Goal: Task Accomplishment & Management: Complete application form

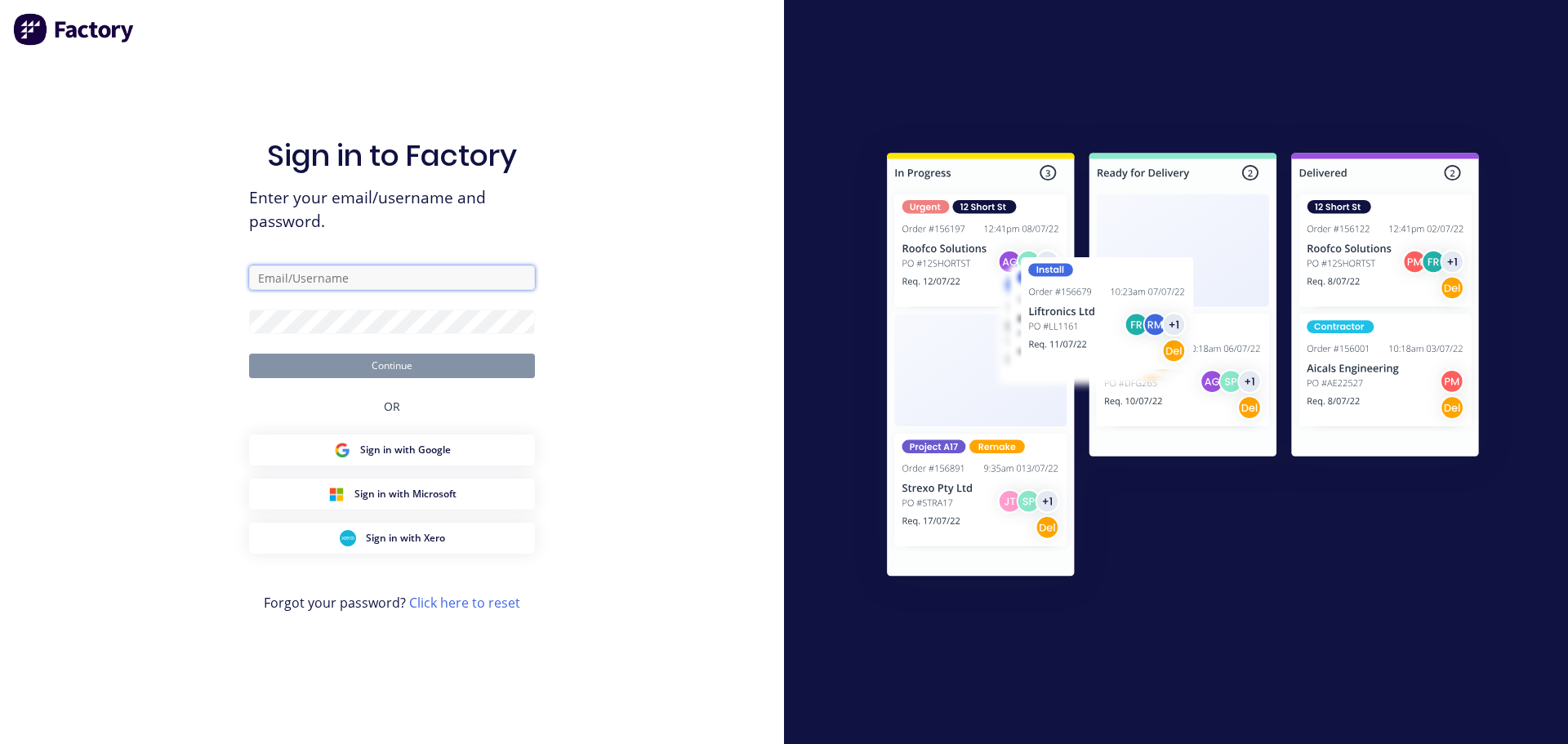
type input "[PERSON_NAME][EMAIL_ADDRESS][DOMAIN_NAME]"
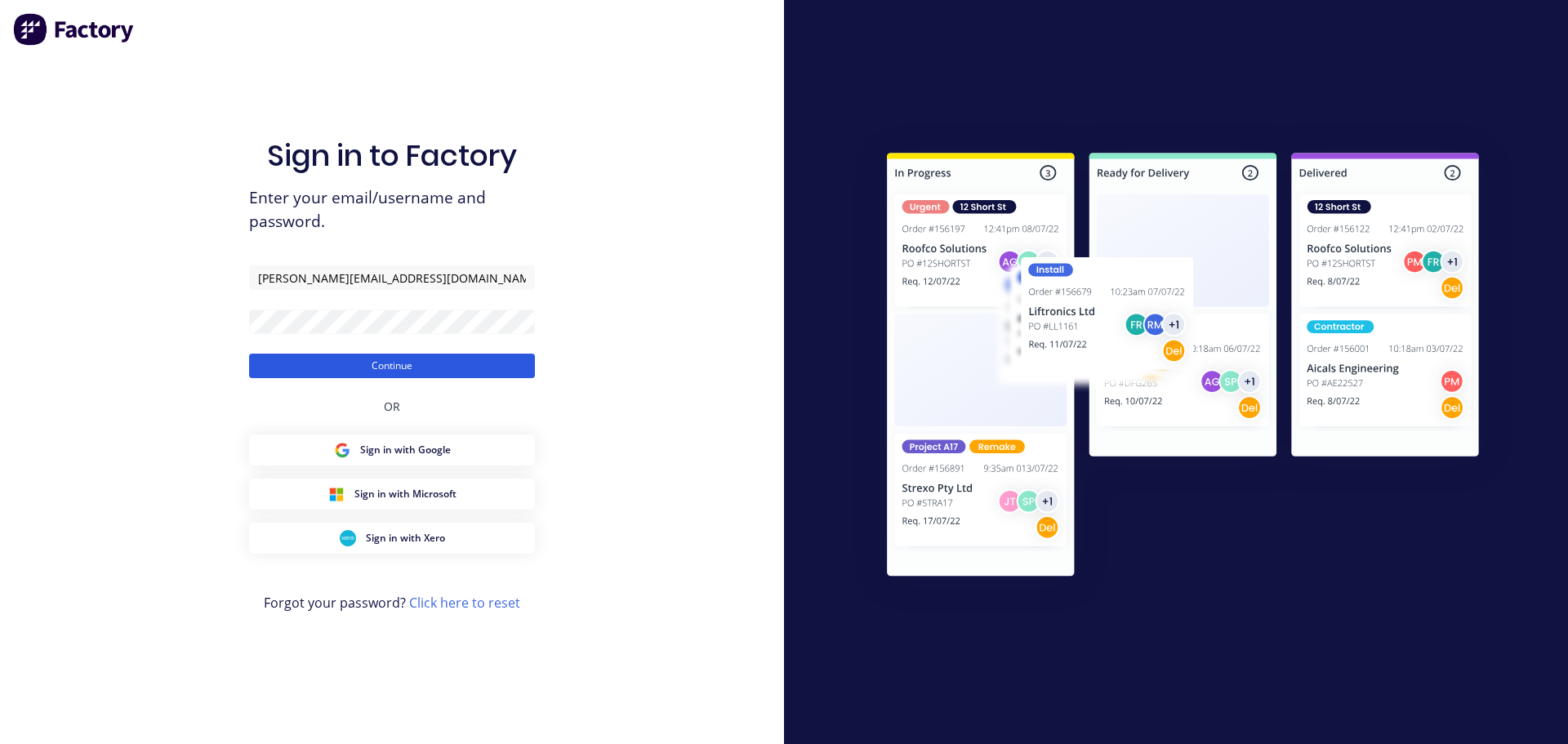
click at [393, 367] on button "Continue" at bounding box center [392, 366] width 286 height 25
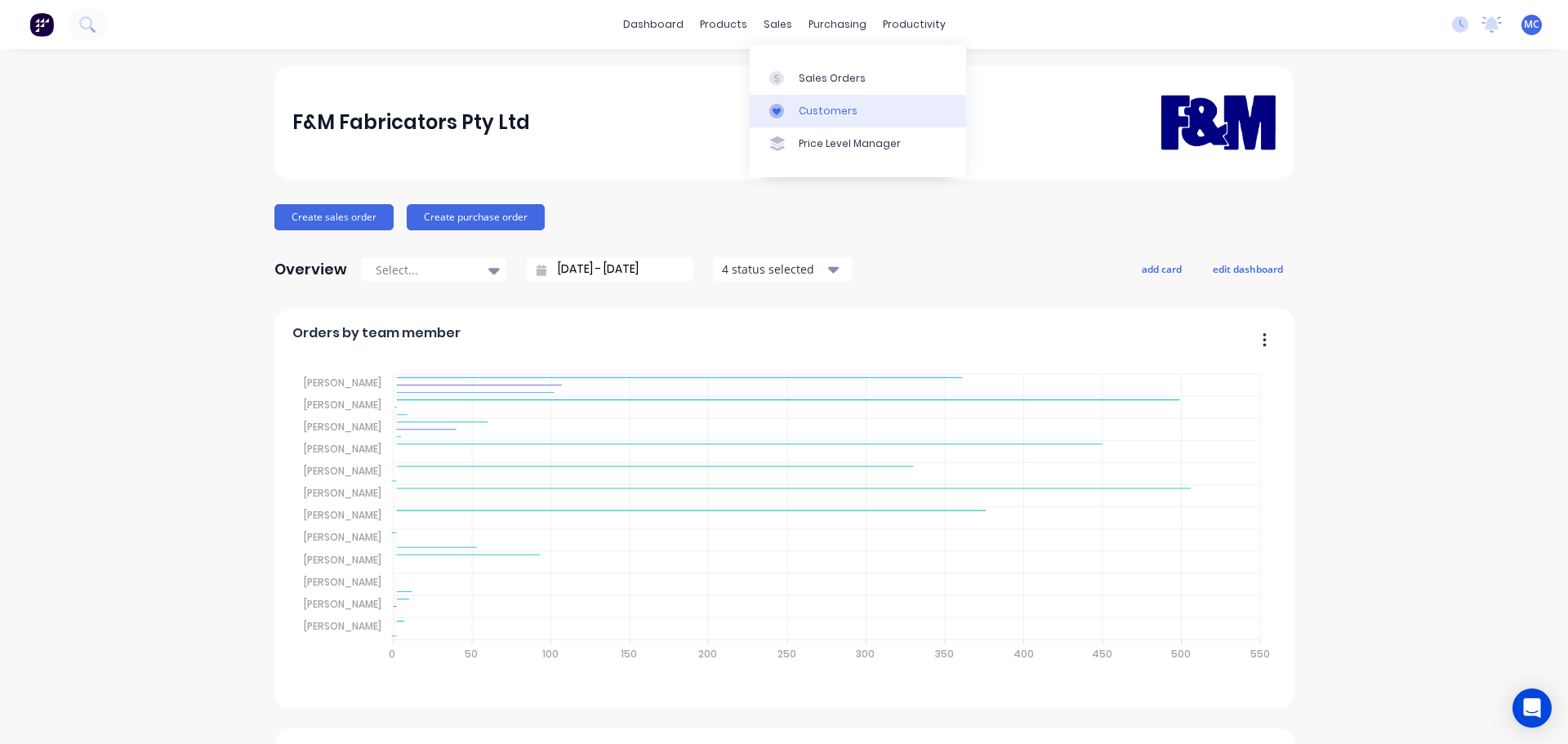
click at [834, 118] on div "Customers" at bounding box center [828, 111] width 58 height 15
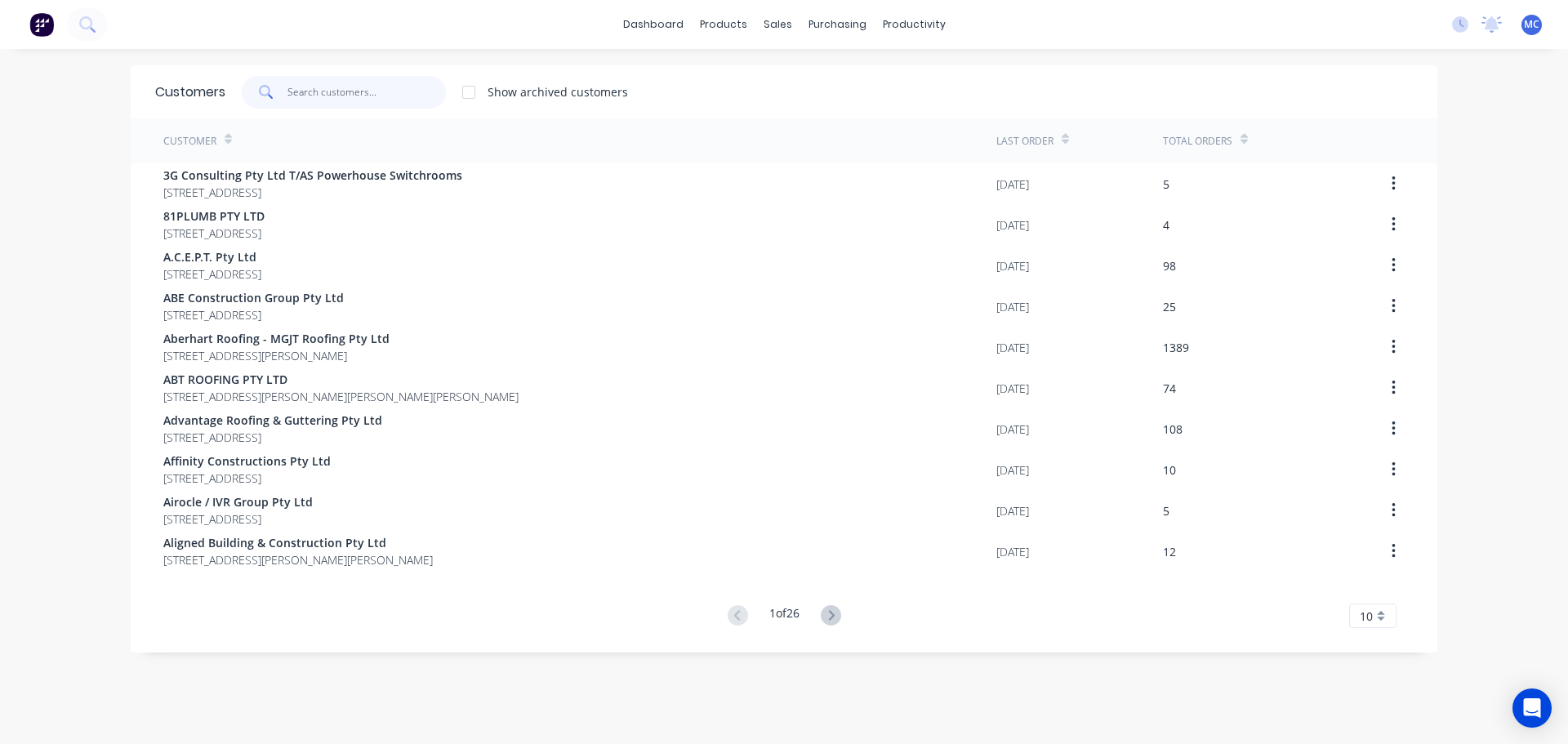
click at [368, 88] on input "text" at bounding box center [367, 92] width 159 height 33
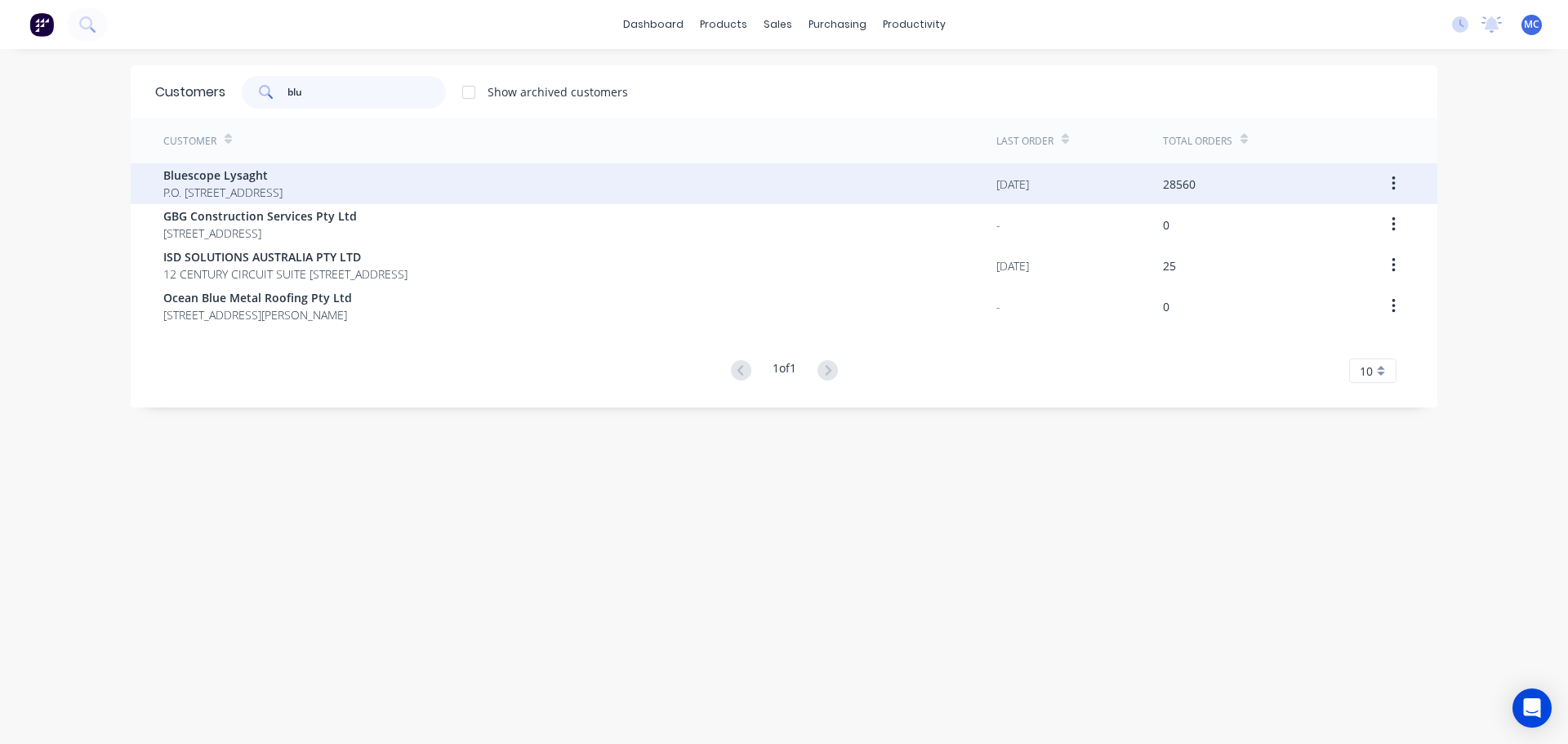
type input "blu"
click at [258, 176] on span "Bluescope Lysaght" at bounding box center [222, 175] width 119 height 17
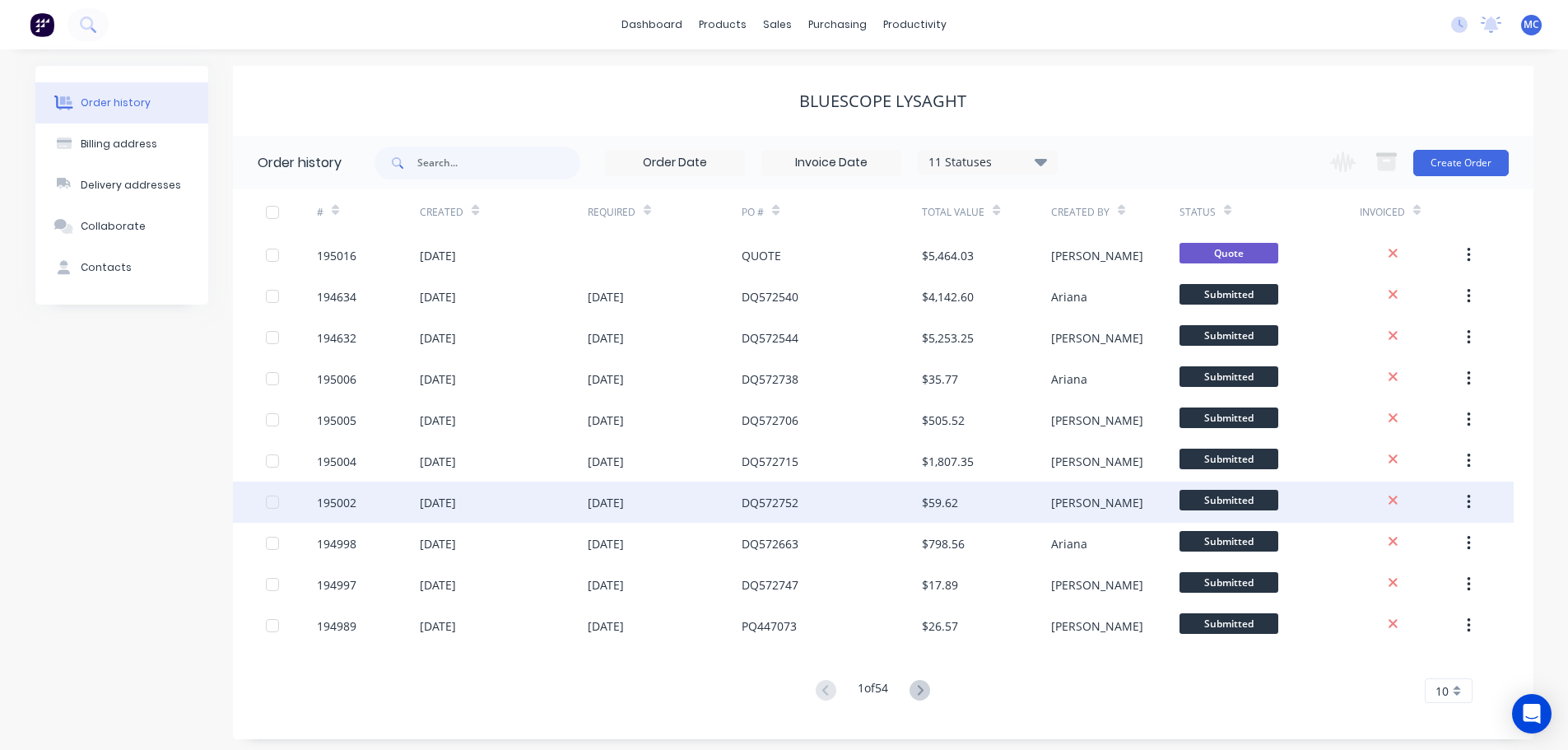
click at [743, 505] on div "DQ572752" at bounding box center [771, 503] width 57 height 17
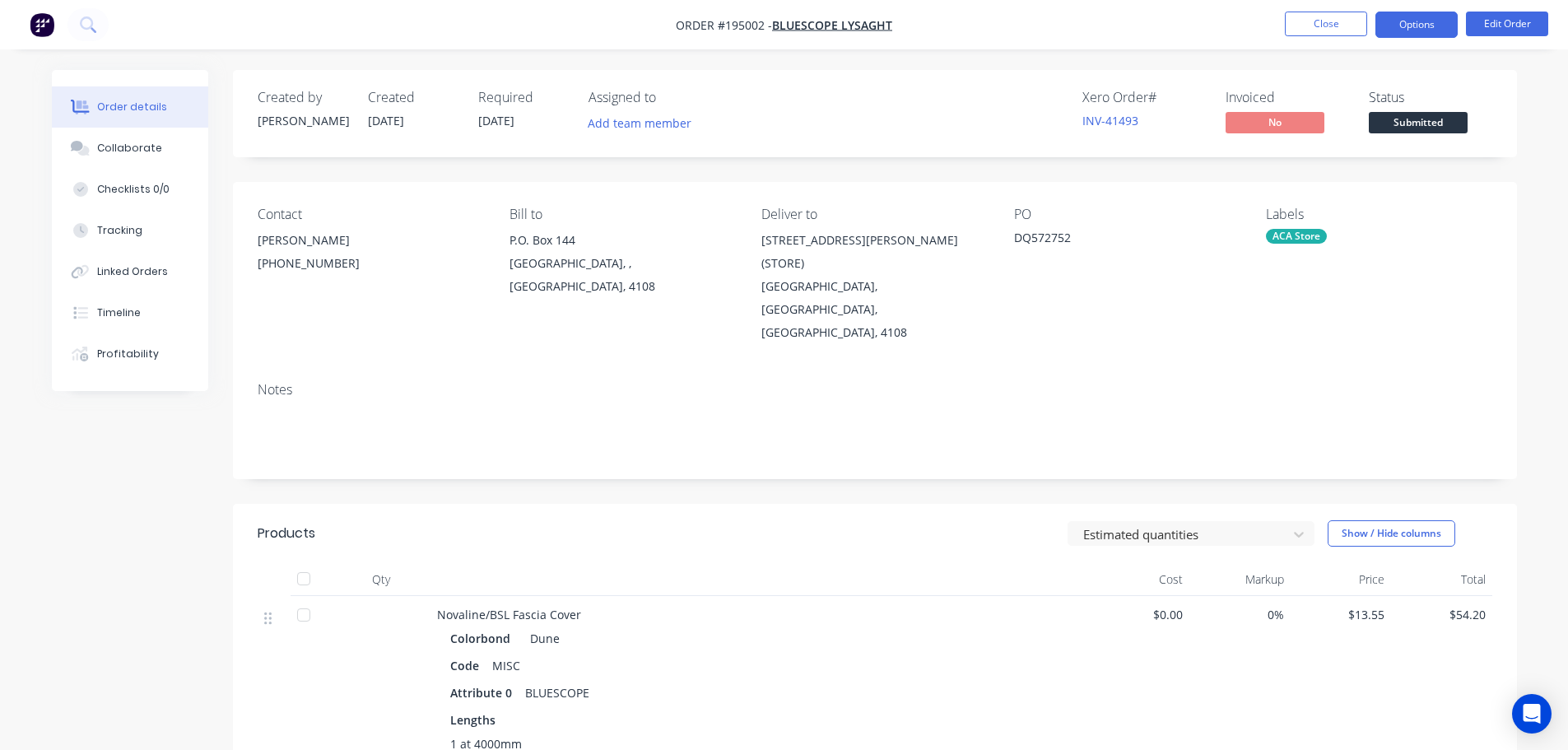
click at [1405, 22] on button "Options" at bounding box center [1416, 24] width 82 height 26
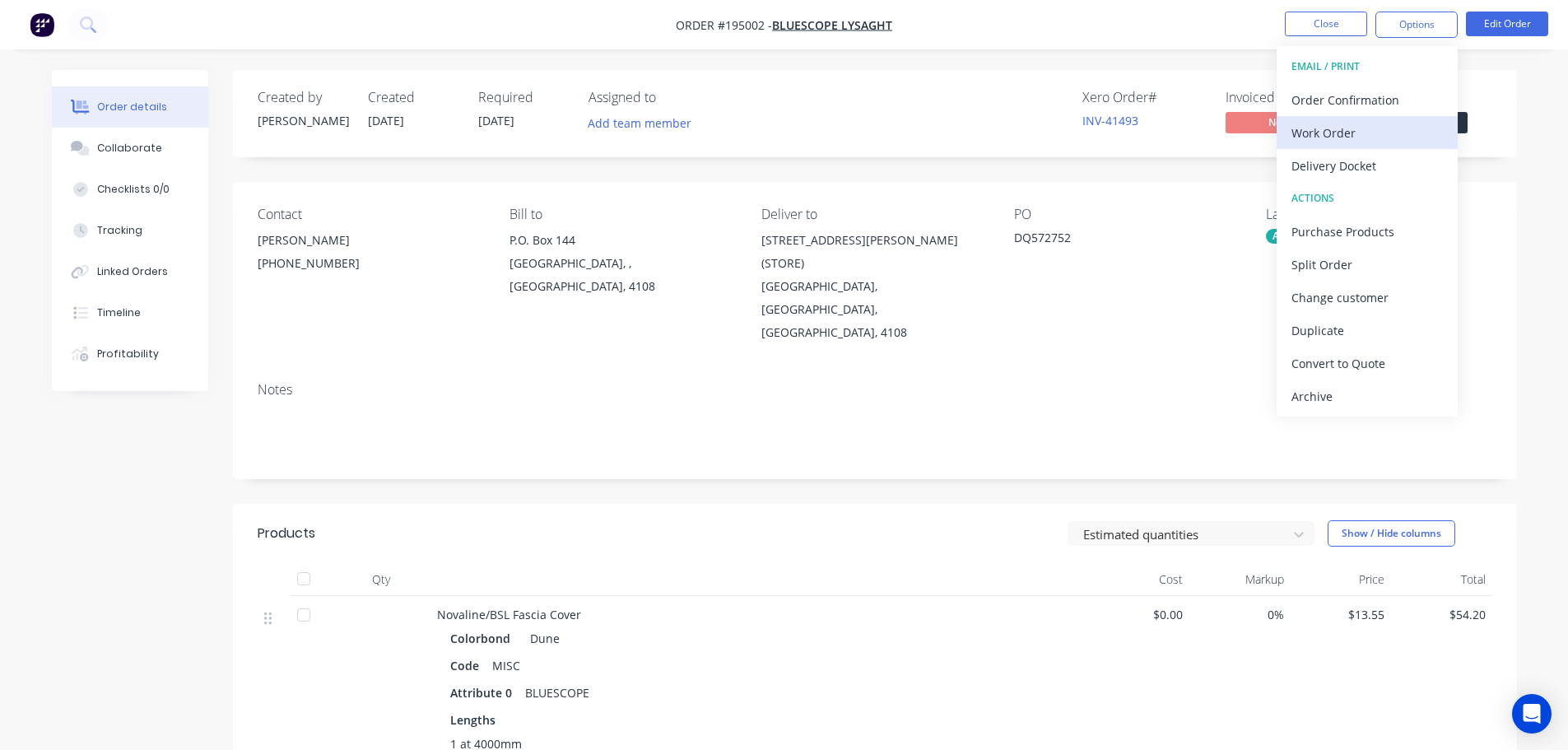
click at [1316, 130] on div "Work Order" at bounding box center [1367, 133] width 152 height 24
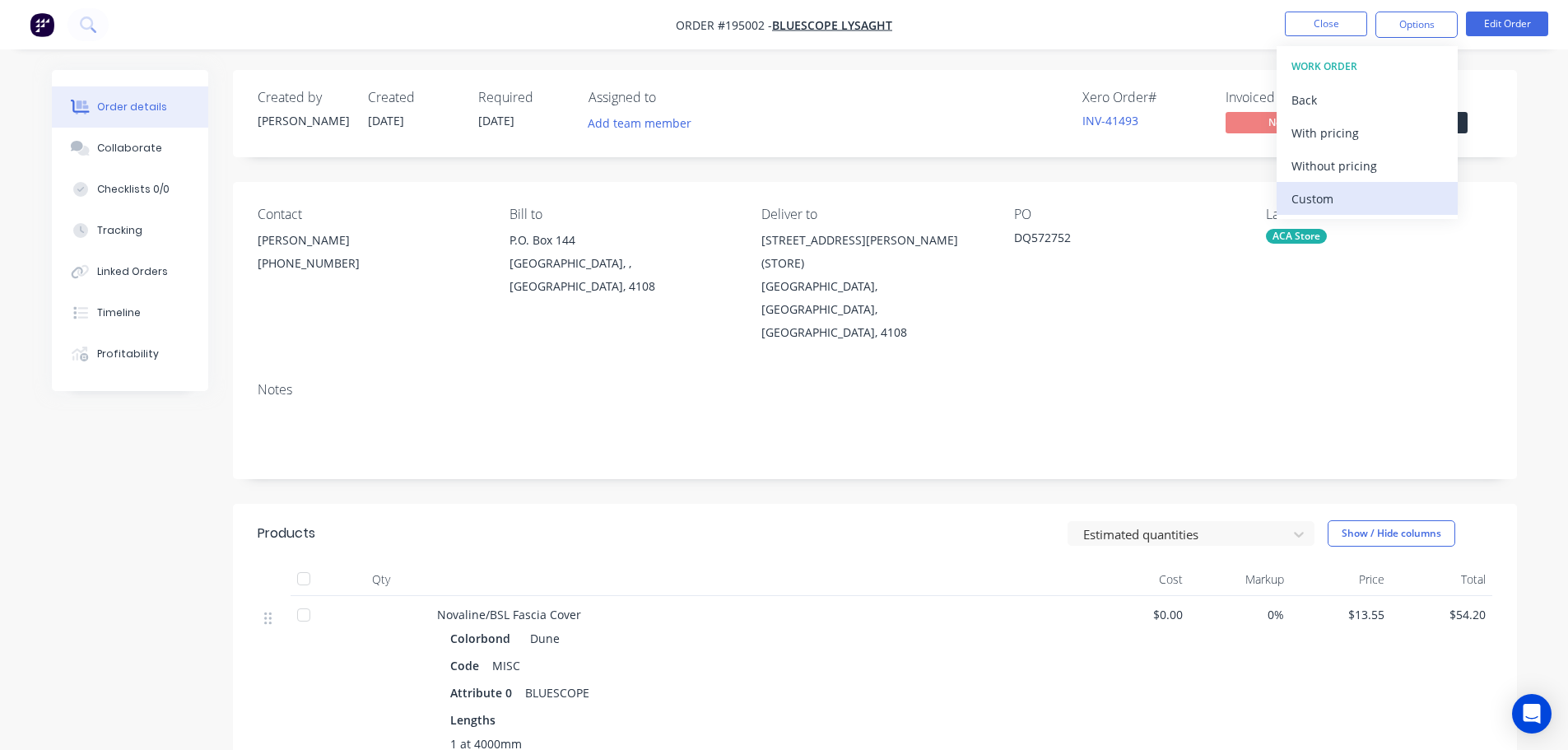
click at [1307, 203] on div "Custom" at bounding box center [1367, 199] width 152 height 24
click at [1311, 163] on div "Without pricing" at bounding box center [1367, 166] width 152 height 24
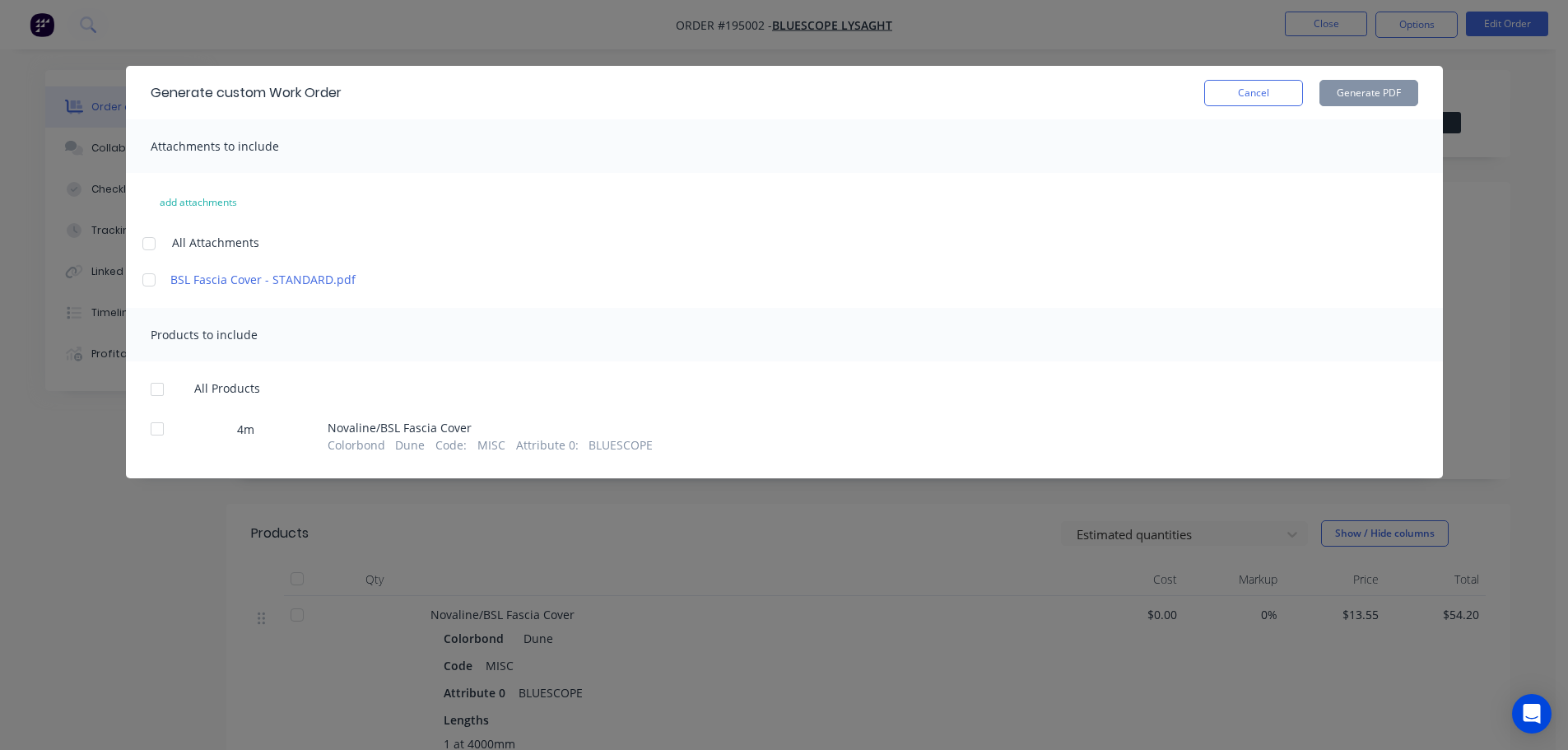
click at [155, 242] on div at bounding box center [149, 243] width 33 height 33
click at [152, 391] on div at bounding box center [158, 390] width 33 height 33
click at [1364, 97] on button "Generate PDF" at bounding box center [1369, 93] width 99 height 26
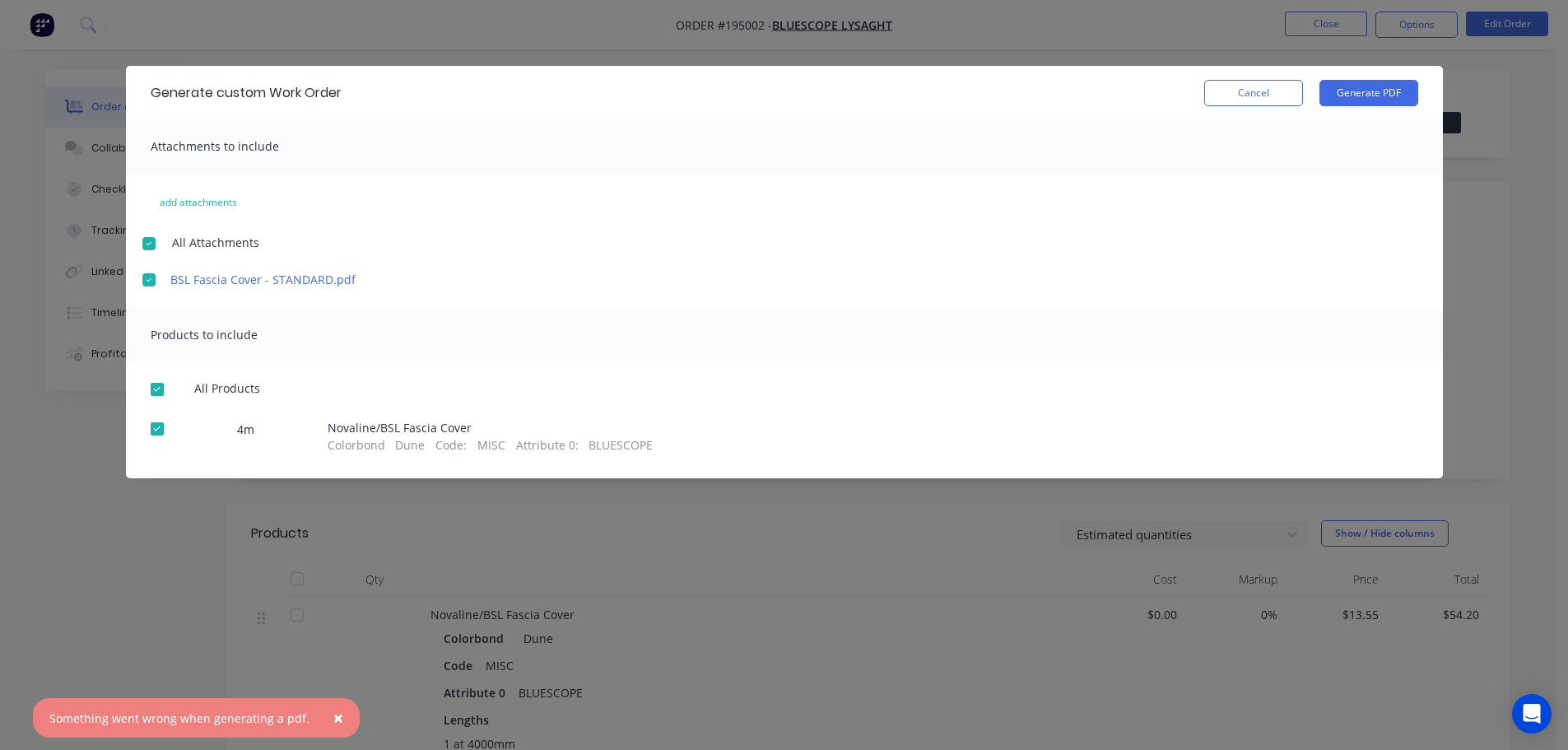
click at [152, 388] on div at bounding box center [158, 390] width 33 height 33
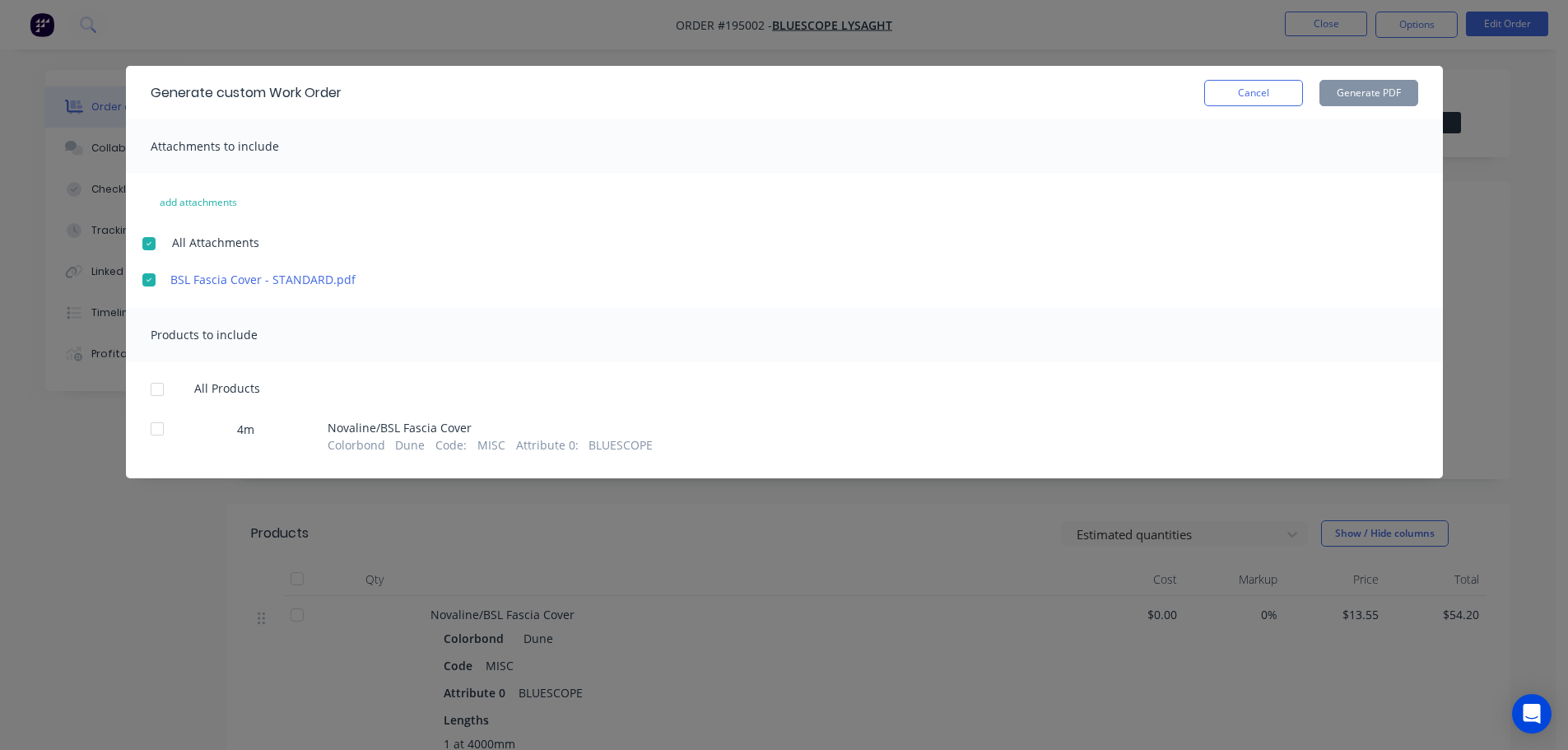
click at [146, 242] on div at bounding box center [149, 243] width 33 height 33
click at [149, 391] on div at bounding box center [158, 390] width 33 height 33
click at [1368, 89] on button "Generate PDF" at bounding box center [1369, 93] width 99 height 26
click at [1242, 87] on button "Cancel" at bounding box center [1254, 93] width 99 height 26
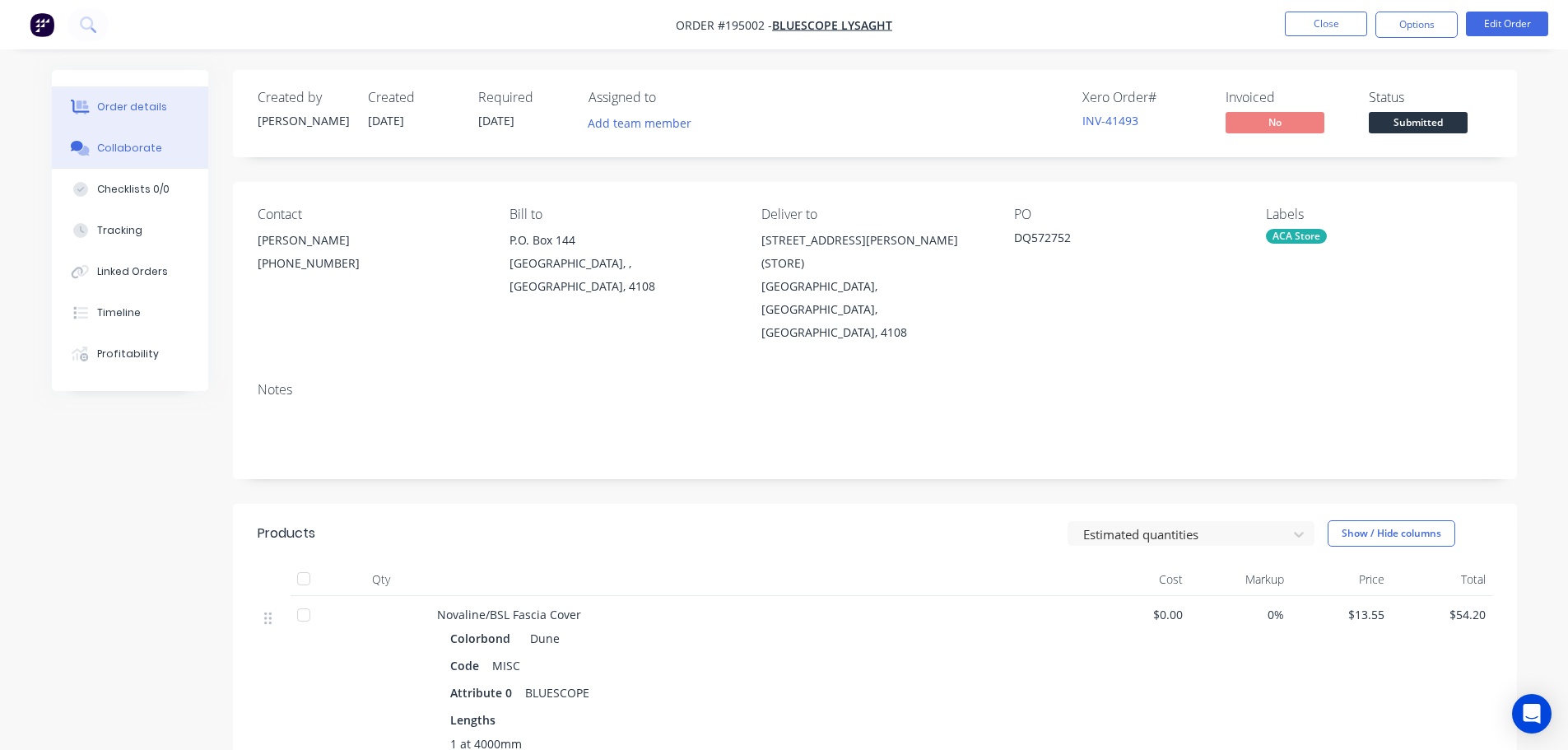
click at [130, 143] on div "Collaborate" at bounding box center [129, 148] width 65 height 15
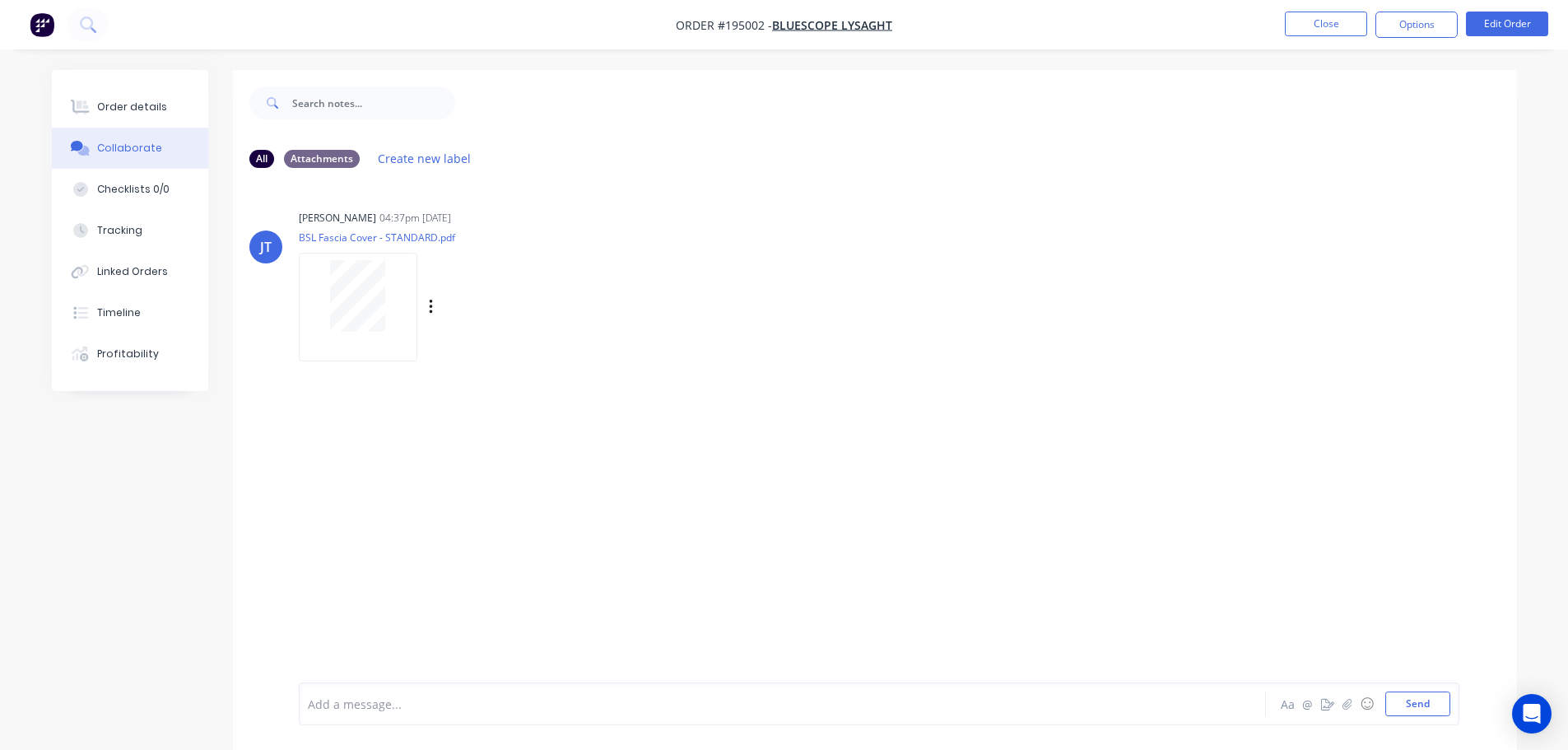
click at [394, 305] on div at bounding box center [358, 295] width 104 height 72
drag, startPoint x: 124, startPoint y: 100, endPoint x: 106, endPoint y: 101, distance: 18.0
click at [125, 100] on div "Order details" at bounding box center [132, 107] width 70 height 15
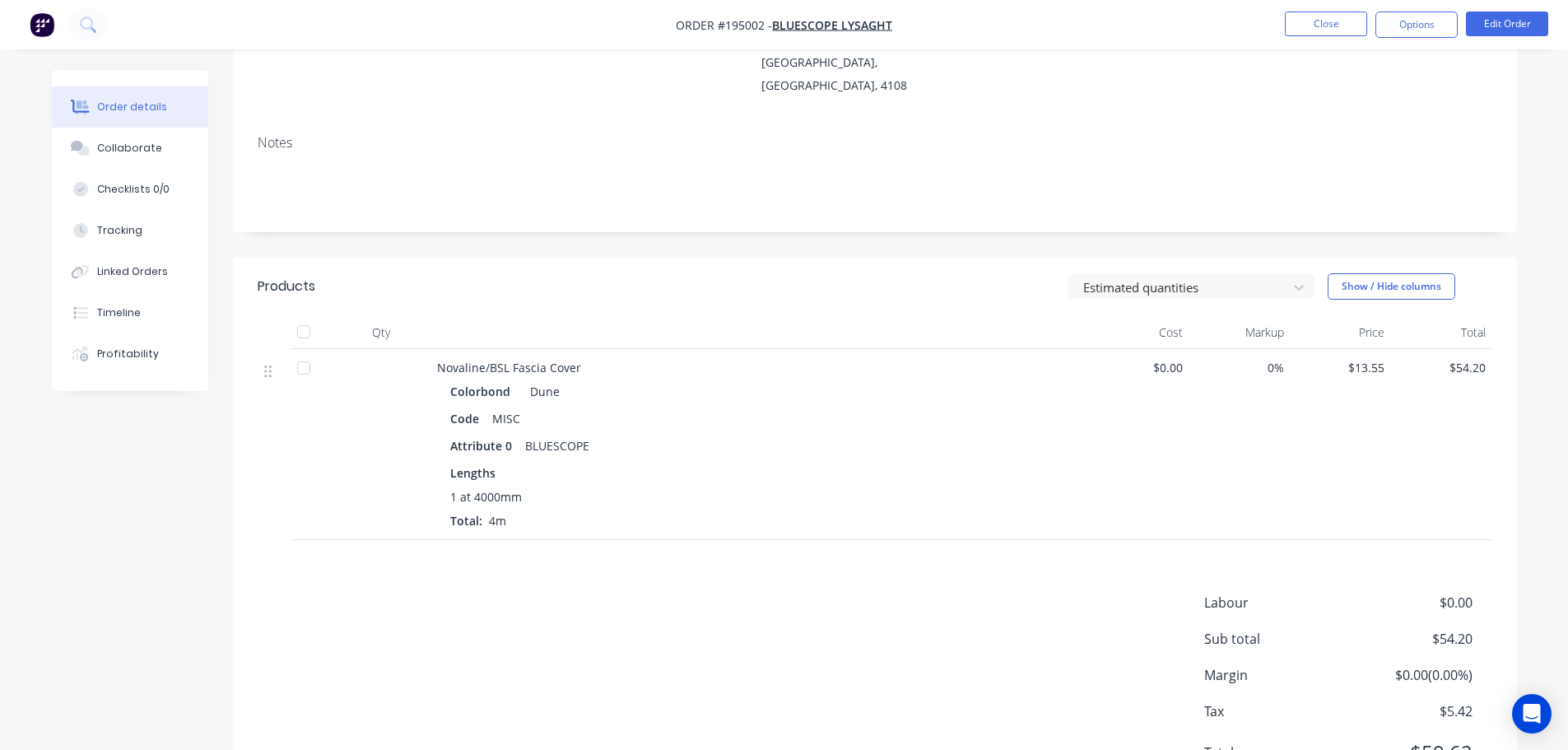
scroll to position [284, 0]
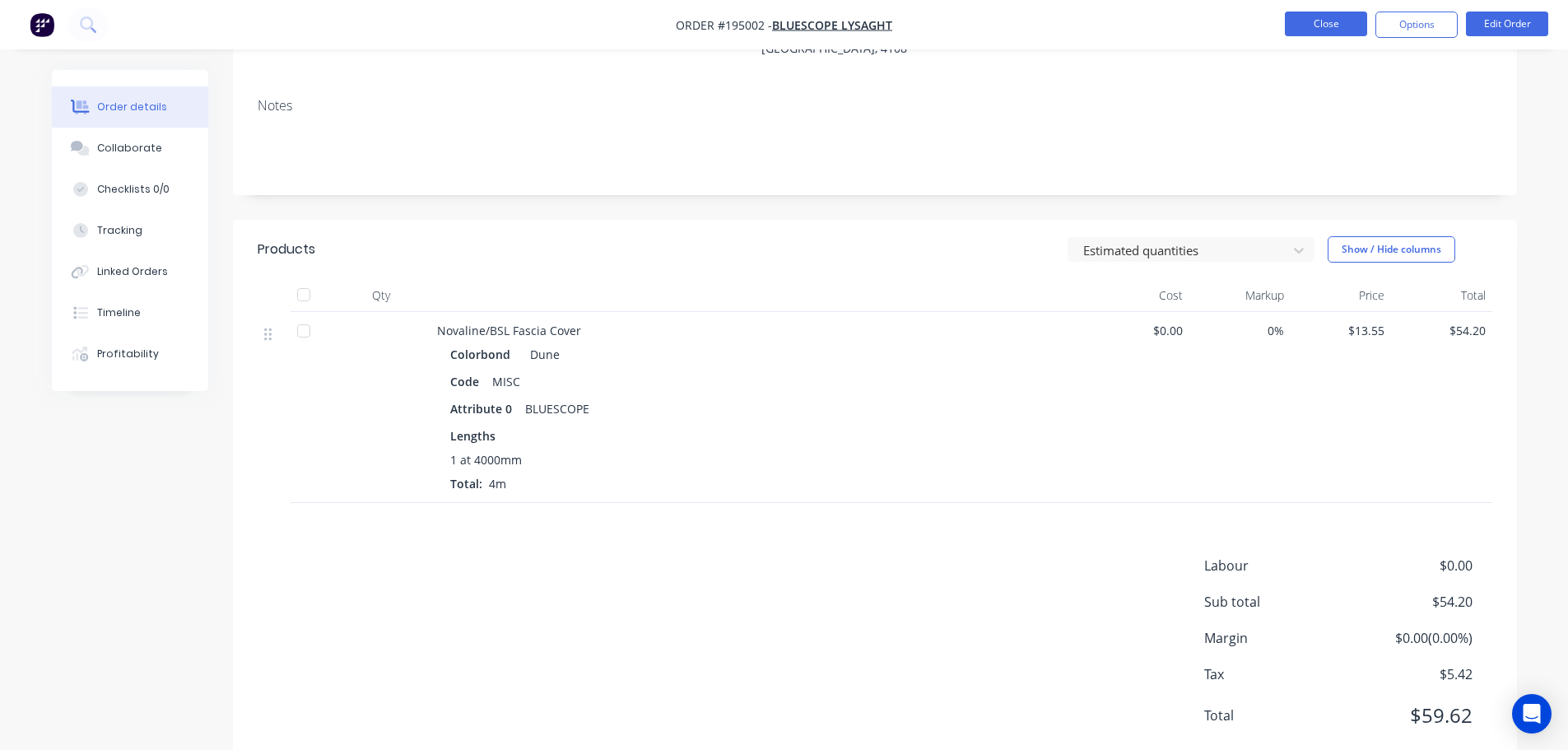
click at [1300, 34] on button "Close" at bounding box center [1326, 23] width 82 height 25
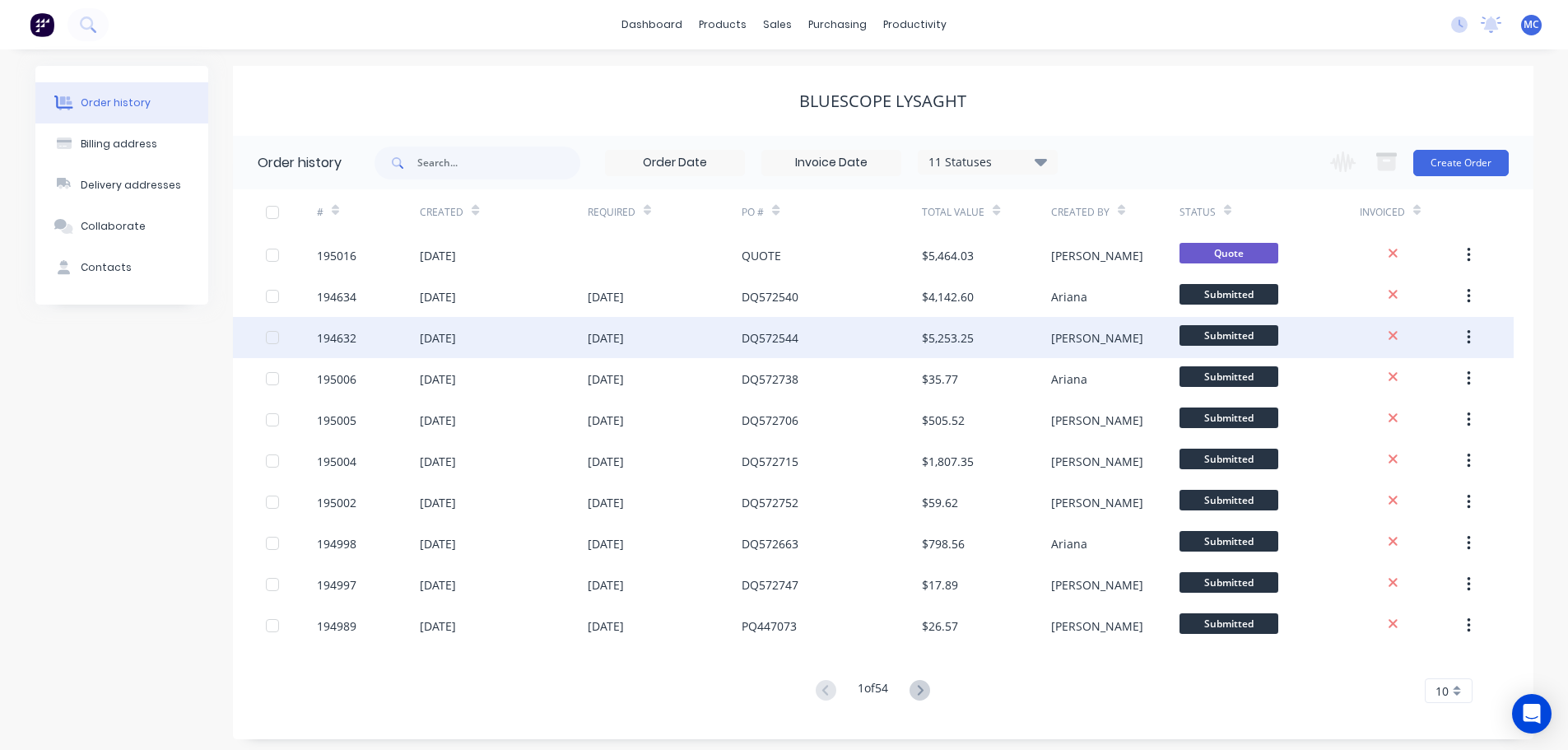
click at [750, 338] on div "DQ572544" at bounding box center [771, 338] width 57 height 17
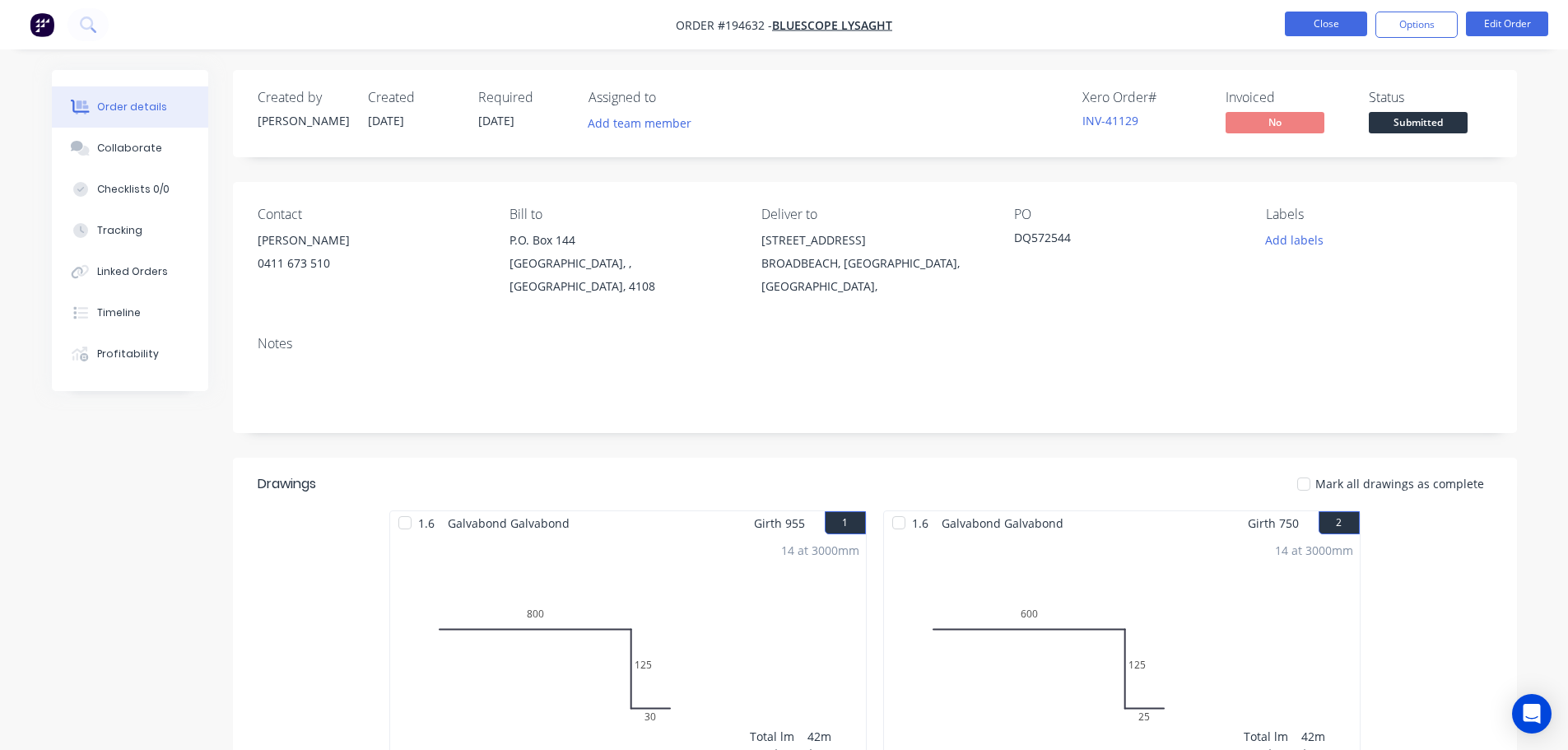
click at [1307, 28] on button "Close" at bounding box center [1326, 23] width 82 height 25
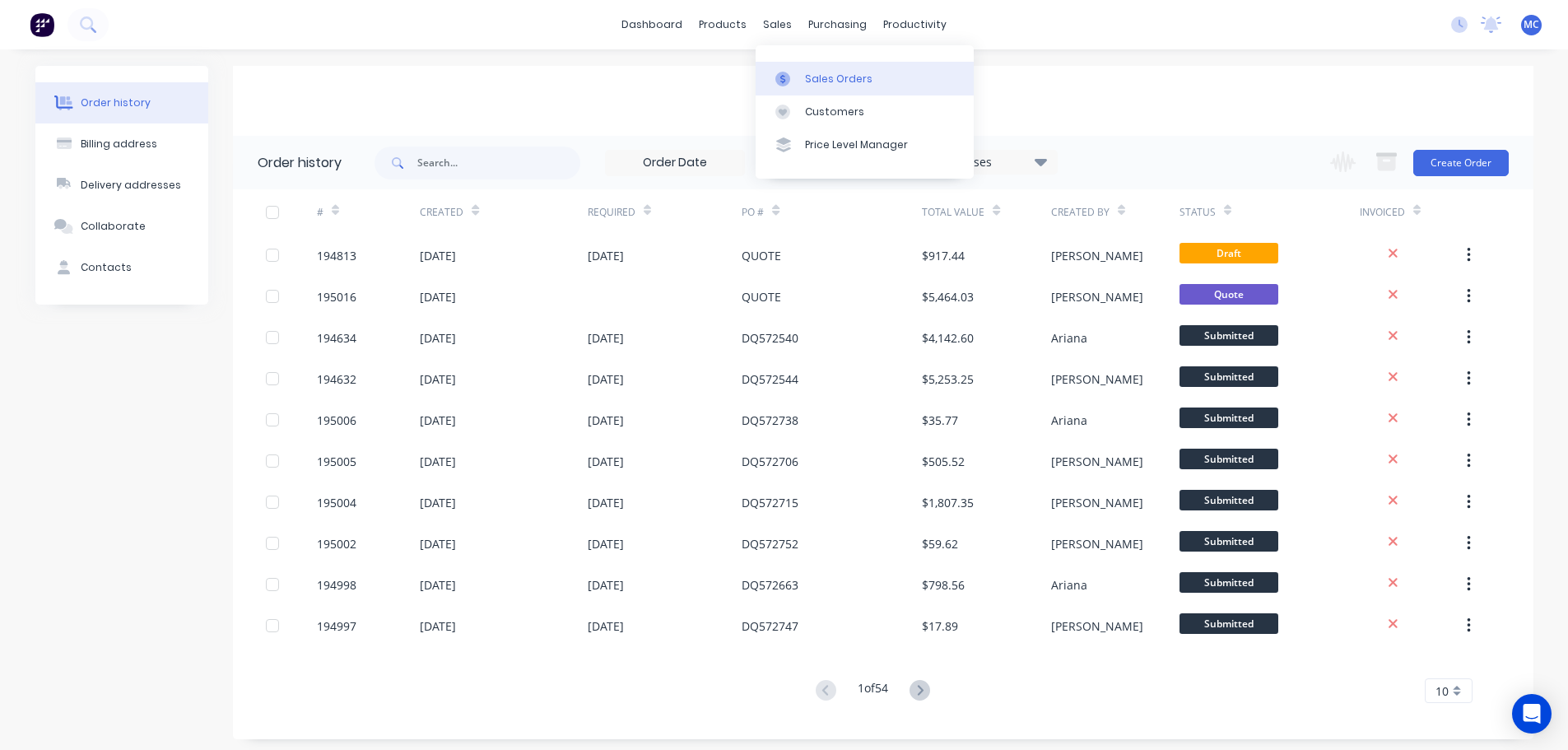
click at [856, 84] on div "Sales Orders" at bounding box center [839, 79] width 68 height 15
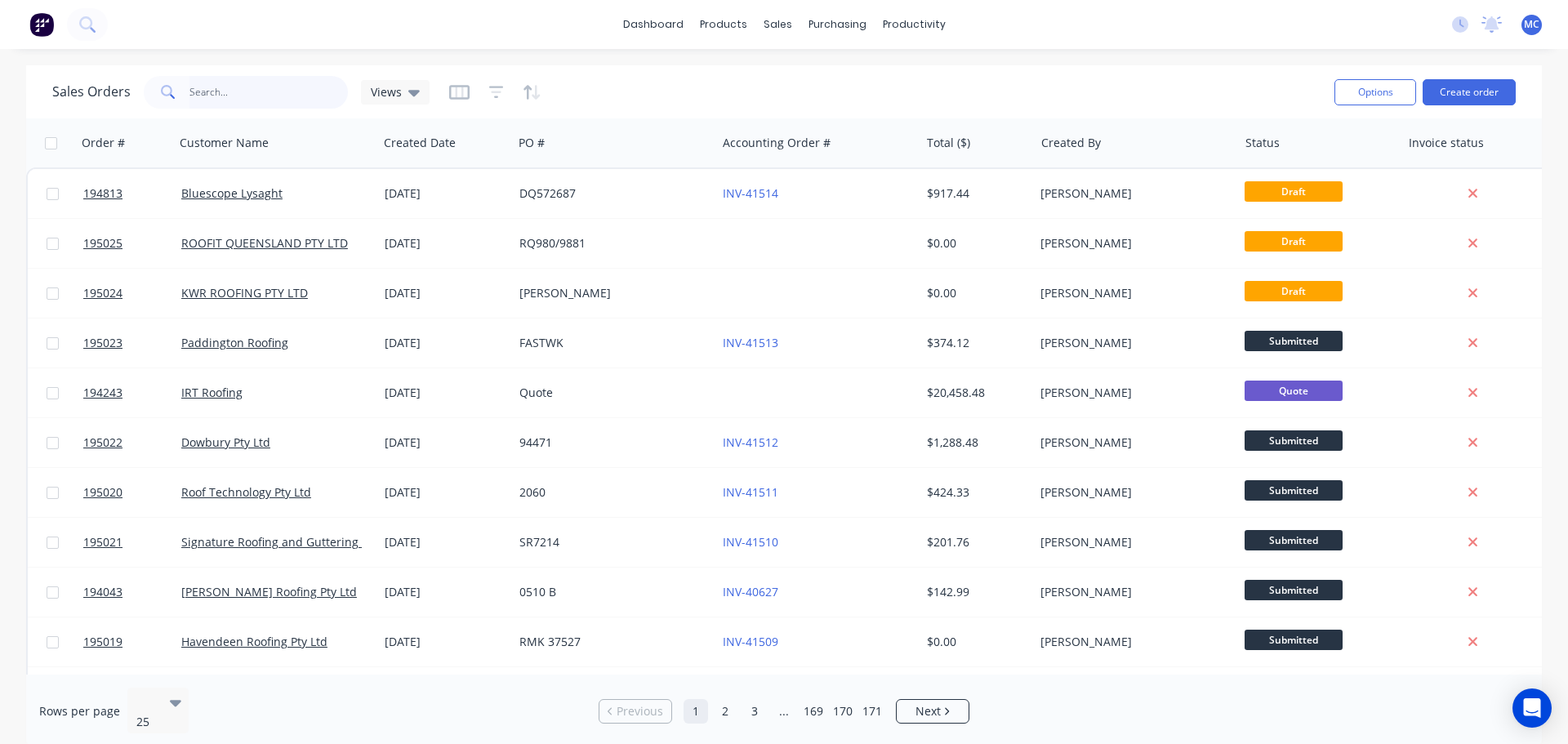
click at [276, 90] on input "text" at bounding box center [269, 92] width 159 height 33
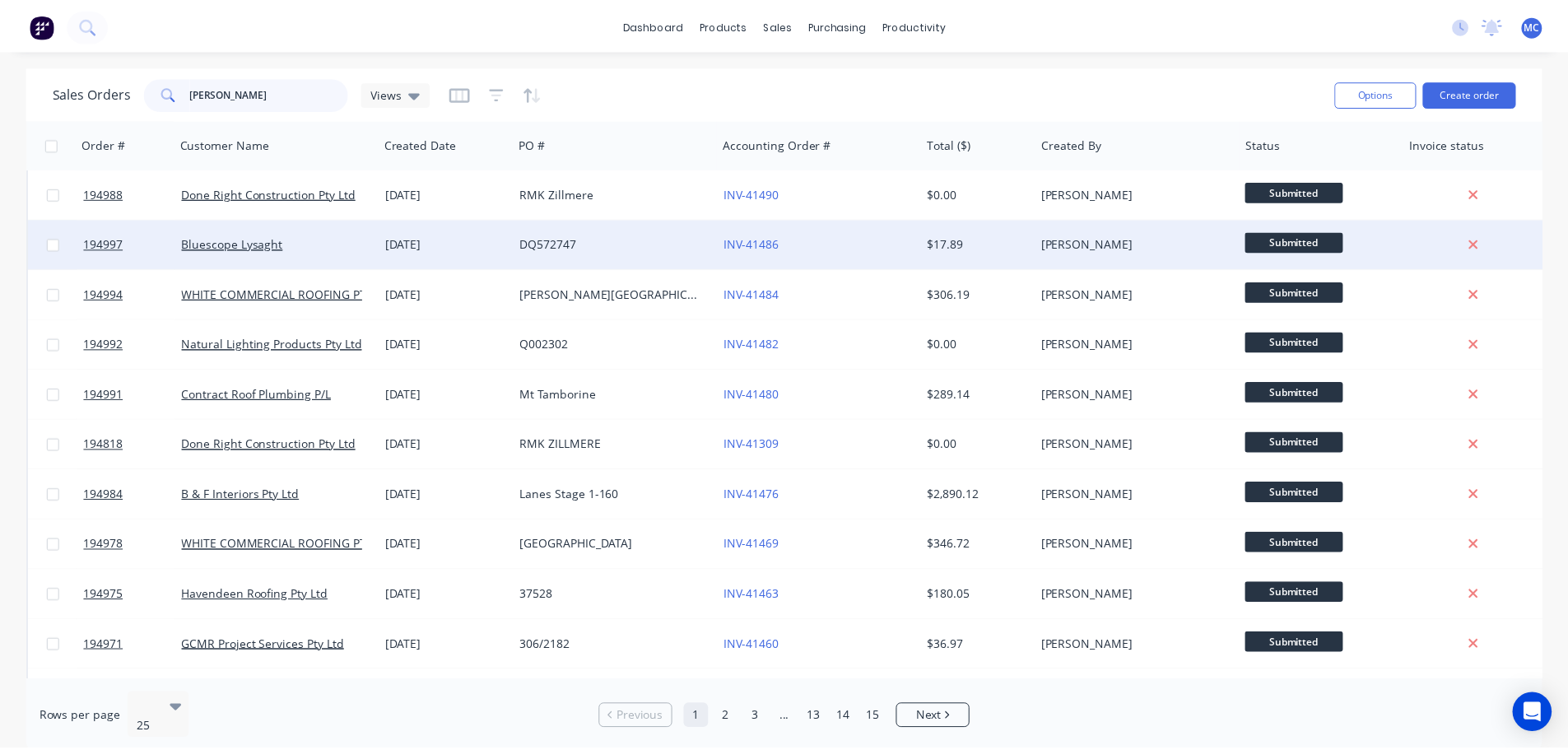
scroll to position [165, 0]
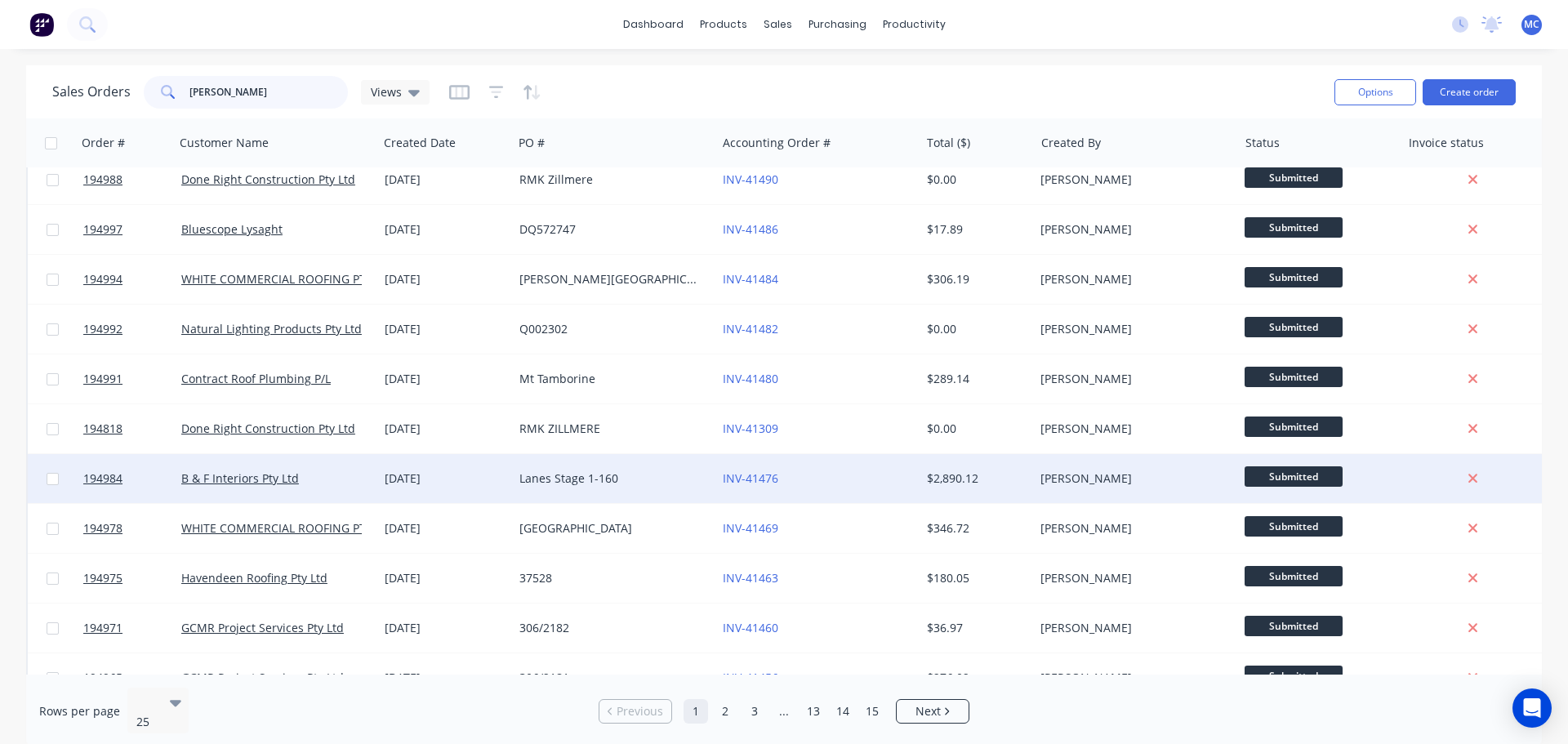
type input "[PERSON_NAME]"
click at [659, 478] on div "Lanes Stage 1-160" at bounding box center [610, 479] width 181 height 16
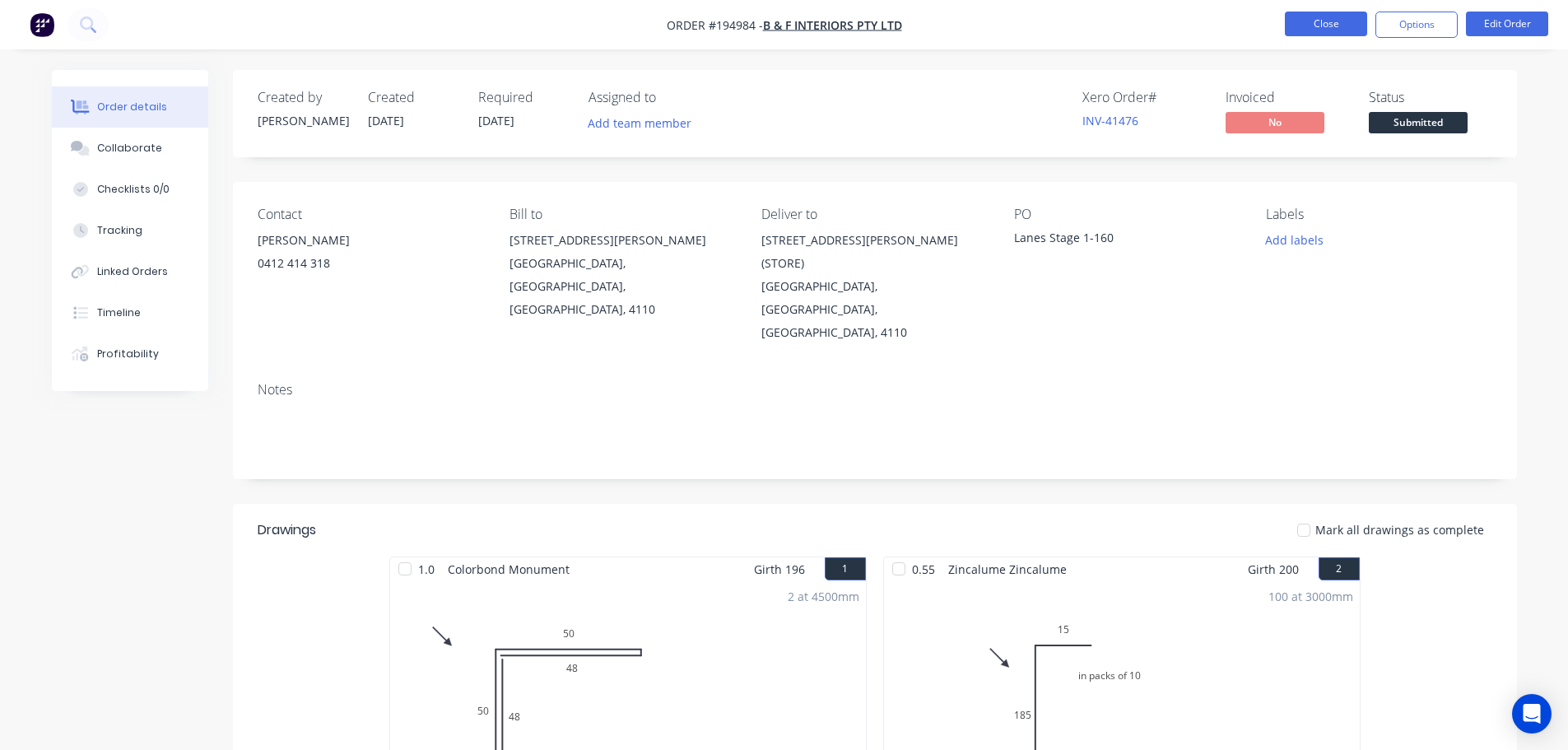
click at [1307, 27] on button "Close" at bounding box center [1326, 23] width 82 height 25
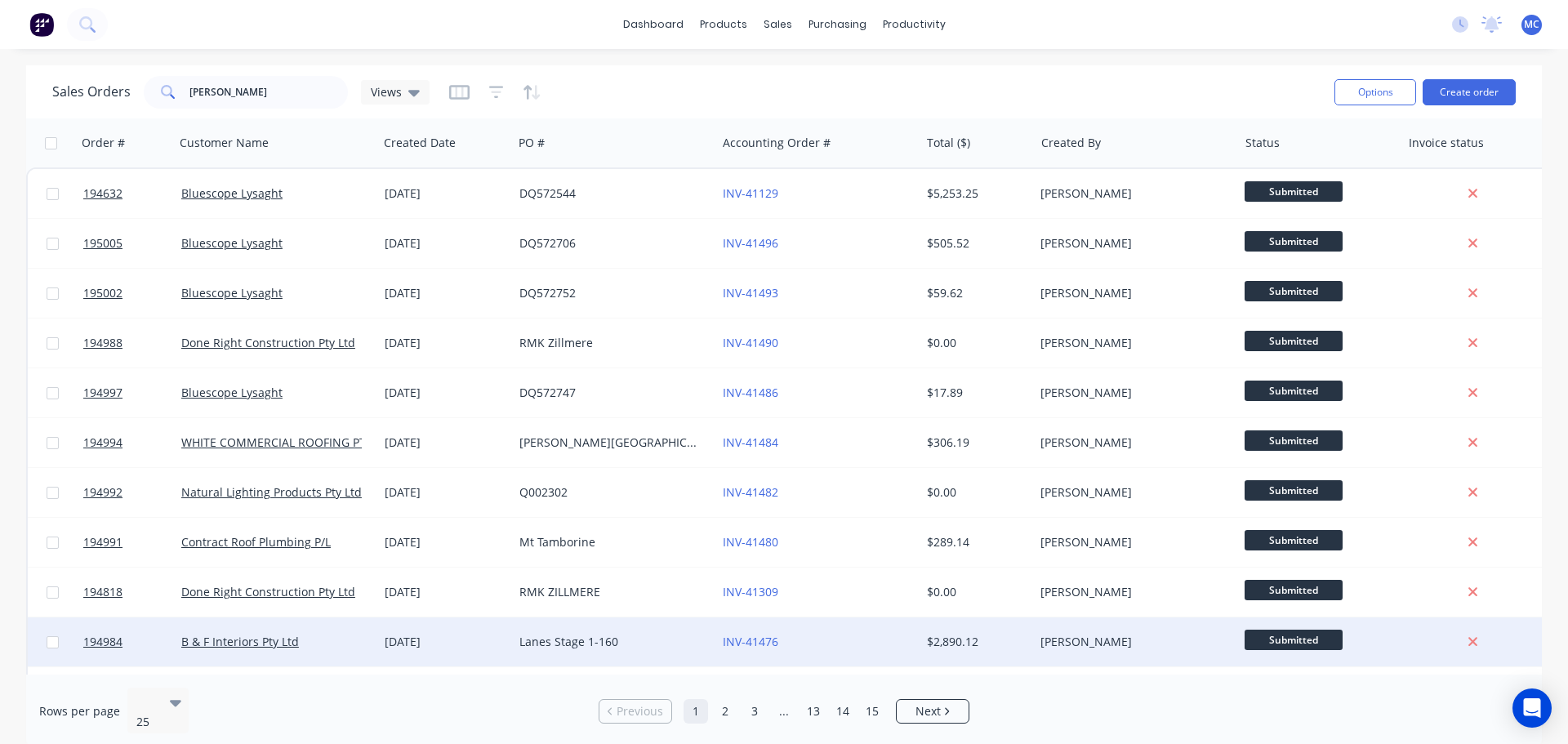
click at [651, 646] on div "Lanes Stage 1-160" at bounding box center [610, 642] width 181 height 16
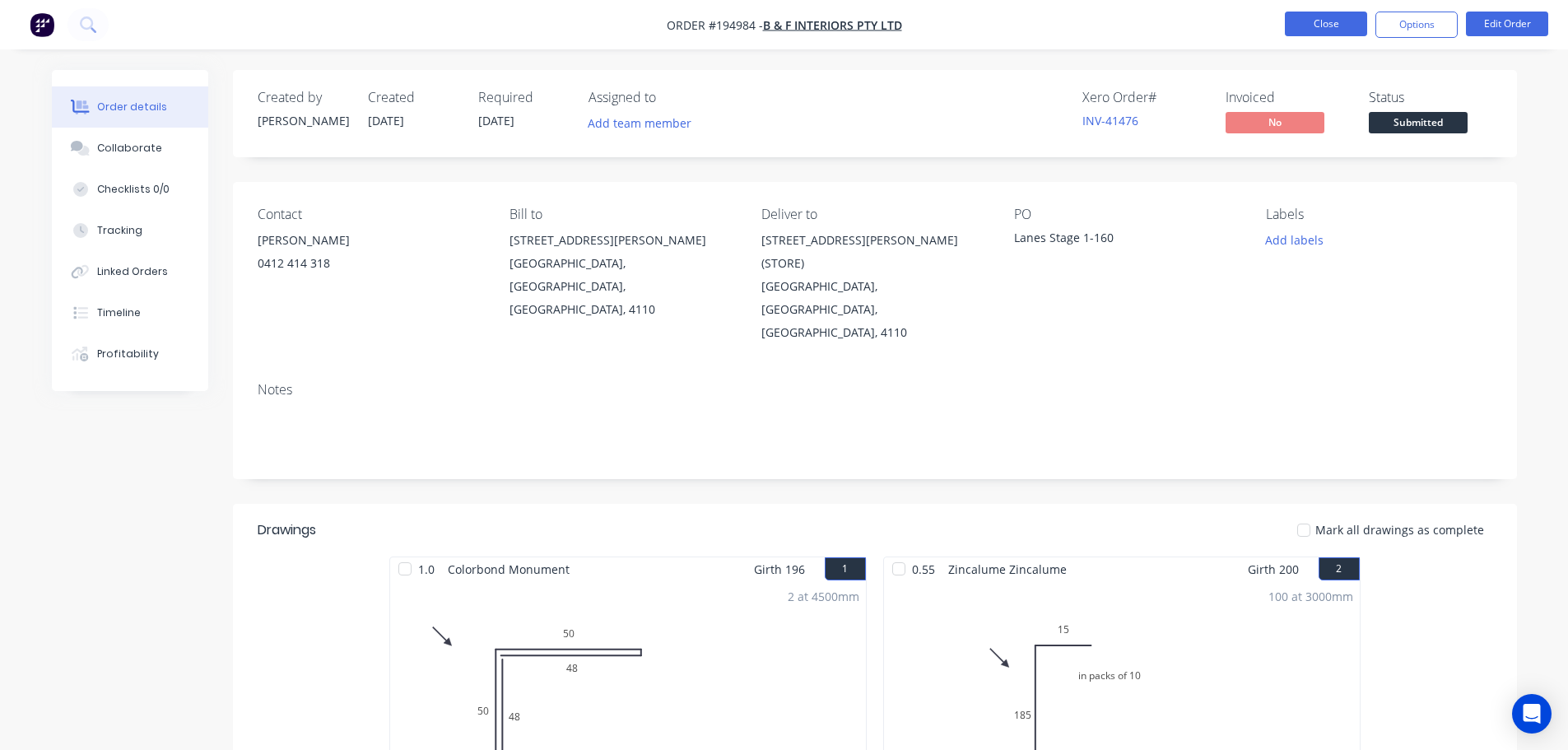
click at [1332, 23] on button "Close" at bounding box center [1326, 23] width 82 height 25
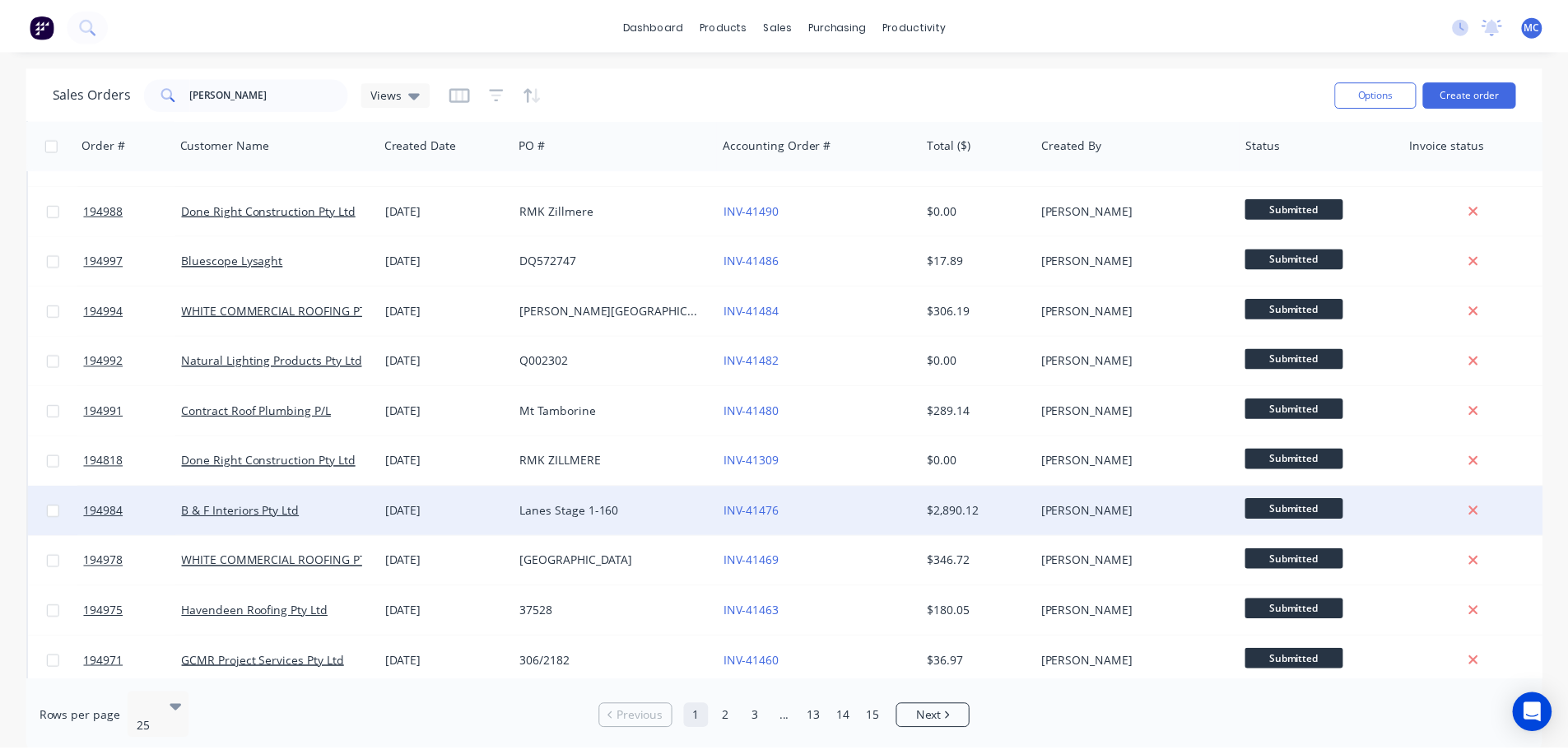
scroll to position [165, 0]
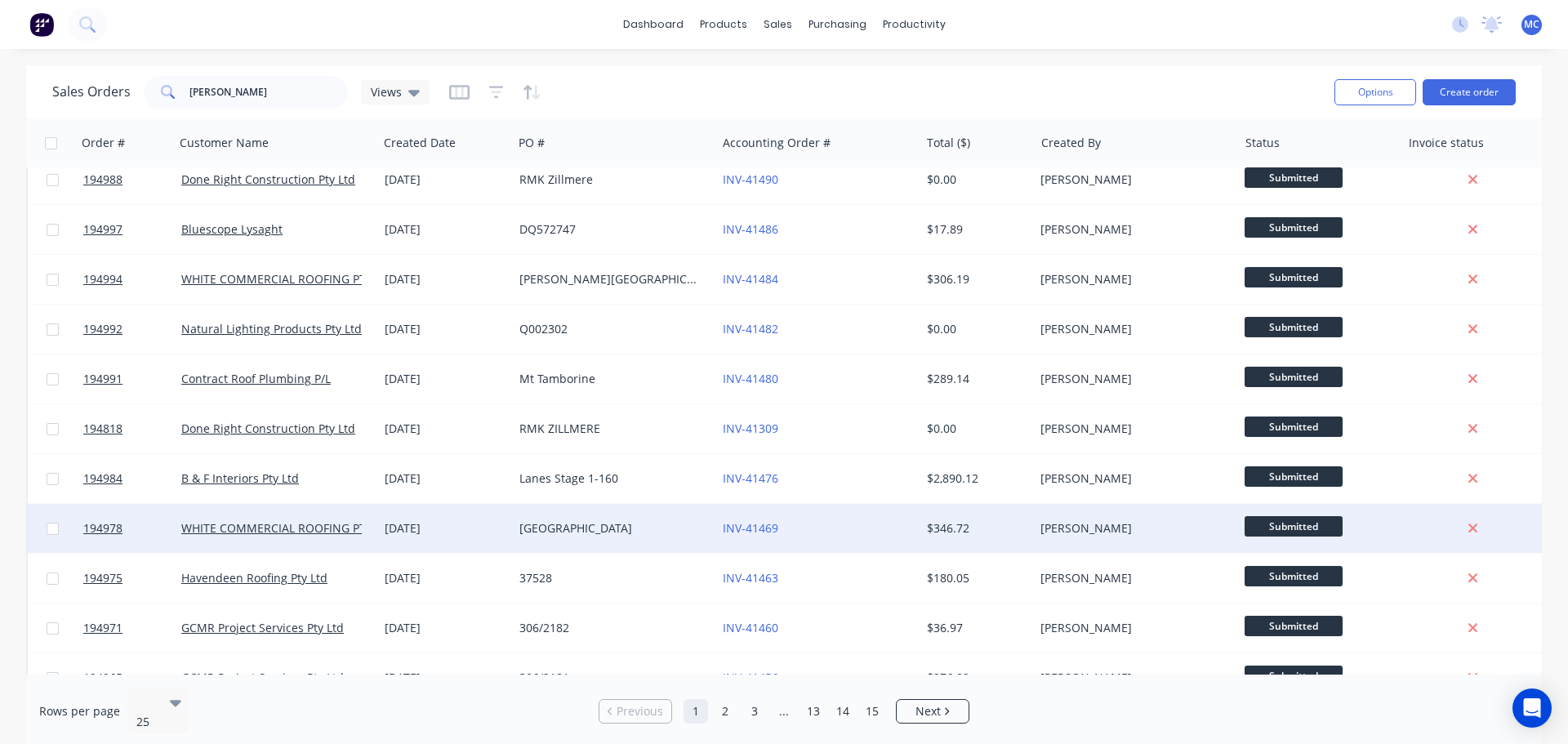
click at [608, 525] on div "[GEOGRAPHIC_DATA]" at bounding box center [610, 528] width 181 height 16
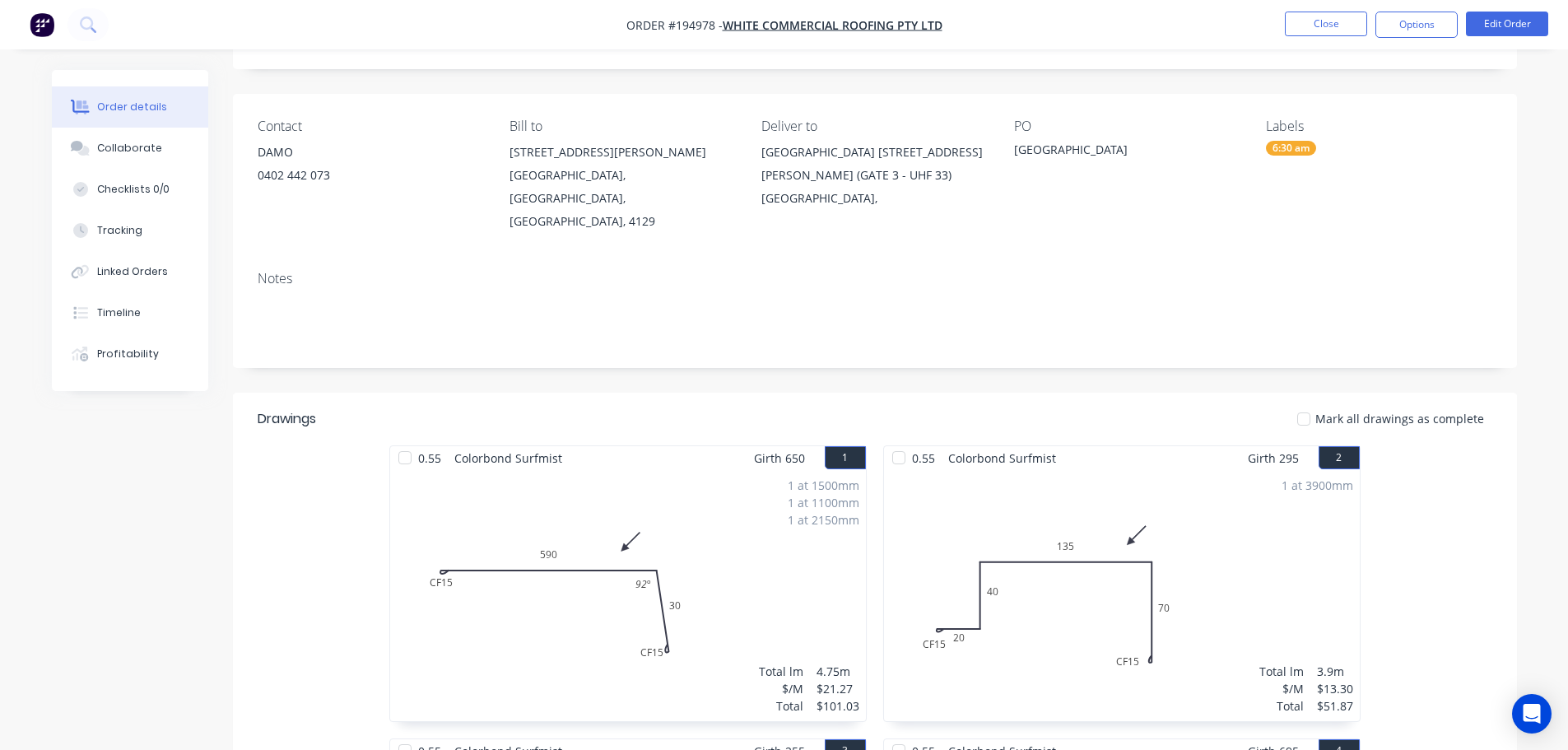
scroll to position [82, 0]
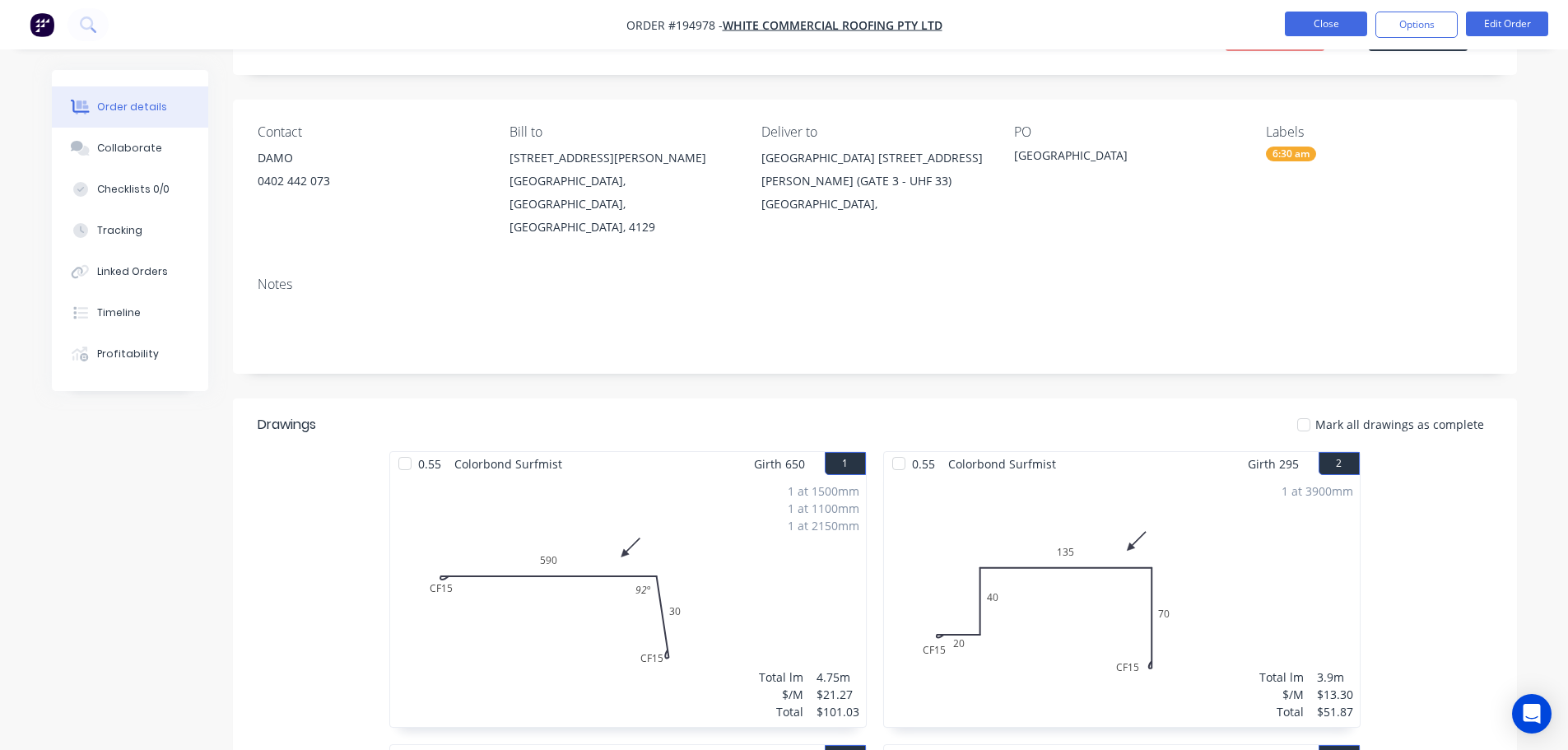
click at [1332, 16] on button "Close" at bounding box center [1326, 23] width 82 height 25
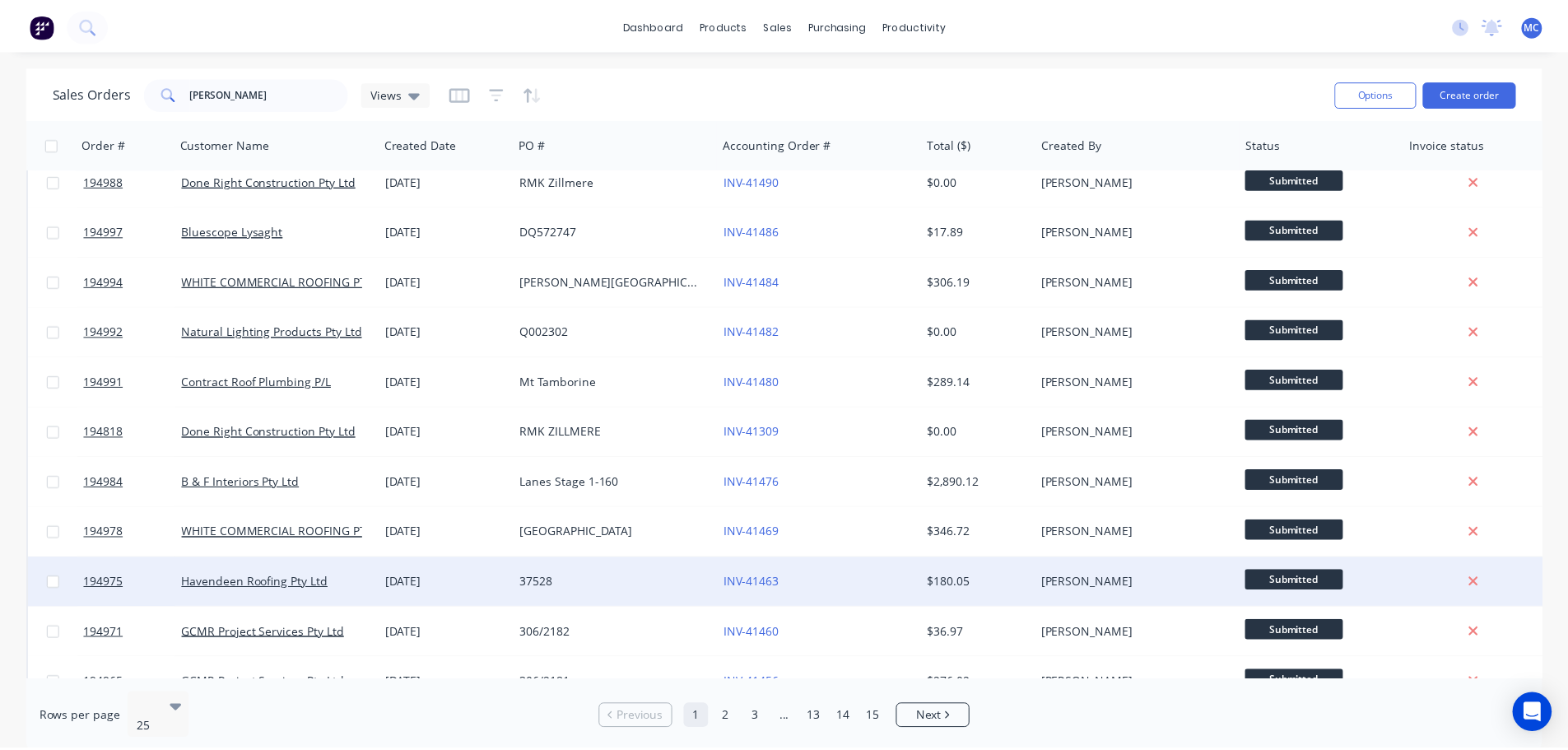
scroll to position [329, 0]
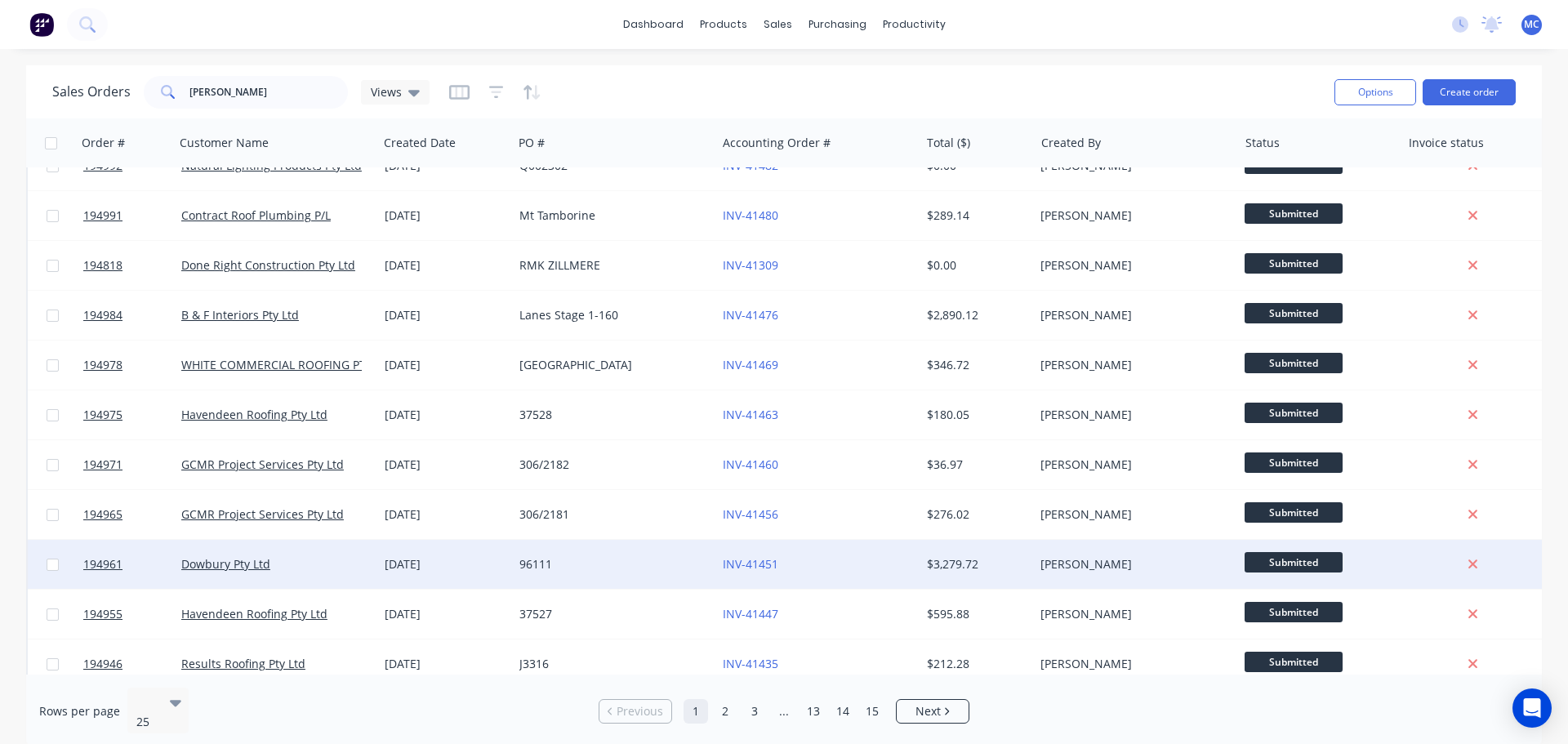
click at [631, 567] on div "96111" at bounding box center [610, 564] width 181 height 16
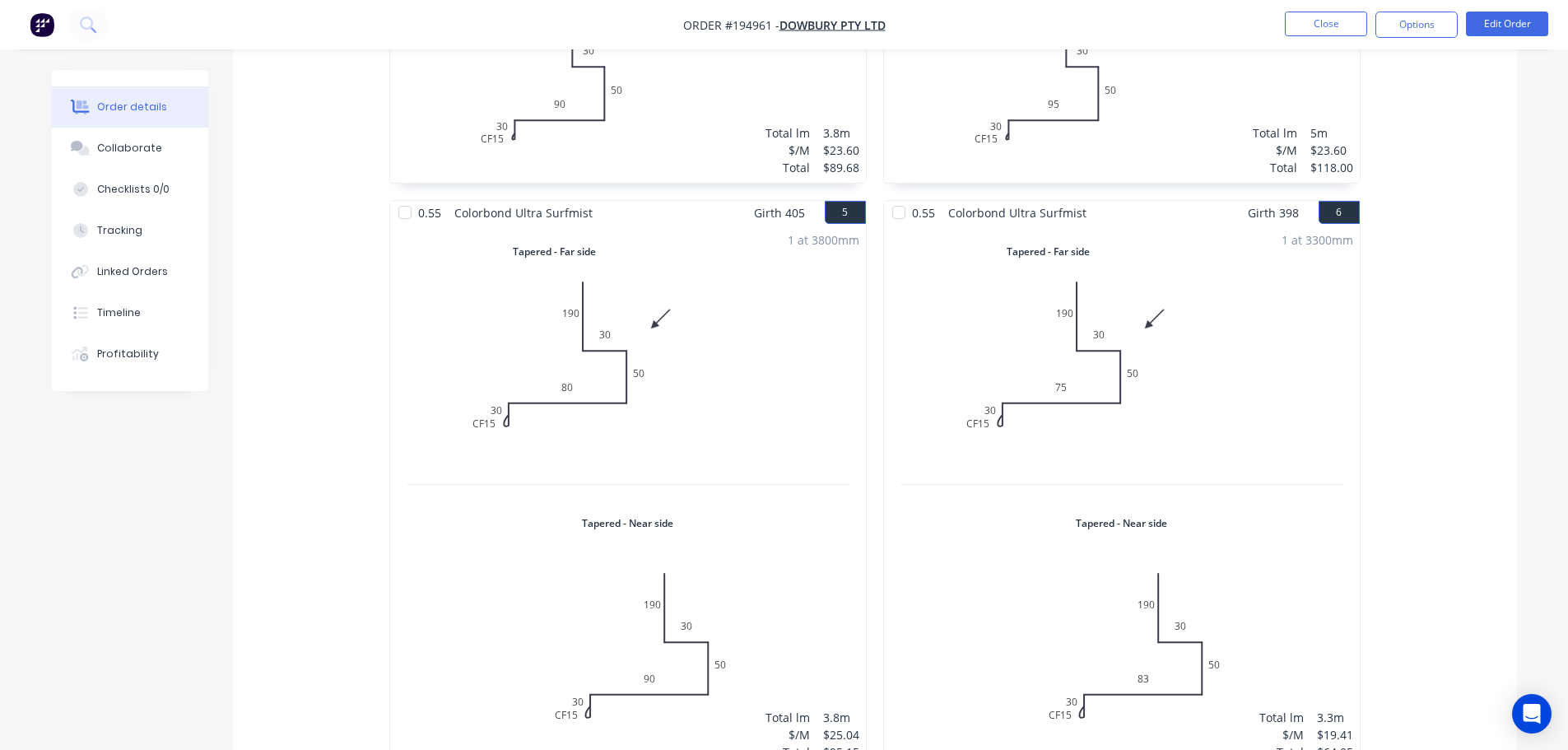
scroll to position [906, 0]
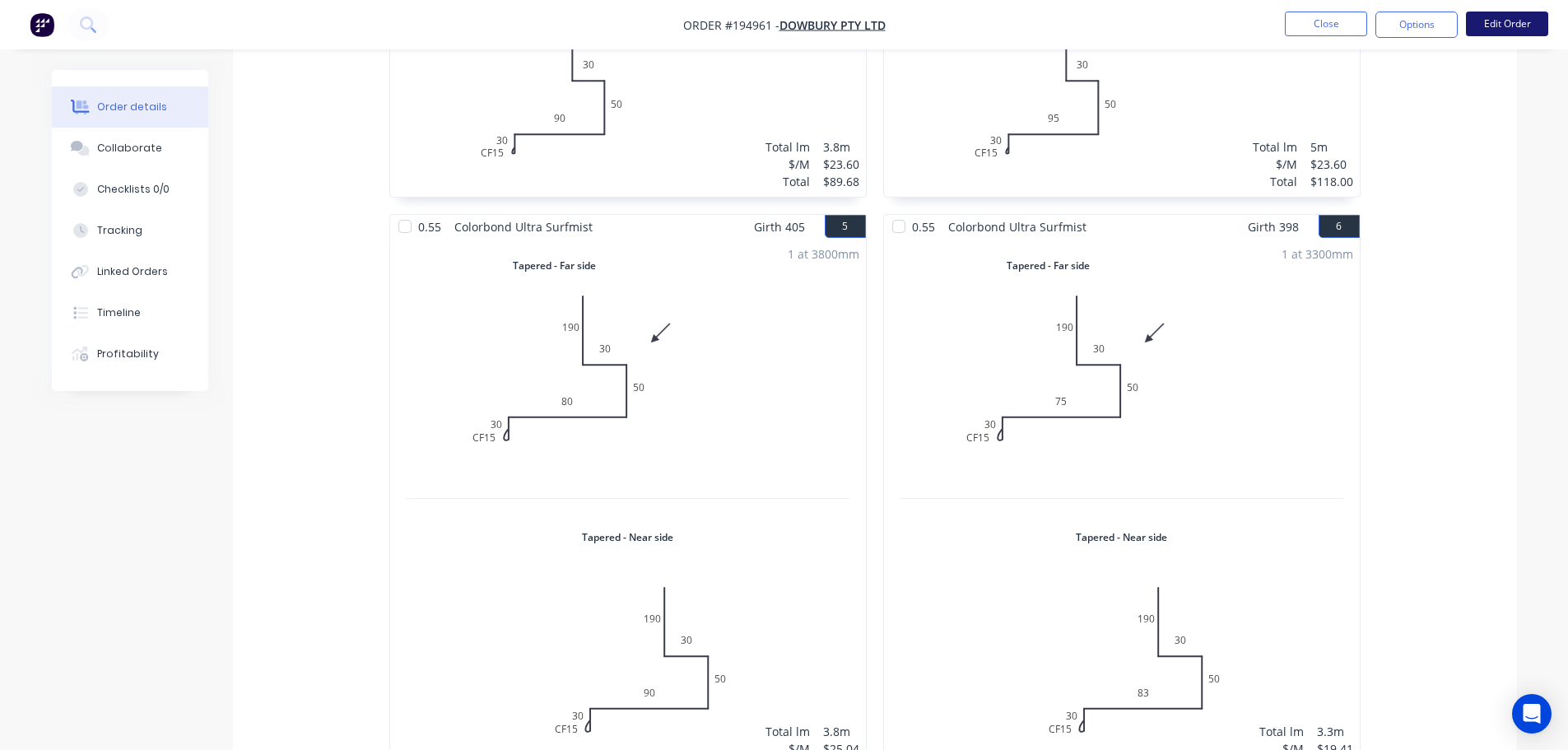
click at [1514, 25] on button "Edit Order" at bounding box center [1507, 23] width 82 height 25
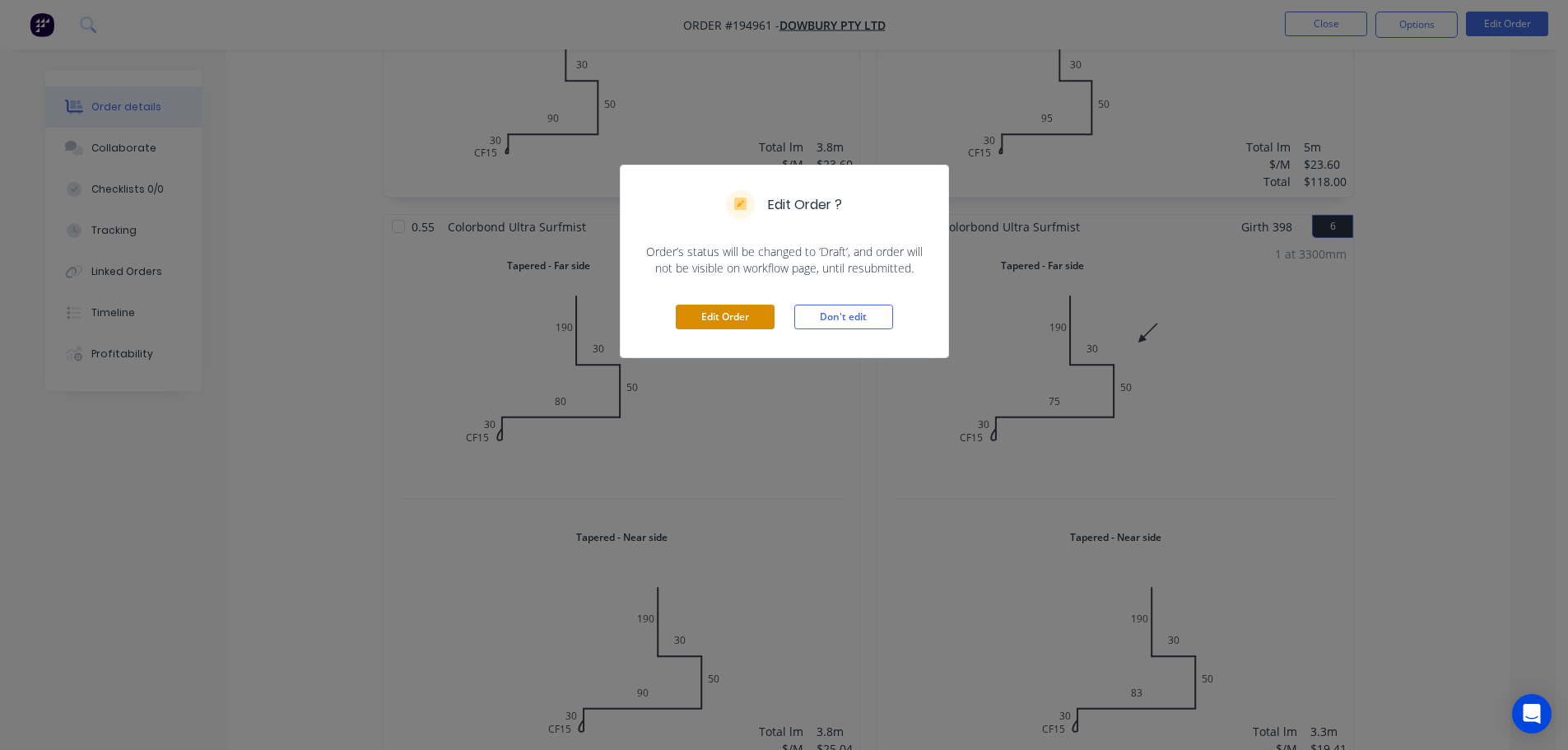
click at [729, 320] on button "Edit Order" at bounding box center [726, 317] width 99 height 25
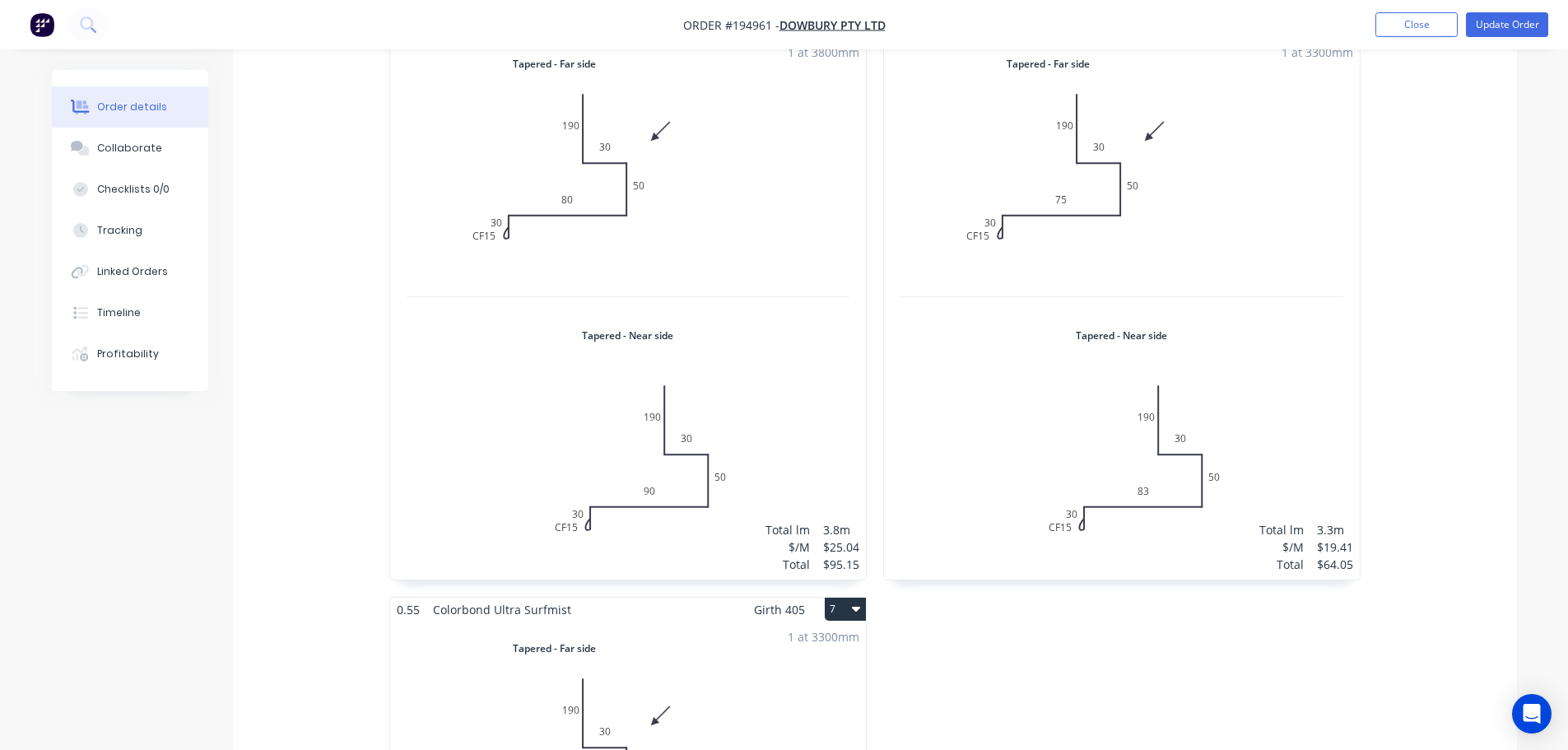
scroll to position [1153, 0]
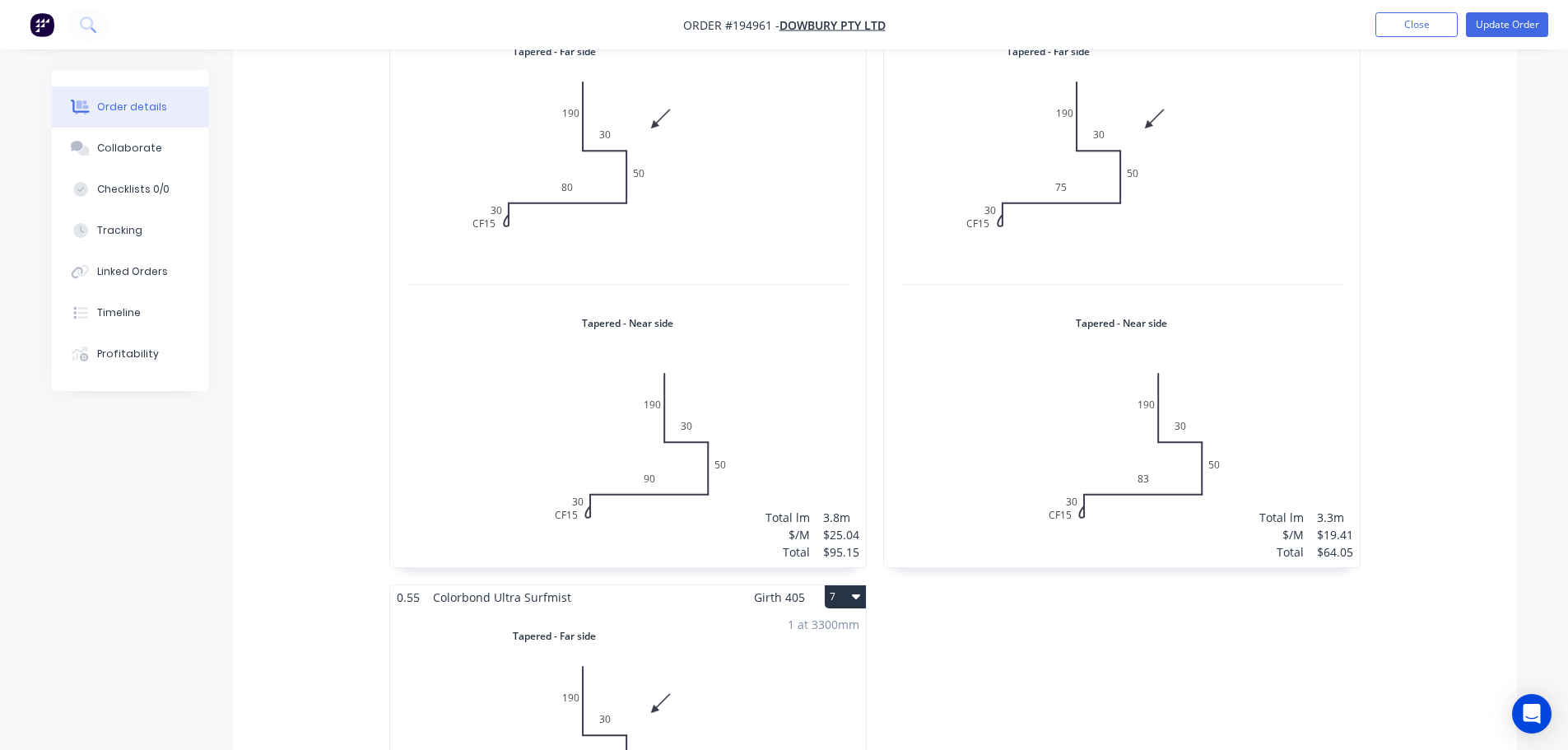
click at [694, 286] on div "1 at 3800mm Total lm $/M Total 3.8m $25.04 $95.15" at bounding box center [629, 296] width 476 height 543
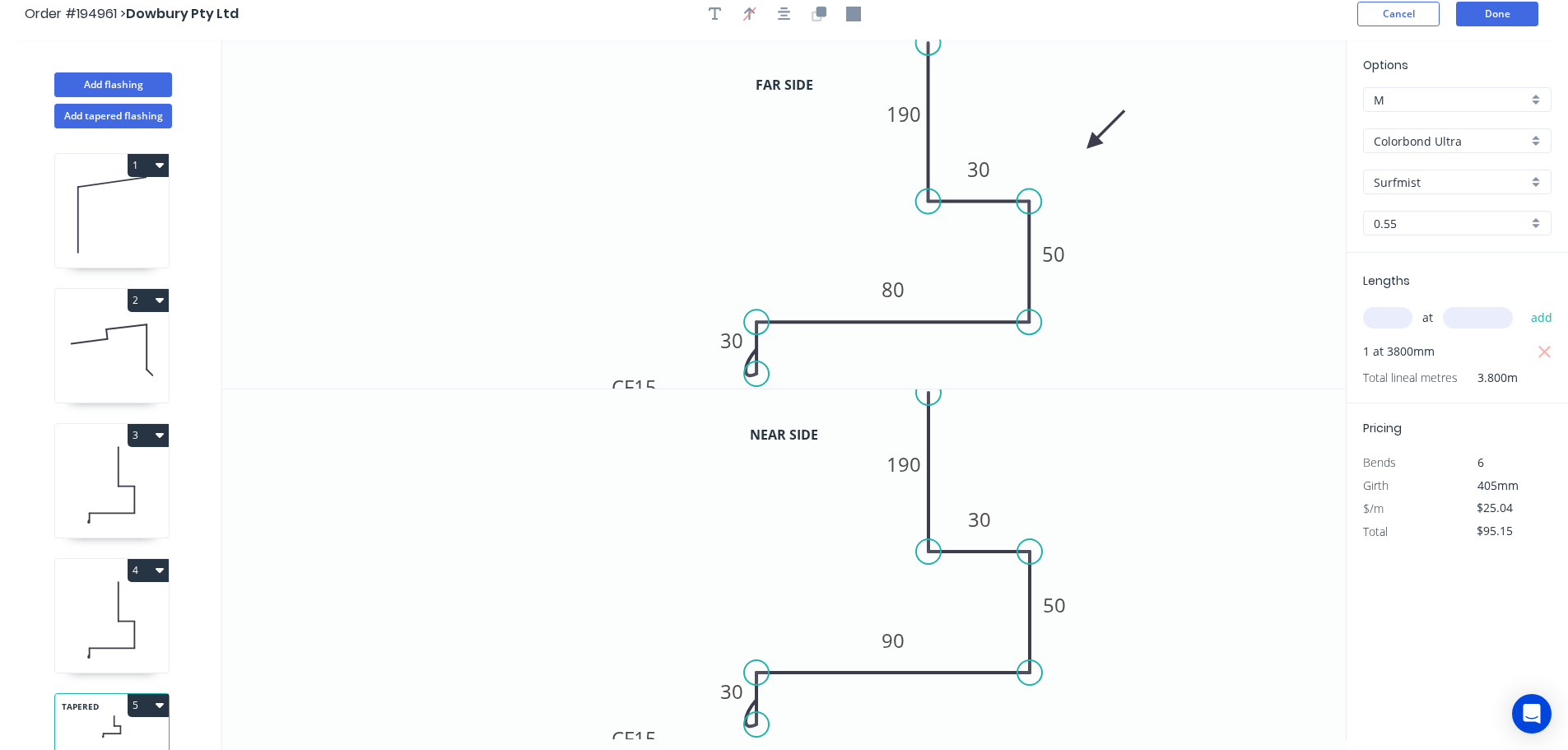
scroll to position [30, 0]
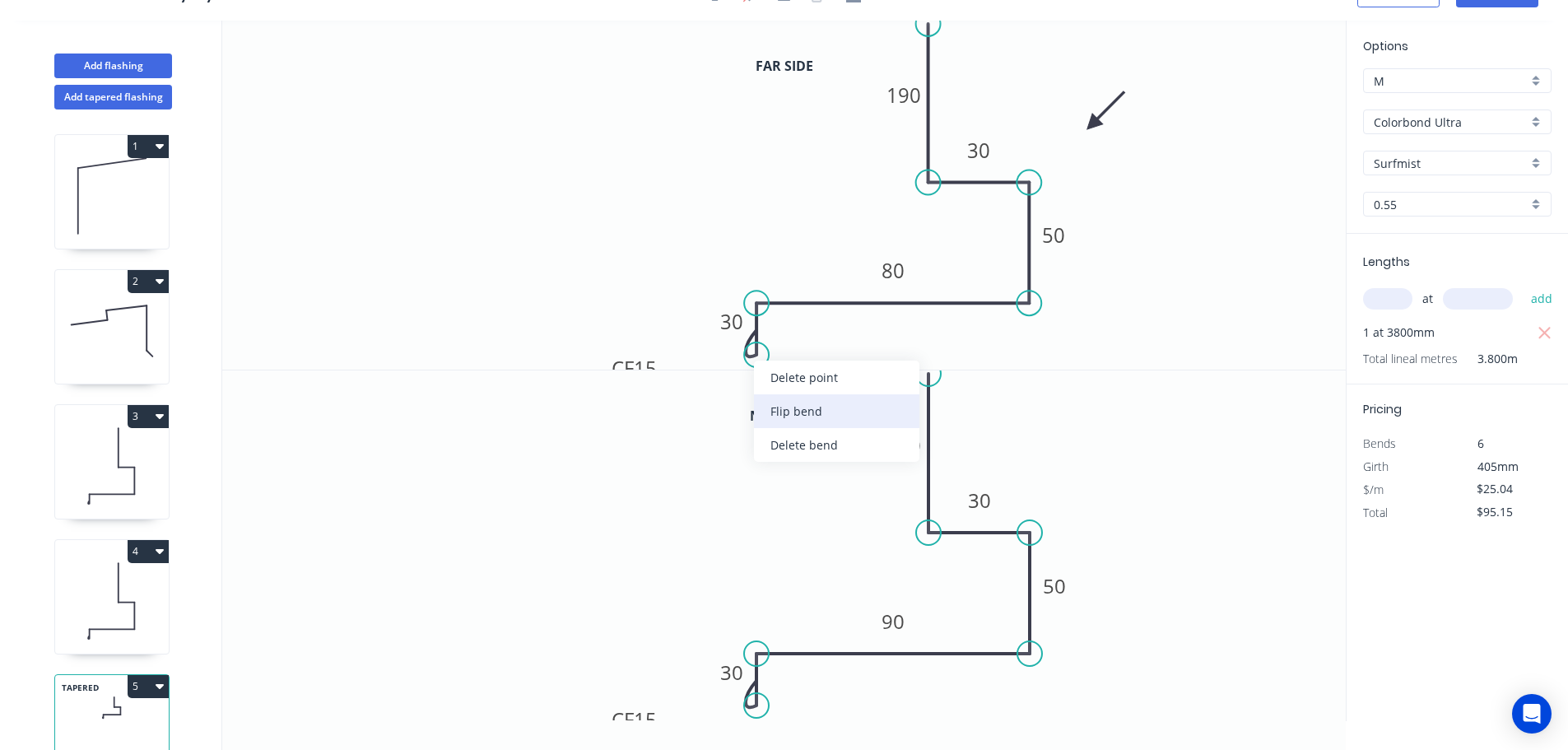
click at [795, 410] on div "Flip bend" at bounding box center [836, 411] width 165 height 34
click at [796, 412] on div "Flip bend" at bounding box center [838, 408] width 165 height 34
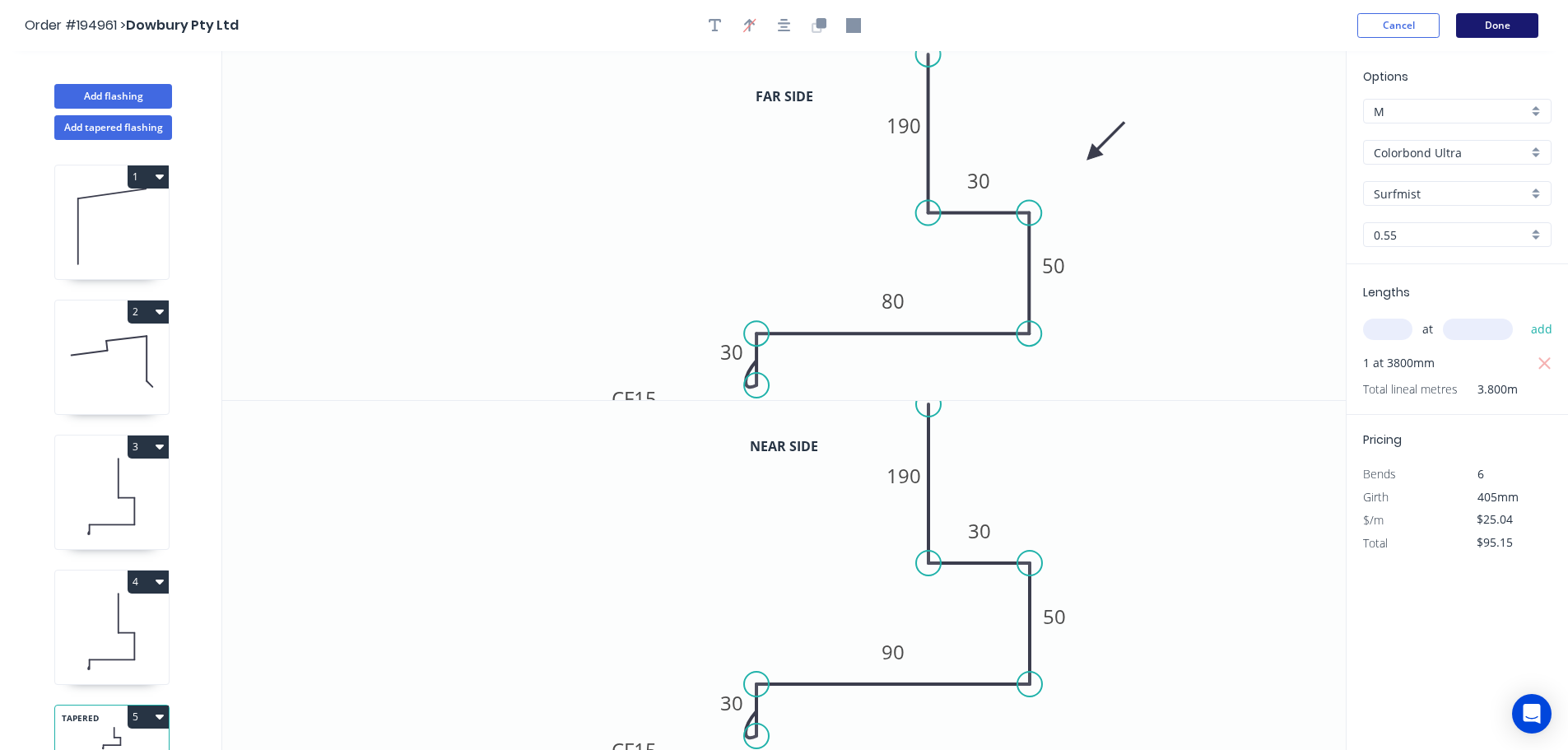
click at [1507, 26] on button "Done" at bounding box center [1497, 25] width 82 height 25
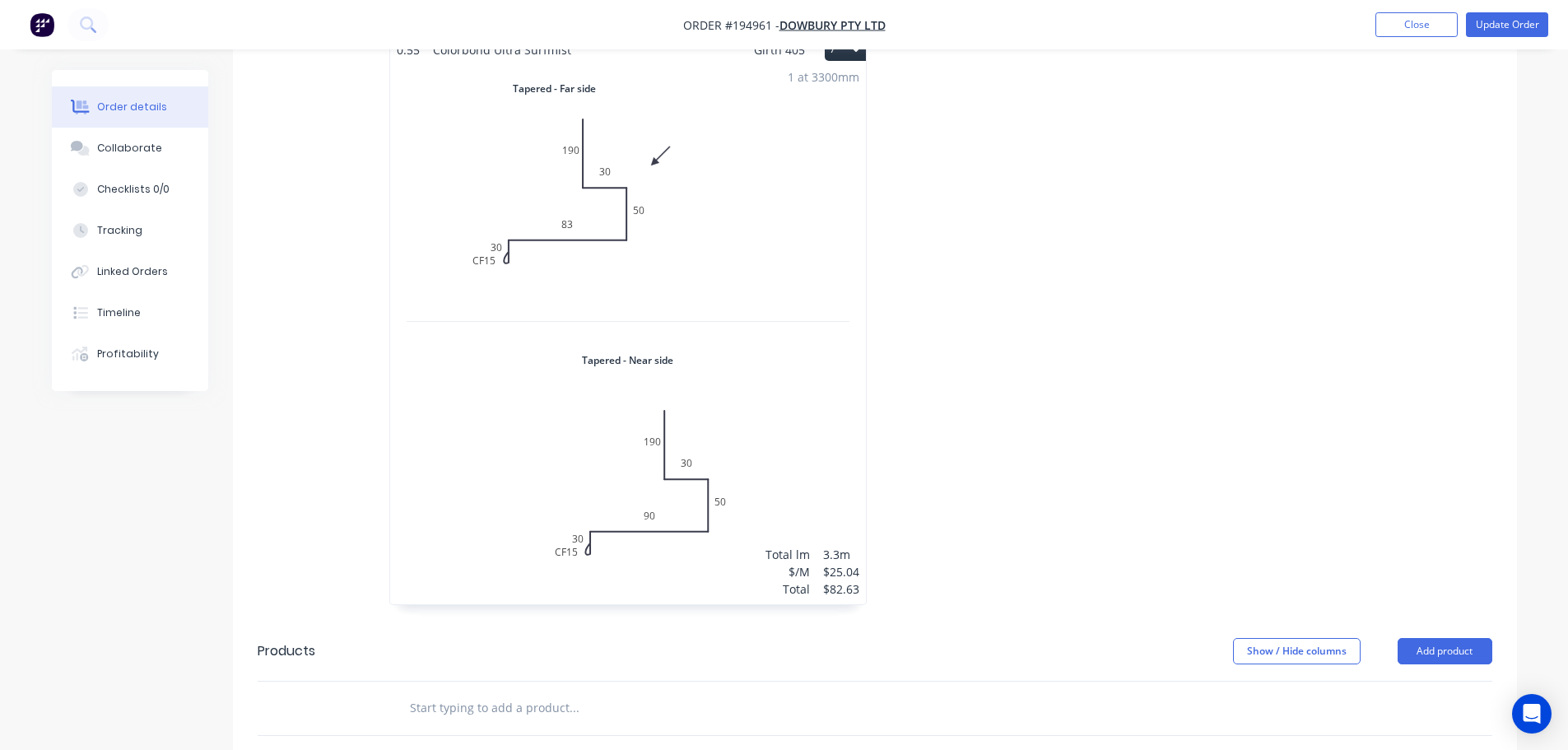
scroll to position [1730, 0]
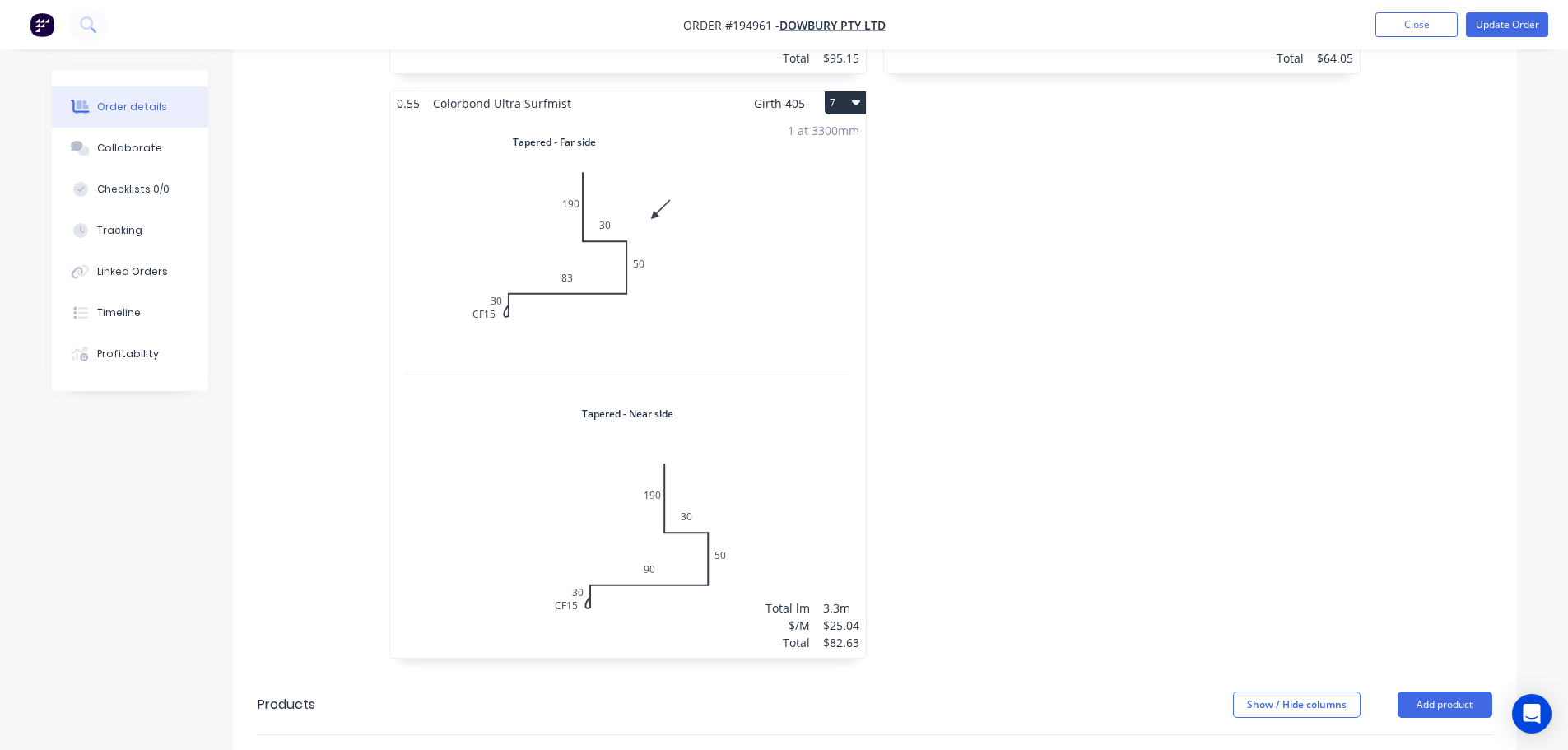
click at [602, 281] on div "1 at 3300mm Total lm $/M Total 3.3m $25.04 $82.63" at bounding box center [629, 386] width 476 height 543
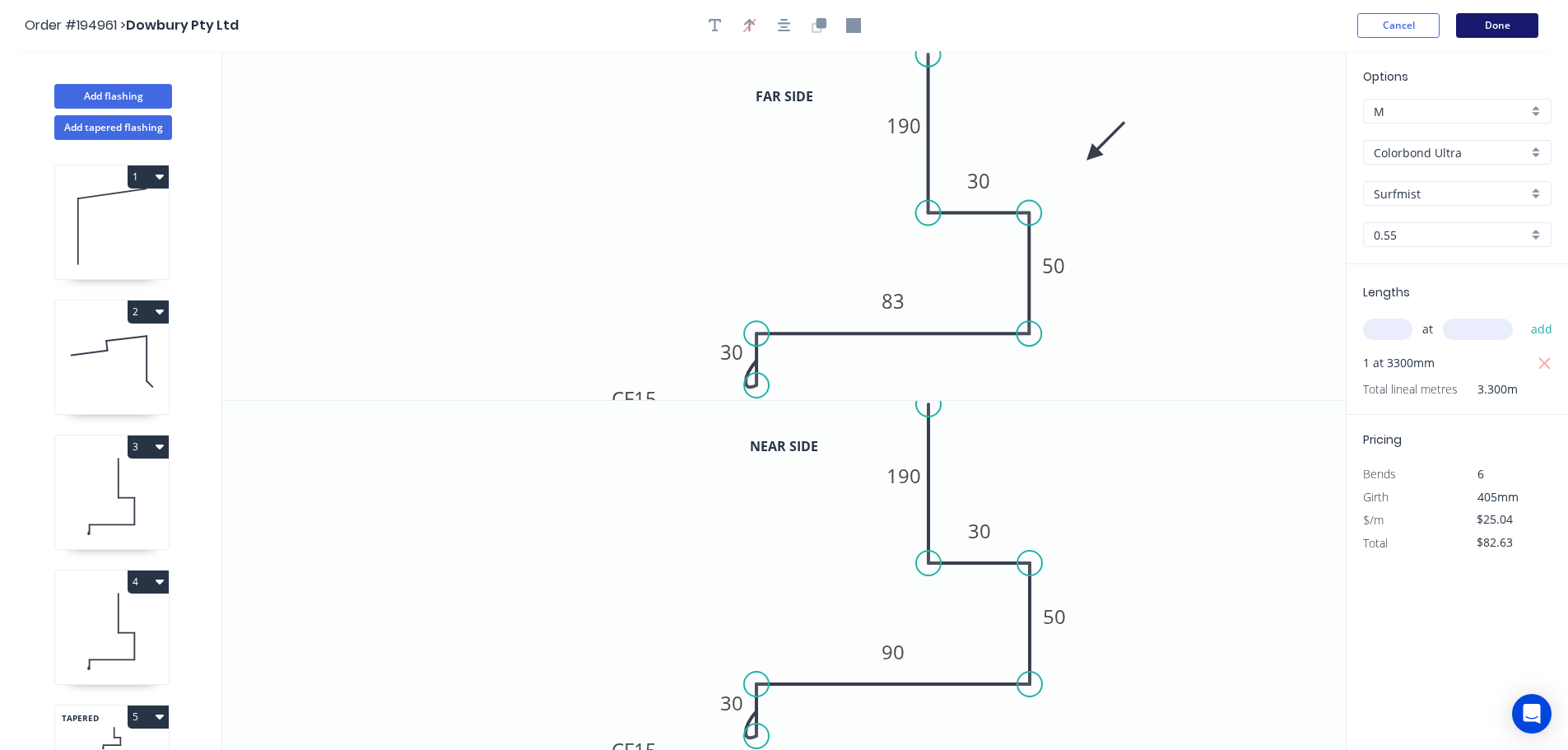
click at [1489, 27] on button "Done" at bounding box center [1497, 25] width 82 height 25
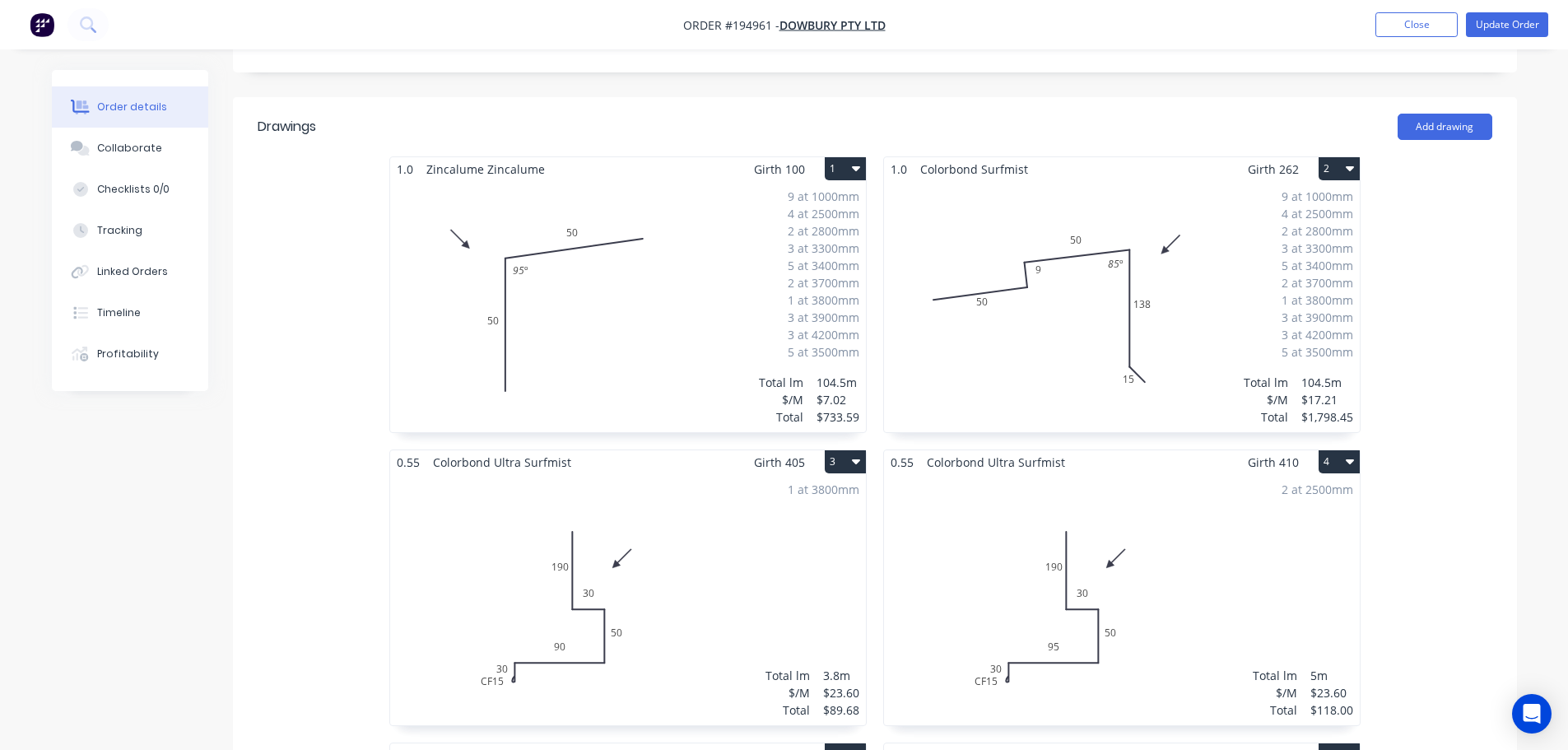
scroll to position [411, 0]
click at [1397, 23] on button "Close" at bounding box center [1416, 24] width 82 height 25
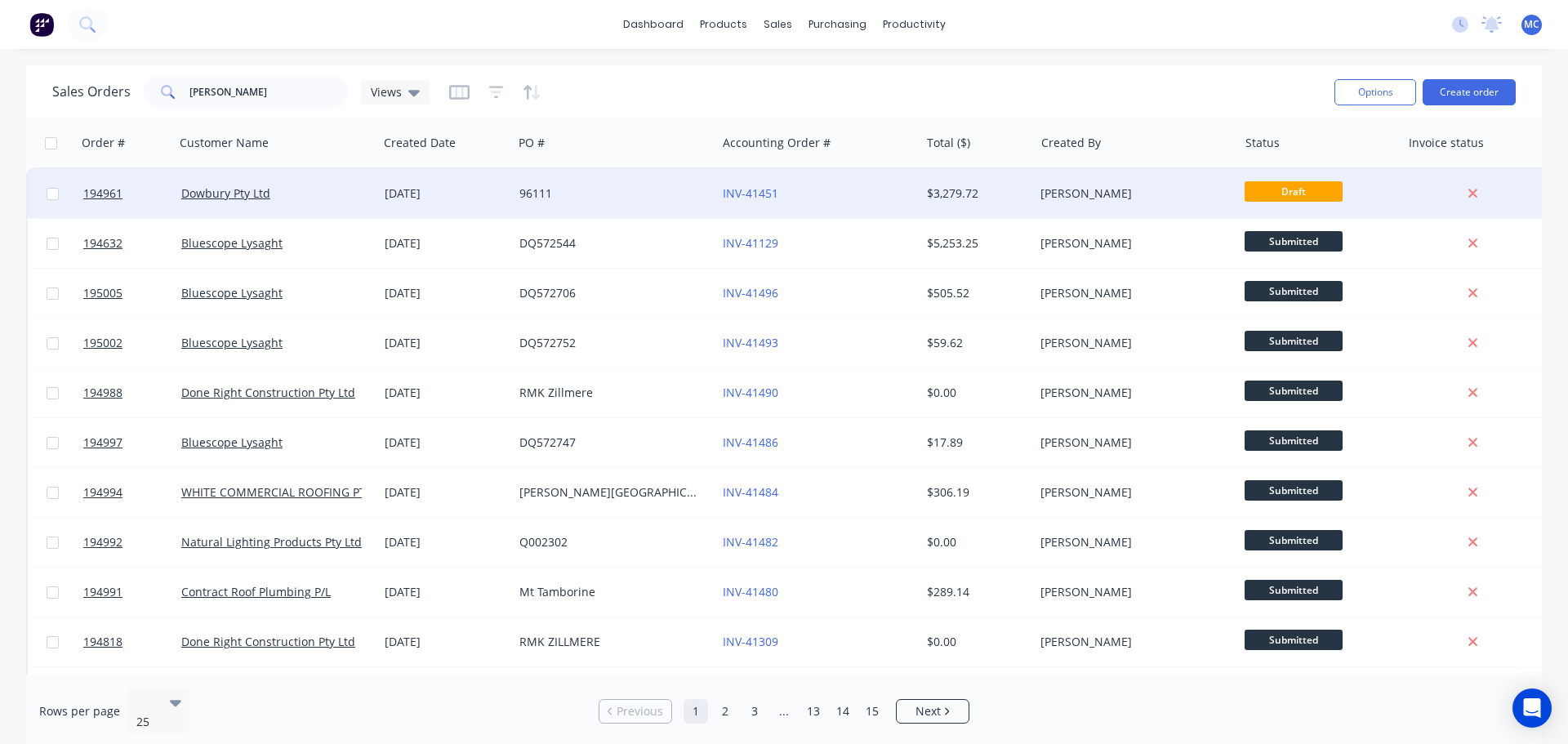
click at [614, 195] on div "96111" at bounding box center [610, 193] width 181 height 16
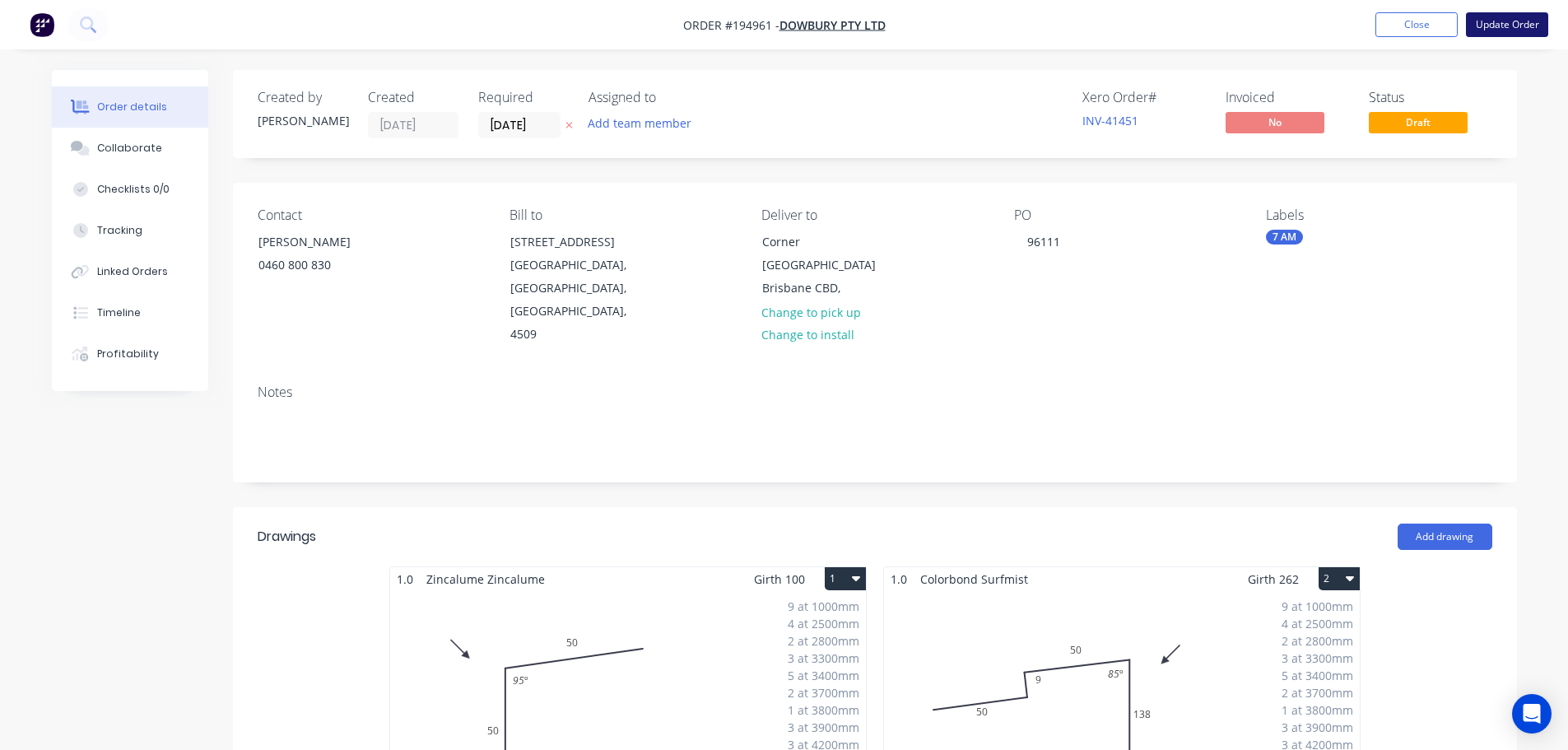
click at [1529, 21] on button "Update Order" at bounding box center [1507, 24] width 82 height 25
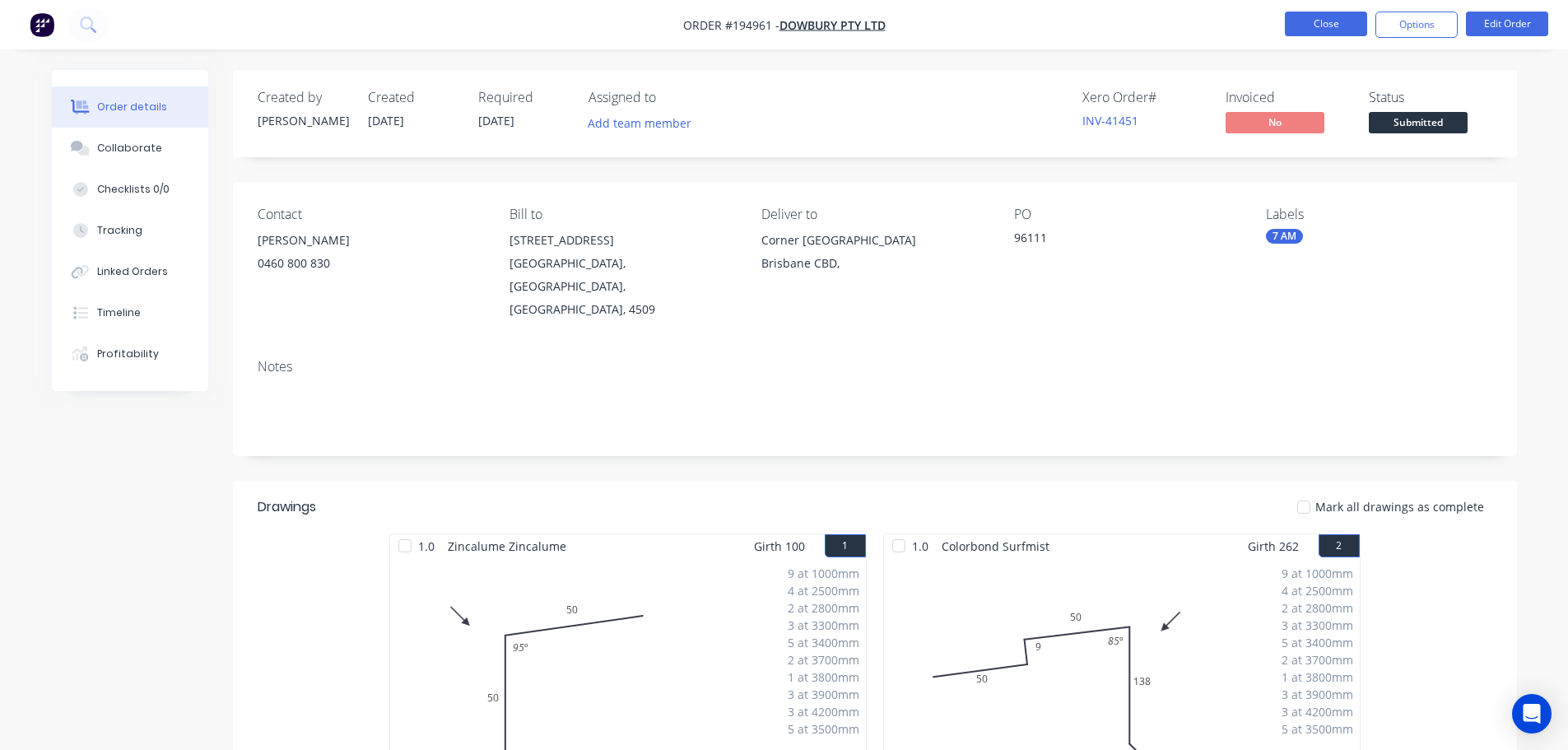
click at [1320, 23] on button "Close" at bounding box center [1326, 23] width 82 height 25
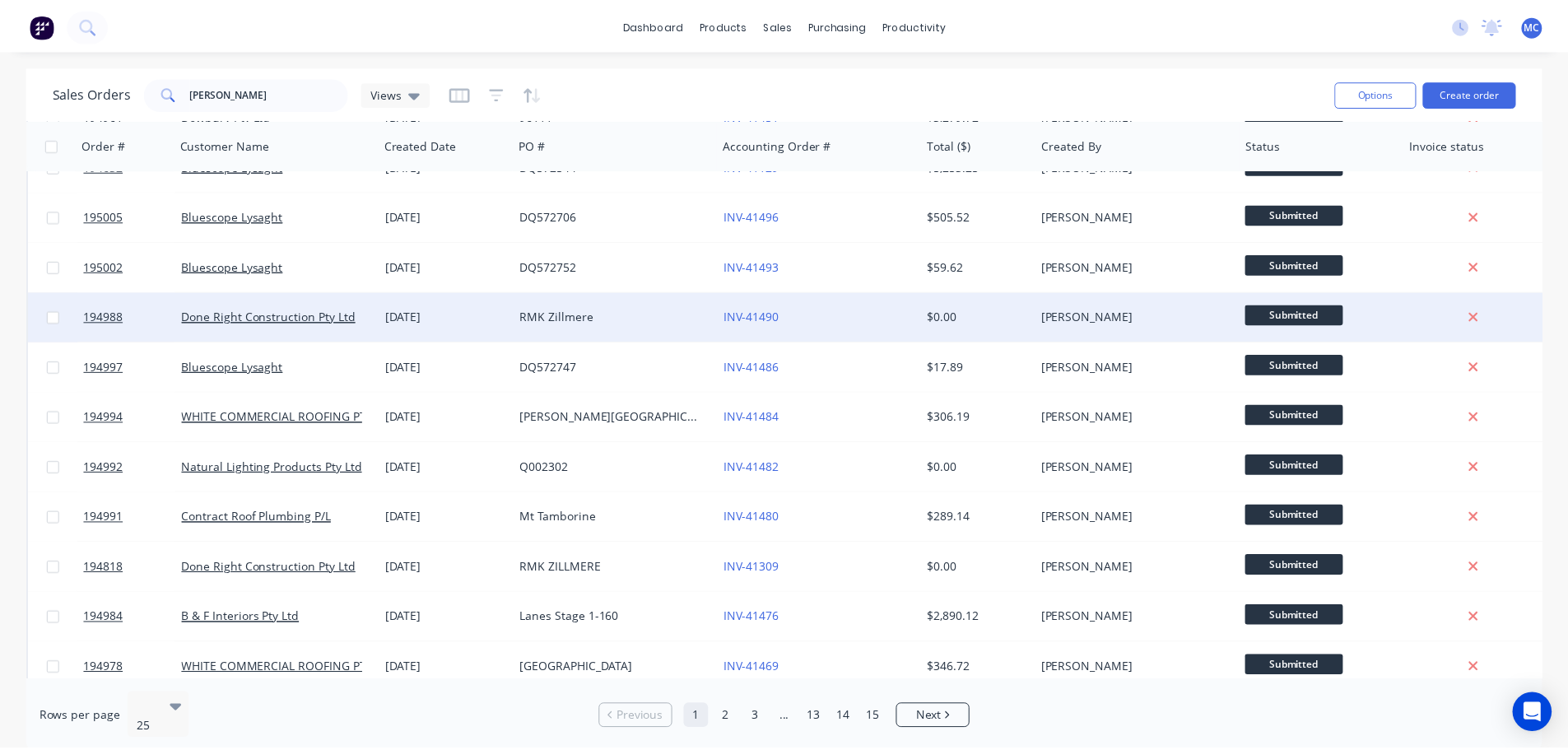
scroll to position [495, 0]
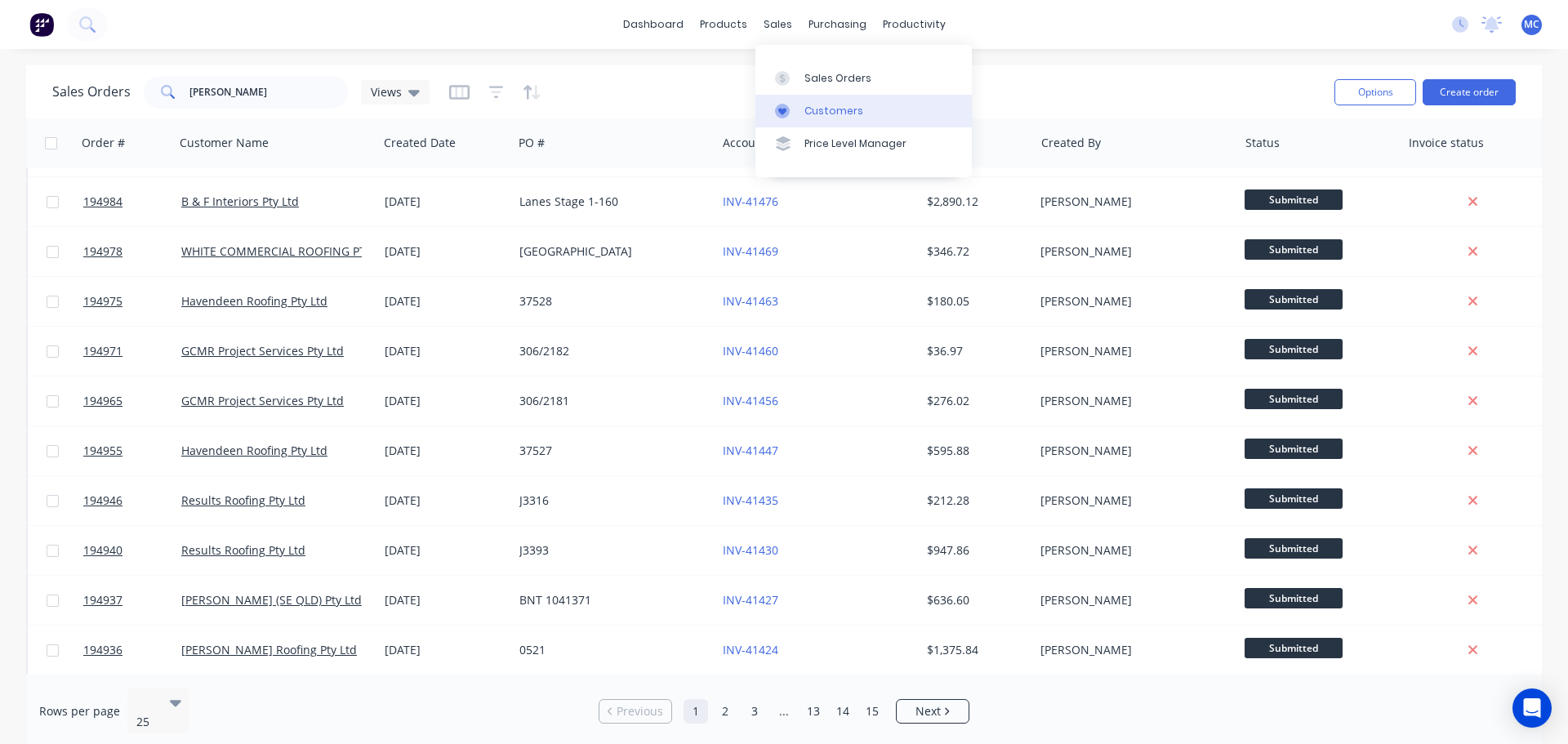
click at [831, 108] on div "Customers" at bounding box center [834, 111] width 58 height 15
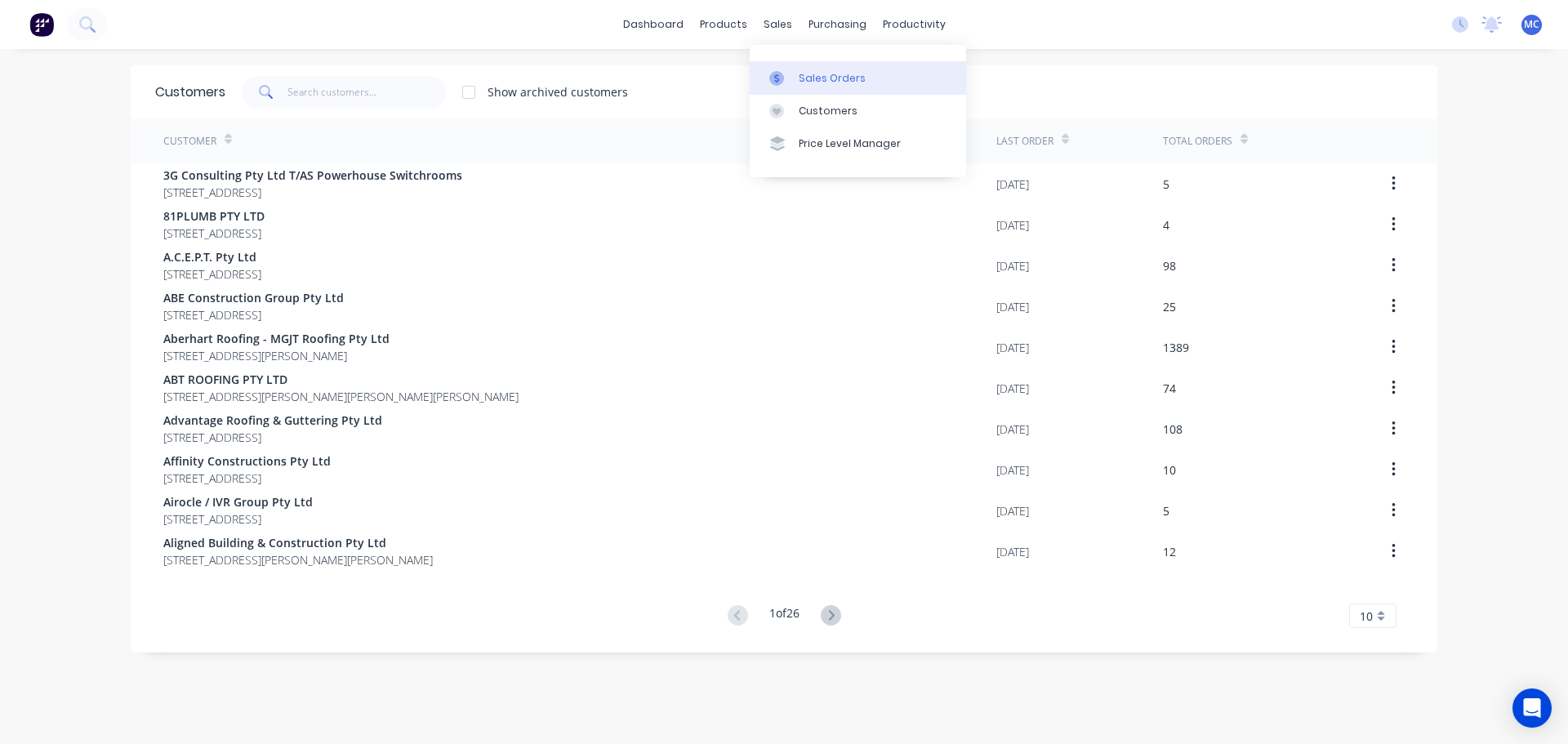
click at [827, 79] on div "Sales Orders" at bounding box center [832, 78] width 67 height 15
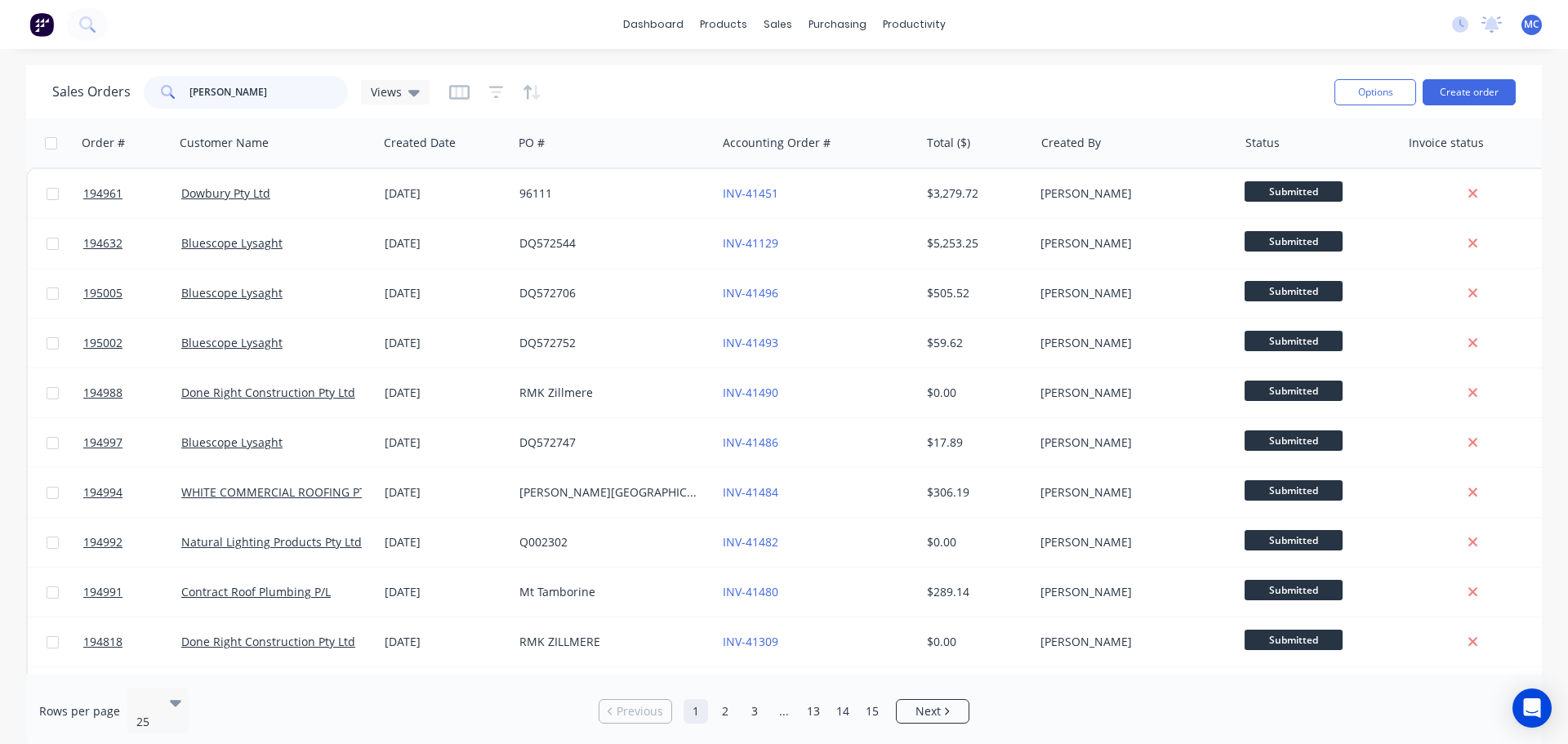
drag, startPoint x: 232, startPoint y: 84, endPoint x: 132, endPoint y: 88, distance: 100.1
click at [132, 88] on div "Sales Orders [PERSON_NAME] Views" at bounding box center [240, 92] width 377 height 33
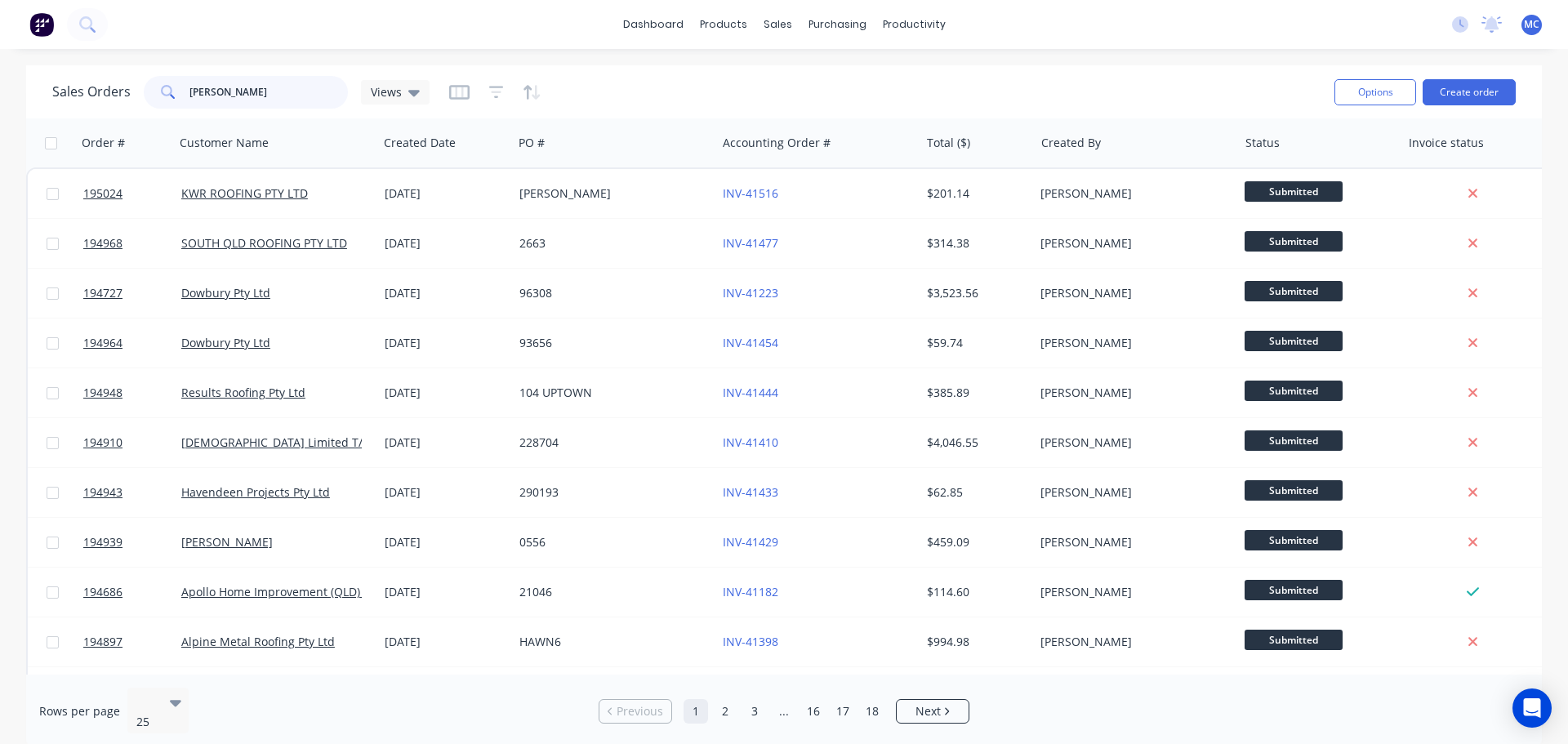
type input "[PERSON_NAME]"
click at [819, 107] on div "Customers" at bounding box center [834, 111] width 58 height 15
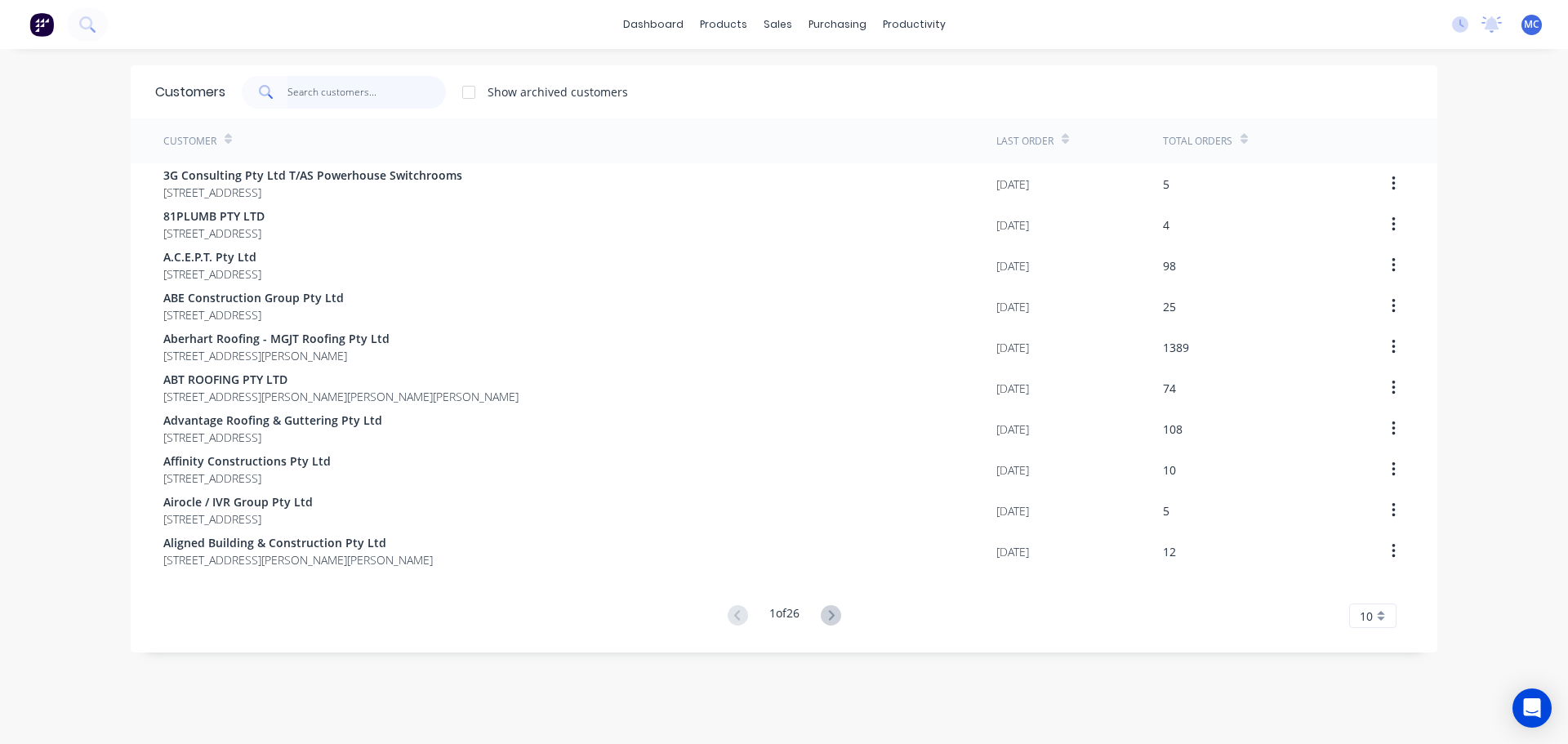
click at [342, 91] on input "text" at bounding box center [367, 92] width 159 height 33
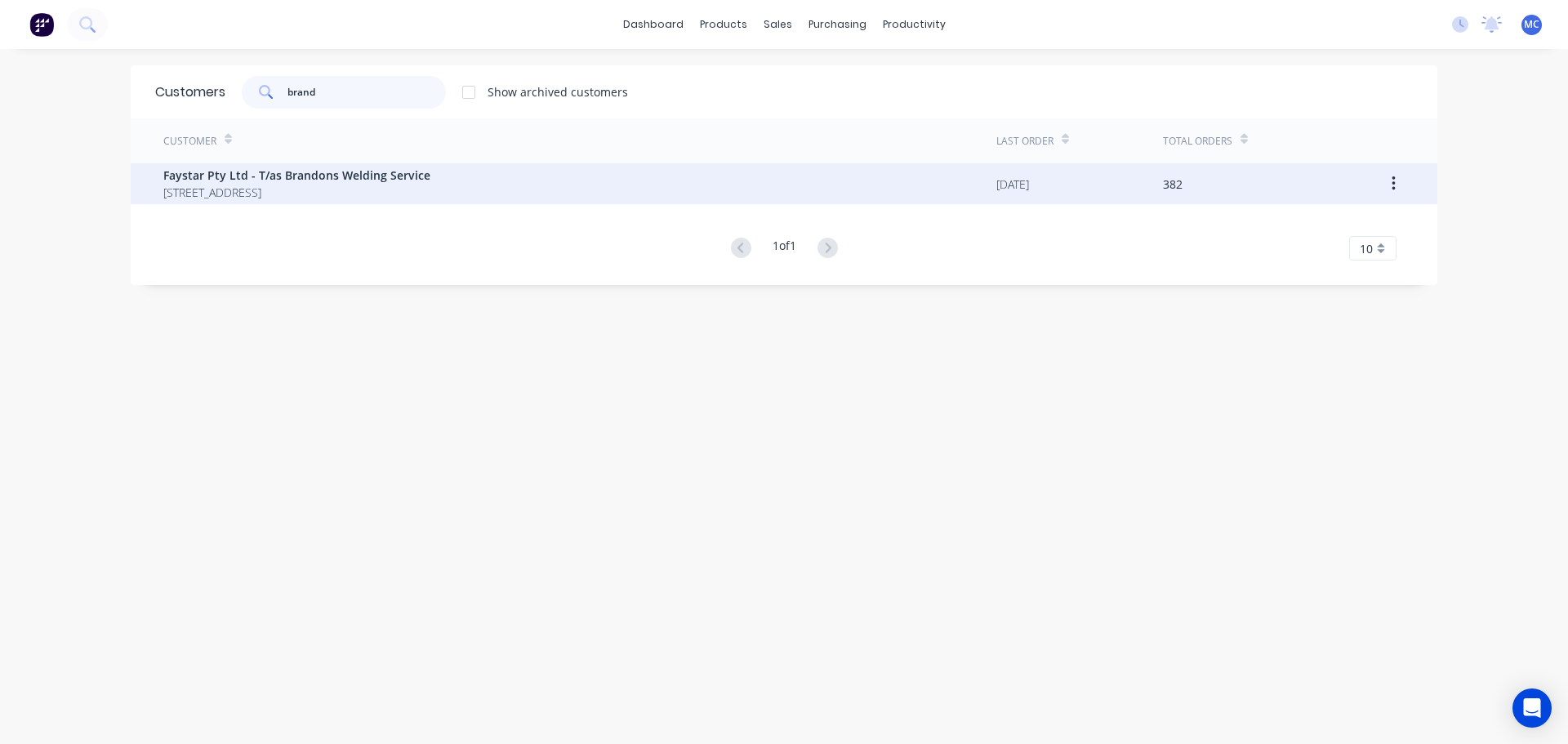
type input "brand"
click at [325, 184] on span "[STREET_ADDRESS]" at bounding box center [296, 192] width 267 height 17
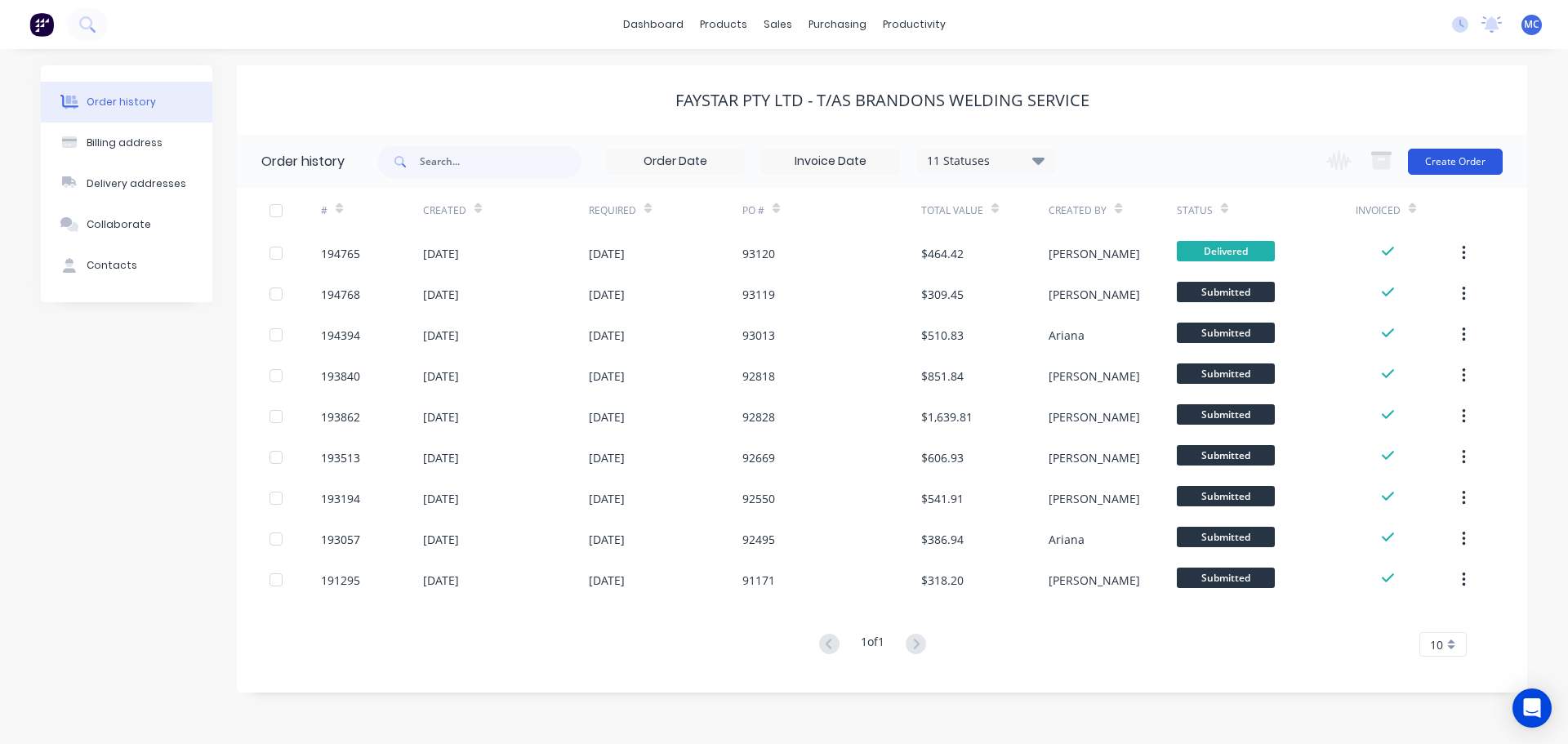
click at [1456, 164] on button "Create Order" at bounding box center [1455, 162] width 94 height 26
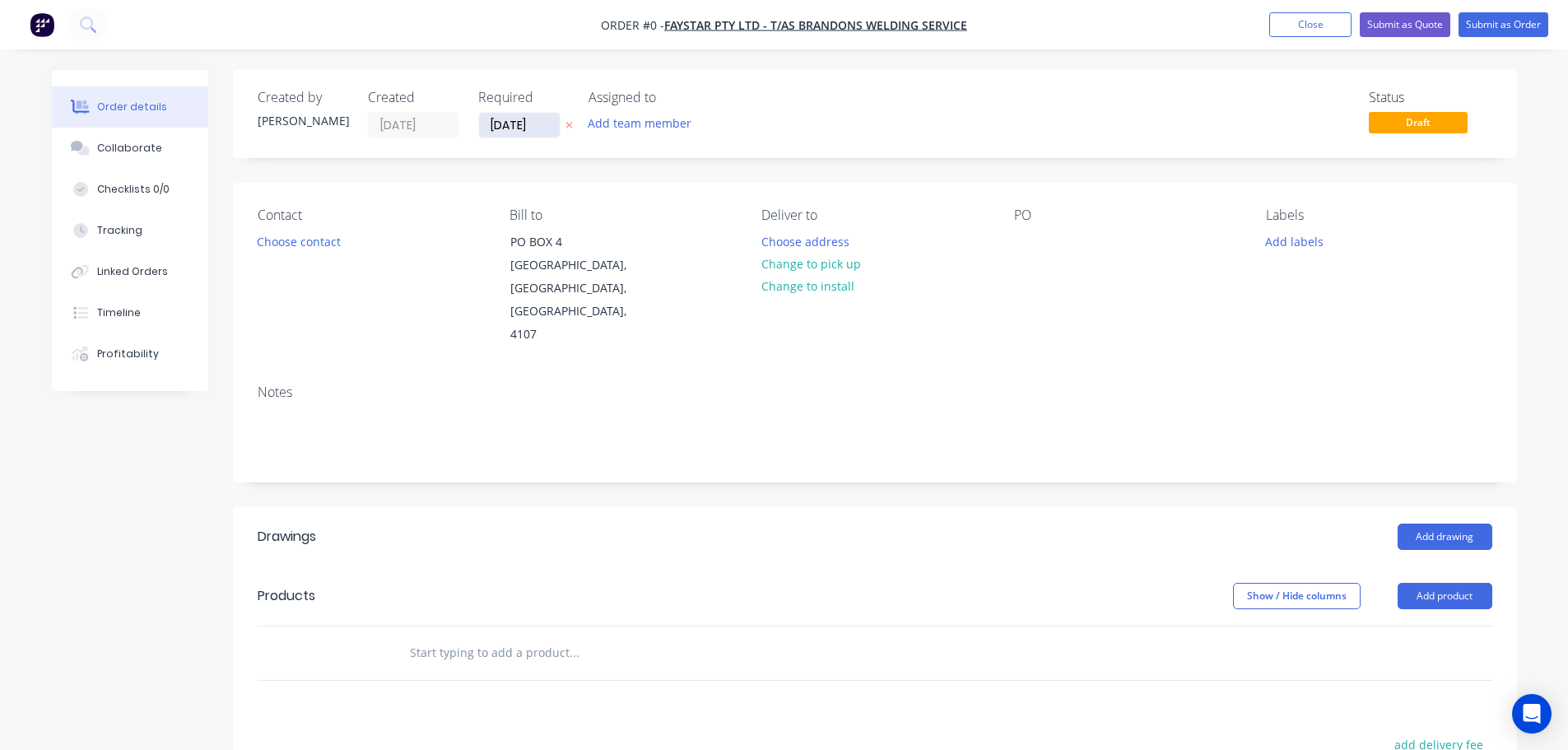
click at [510, 123] on input "[DATE]" at bounding box center [519, 125] width 81 height 25
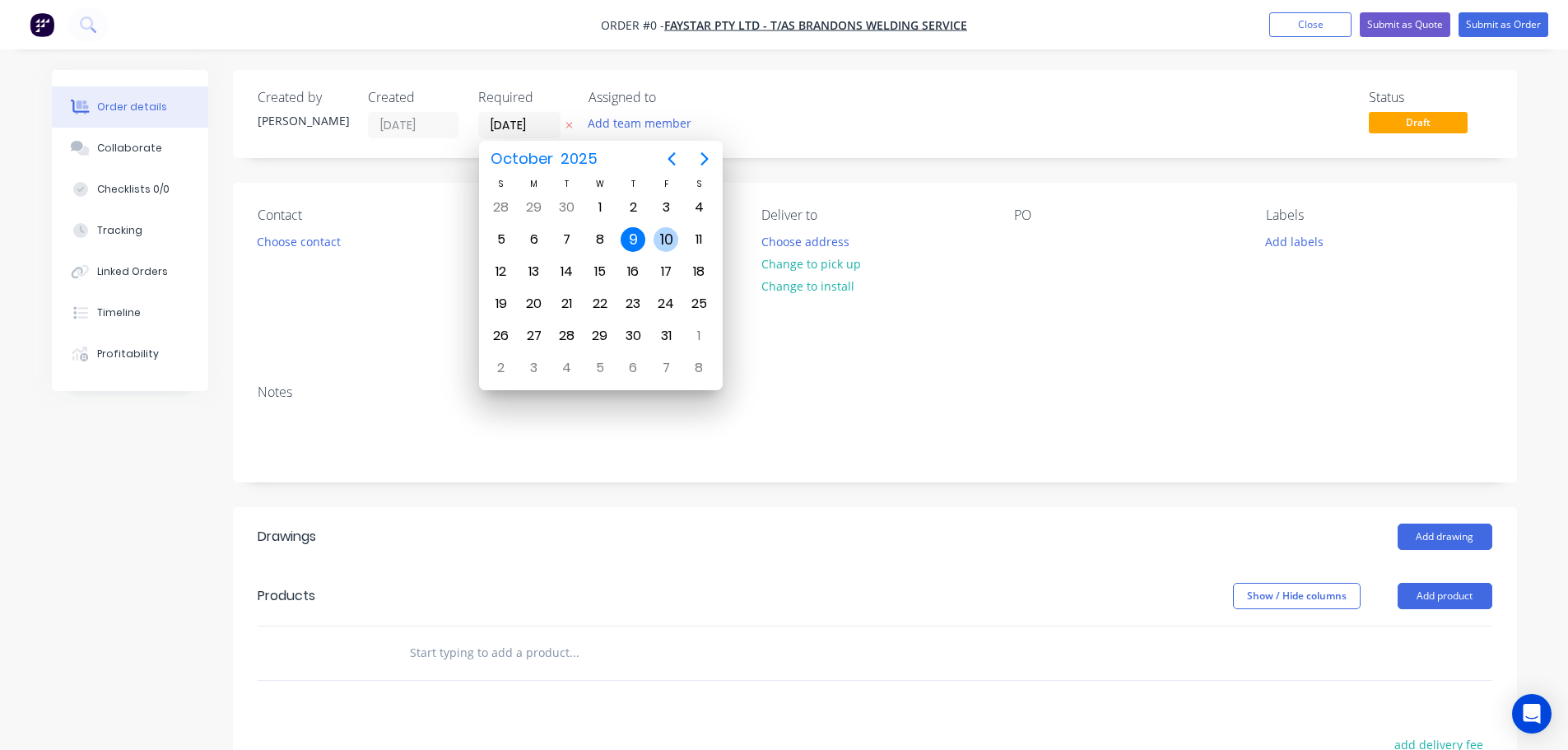
click at [668, 233] on div "10" at bounding box center [666, 239] width 25 height 25
type input "[DATE]"
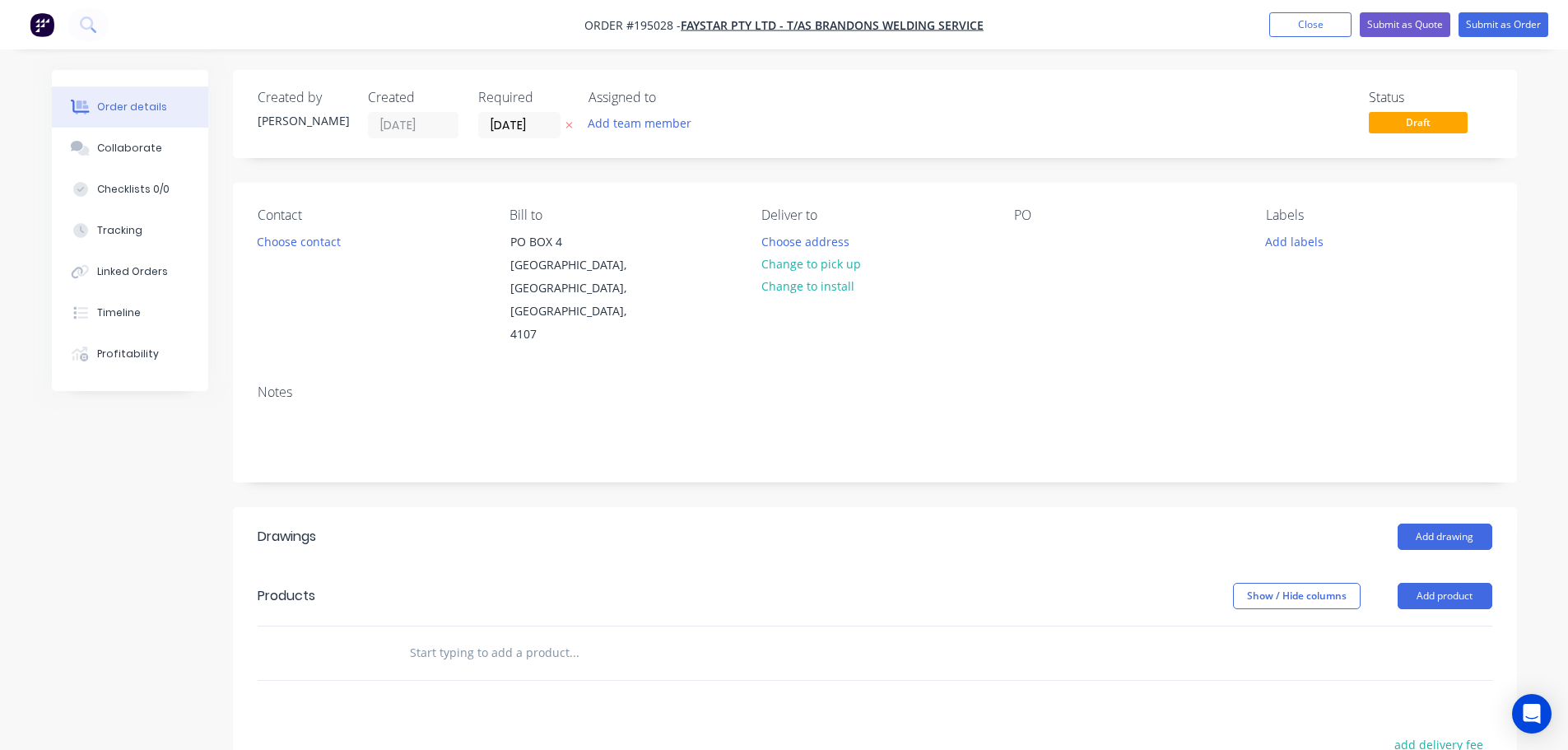
click at [1447, 583] on button "Add product" at bounding box center [1445, 596] width 94 height 26
click at [1406, 626] on div "Product catalogue" at bounding box center [1414, 638] width 126 height 24
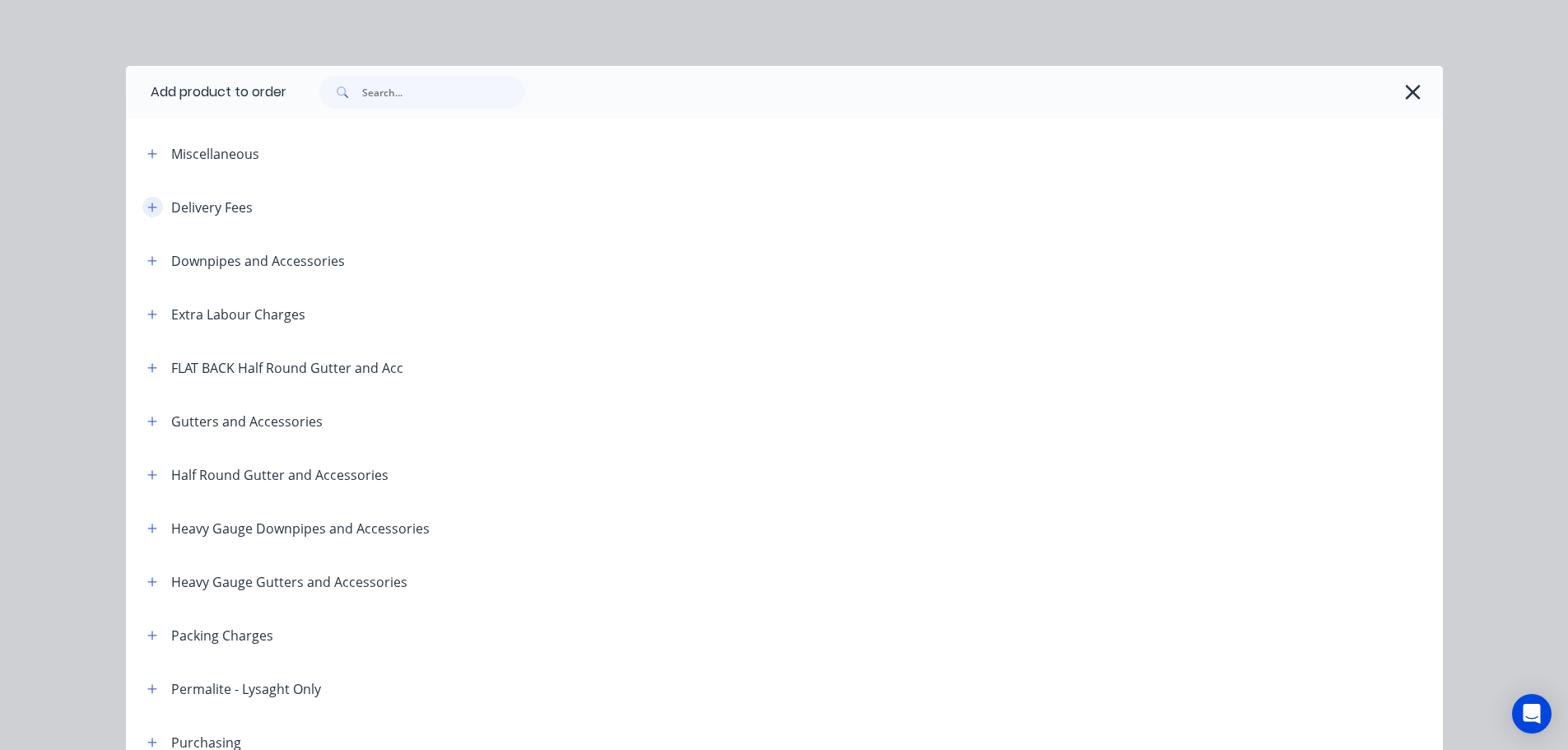
click at [153, 206] on button "button" at bounding box center [153, 207] width 21 height 21
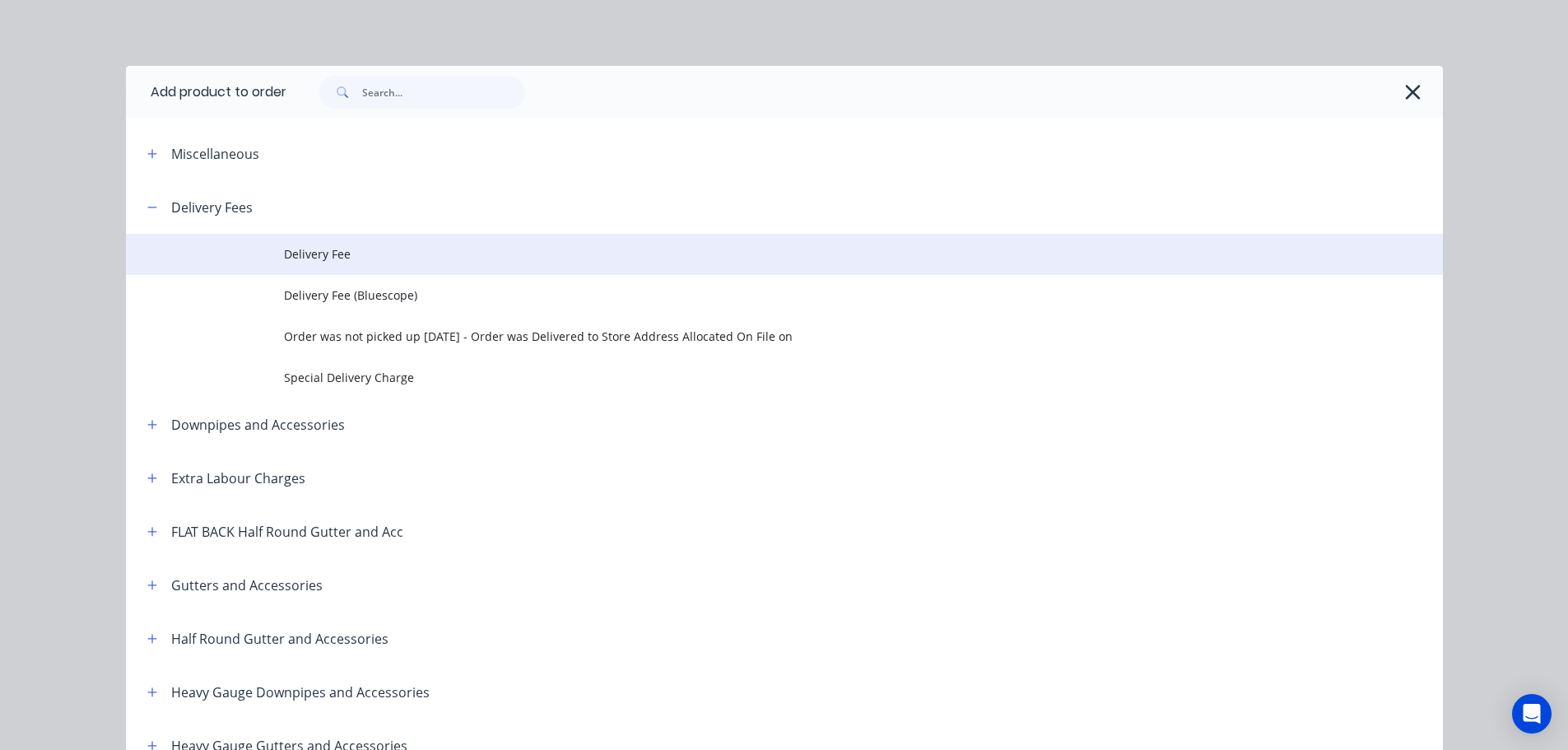
click at [326, 255] on span "Delivery Fee" at bounding box center [747, 254] width 927 height 17
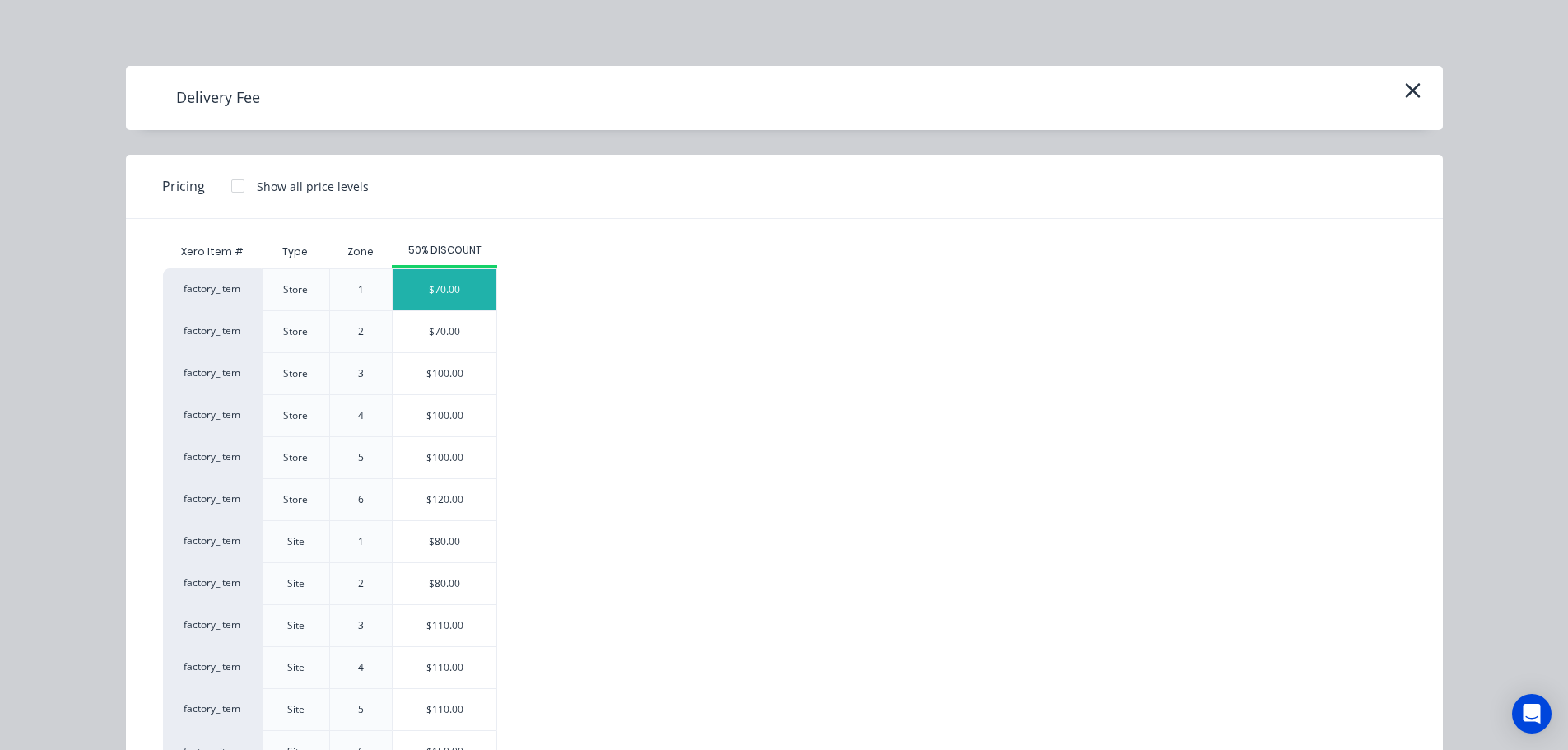
click at [440, 285] on div "$70.00" at bounding box center [445, 290] width 104 height 42
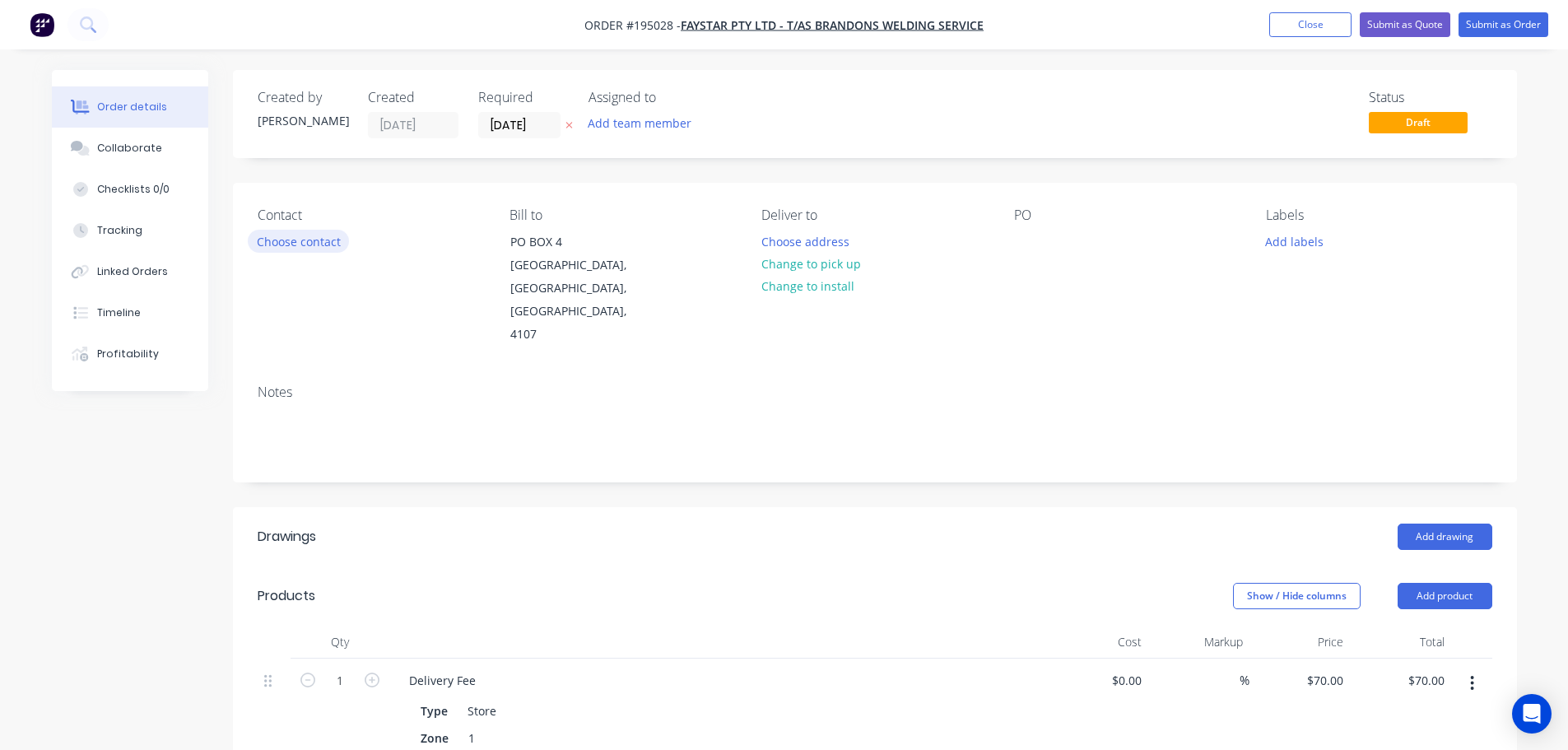
click at [301, 239] on button "Choose contact" at bounding box center [298, 241] width 101 height 23
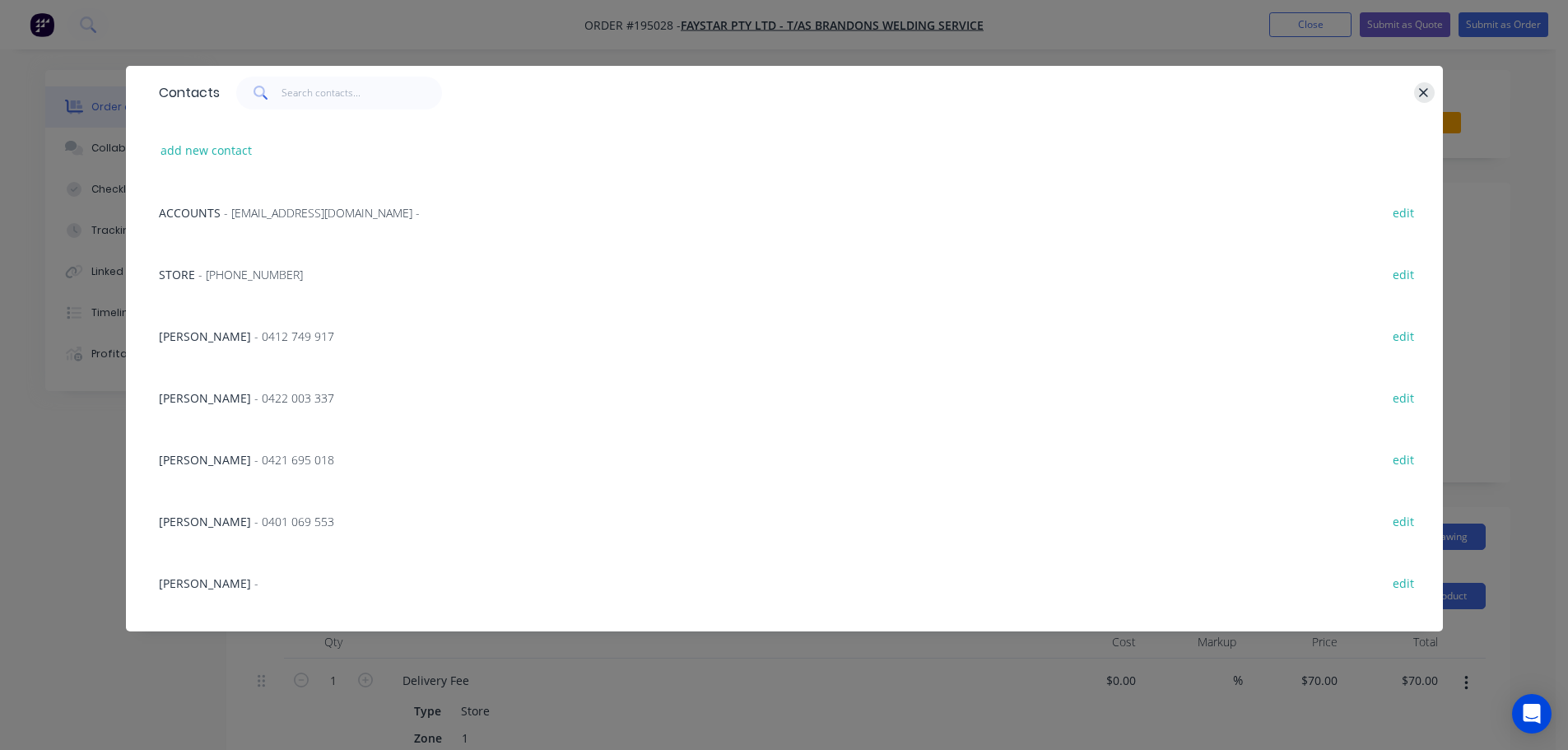
click at [1418, 94] on icon "button" at bounding box center [1423, 93] width 10 height 15
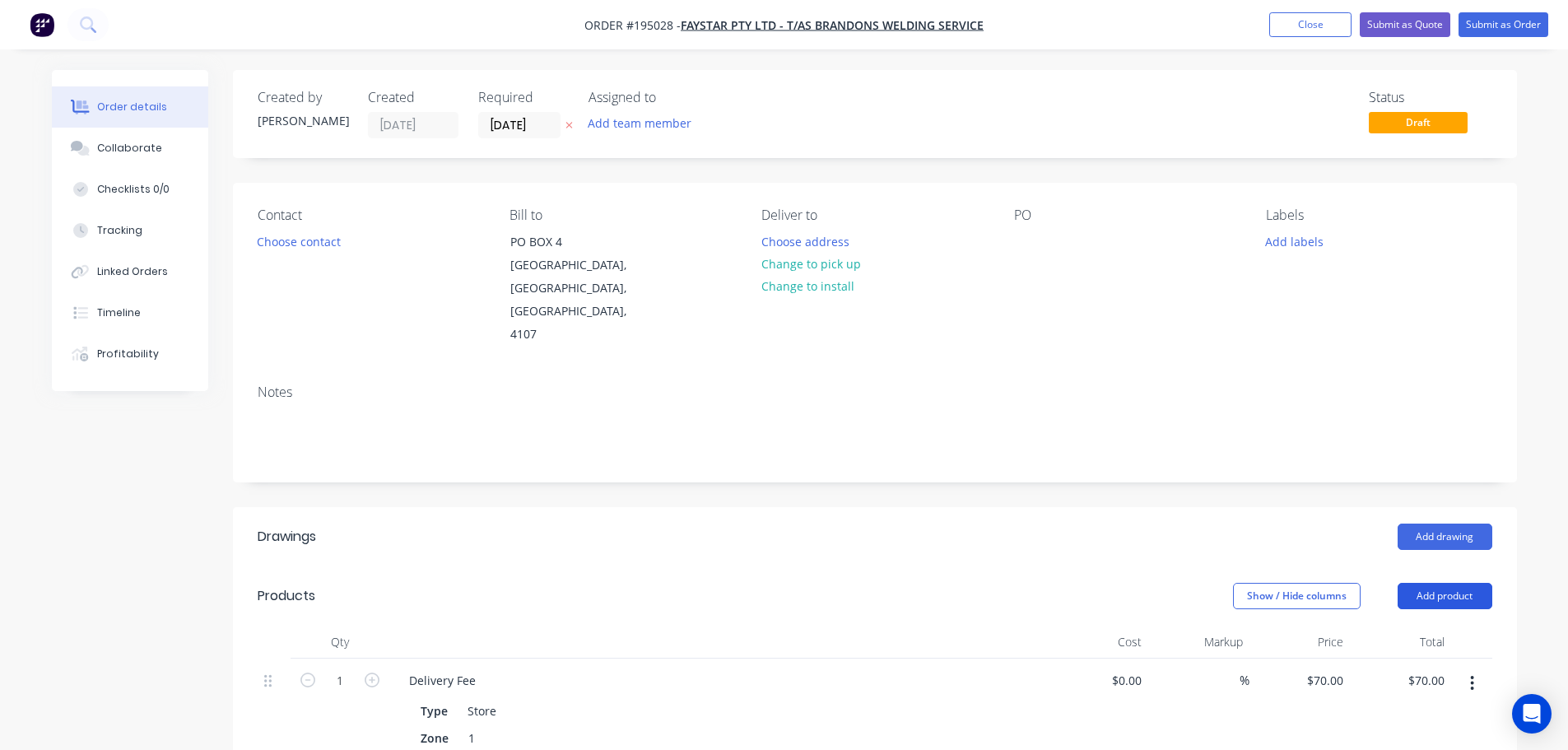
click at [1451, 583] on button "Add product" at bounding box center [1445, 596] width 94 height 26
click at [1388, 626] on div "Product catalogue" at bounding box center [1414, 638] width 126 height 24
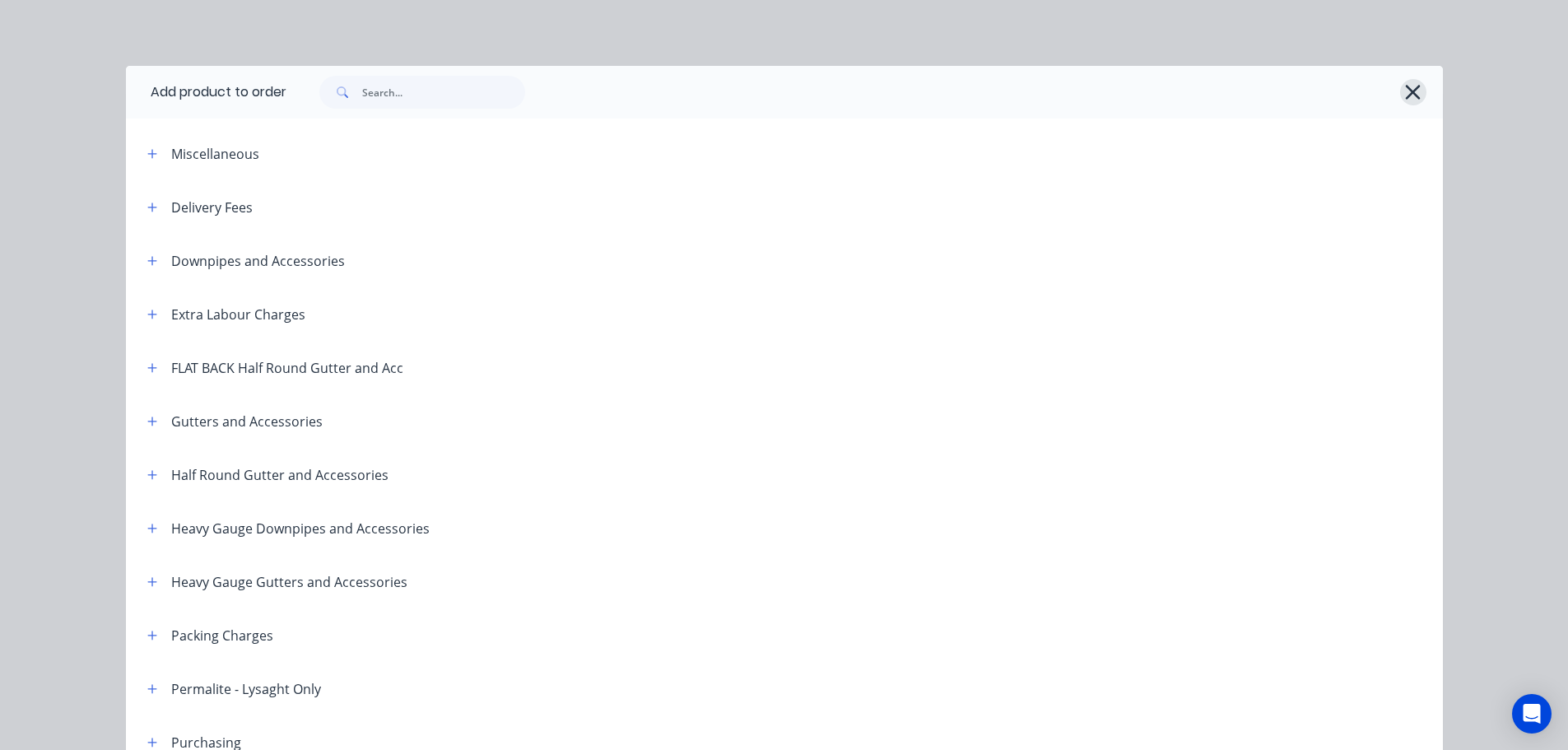
click at [1406, 90] on icon "button" at bounding box center [1413, 92] width 15 height 15
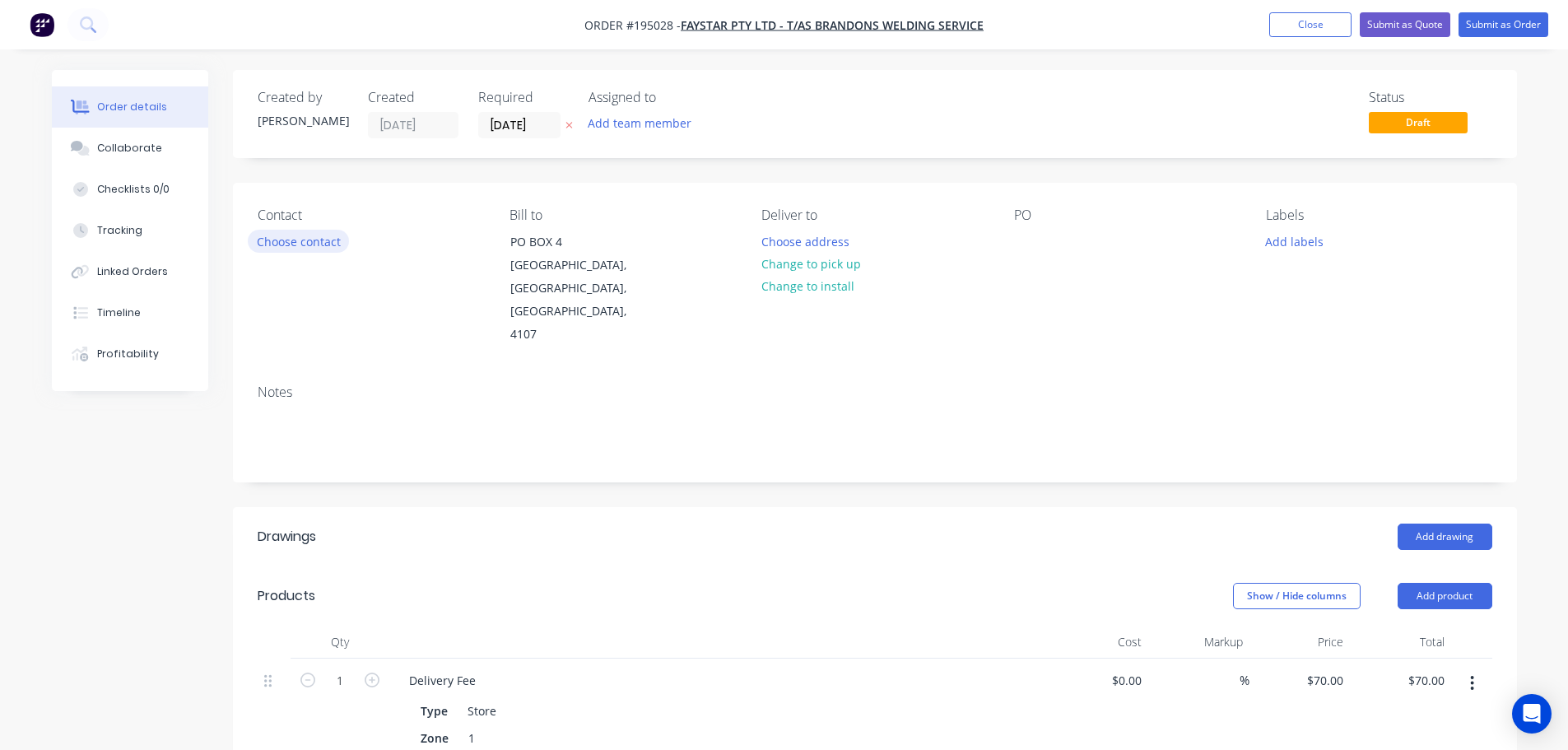
click at [313, 242] on button "Choose contact" at bounding box center [298, 241] width 101 height 23
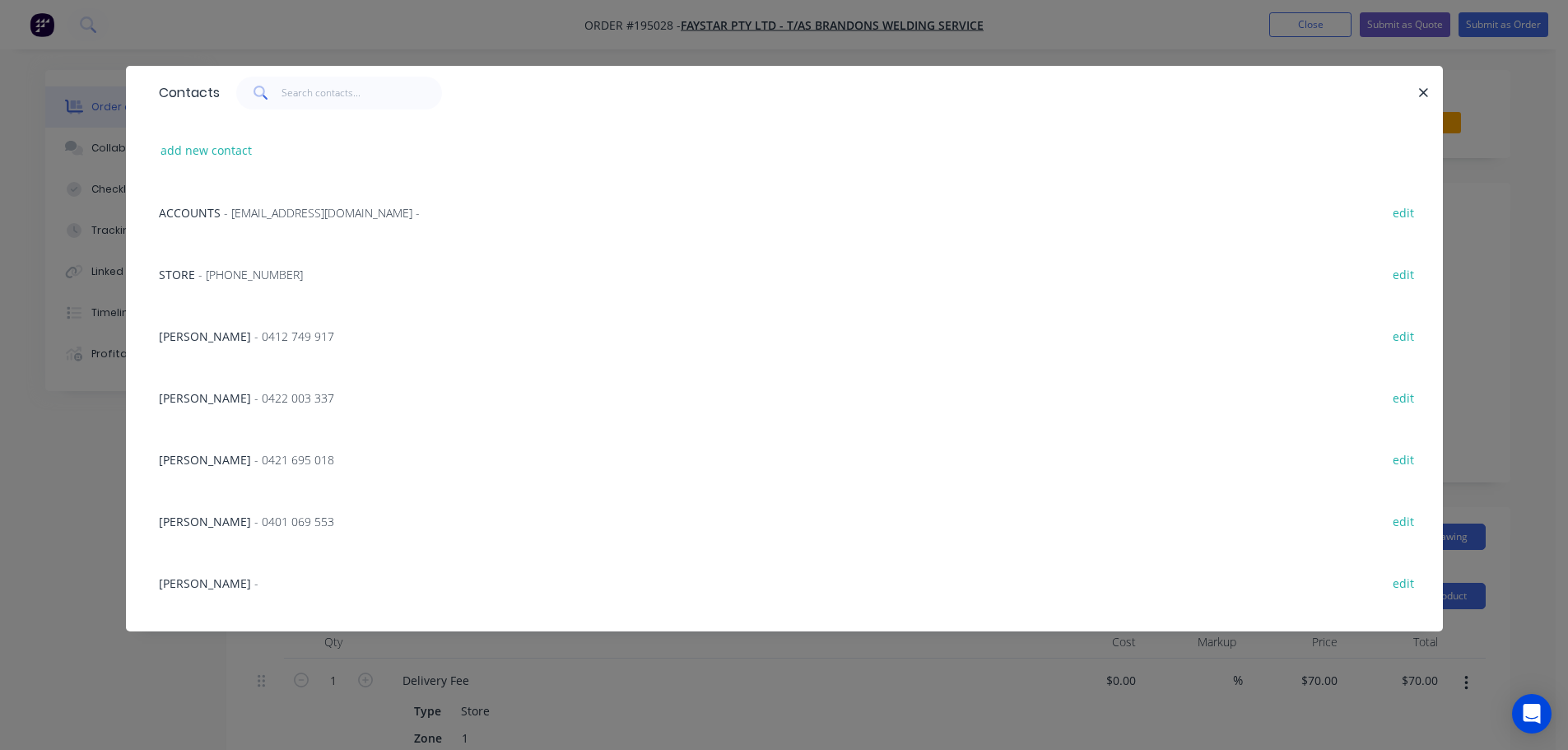
click at [237, 276] on span "- [PHONE_NUMBER]" at bounding box center [250, 275] width 105 height 16
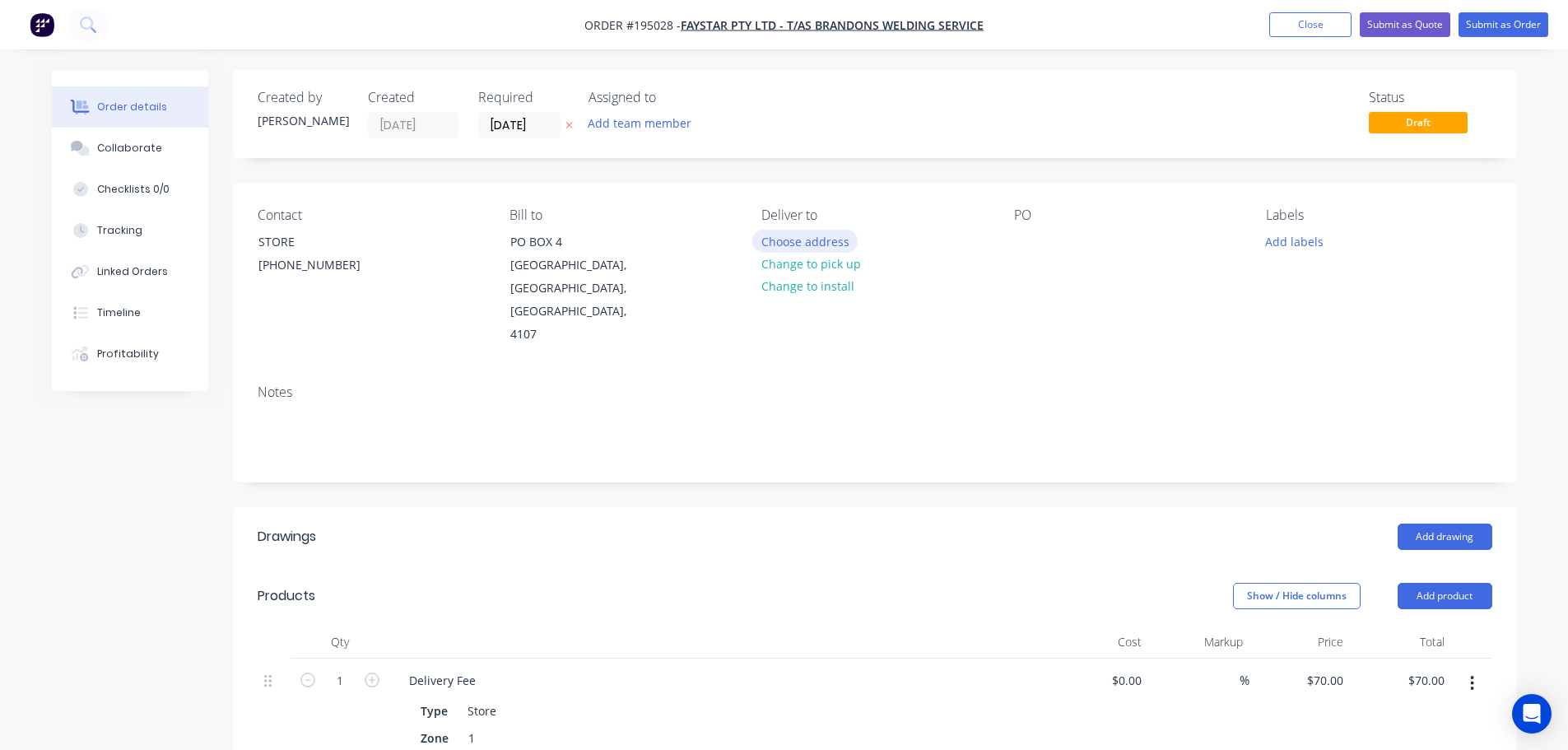
click at [822, 237] on button "Choose address" at bounding box center [805, 241] width 106 height 23
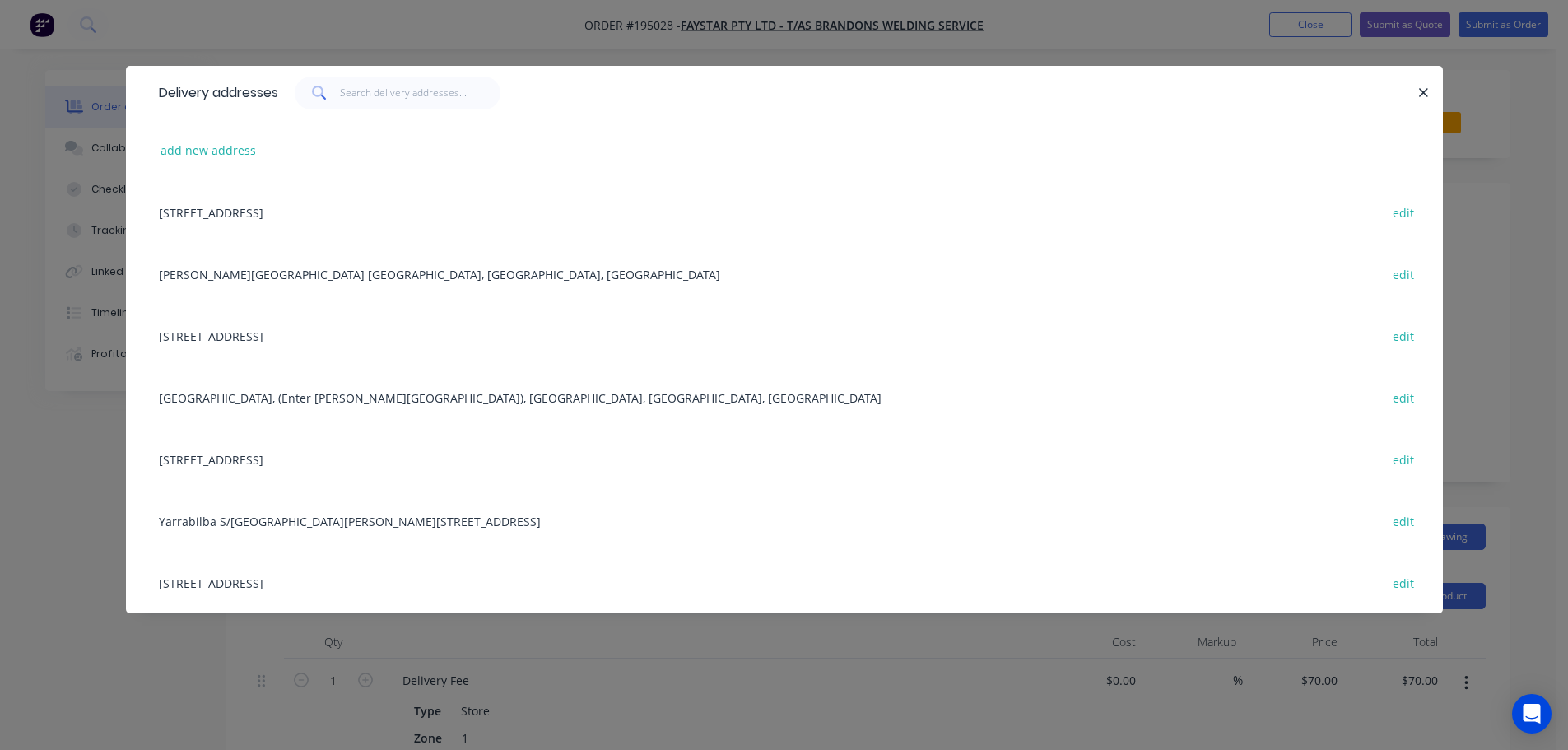
click at [307, 462] on div "[STREET_ADDRESS] edit" at bounding box center [784, 458] width 1268 height 61
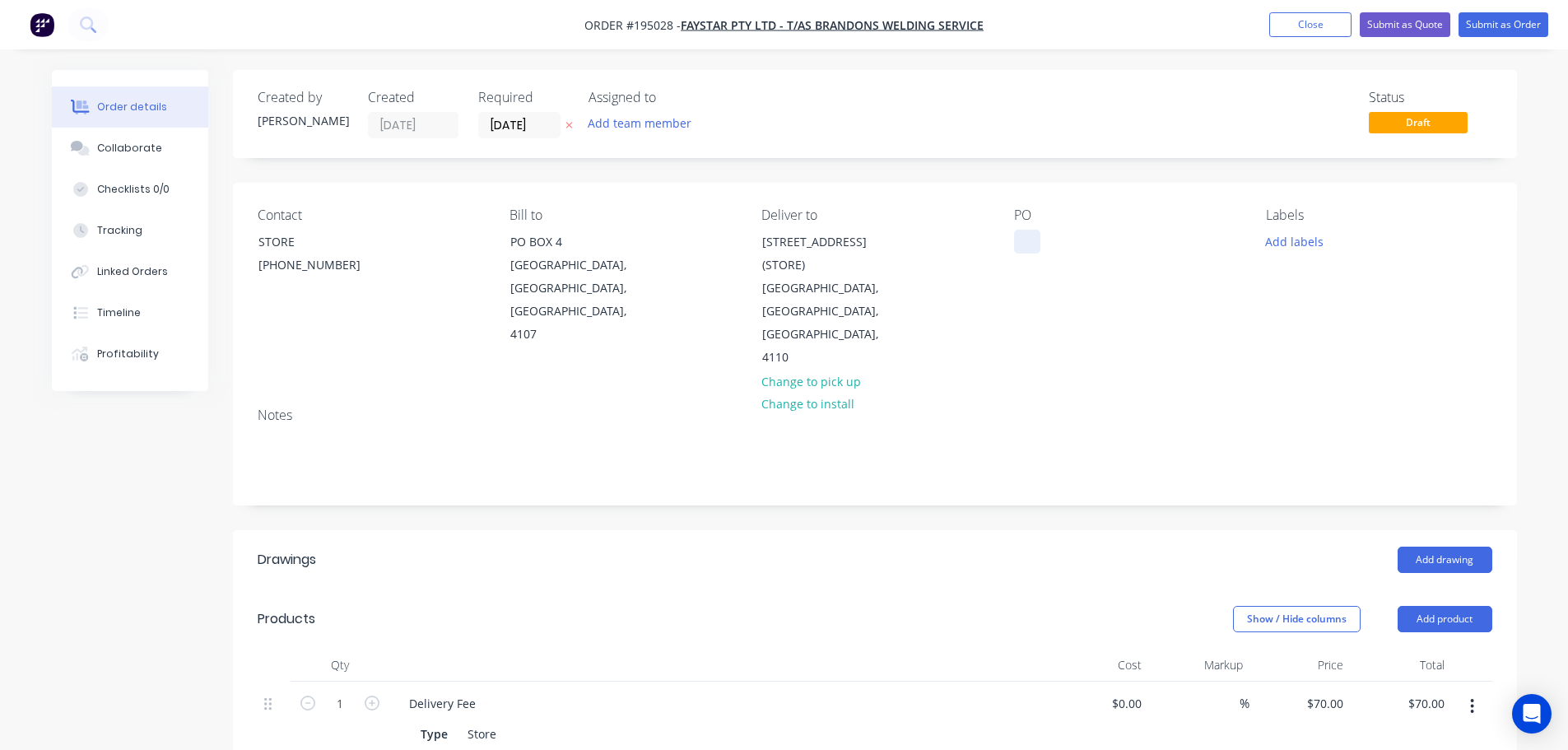
click at [1024, 242] on div at bounding box center [1027, 242] width 26 height 24
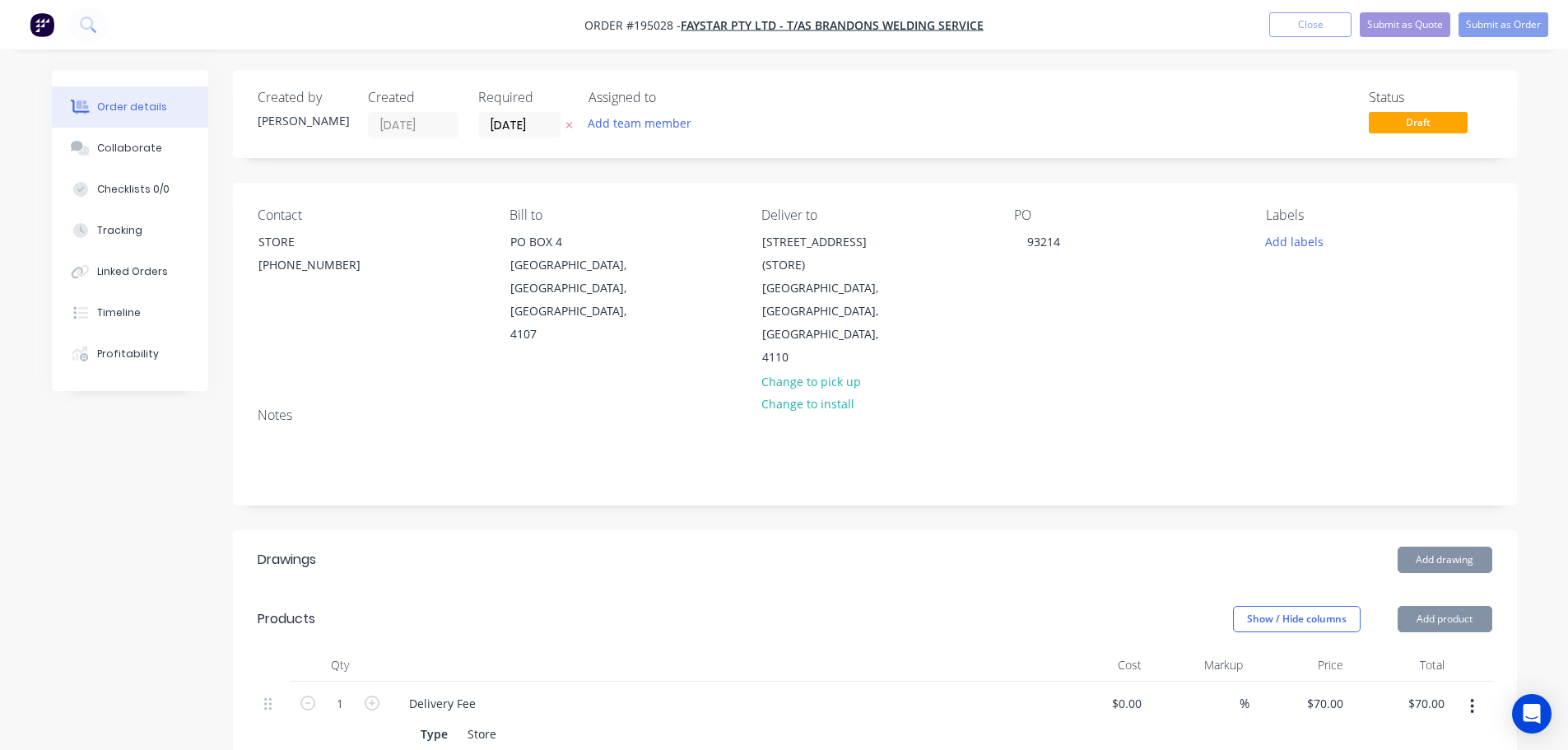
click at [1442, 546] on button "Add drawing" at bounding box center [1445, 559] width 94 height 26
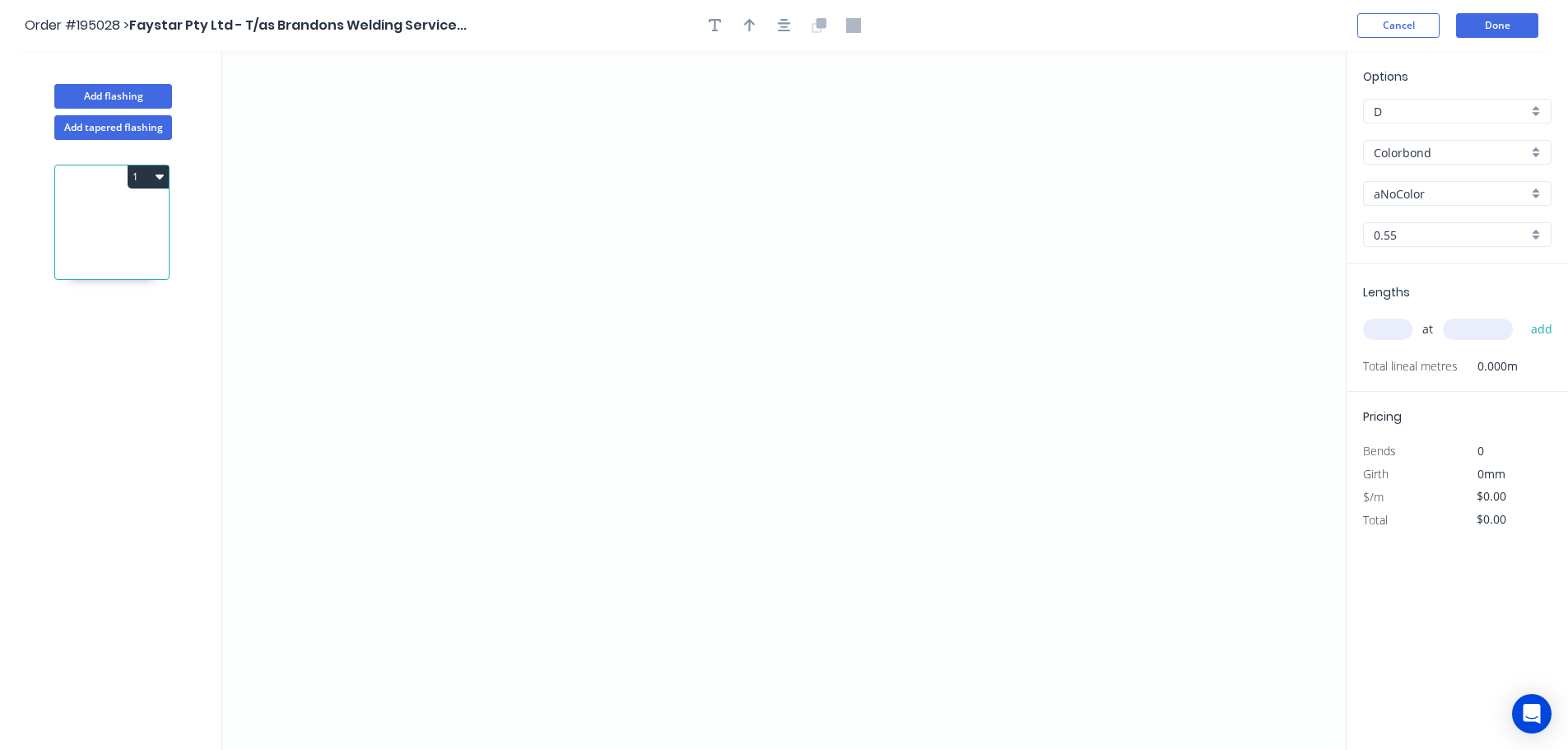
click at [1406, 194] on input "aNoColor" at bounding box center [1451, 194] width 154 height 17
click at [1403, 280] on div "Surfmist" at bounding box center [1458, 282] width 187 height 29
type input "Surfmist"
click at [1393, 332] on input "text" at bounding box center [1388, 329] width 49 height 22
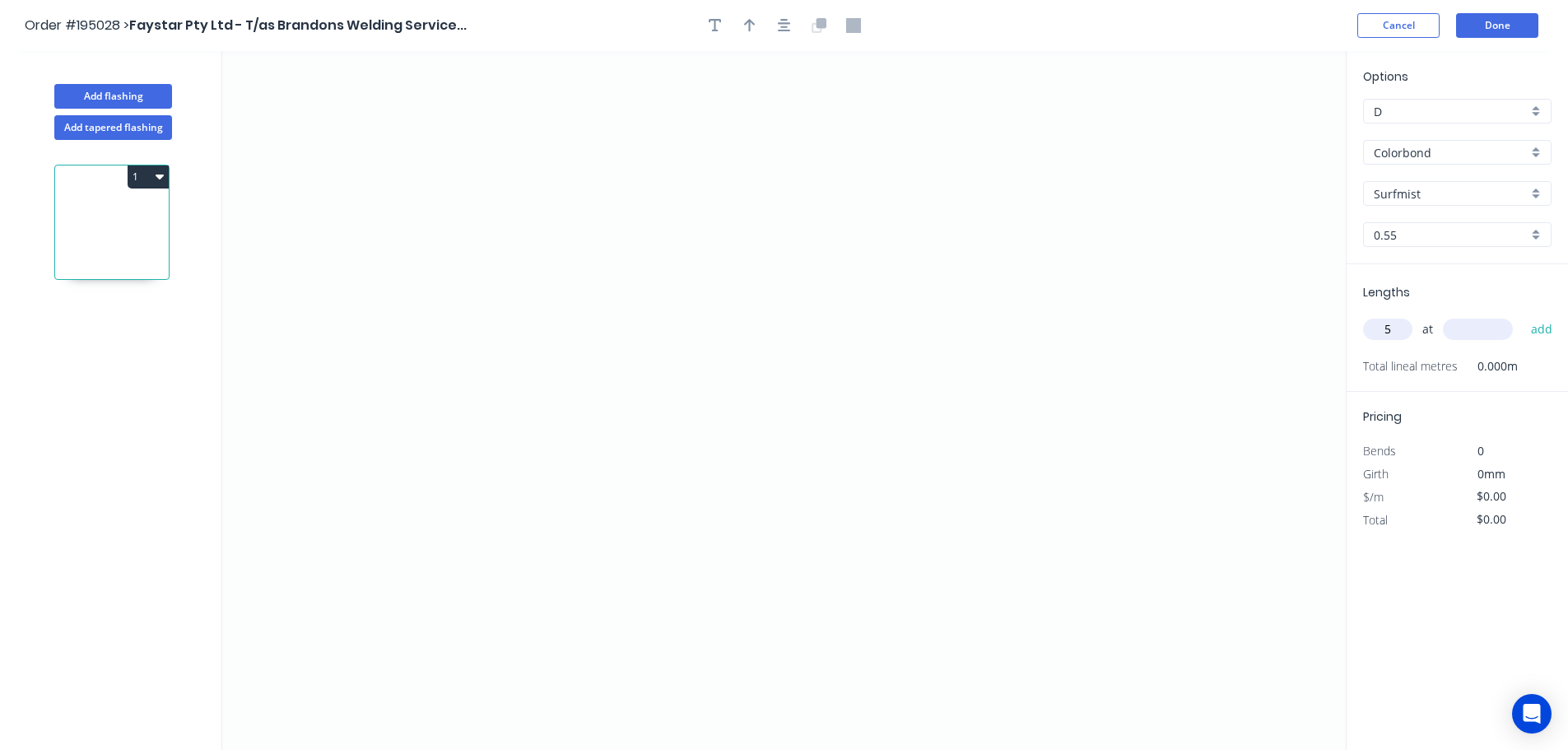
type input "5"
type input "2400"
click at [1523, 315] on button "add" at bounding box center [1542, 329] width 39 height 28
click at [593, 163] on icon "0" at bounding box center [784, 400] width 1124 height 699
click at [561, 551] on icon "0" at bounding box center [784, 400] width 1124 height 699
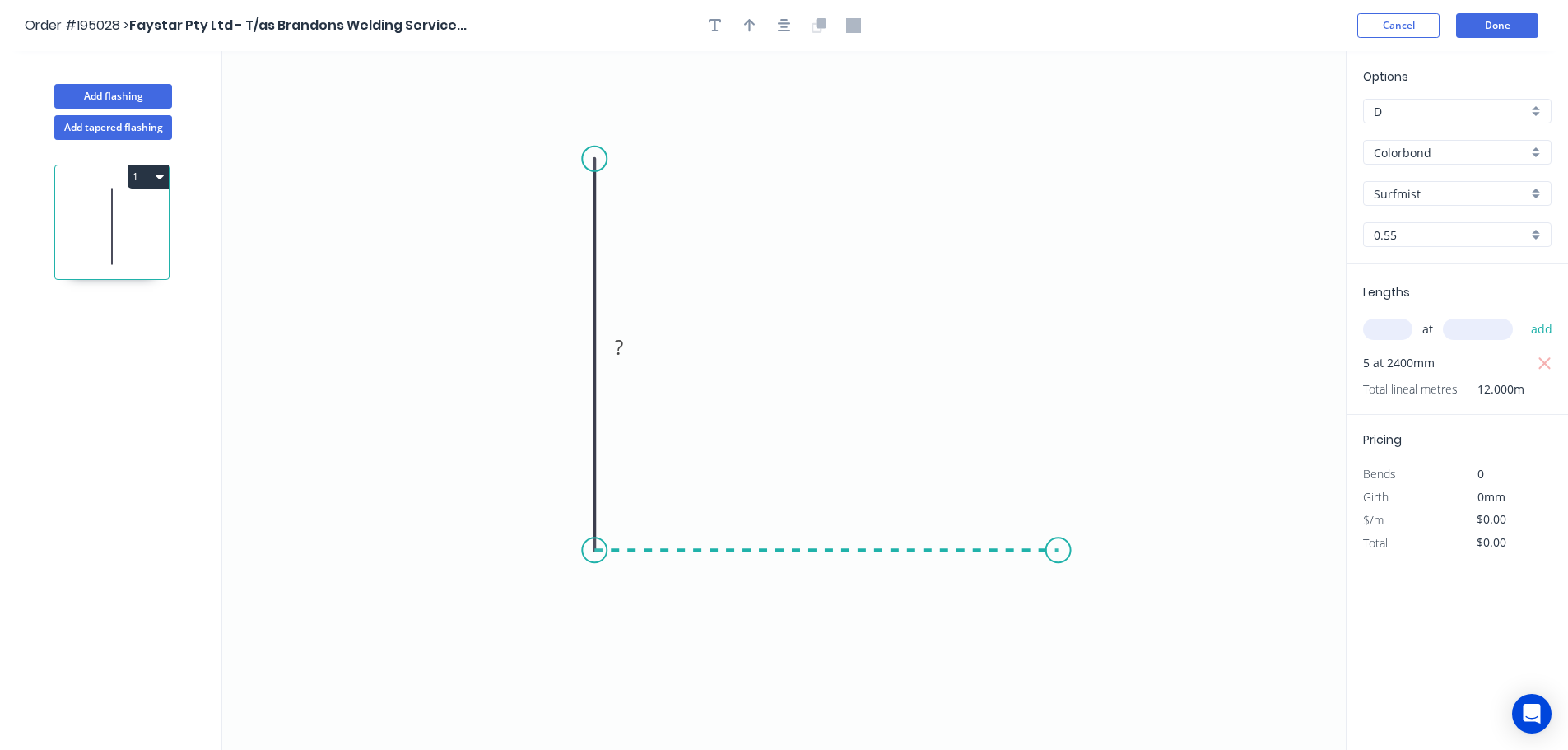
click at [1059, 561] on icon "0 ?" at bounding box center [784, 400] width 1124 height 699
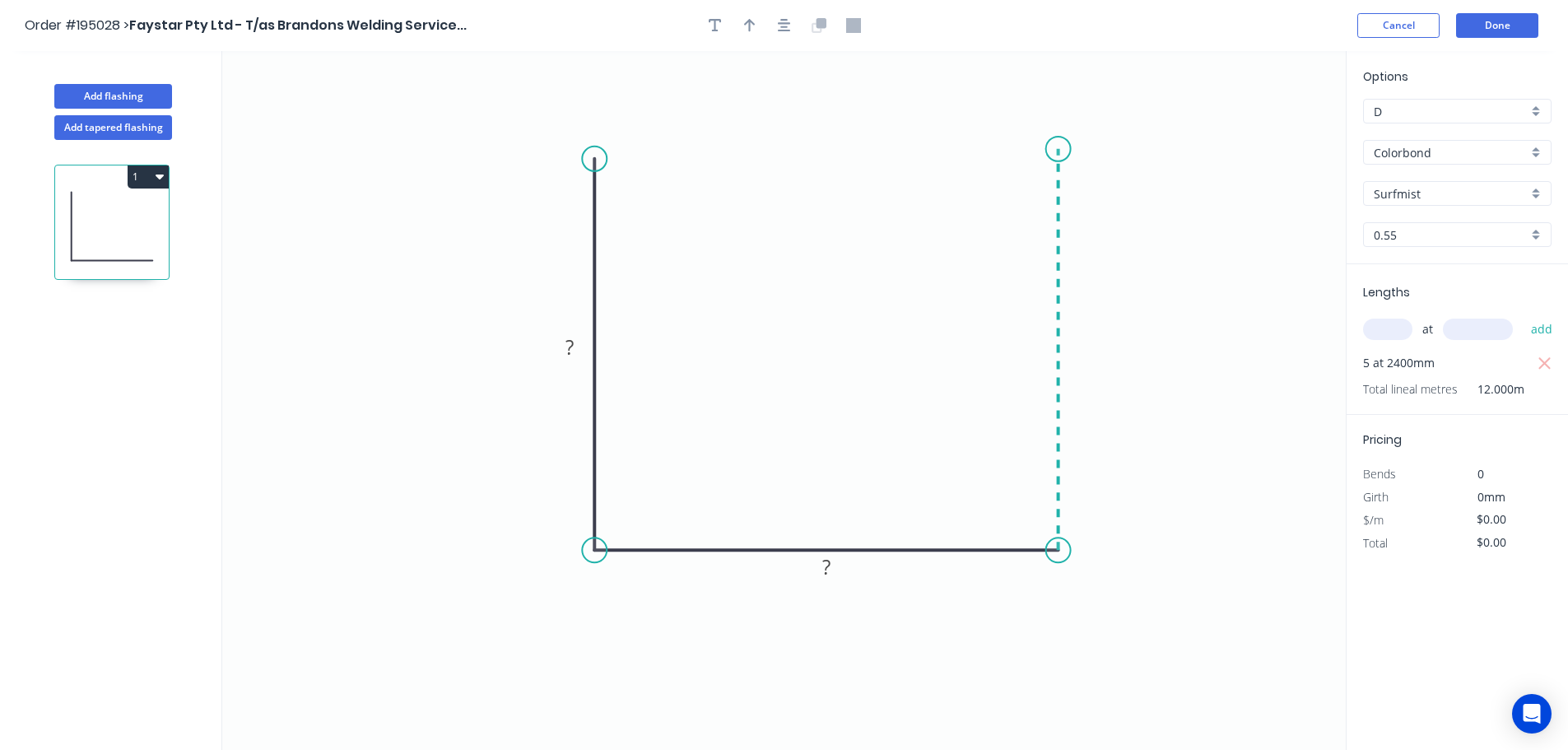
click at [1050, 149] on icon "0 ? ?" at bounding box center [784, 400] width 1124 height 699
click at [1096, 200] on div "Crush & Fold" at bounding box center [1132, 204] width 165 height 34
drag, startPoint x: 1055, startPoint y: 108, endPoint x: 984, endPoint y: 104, distance: 71.1
click at [1016, 111] on rect at bounding box center [986, 124] width 66 height 34
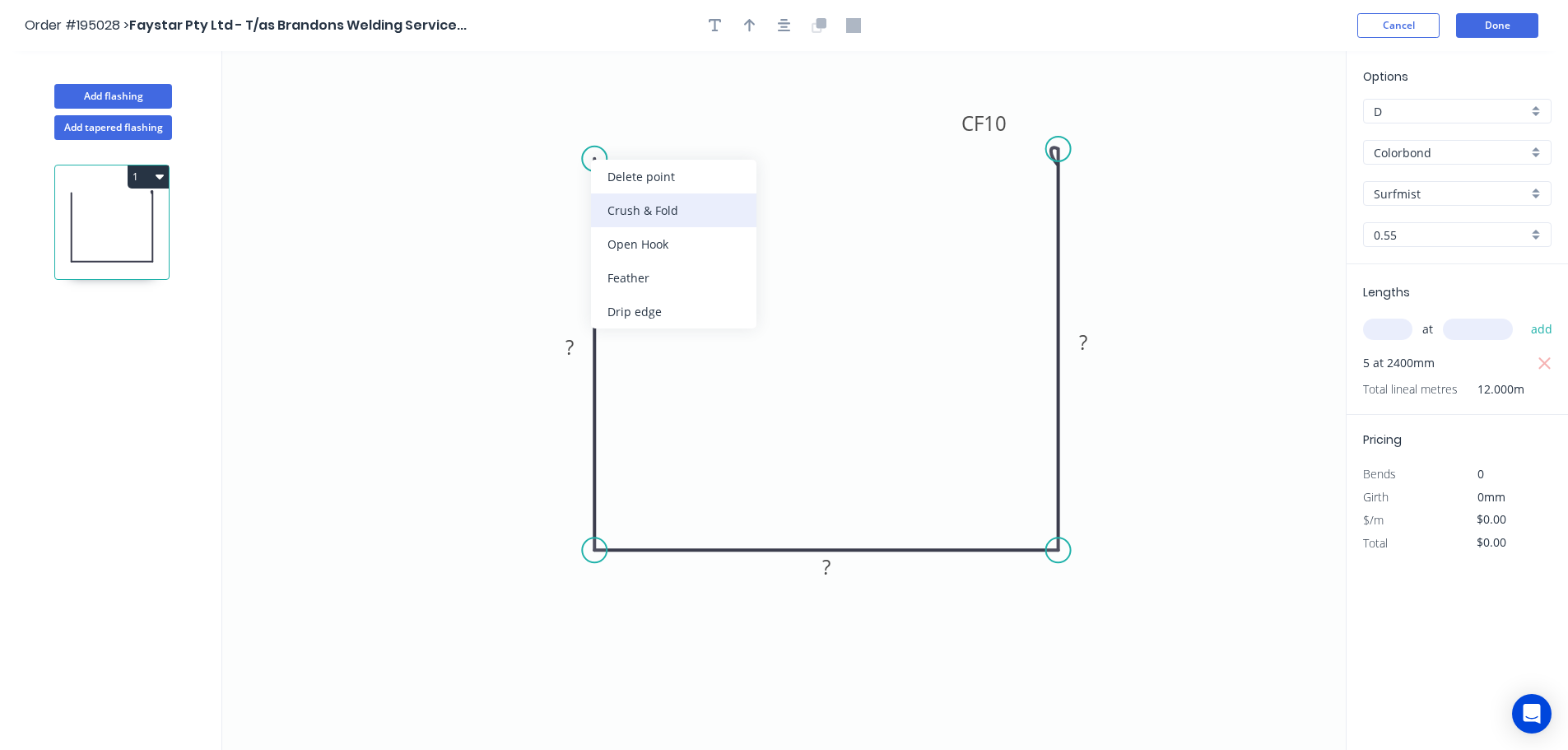
click at [633, 210] on div "Crush & Fold" at bounding box center [674, 210] width 165 height 34
click at [631, 217] on div "Flip bend" at bounding box center [677, 214] width 165 height 34
drag, startPoint x: 655, startPoint y: 132, endPoint x: 700, endPoint y: 118, distance: 47.1
click at [700, 118] on rect at bounding box center [674, 115] width 66 height 34
click at [688, 113] on tspan "10" at bounding box center [685, 115] width 23 height 27
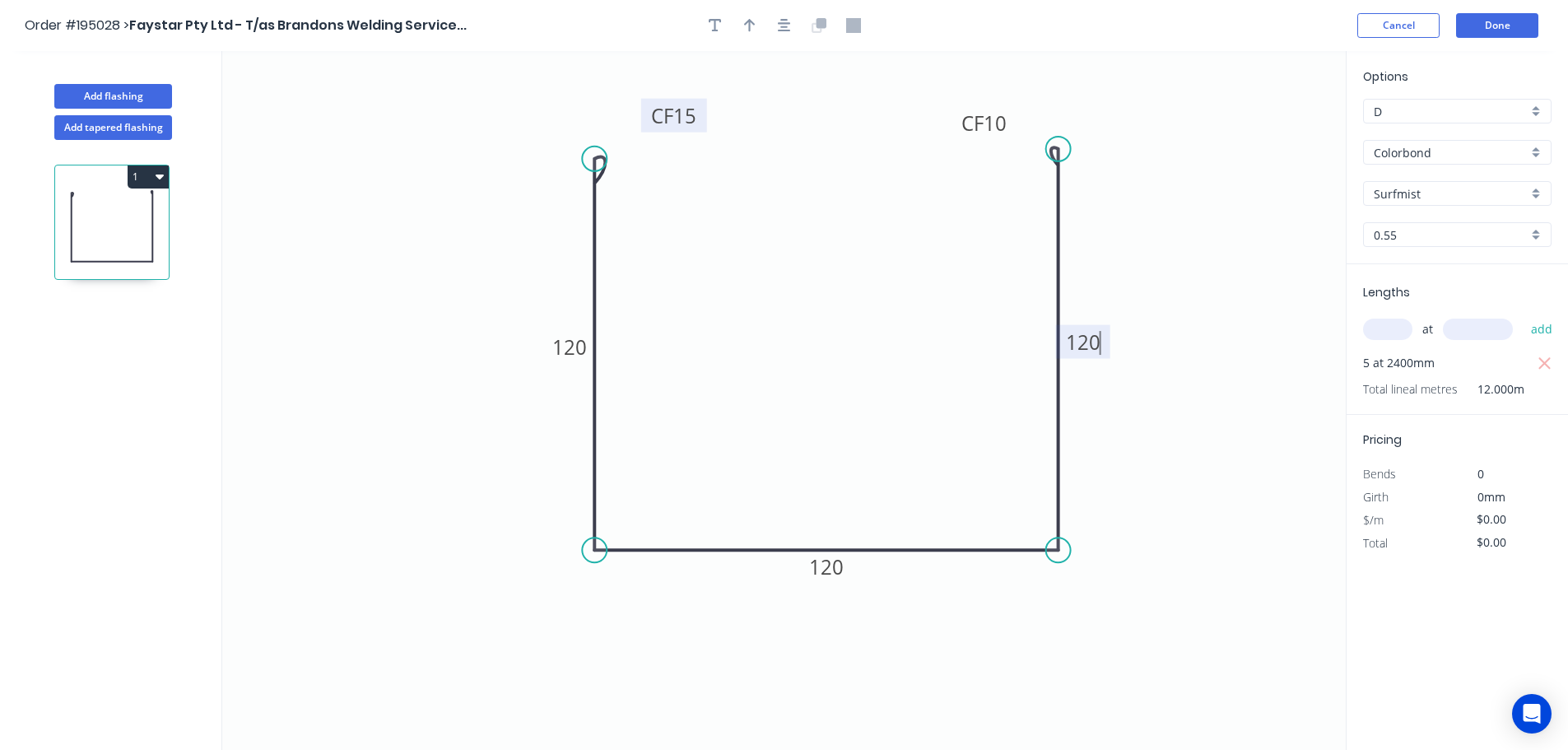
type input "$17.63"
click at [753, 25] on icon "button" at bounding box center [750, 25] width 11 height 15
click at [1261, 126] on icon "0 CF 15 120 120 CF 15 120" at bounding box center [784, 400] width 1124 height 699
click at [1265, 133] on icon at bounding box center [1262, 114] width 15 height 53
drag, startPoint x: 1265, startPoint y: 133, endPoint x: 1175, endPoint y: 239, distance: 139.1
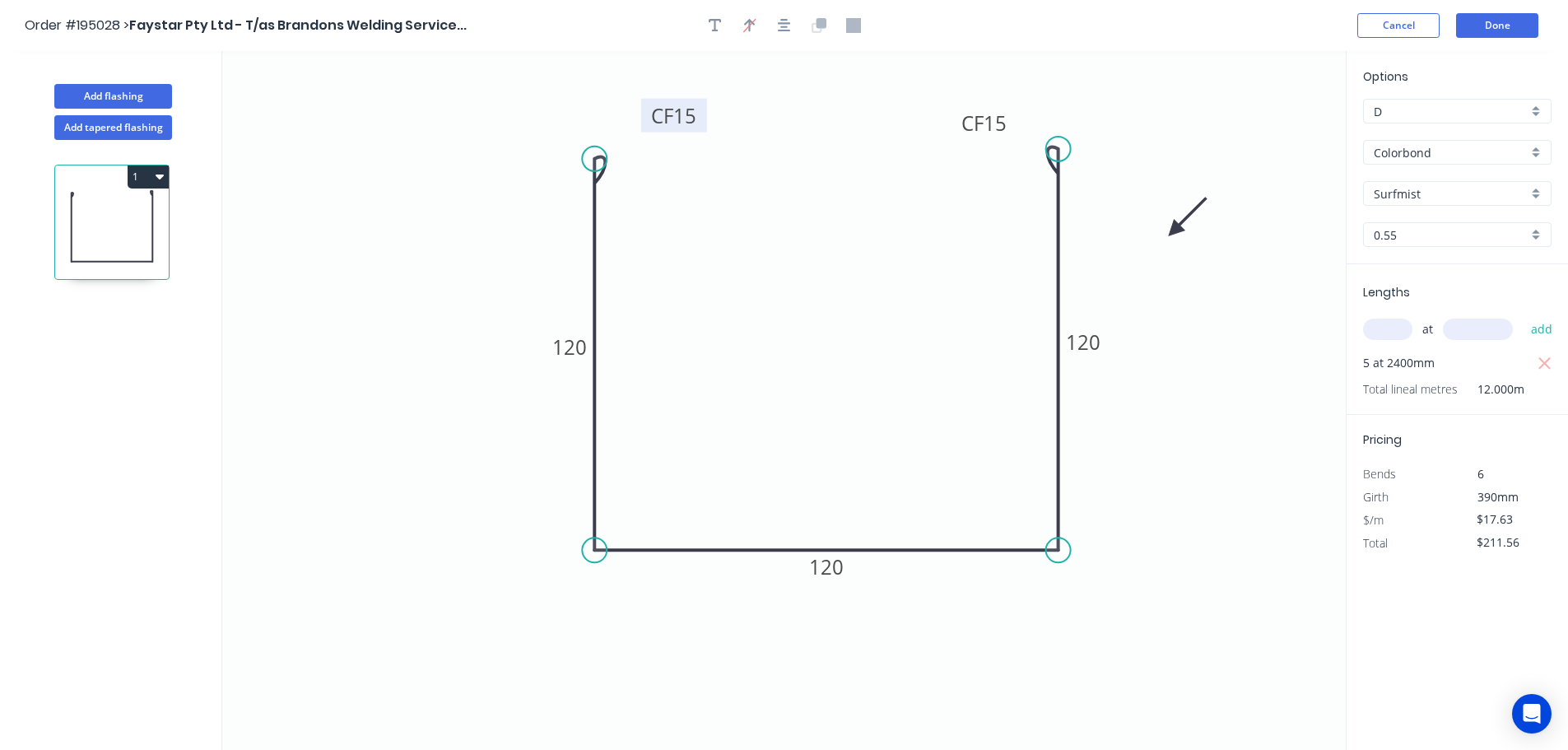
click at [1175, 236] on icon at bounding box center [1188, 217] width 48 height 48
click at [140, 174] on button "1" at bounding box center [148, 177] width 42 height 23
click at [60, 216] on div "Duplicate" at bounding box center [90, 218] width 126 height 24
type input "$0.00"
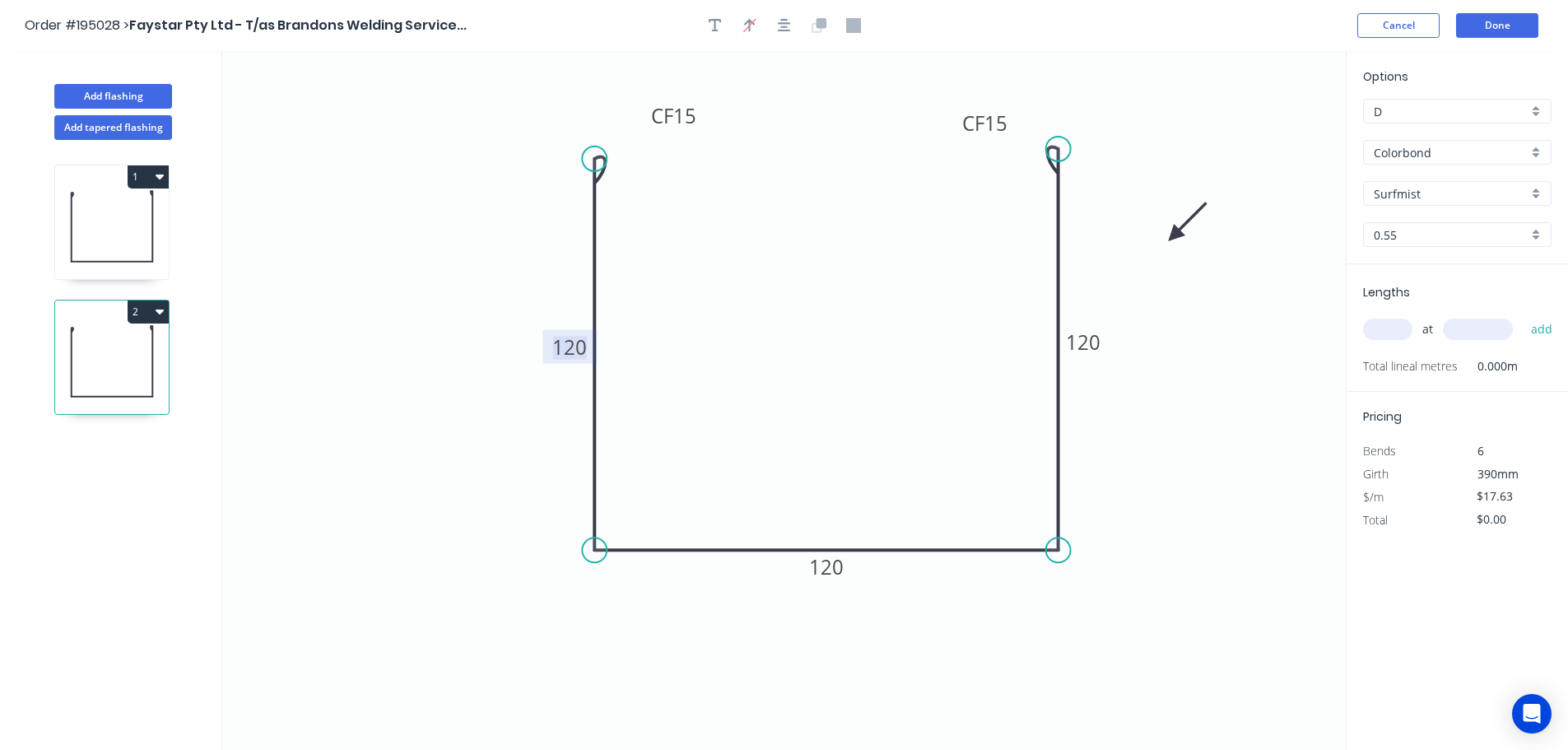
click at [559, 352] on tspan "120" at bounding box center [570, 346] width 35 height 27
click at [1387, 321] on input "text" at bounding box center [1388, 329] width 49 height 22
type input "$15.32"
type input "5"
type input "2400"
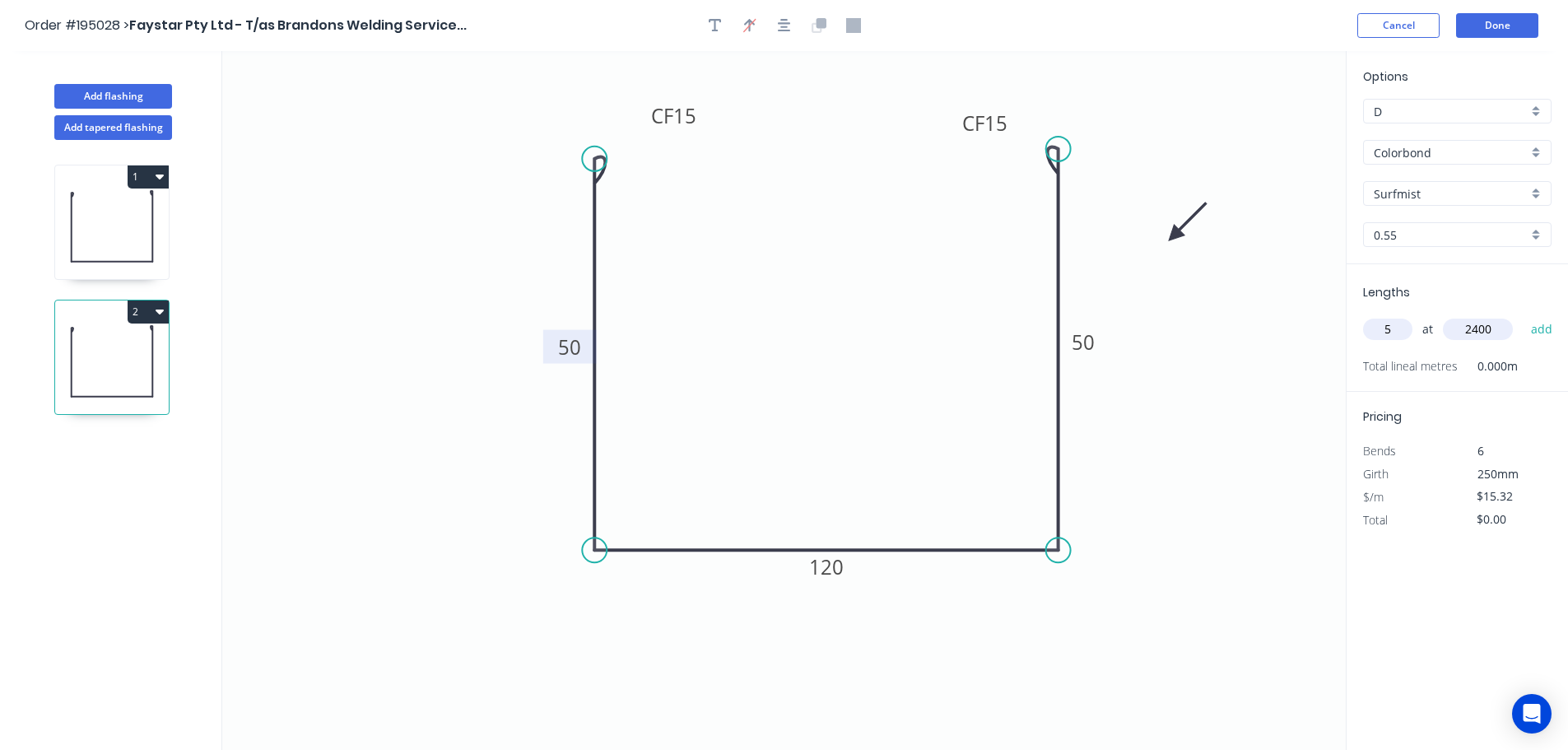
click at [1523, 315] on button "add" at bounding box center [1542, 329] width 39 height 28
type input "$183.84"
click at [1511, 24] on button "Done" at bounding box center [1497, 25] width 82 height 25
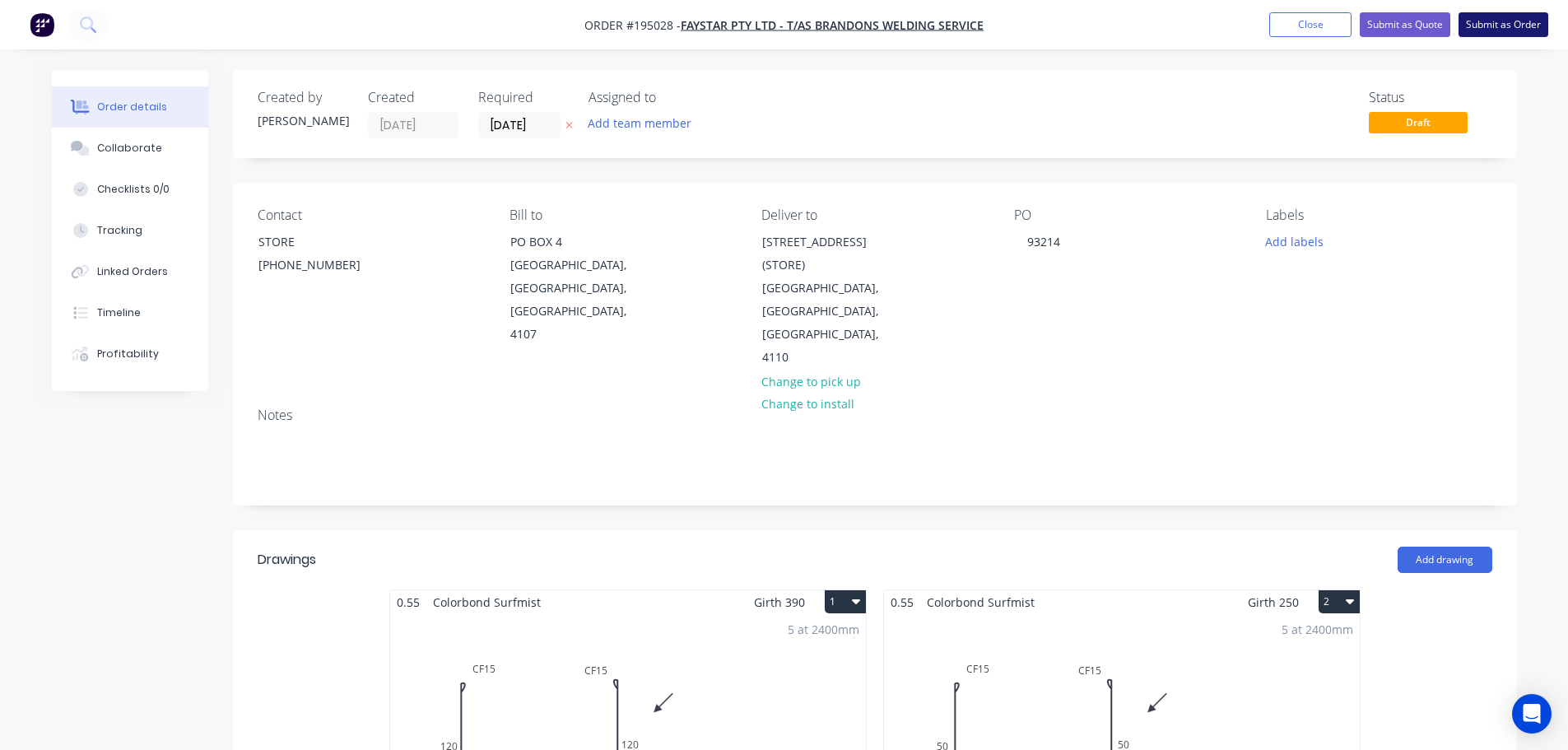
click at [1517, 25] on button "Submit as Order" at bounding box center [1504, 24] width 90 height 25
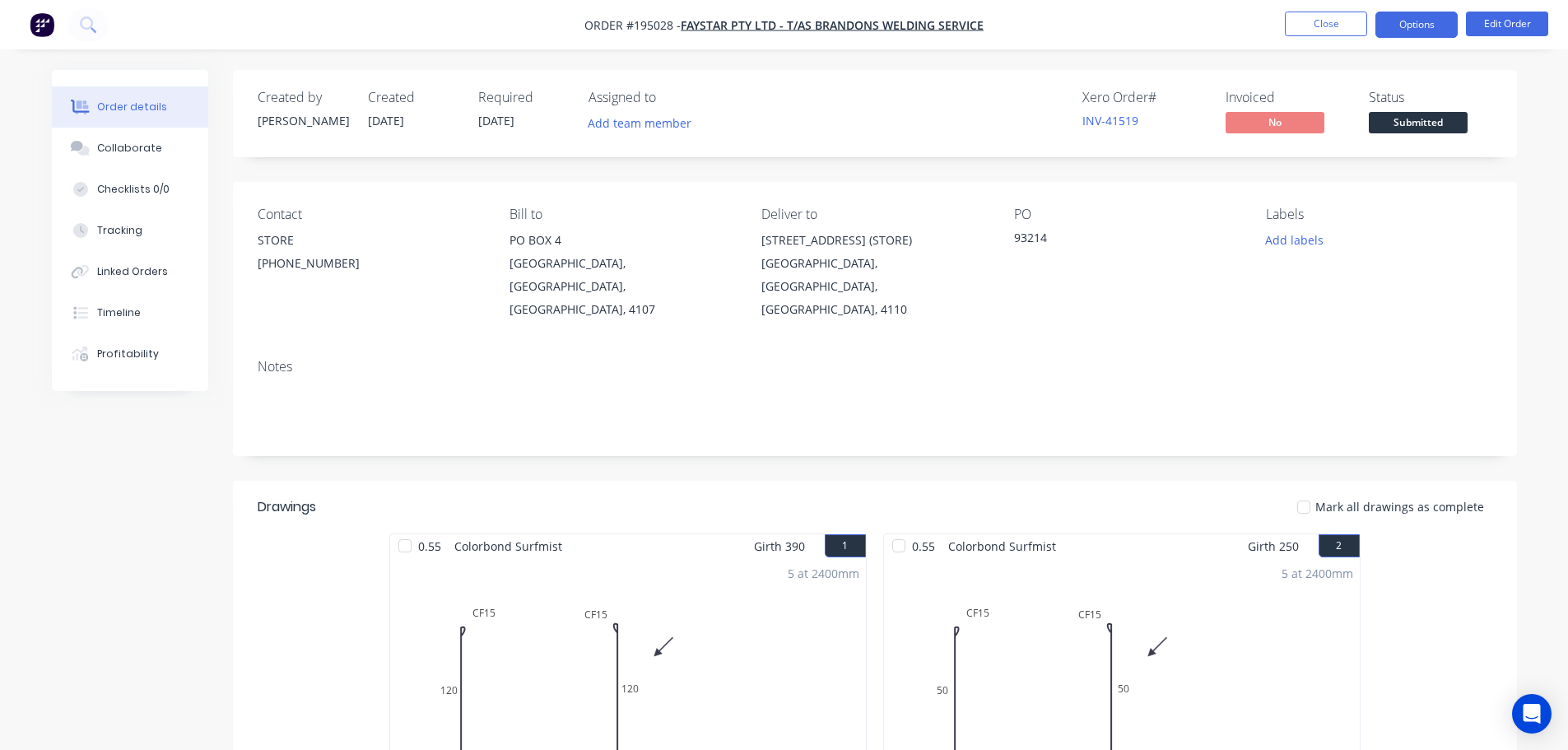
click at [1413, 24] on button "Options" at bounding box center [1416, 24] width 82 height 26
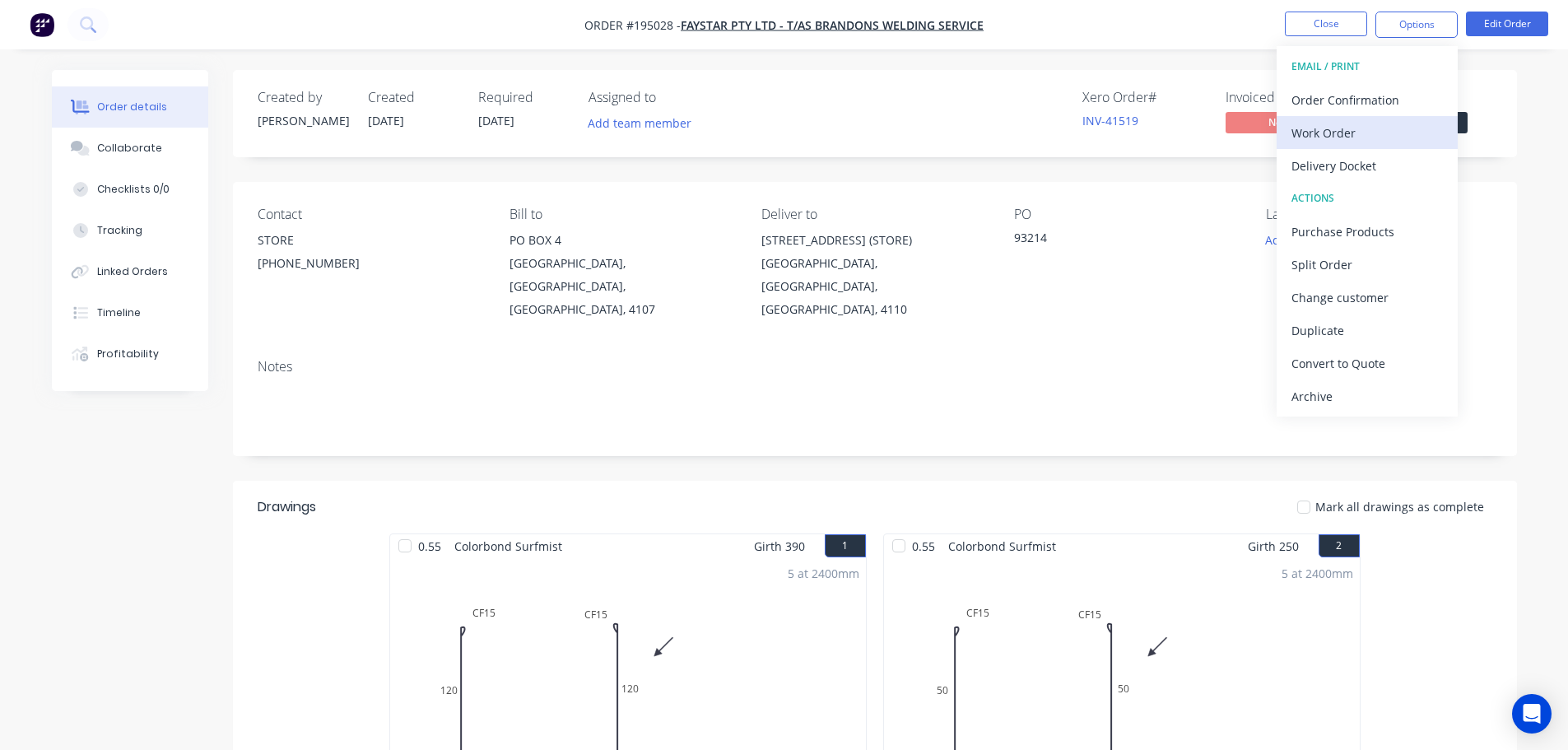
click at [1345, 127] on div "Work Order" at bounding box center [1367, 133] width 152 height 24
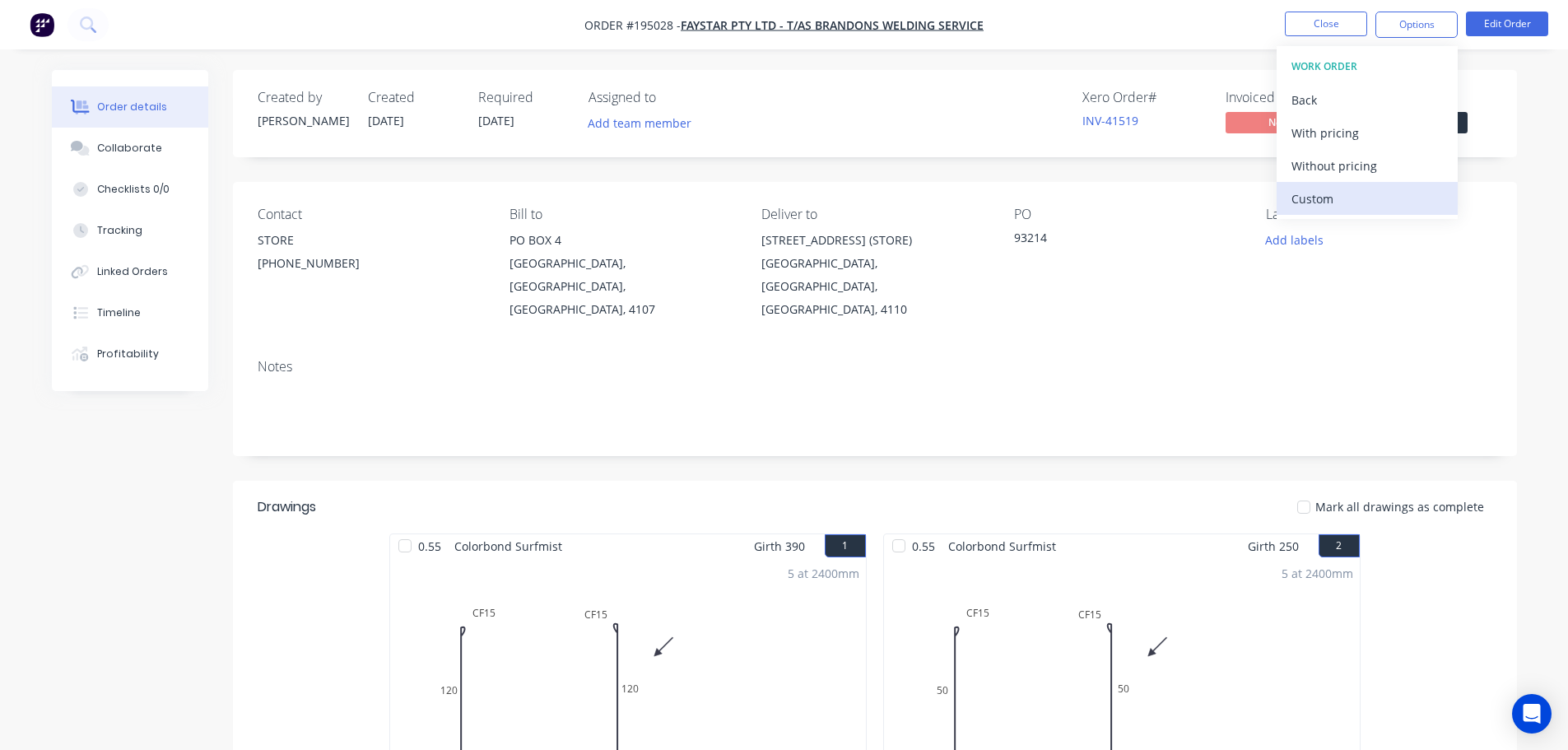
click at [1292, 184] on button "Custom" at bounding box center [1367, 198] width 181 height 33
click at [1300, 165] on div "Without pricing" at bounding box center [1367, 166] width 152 height 24
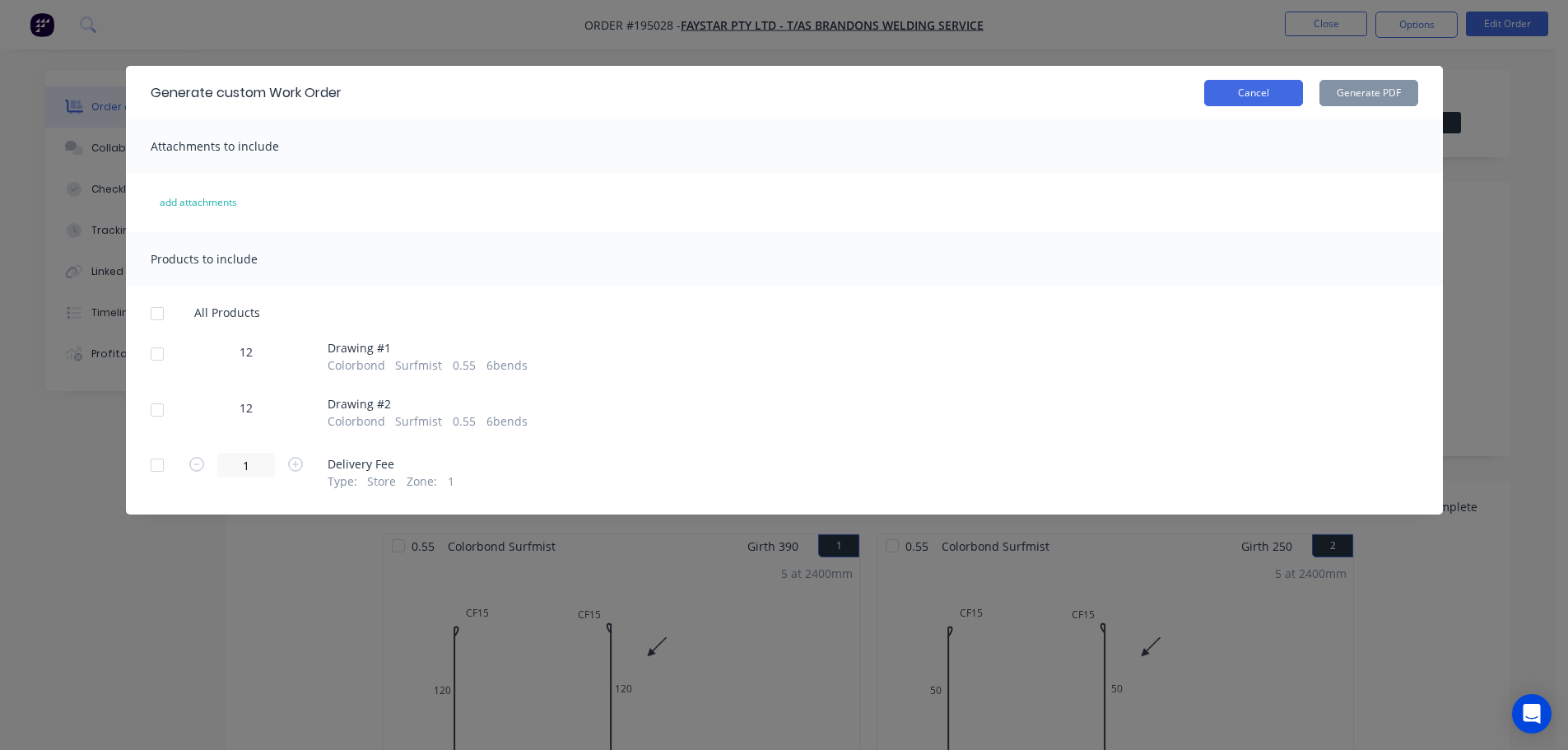
click at [1265, 96] on button "Cancel" at bounding box center [1254, 93] width 99 height 26
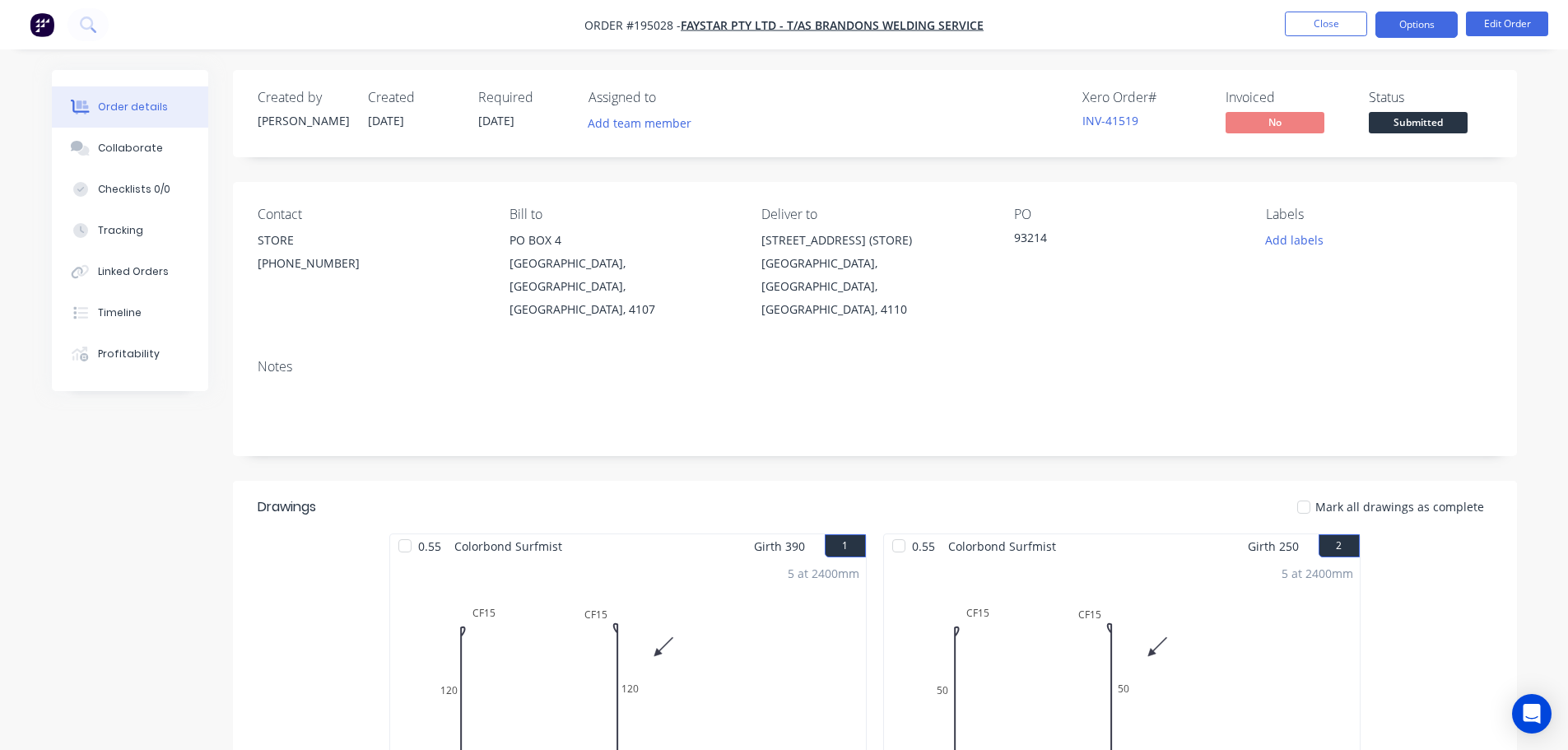
click at [1417, 12] on button "Options" at bounding box center [1416, 24] width 82 height 26
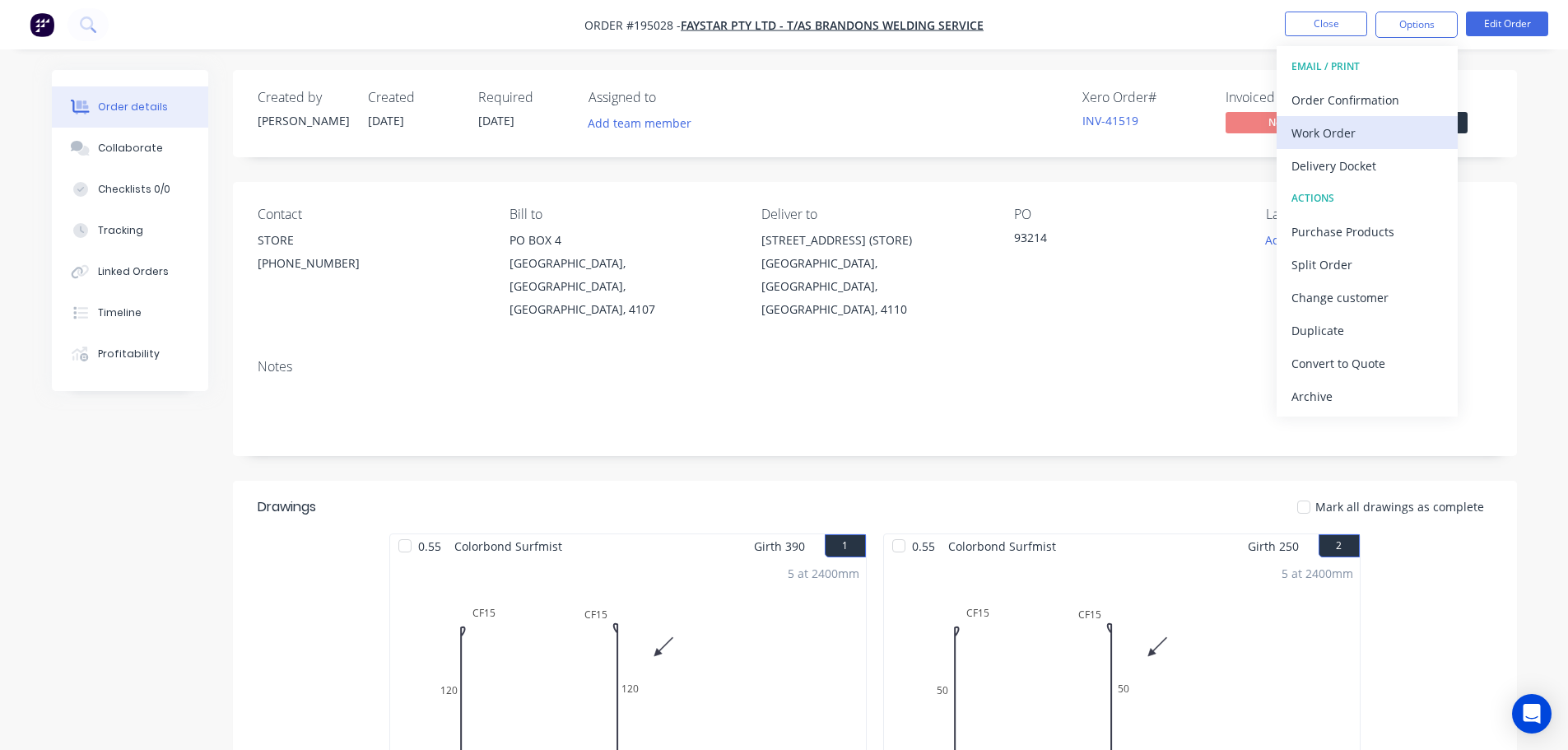
click at [1334, 129] on div "Work Order" at bounding box center [1367, 133] width 152 height 24
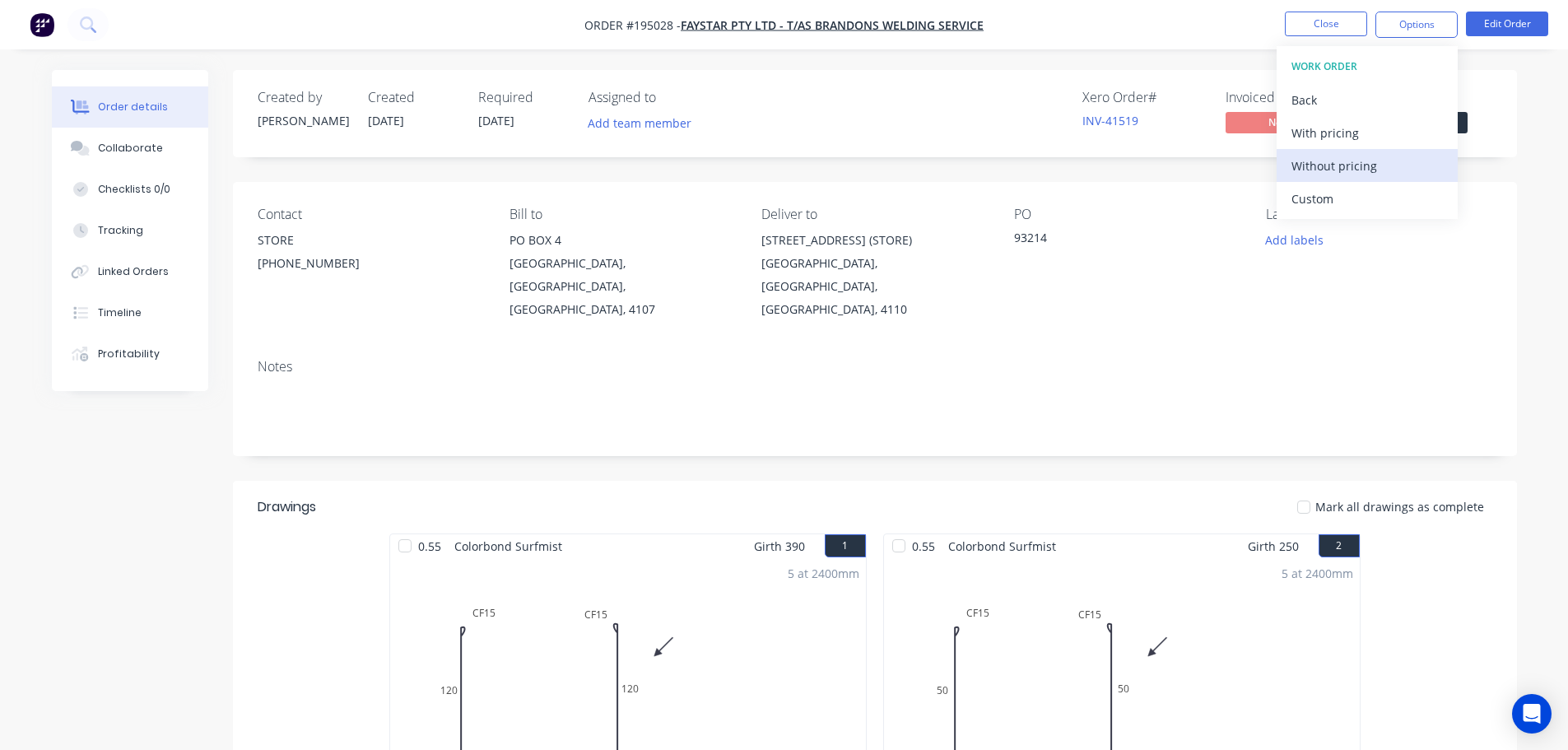
click at [1326, 165] on div "Without pricing" at bounding box center [1367, 166] width 152 height 24
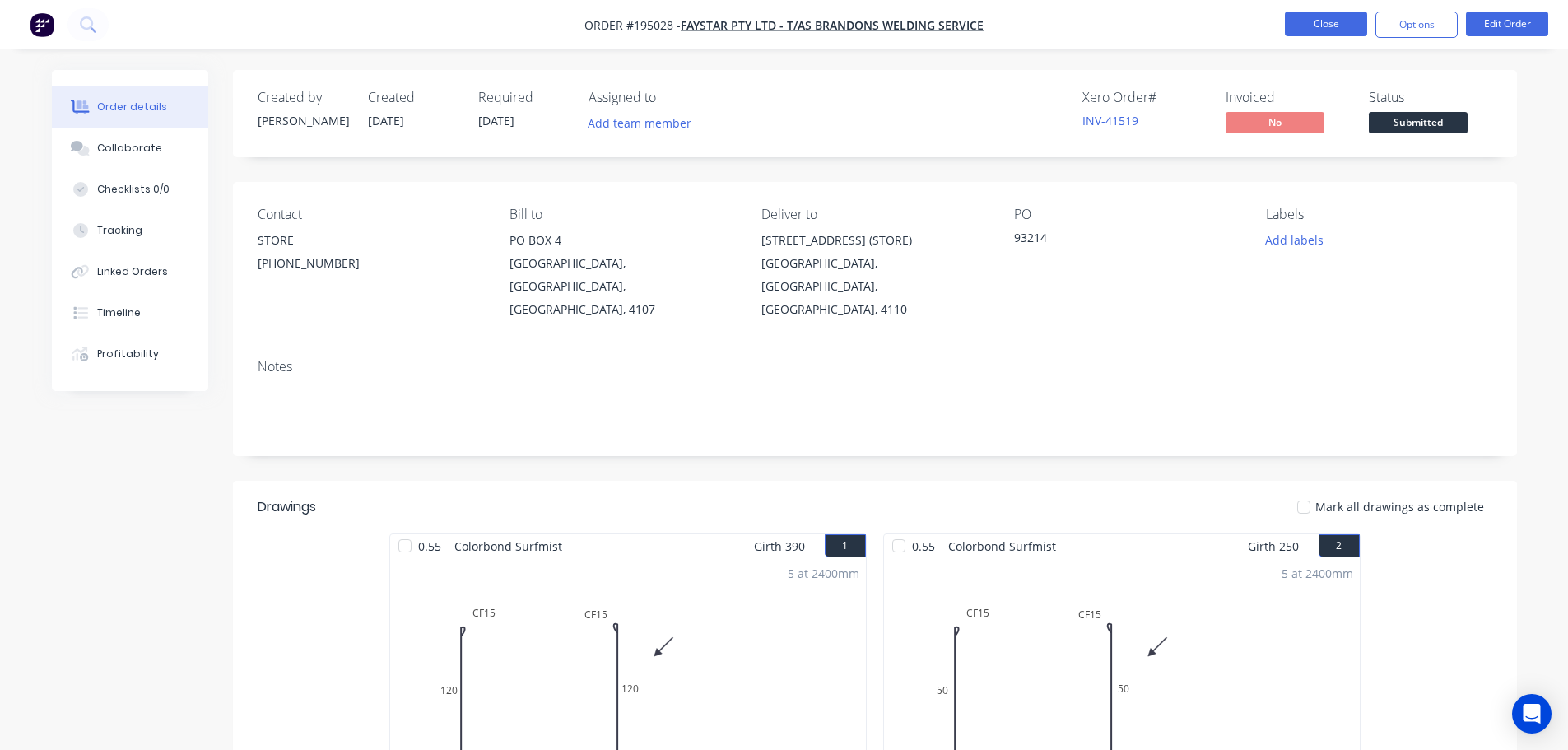
click at [1352, 34] on button "Close" at bounding box center [1326, 23] width 82 height 25
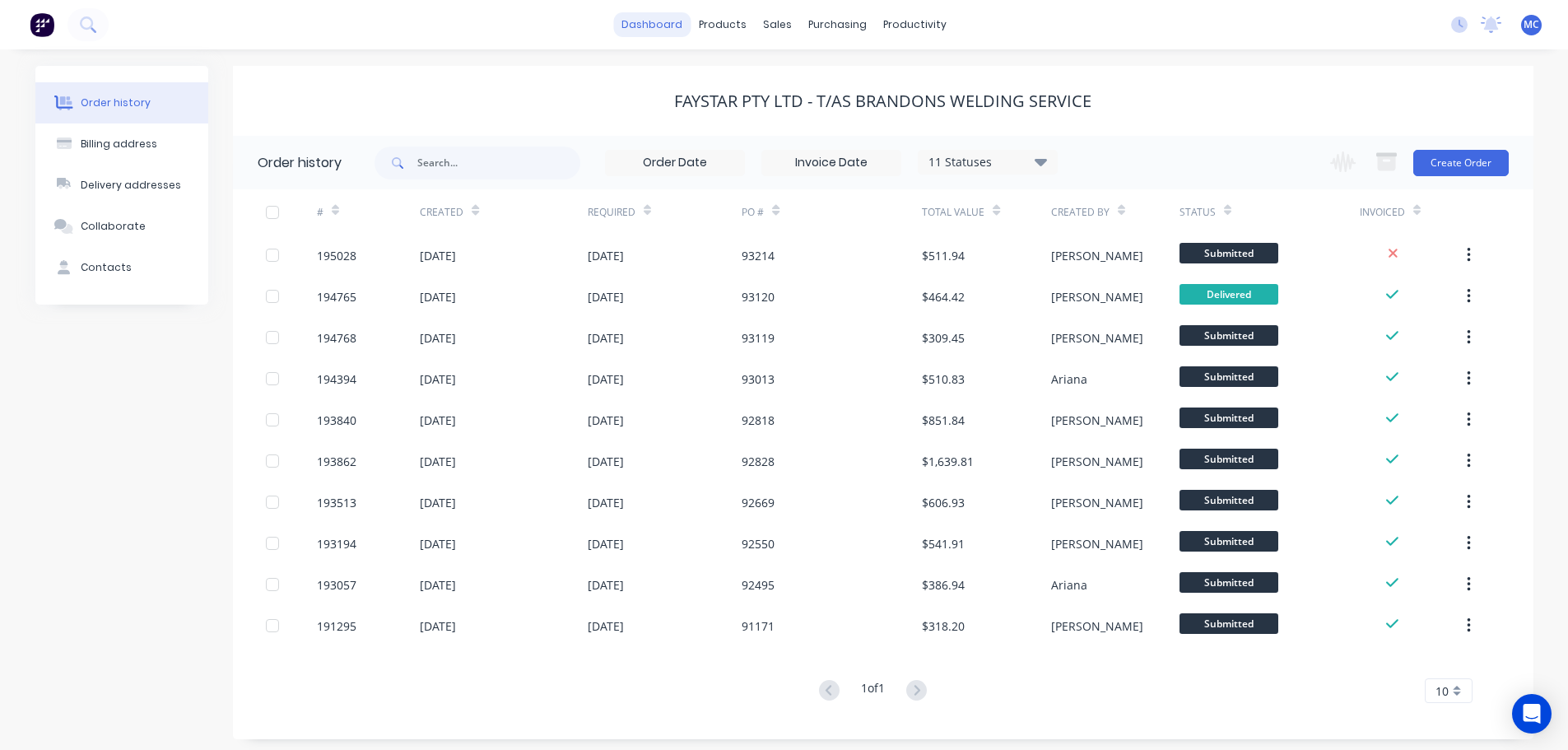
click at [661, 26] on link "dashboard" at bounding box center [651, 24] width 77 height 25
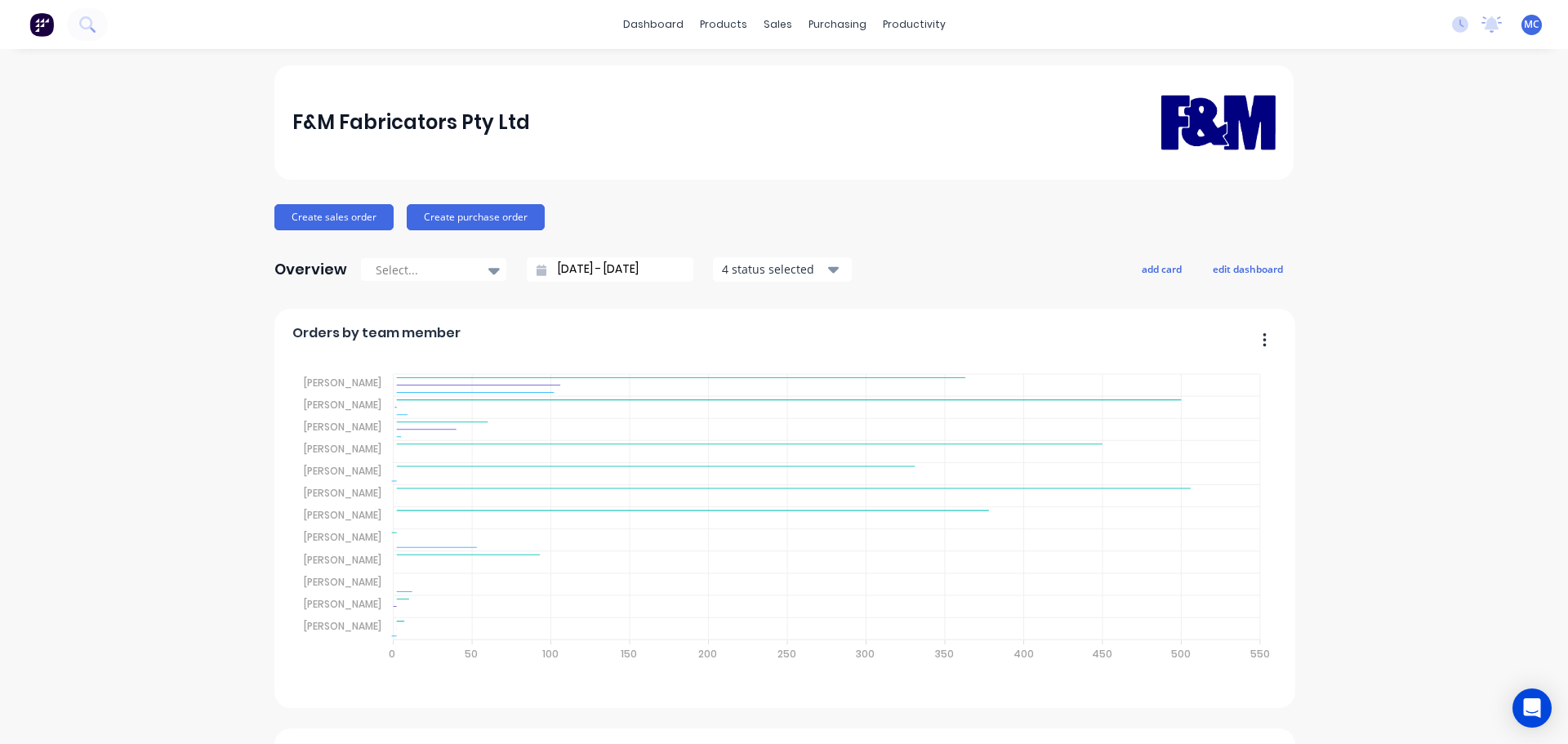
click at [599, 267] on input "[DATE] - [DATE]" at bounding box center [617, 270] width 141 height 25
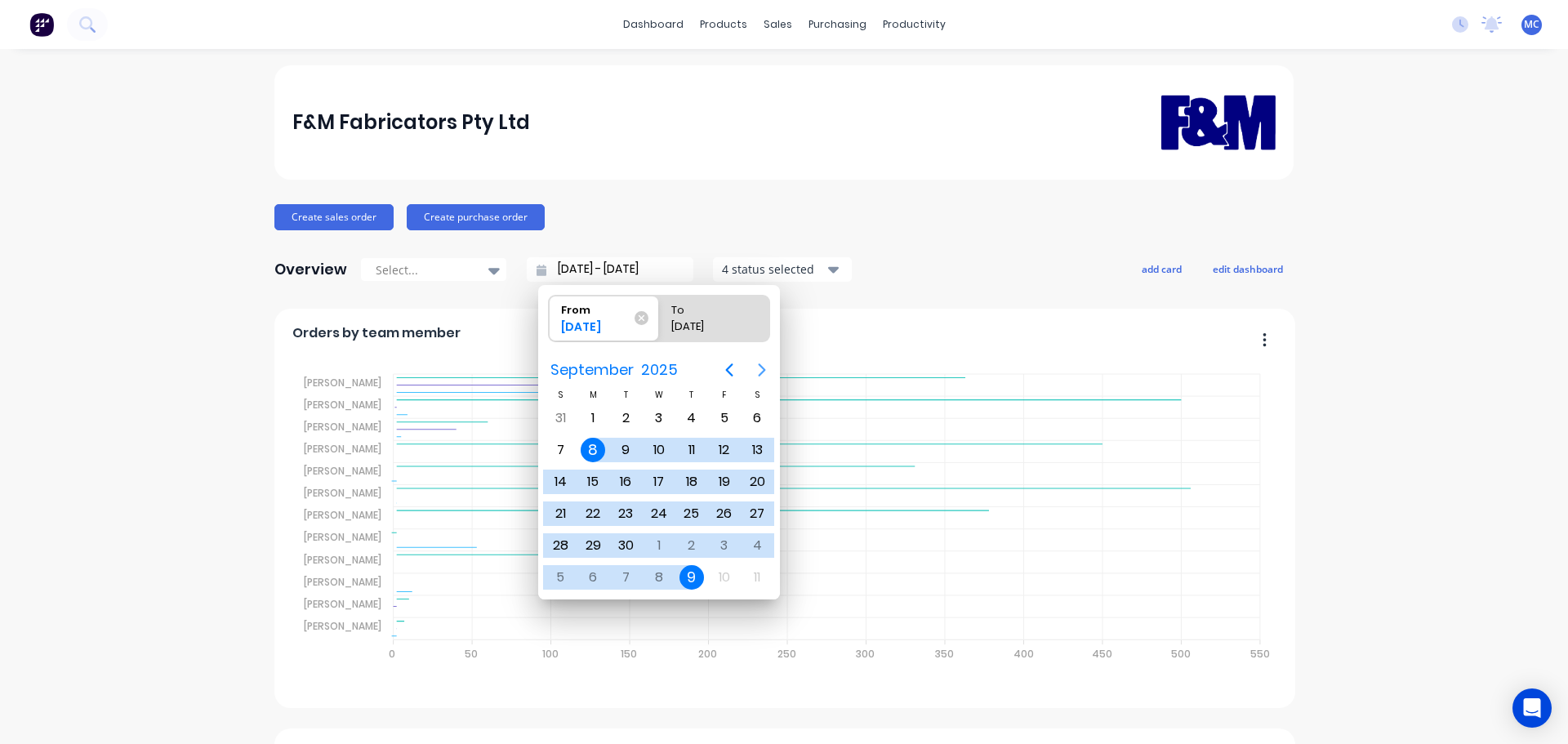
click at [763, 369] on icon "Next page" at bounding box center [762, 369] width 8 height 13
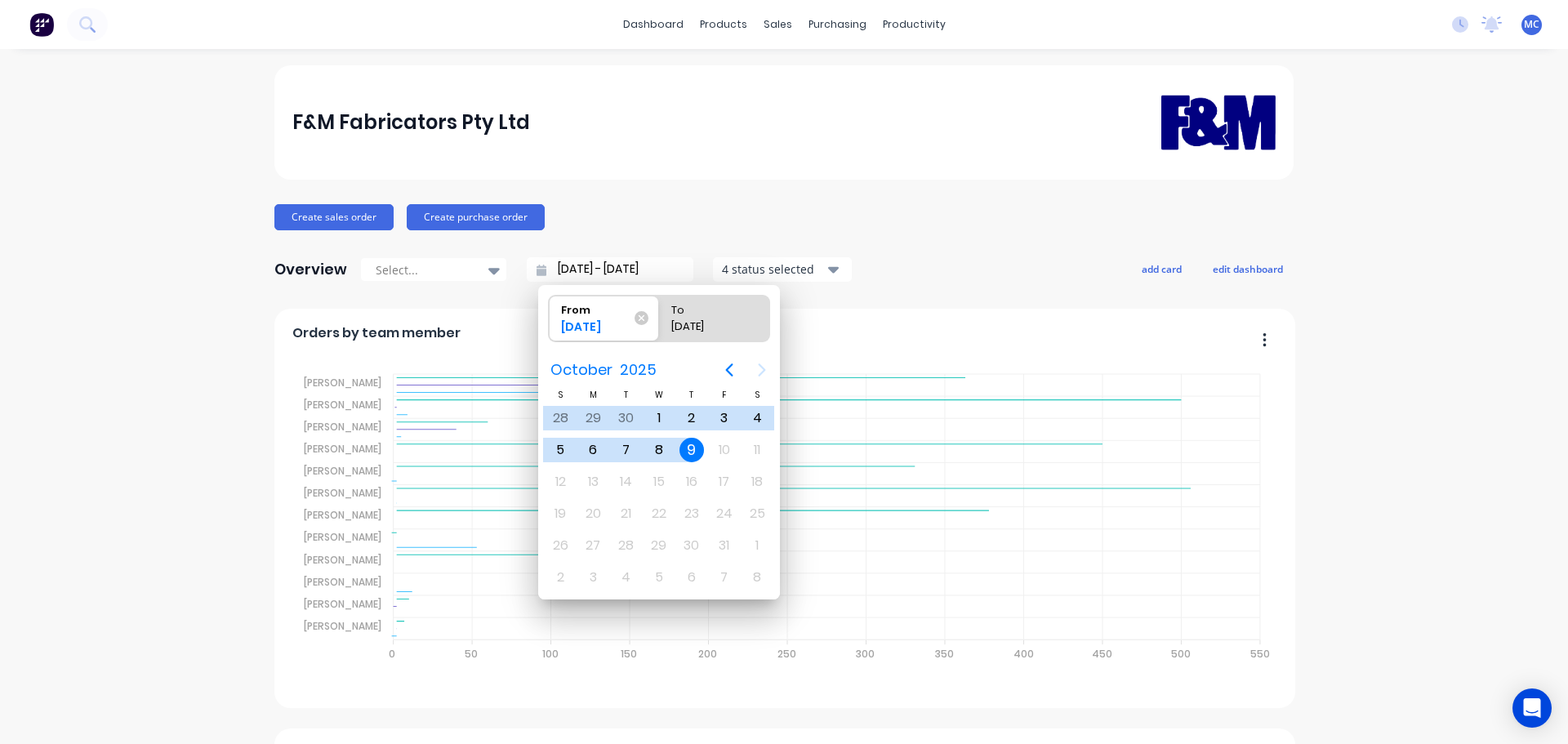
click at [693, 446] on div "9" at bounding box center [691, 450] width 25 height 25
type input "[DATE] - [DATE]"
radio input "false"
radio input "true"
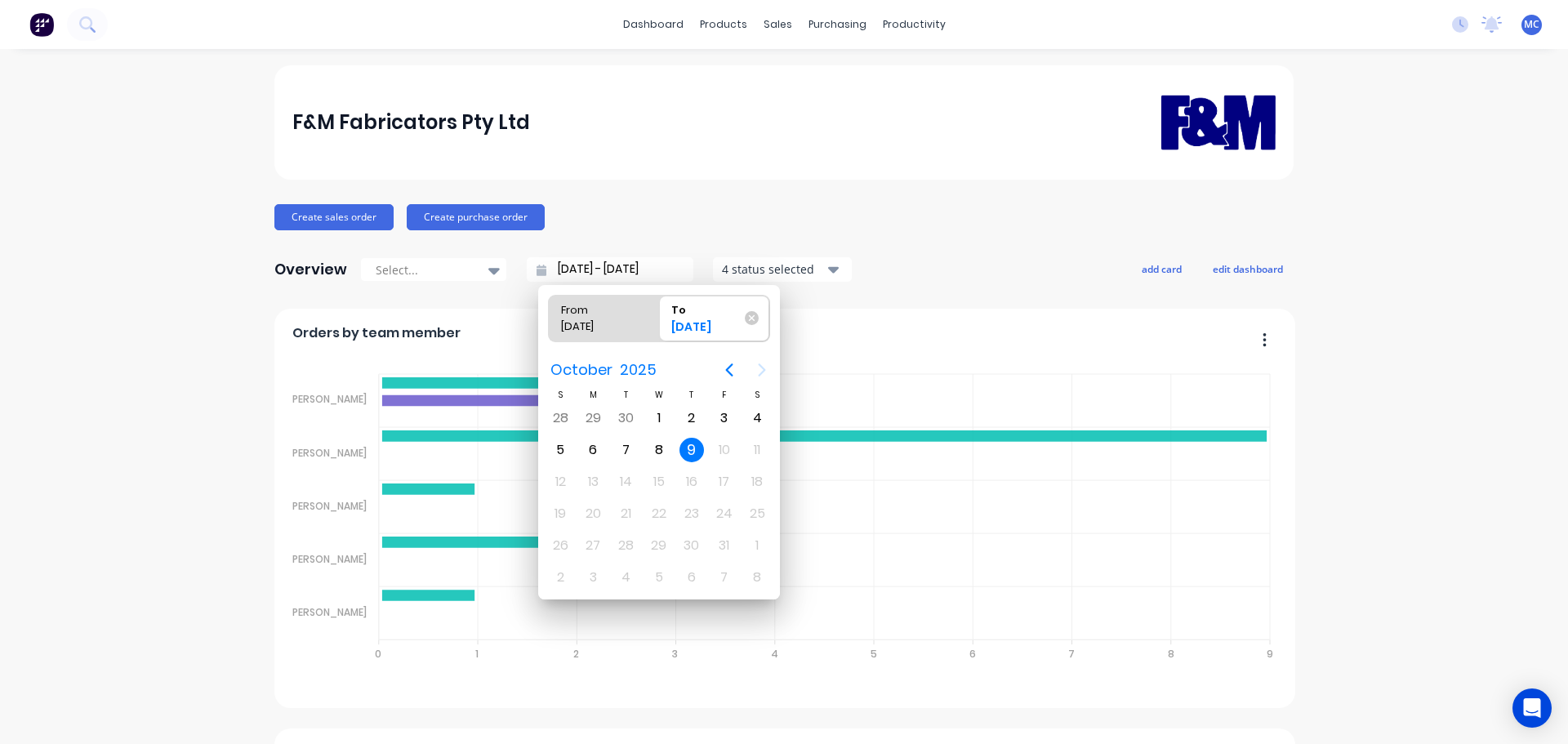
click at [610, 266] on input "[DATE] - [DATE]" at bounding box center [617, 270] width 141 height 25
click at [618, 319] on div "[DATE]" at bounding box center [596, 330] width 83 height 23
click at [550, 319] on input "From [DATE]" at bounding box center [549, 318] width 1 height 46
radio input "true"
click at [658, 447] on div "8" at bounding box center [659, 450] width 25 height 25
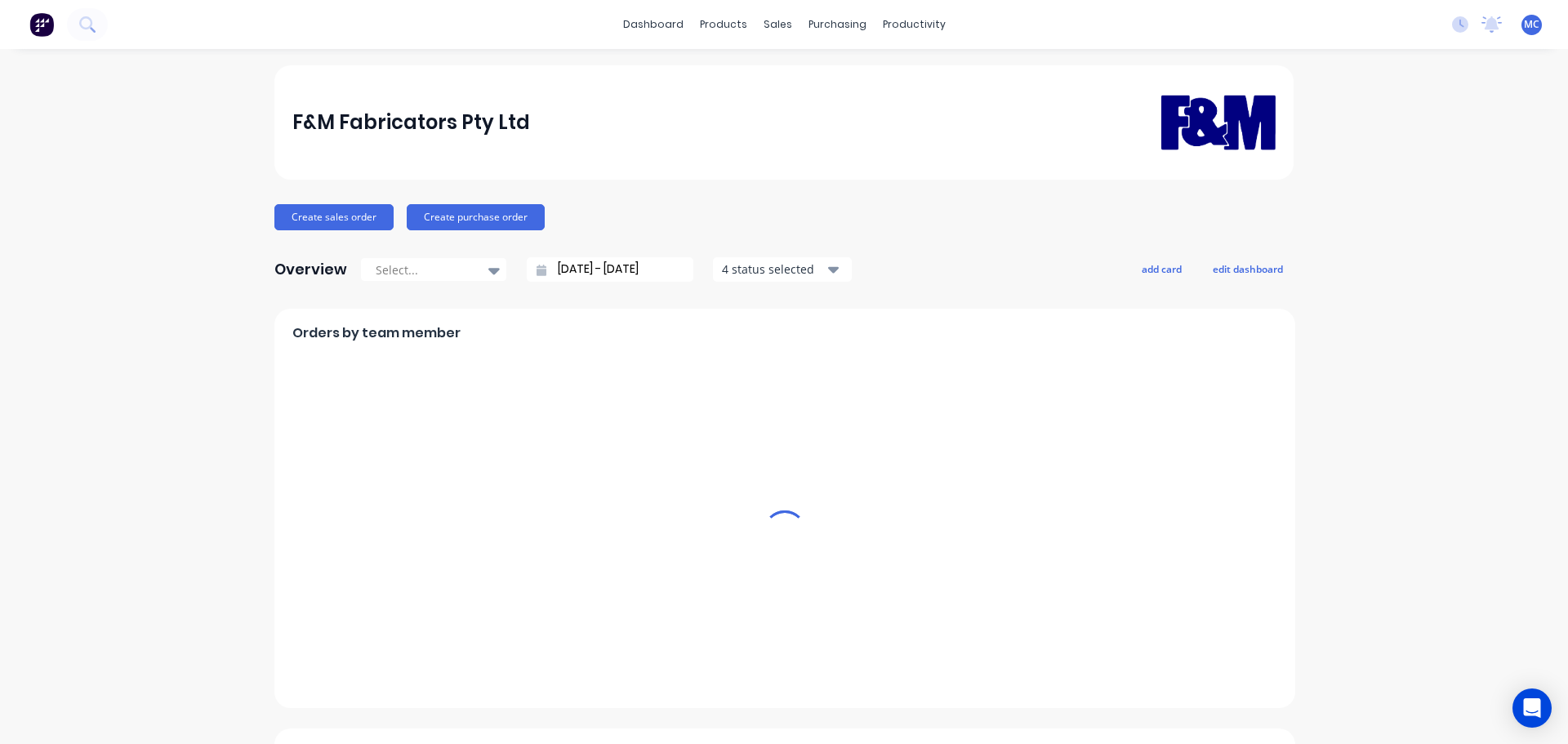
type input "[DATE] - [DATE]"
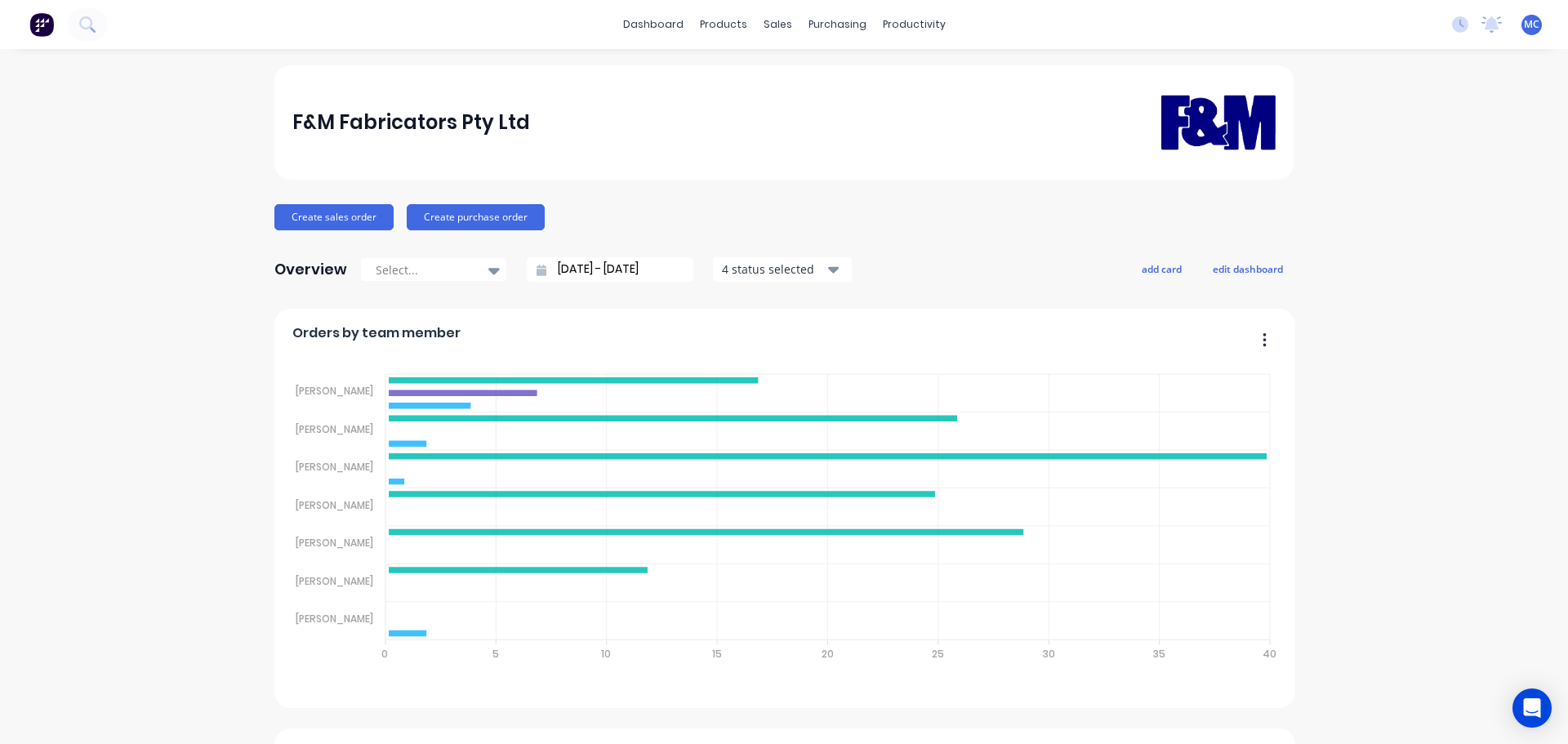
click at [603, 268] on input "[DATE] - [DATE]" at bounding box center [617, 270] width 141 height 25
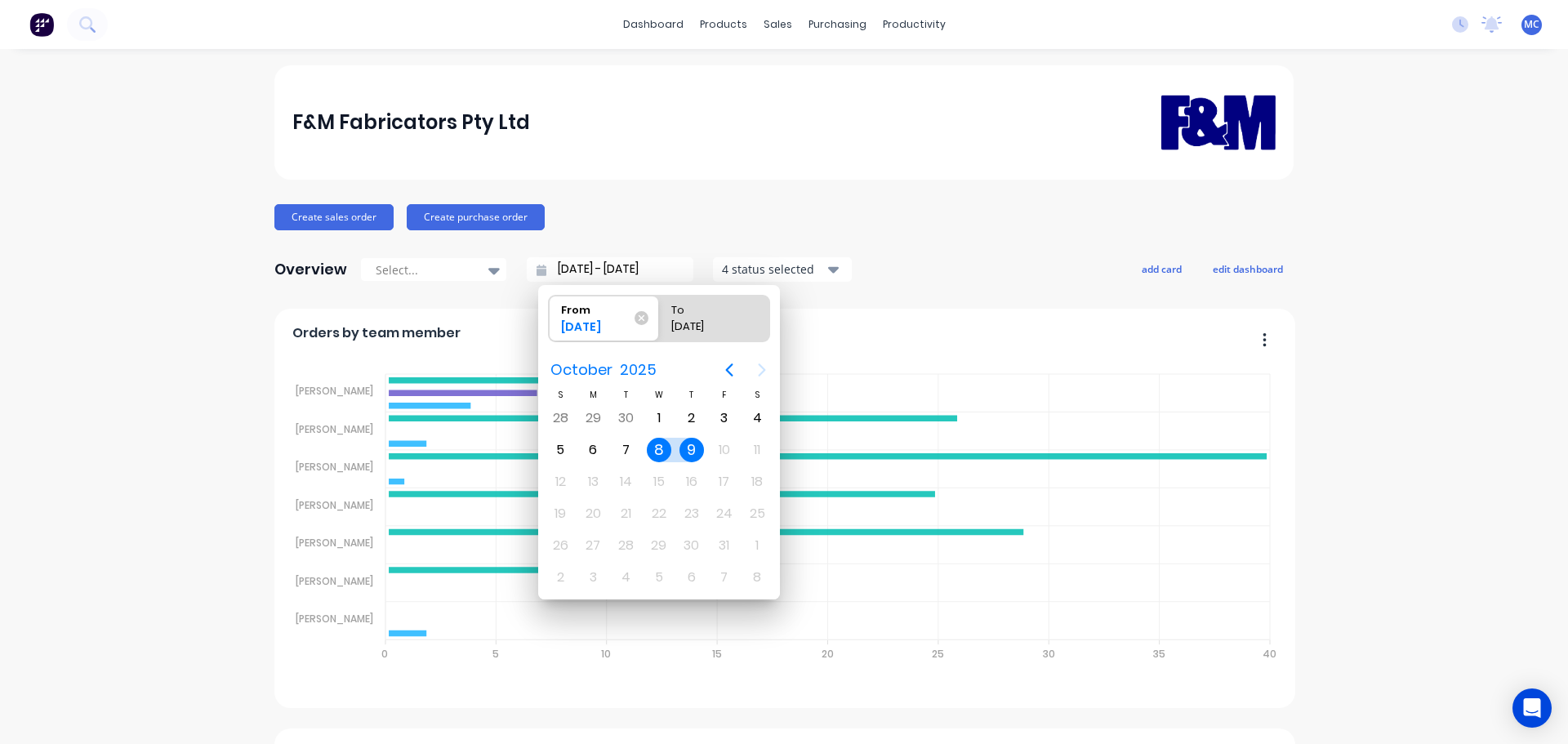
click at [655, 449] on div "8" at bounding box center [659, 450] width 25 height 25
radio input "false"
radio input "true"
click at [657, 449] on div "8" at bounding box center [659, 450] width 25 height 25
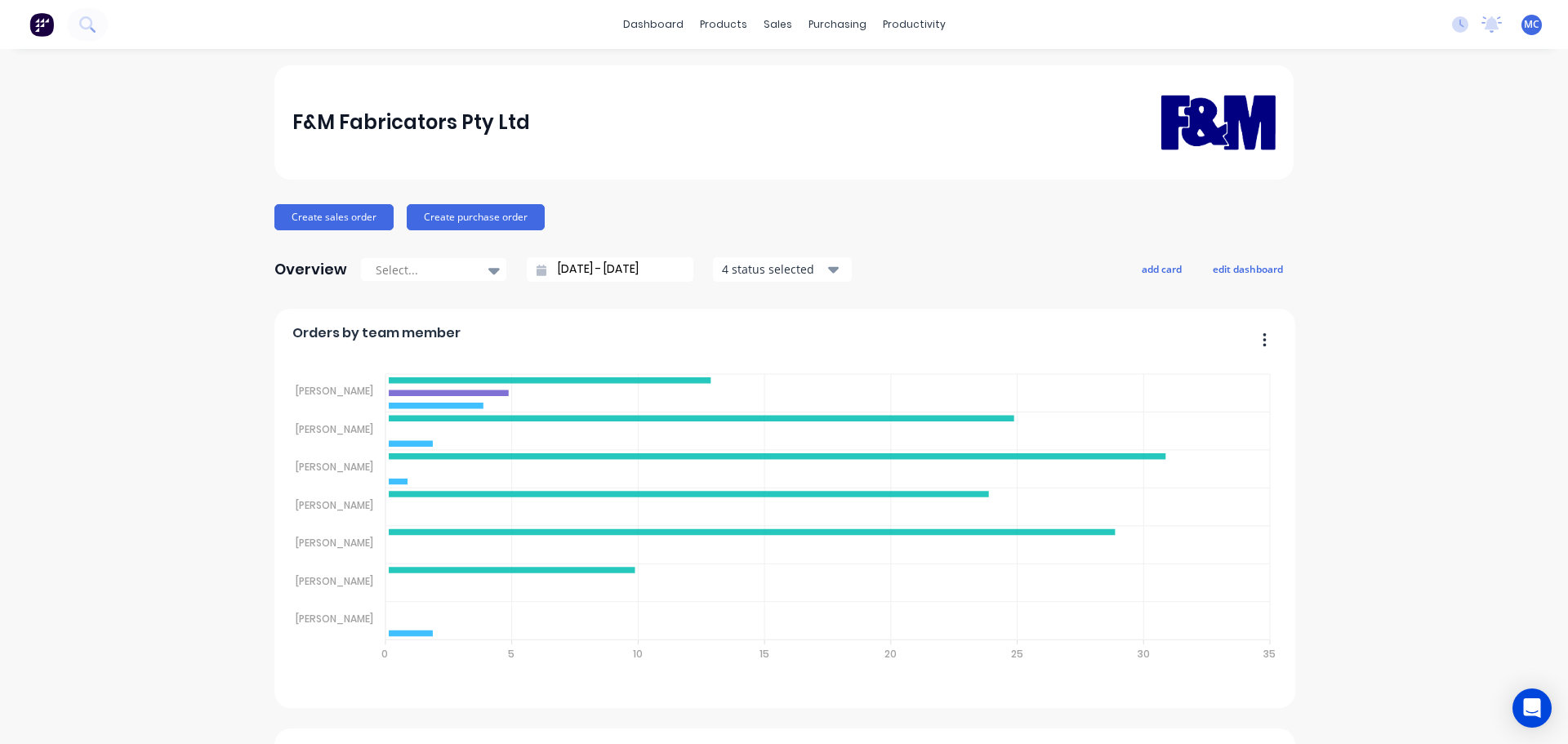
click at [598, 267] on input "[DATE] - [DATE]" at bounding box center [617, 270] width 141 height 25
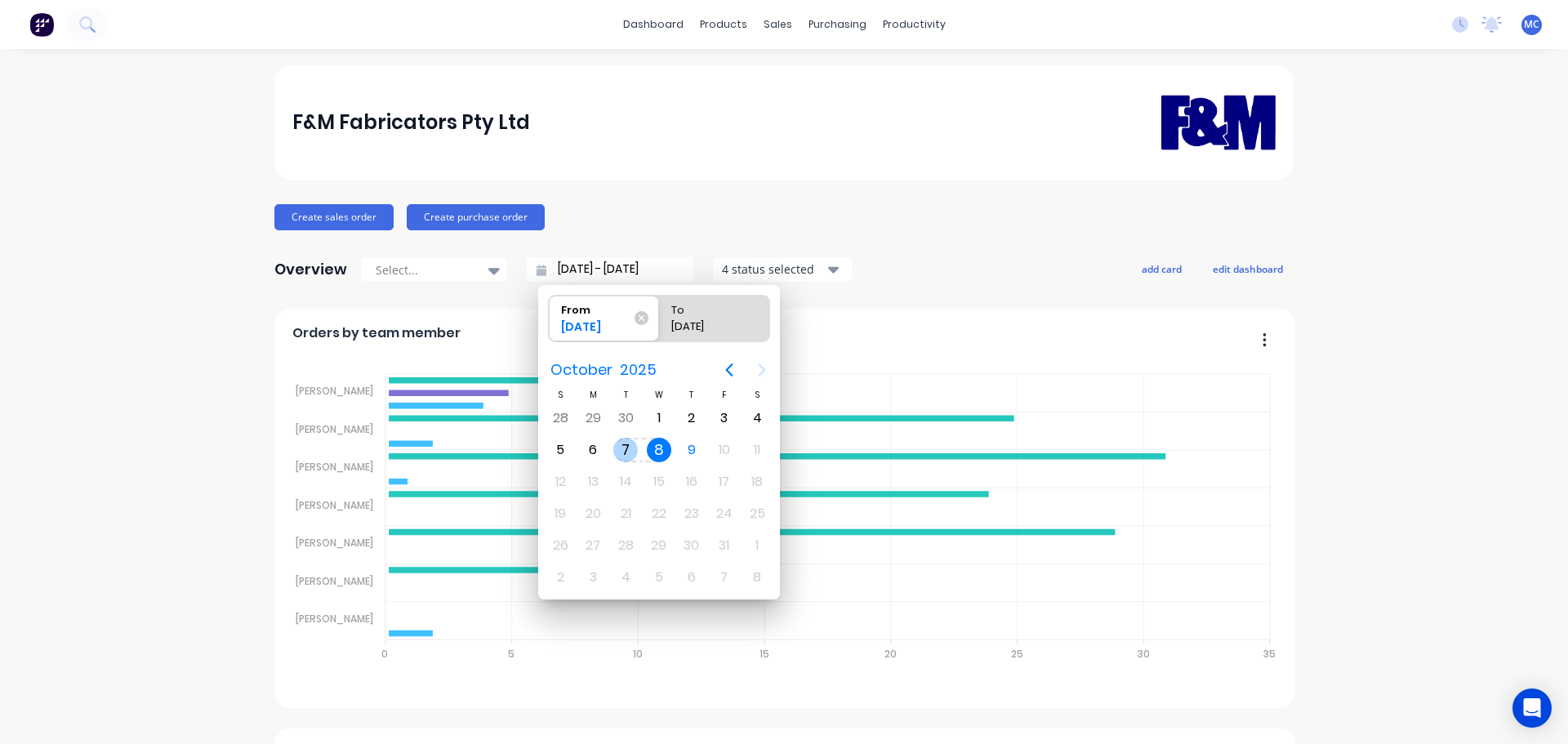
click at [624, 448] on div "7" at bounding box center [625, 450] width 25 height 25
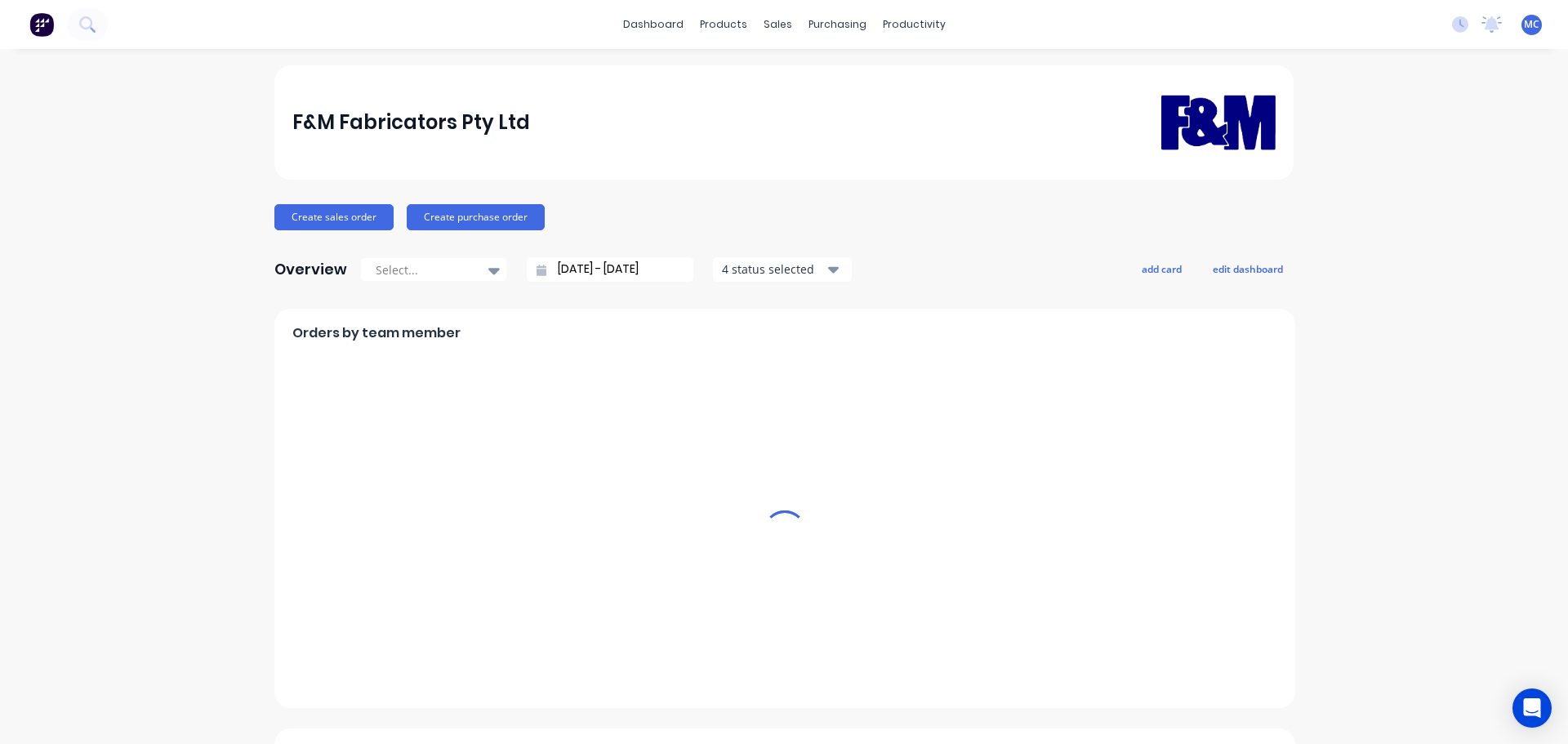
type input "[DATE] - [DATE]"
radio input "false"
radio input "true"
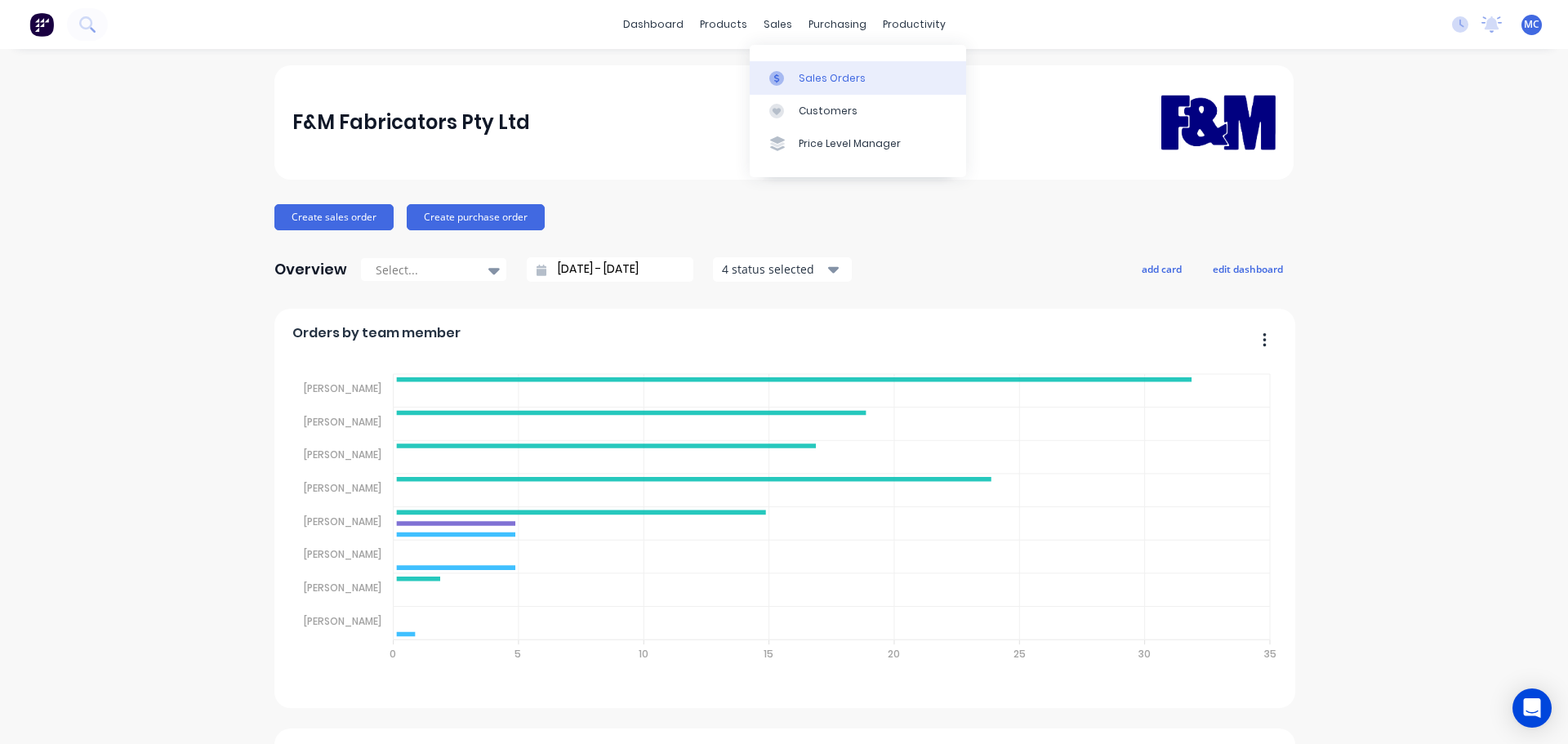
click at [828, 75] on div "Sales Orders" at bounding box center [832, 78] width 67 height 15
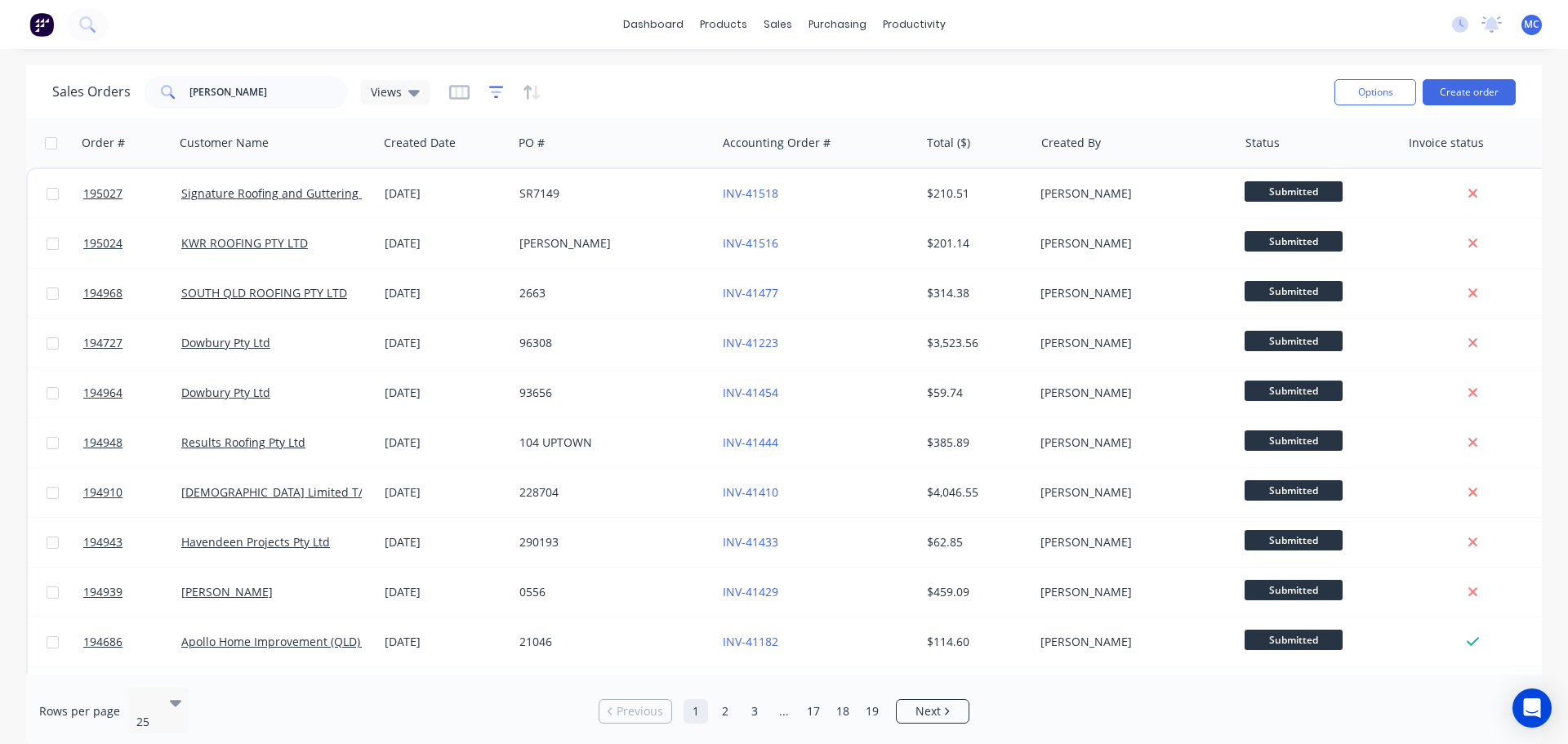
click at [492, 88] on icon "button" at bounding box center [496, 92] width 15 height 16
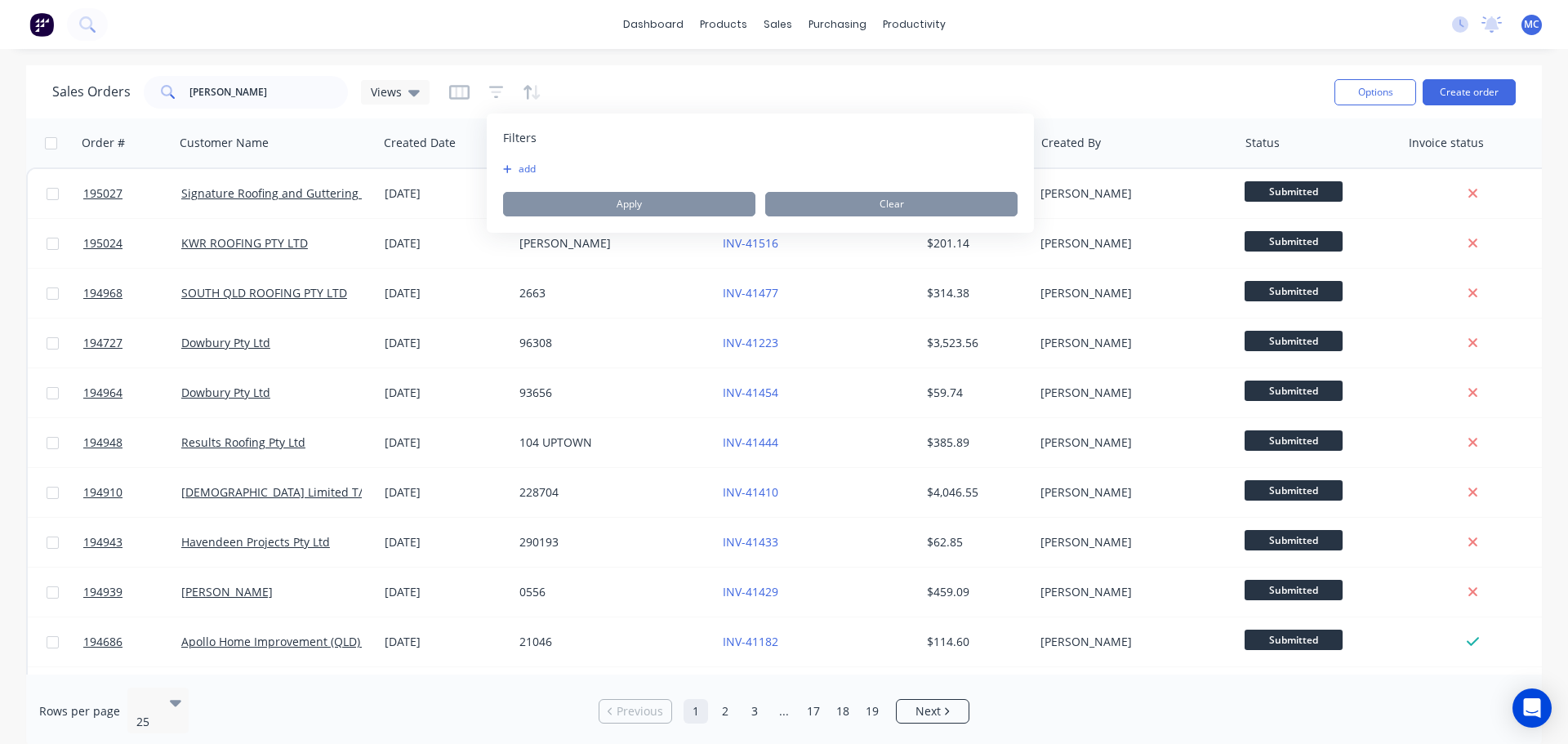
click at [520, 168] on button "add" at bounding box center [524, 168] width 41 height 13
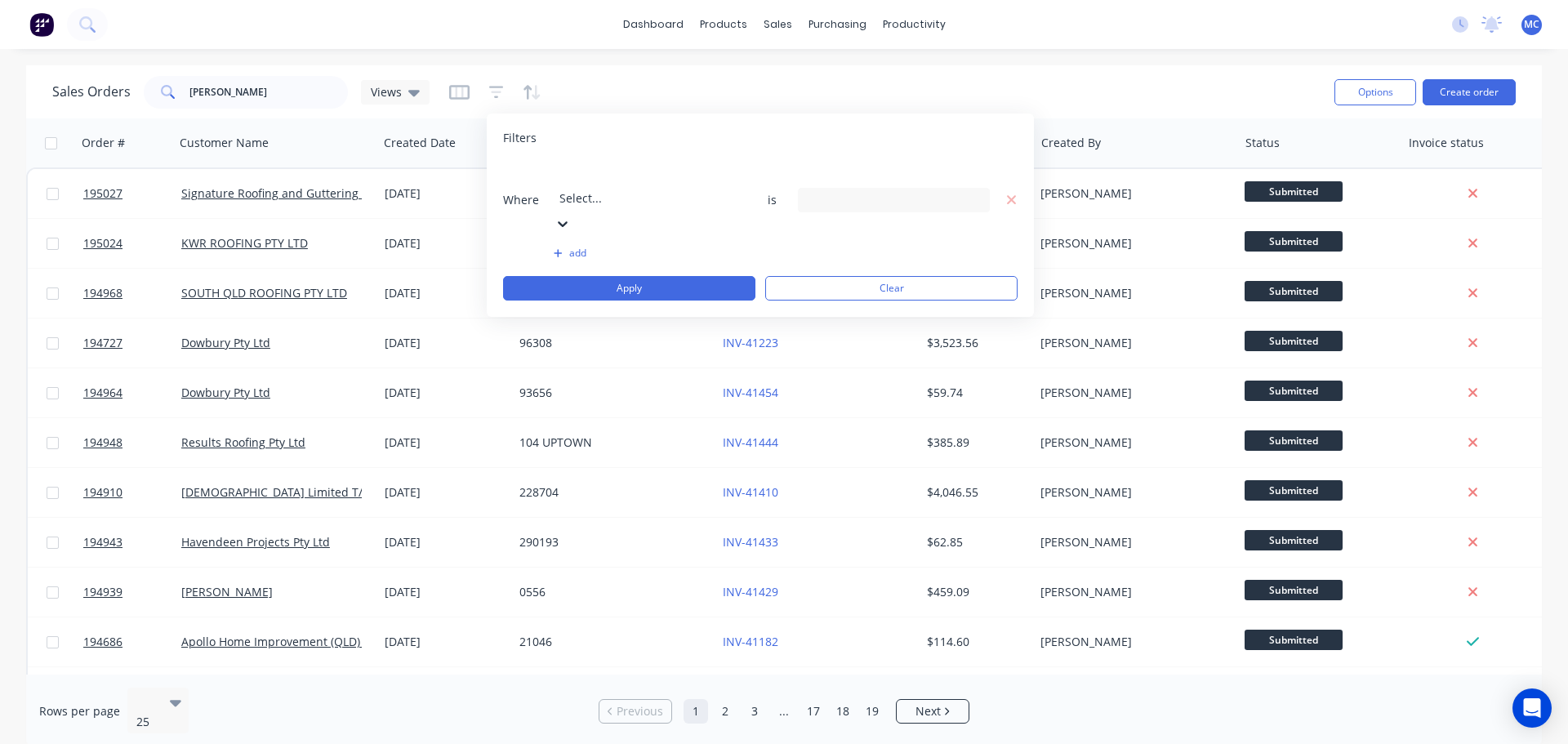
click at [608, 175] on div at bounding box center [677, 176] width 235 height 21
click at [849, 188] on input at bounding box center [894, 200] width 191 height 25
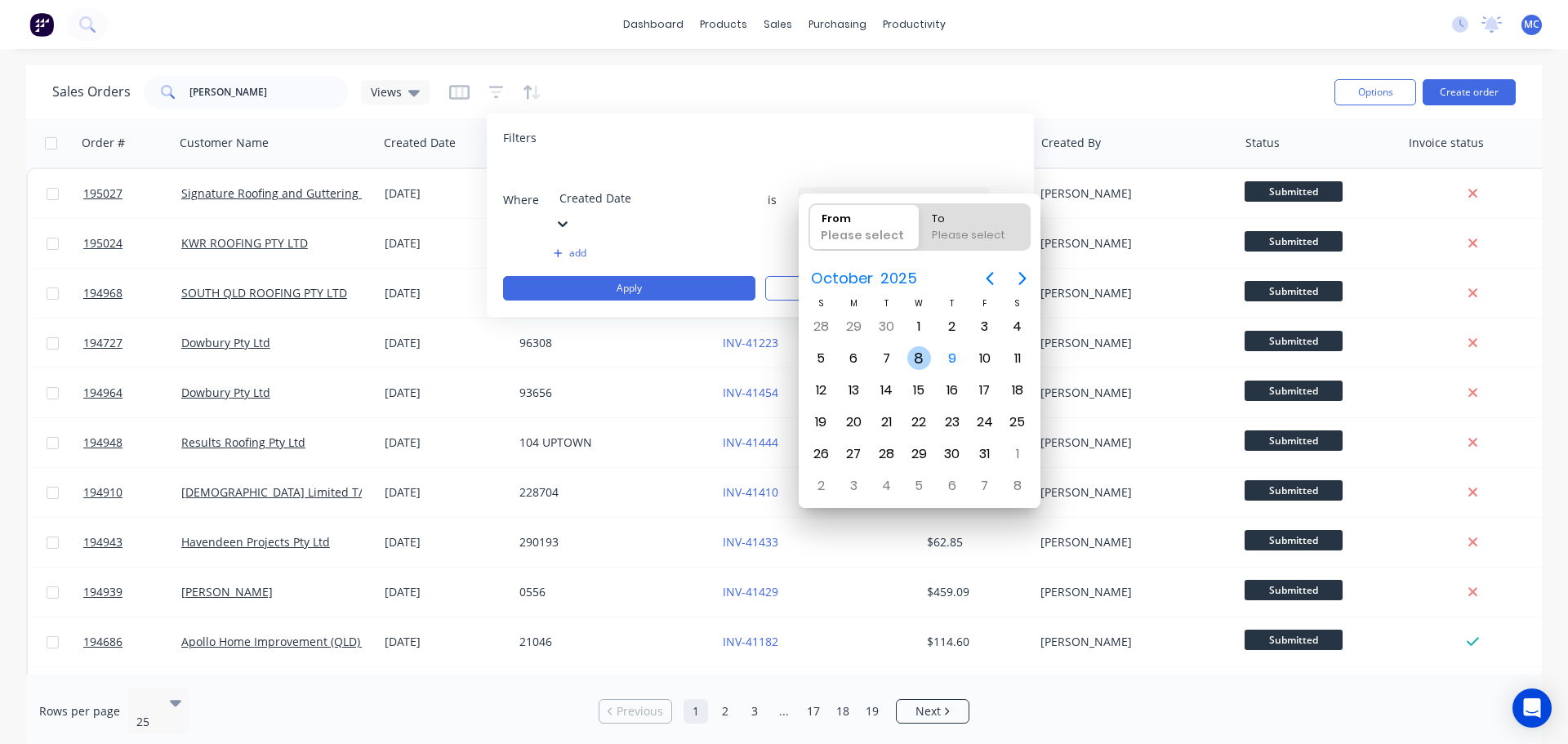
click at [915, 357] on div "8" at bounding box center [919, 358] width 25 height 25
type input "[DATE]"
radio input "false"
radio input "true"
click at [915, 357] on div "8" at bounding box center [919, 358] width 25 height 25
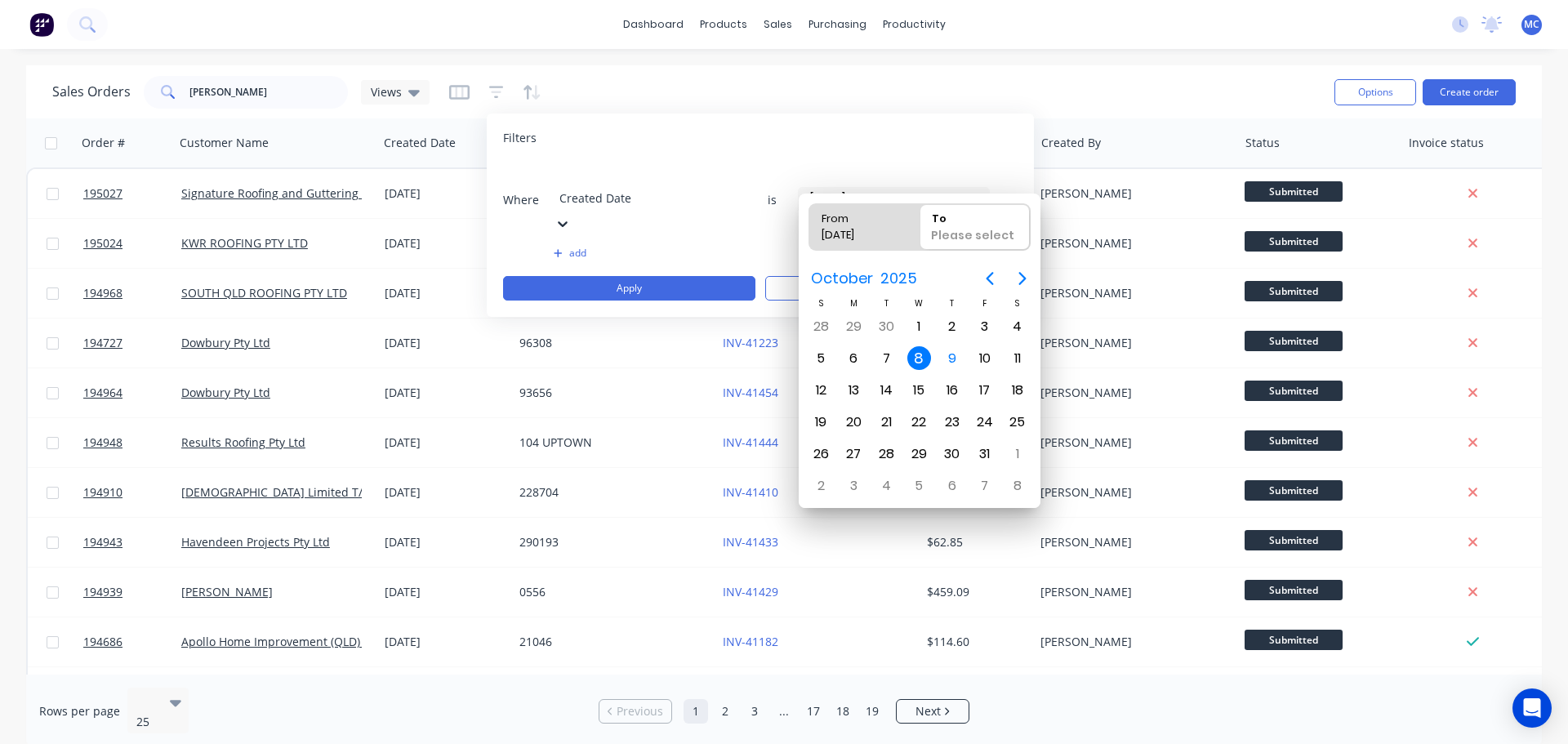
type input "[DATE] - [DATE]"
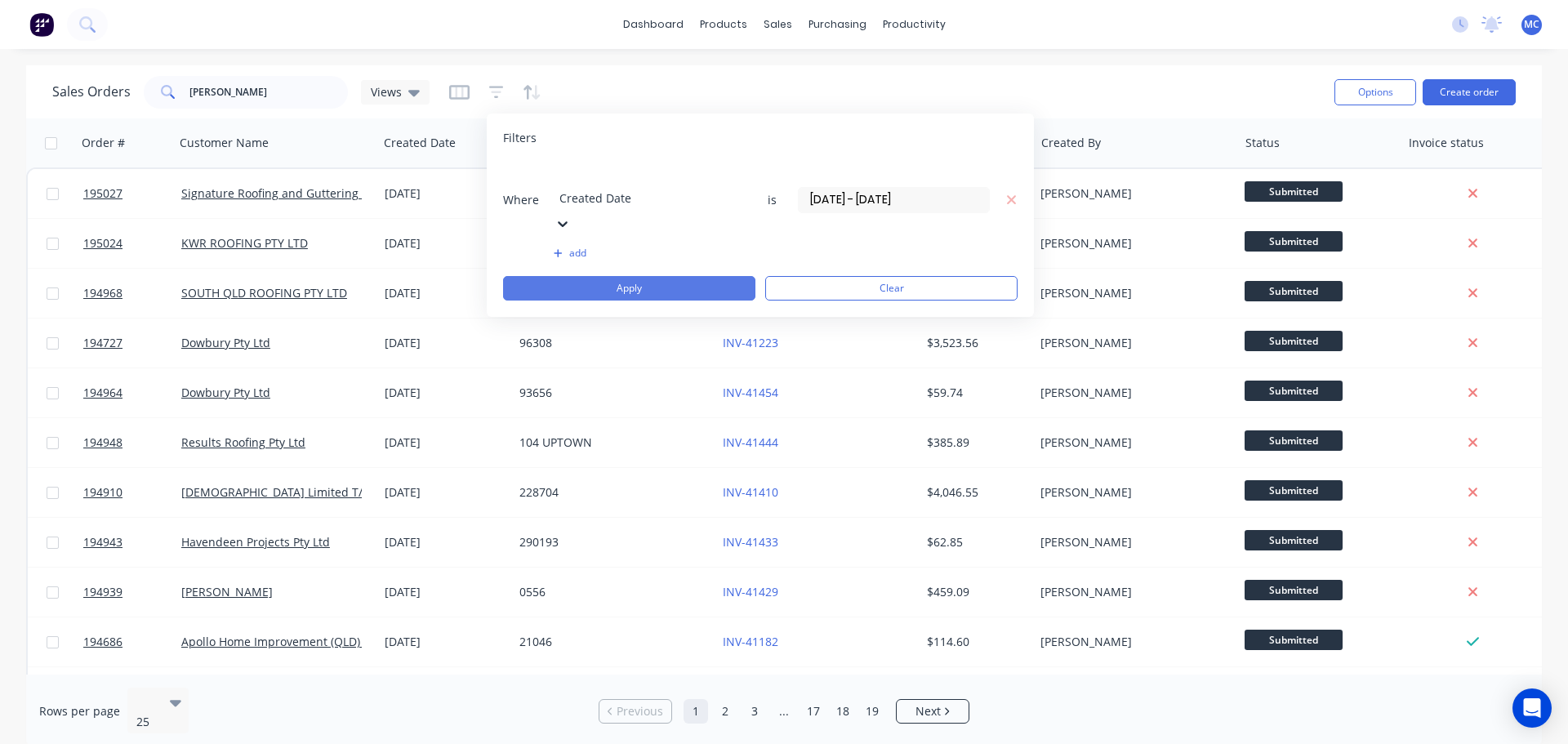
click at [667, 276] on button "Apply" at bounding box center [629, 288] width 252 height 25
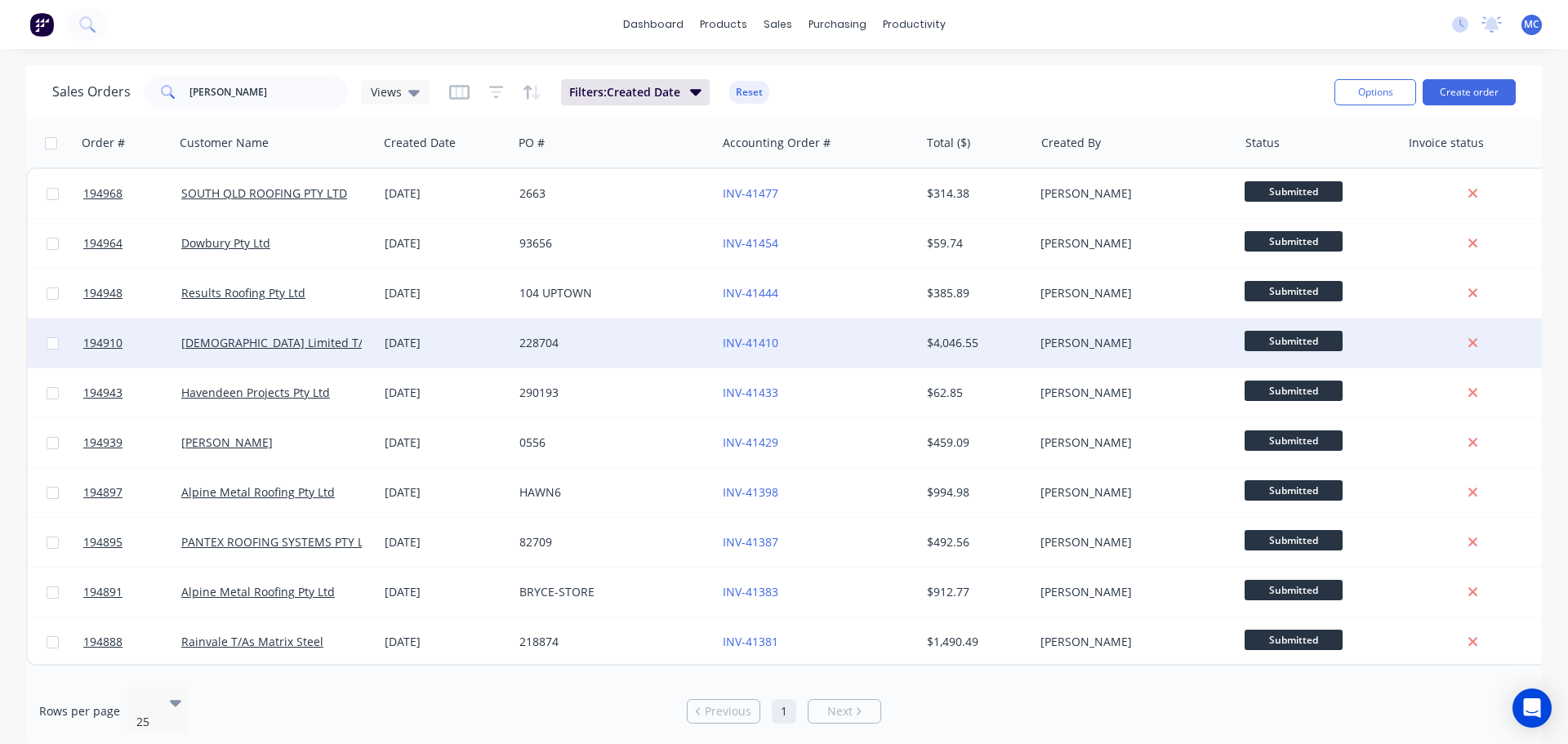
click at [643, 343] on div "228704" at bounding box center [610, 343] width 181 height 16
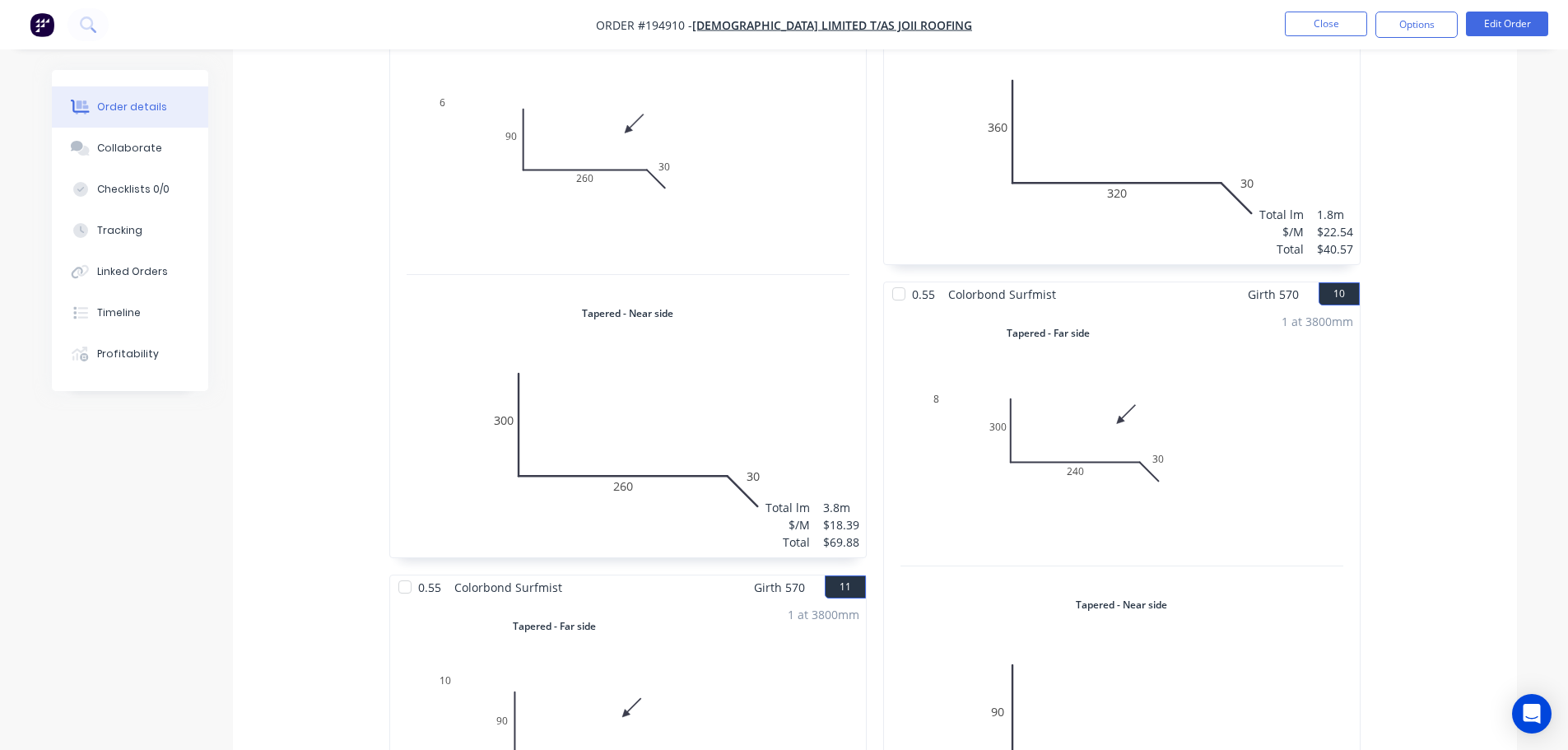
scroll to position [1720, 0]
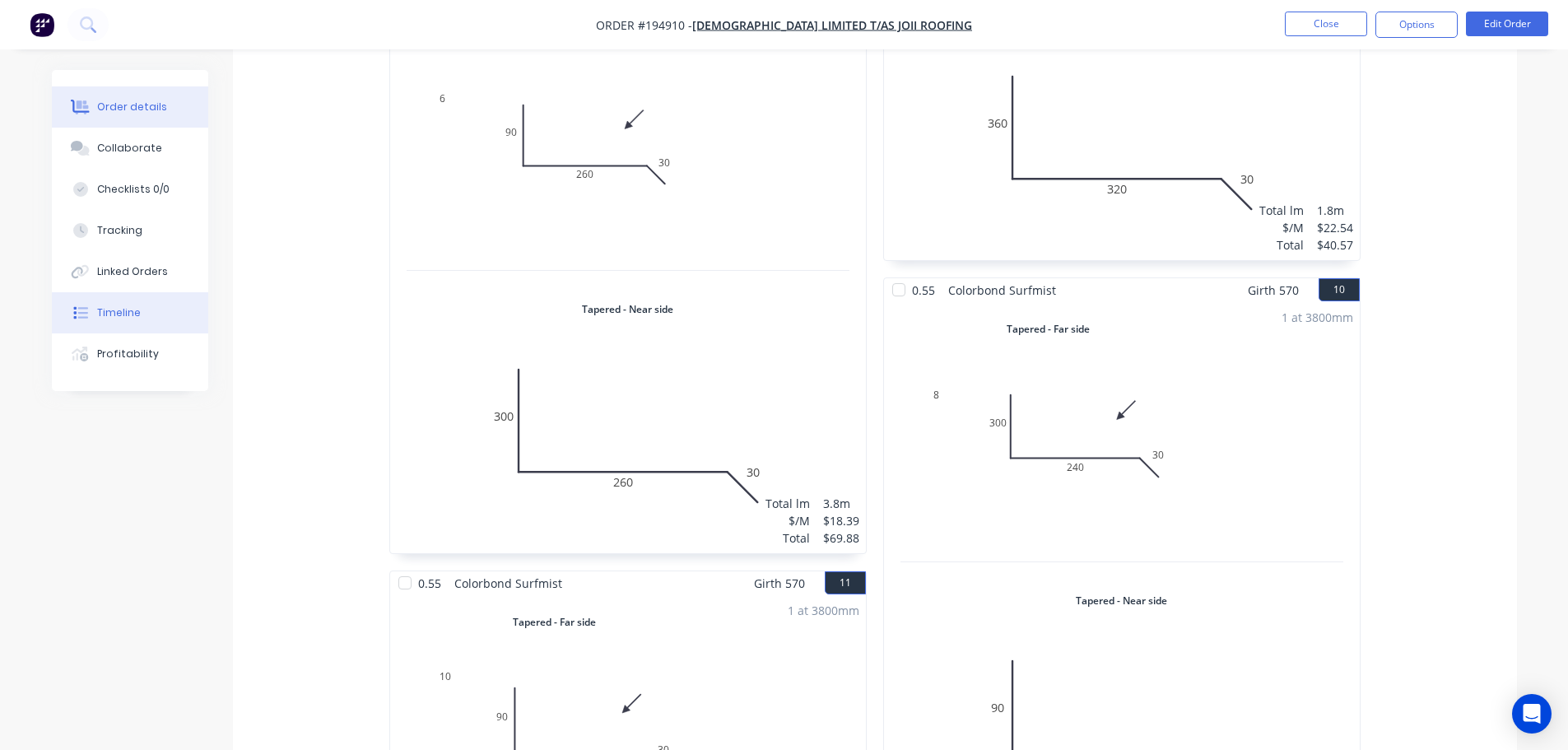
click at [116, 310] on div "Timeline" at bounding box center [119, 313] width 43 height 15
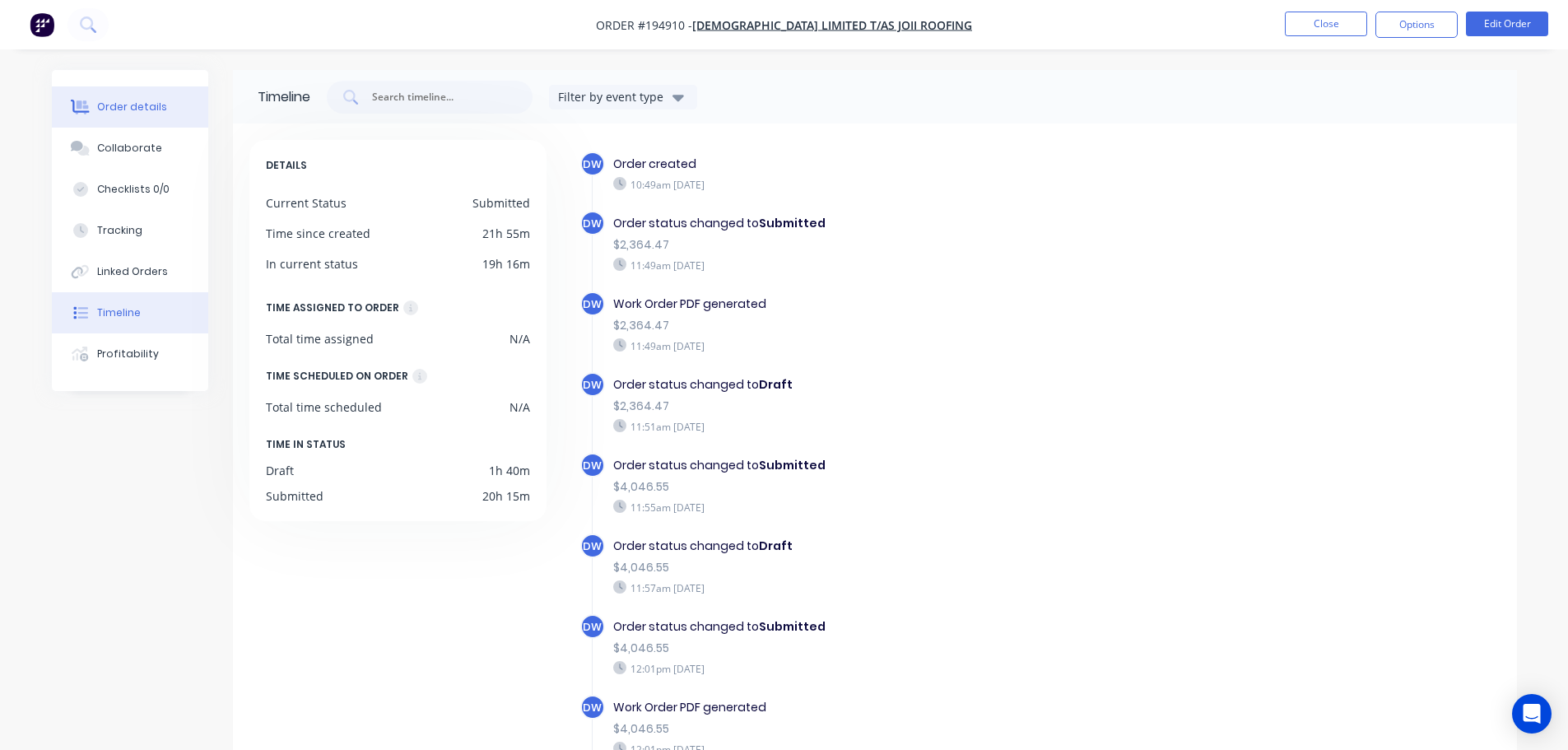
click at [113, 100] on div "Order details" at bounding box center [132, 107] width 70 height 15
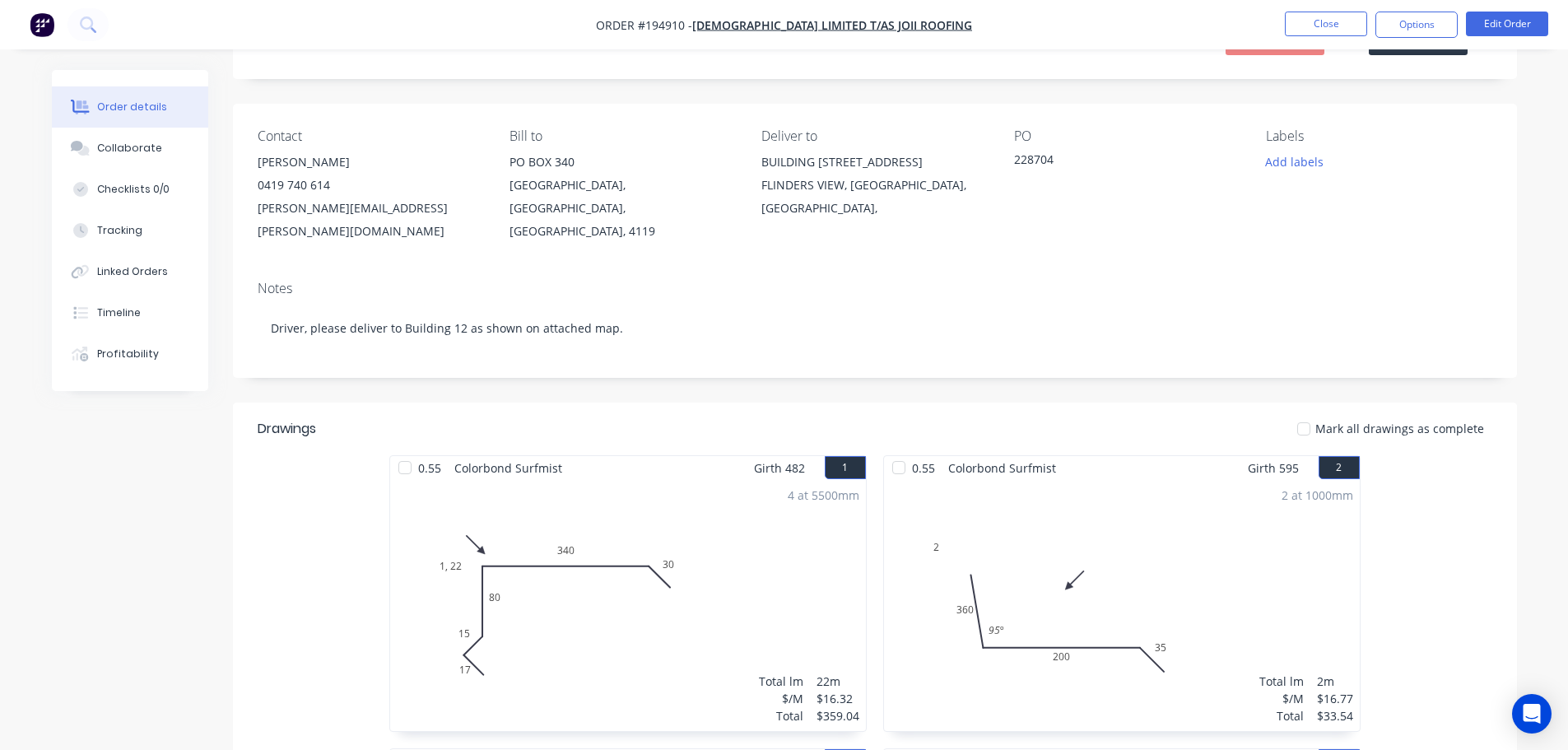
scroll to position [74, 0]
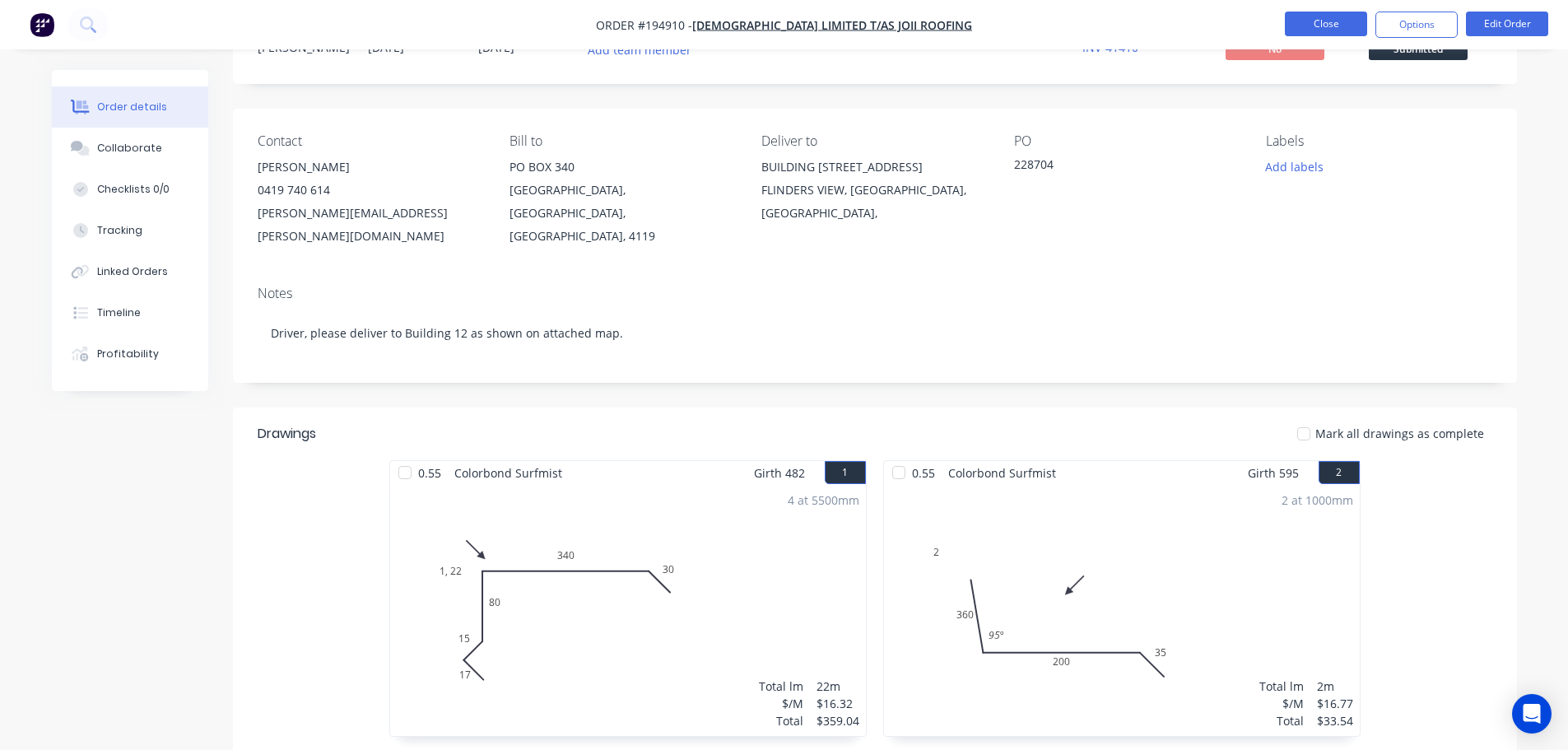
click at [1339, 23] on button "Close" at bounding box center [1326, 23] width 82 height 25
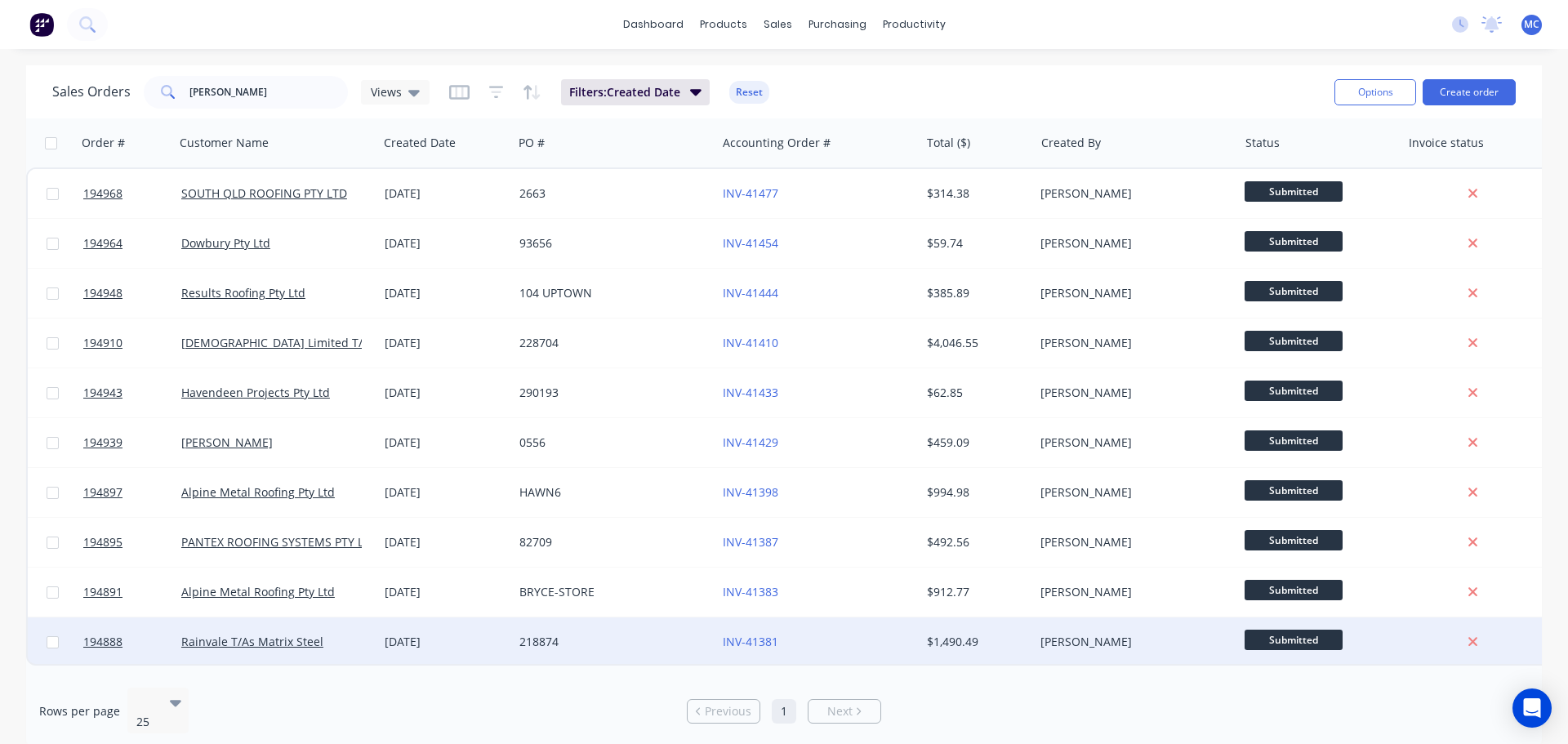
click at [558, 642] on div "218874" at bounding box center [610, 642] width 181 height 16
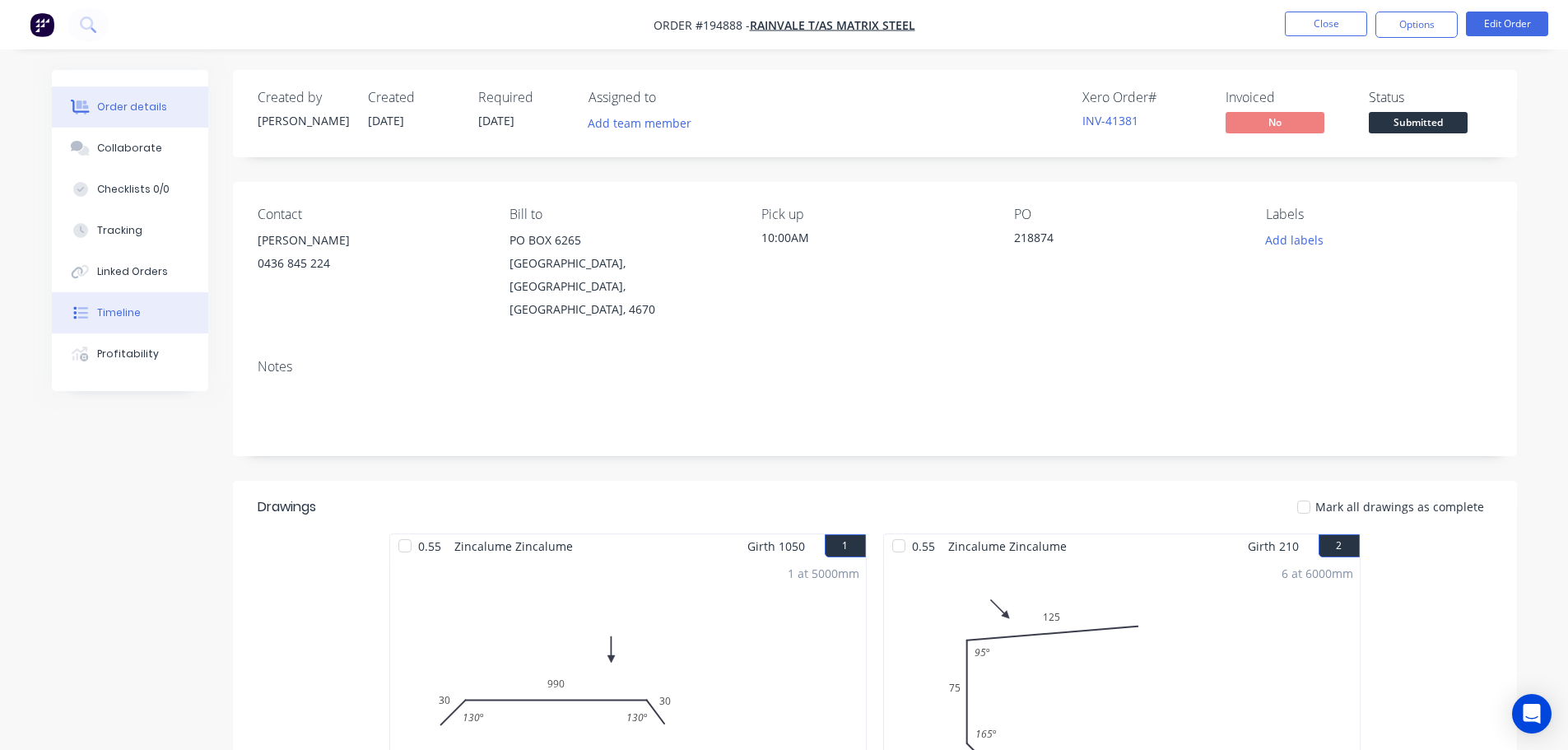
click at [118, 317] on div "Timeline" at bounding box center [119, 313] width 43 height 15
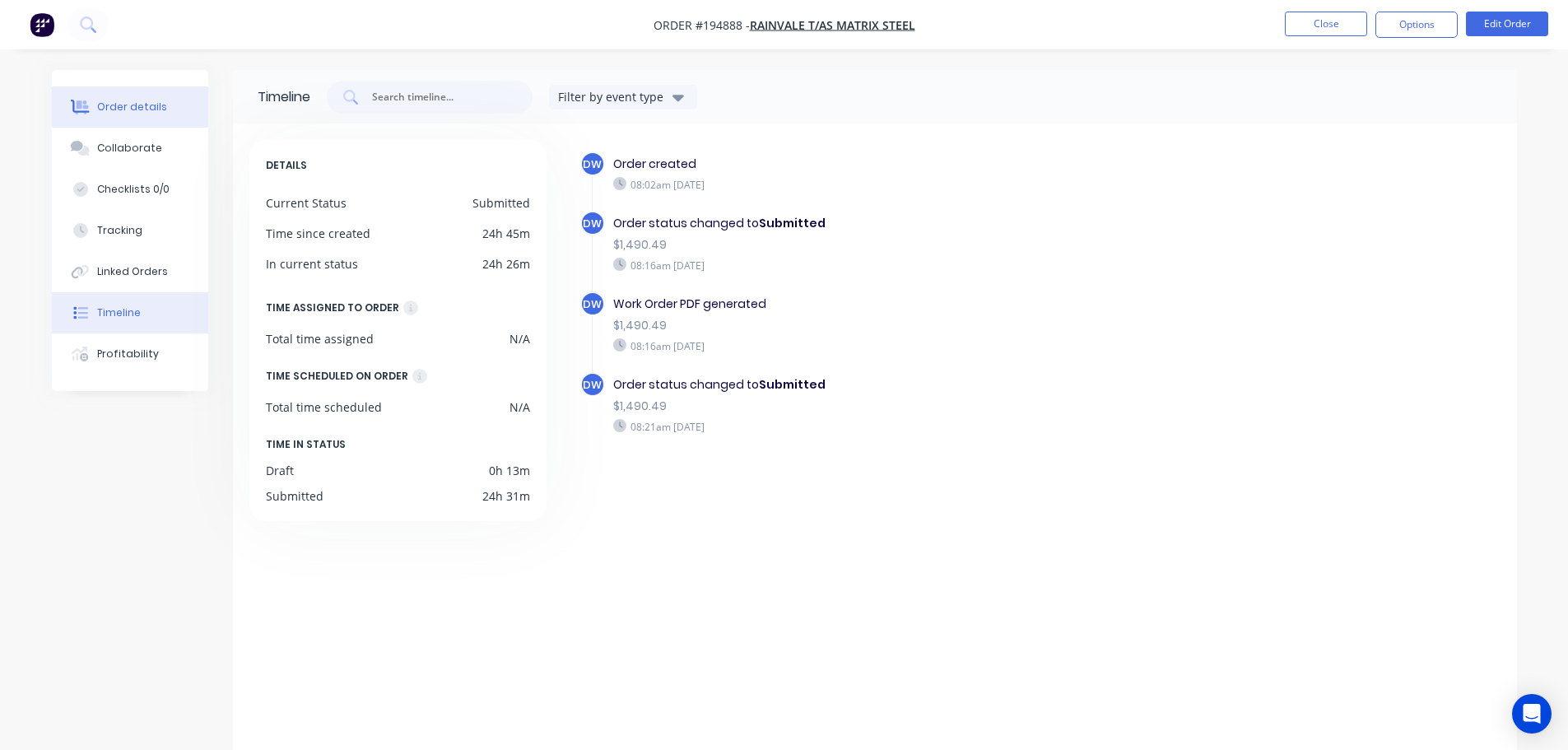
click at [137, 100] on div "Order details" at bounding box center [132, 107] width 70 height 15
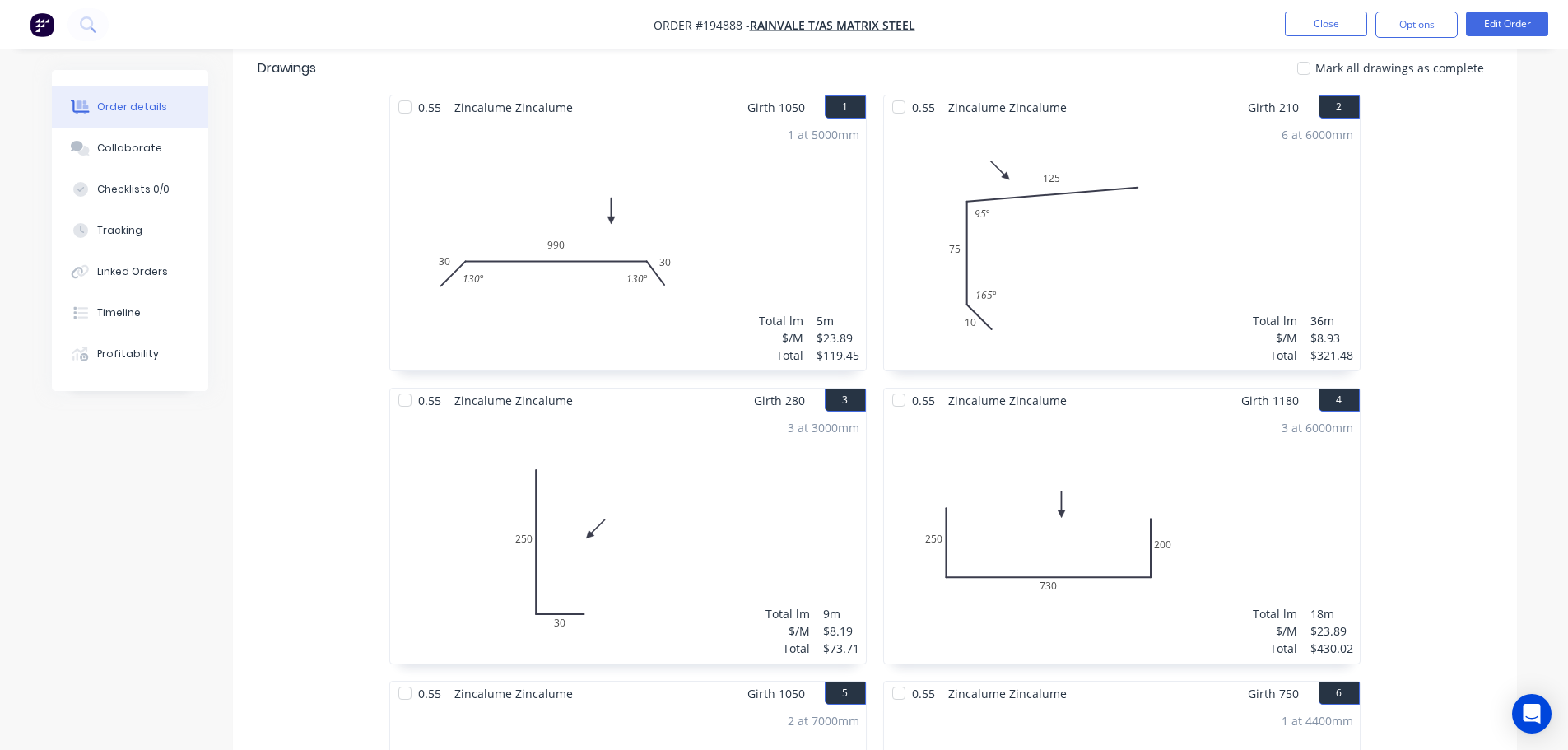
scroll to position [577, 0]
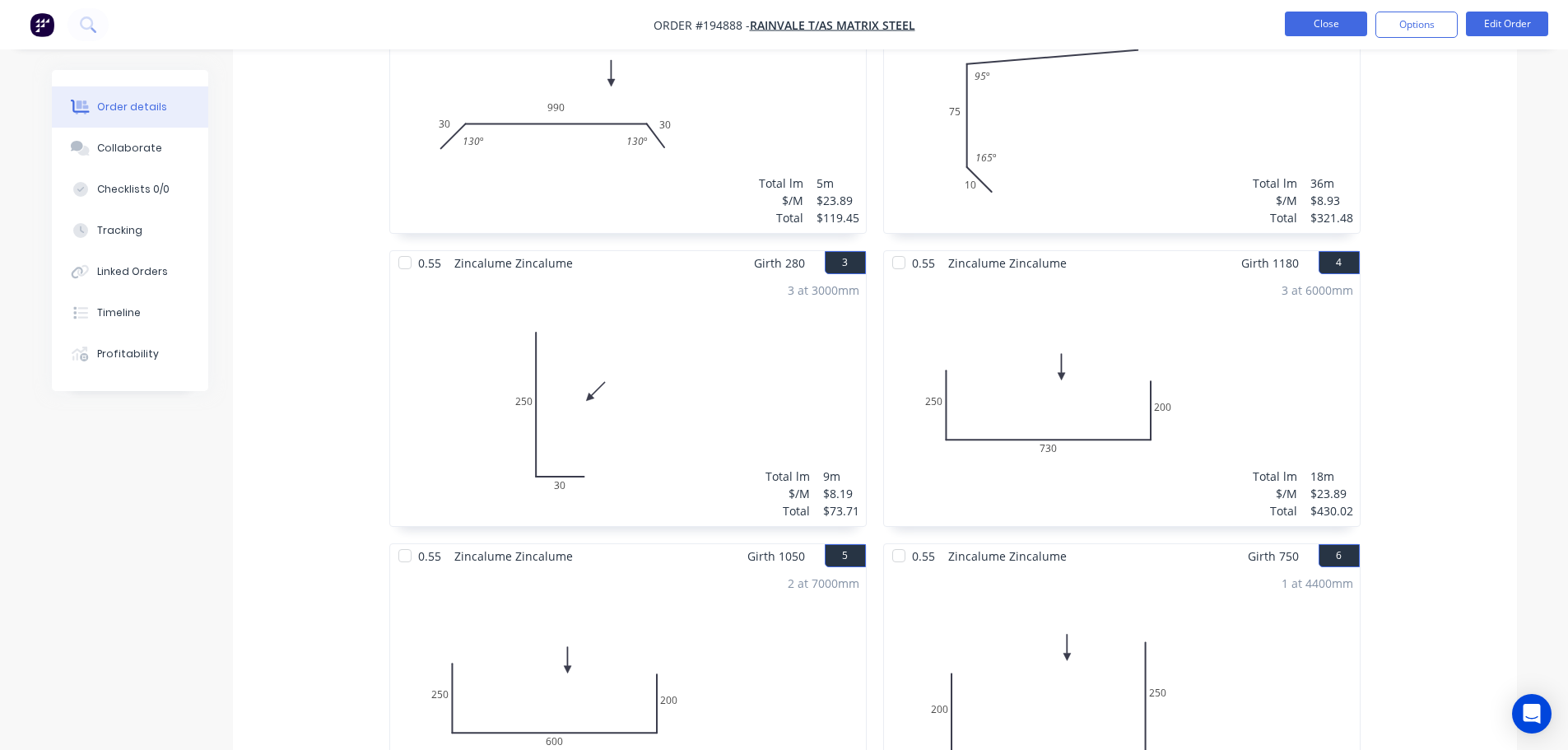
click at [1327, 25] on button "Close" at bounding box center [1326, 23] width 82 height 25
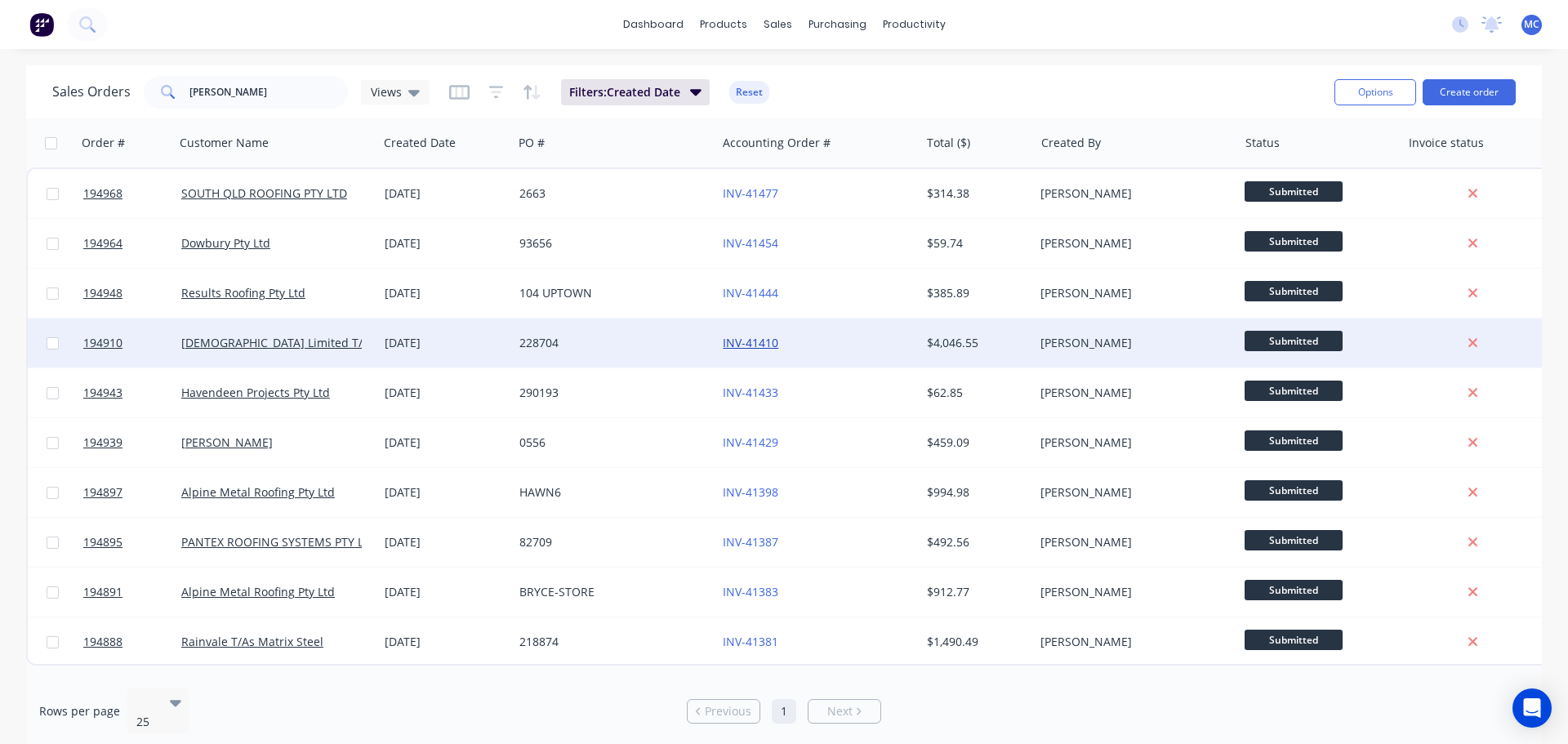
click at [757, 340] on link "INV-41410" at bounding box center [751, 343] width 56 height 15
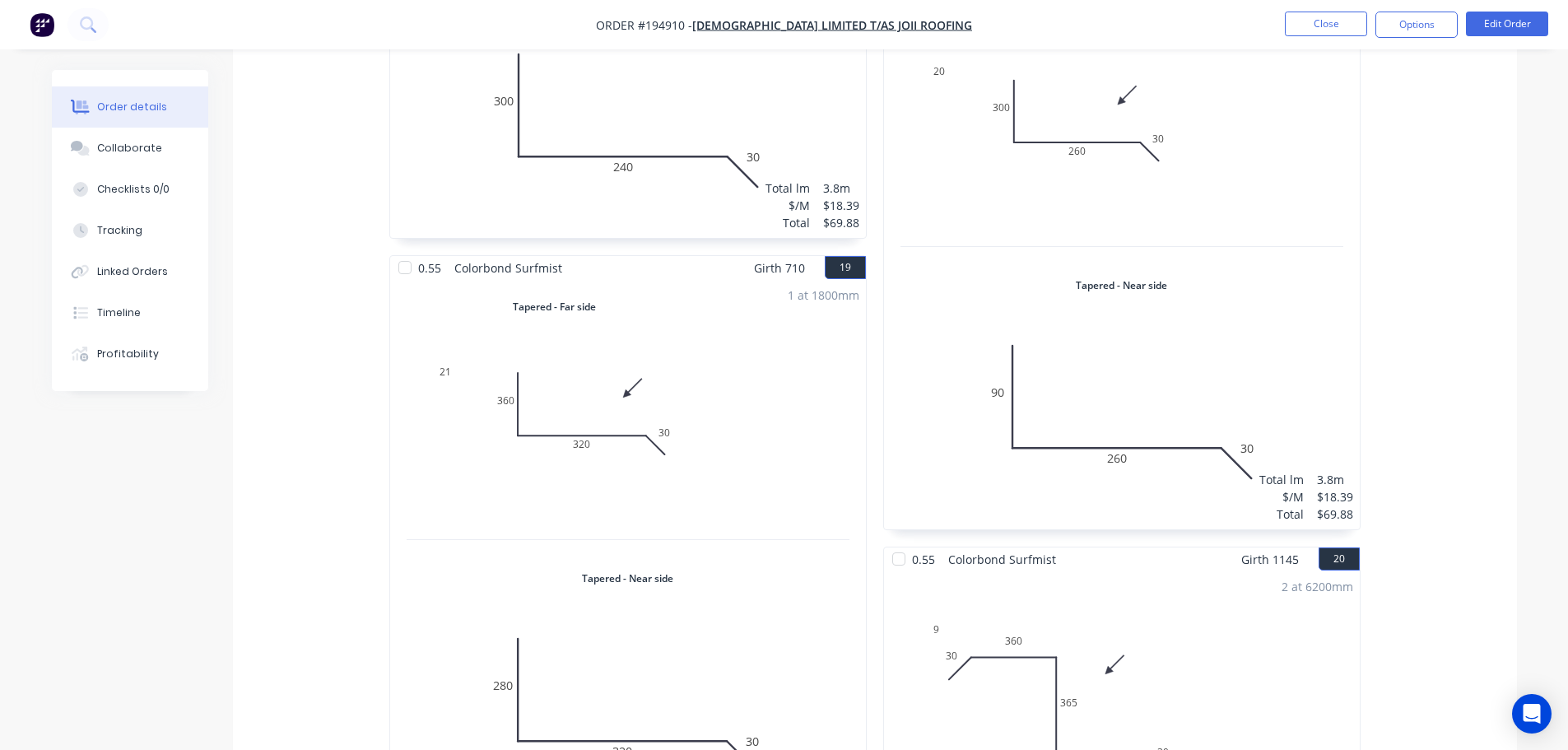
scroll to position [4365, 0]
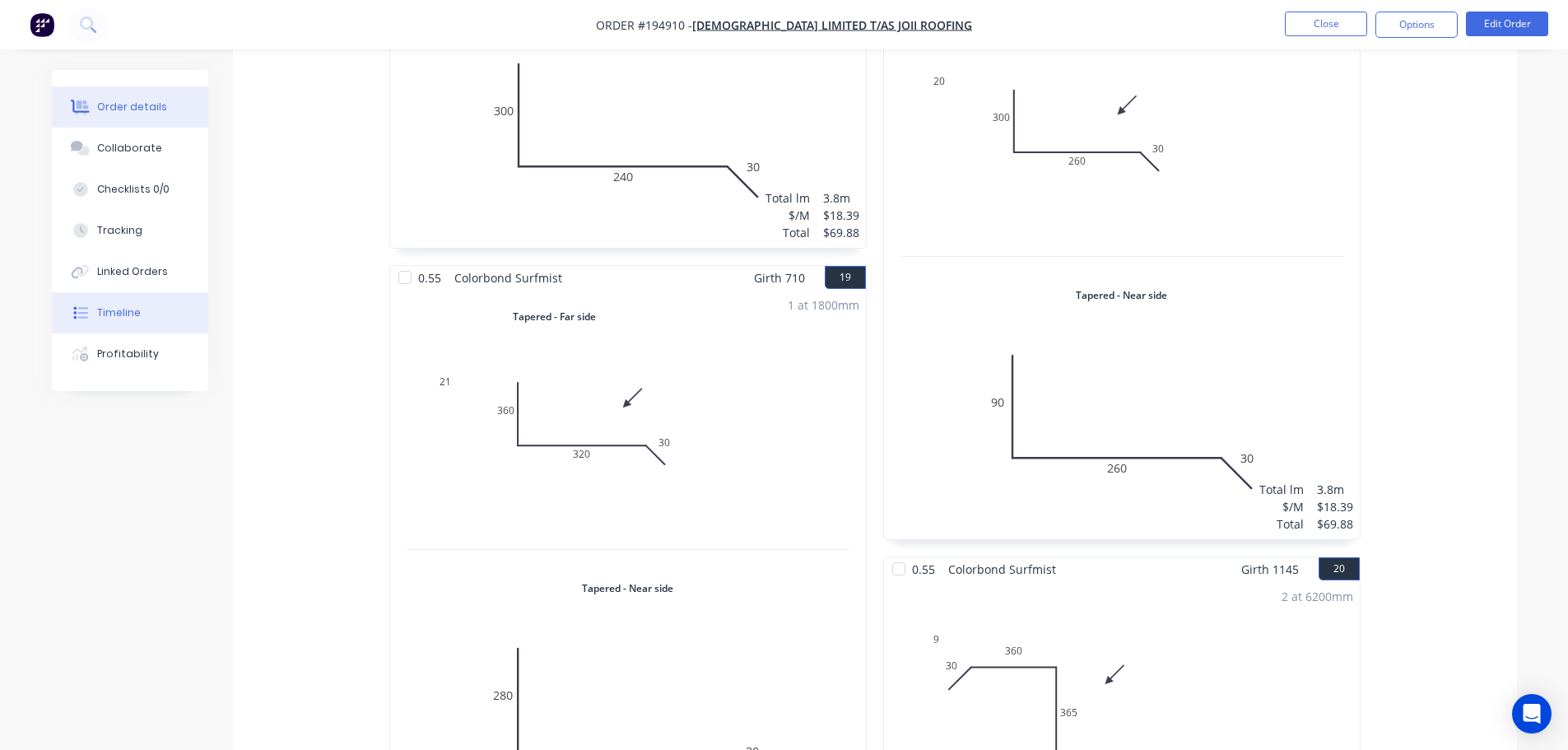
click at [105, 312] on div "Timeline" at bounding box center [119, 313] width 43 height 15
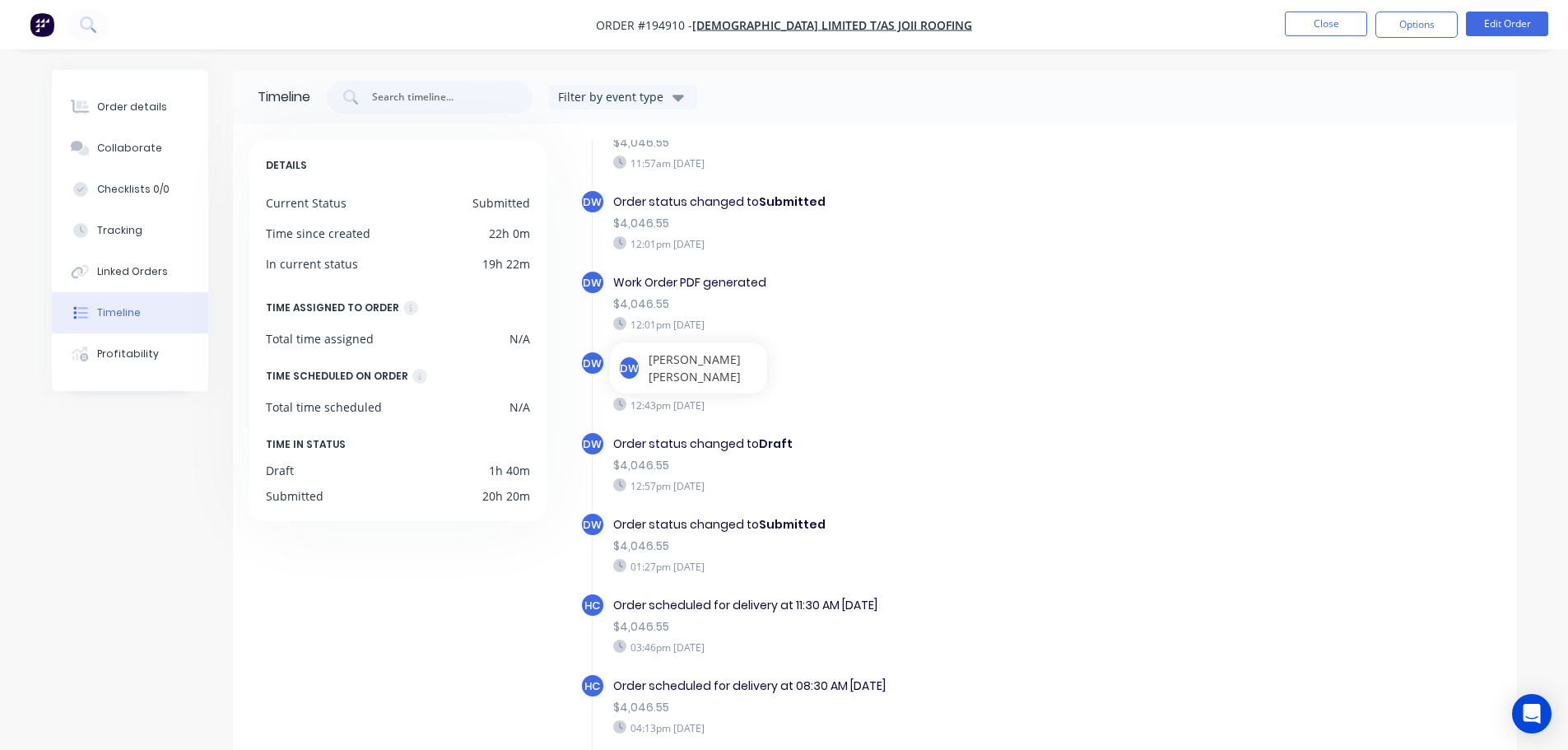
scroll to position [454, 0]
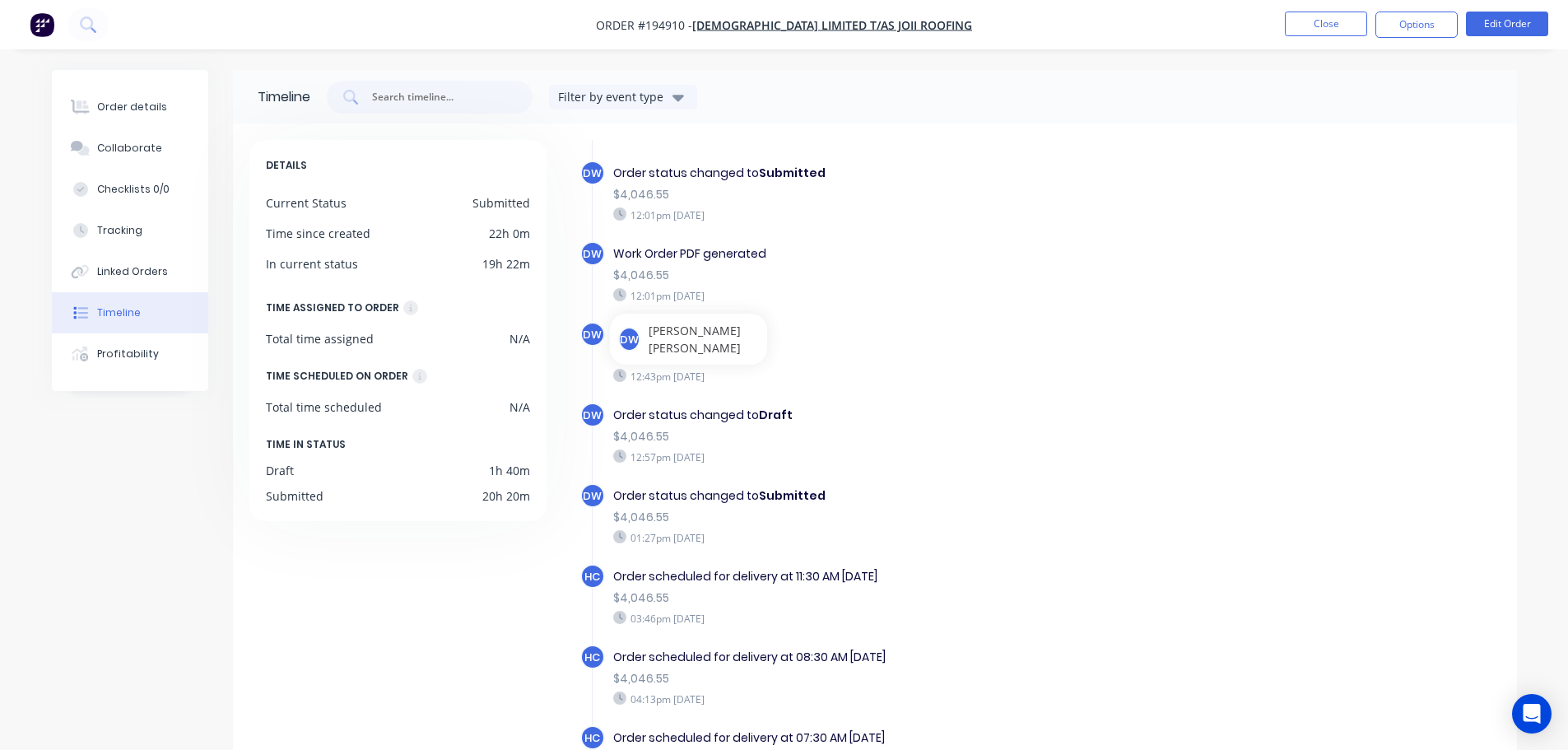
click at [1128, 373] on div "12:43pm [DATE]" at bounding box center [898, 376] width 570 height 15
click at [448, 428] on div "DETAILS Current Status Submitted Time since created 22h 0m In current status 19…" at bounding box center [397, 331] width 297 height 381
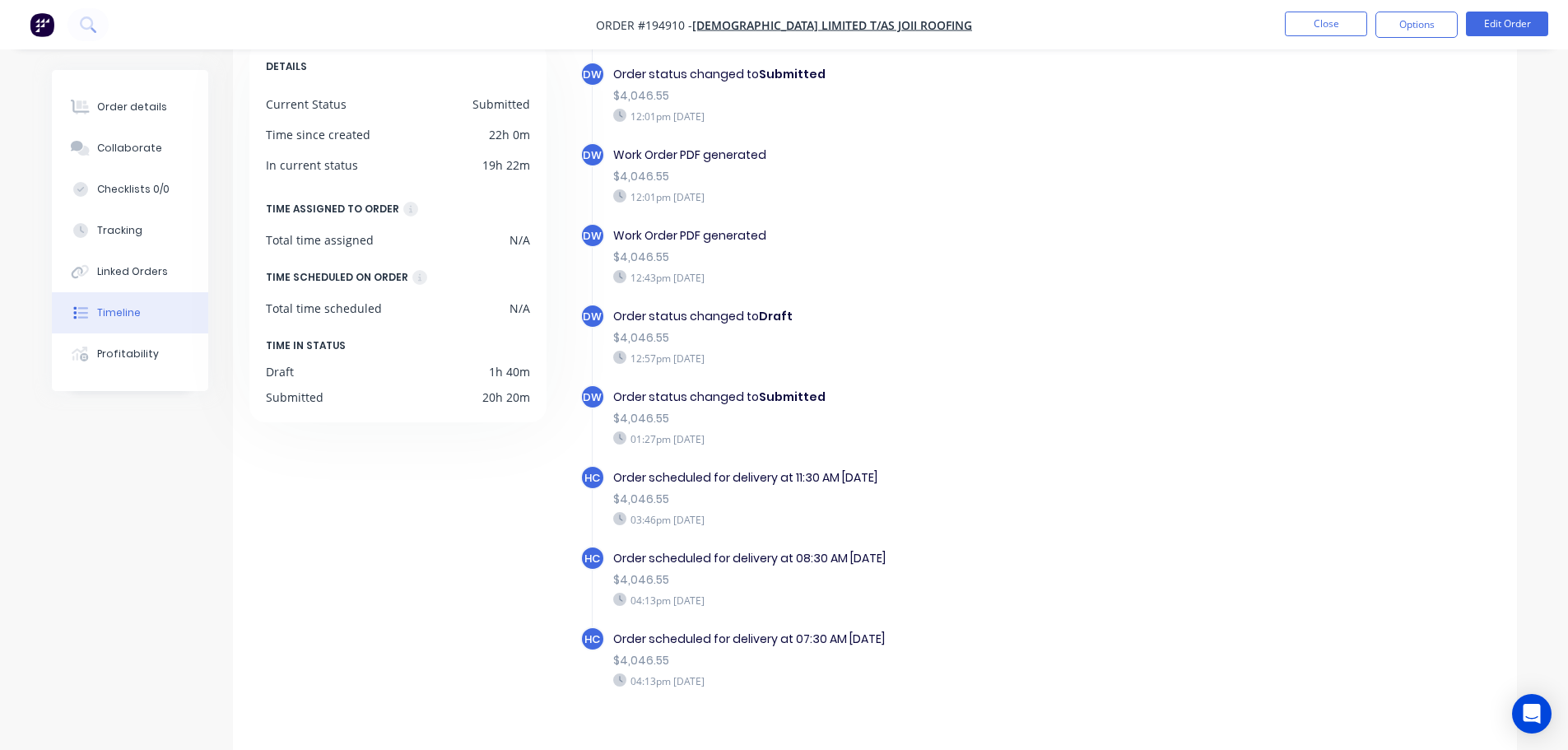
scroll to position [126, 0]
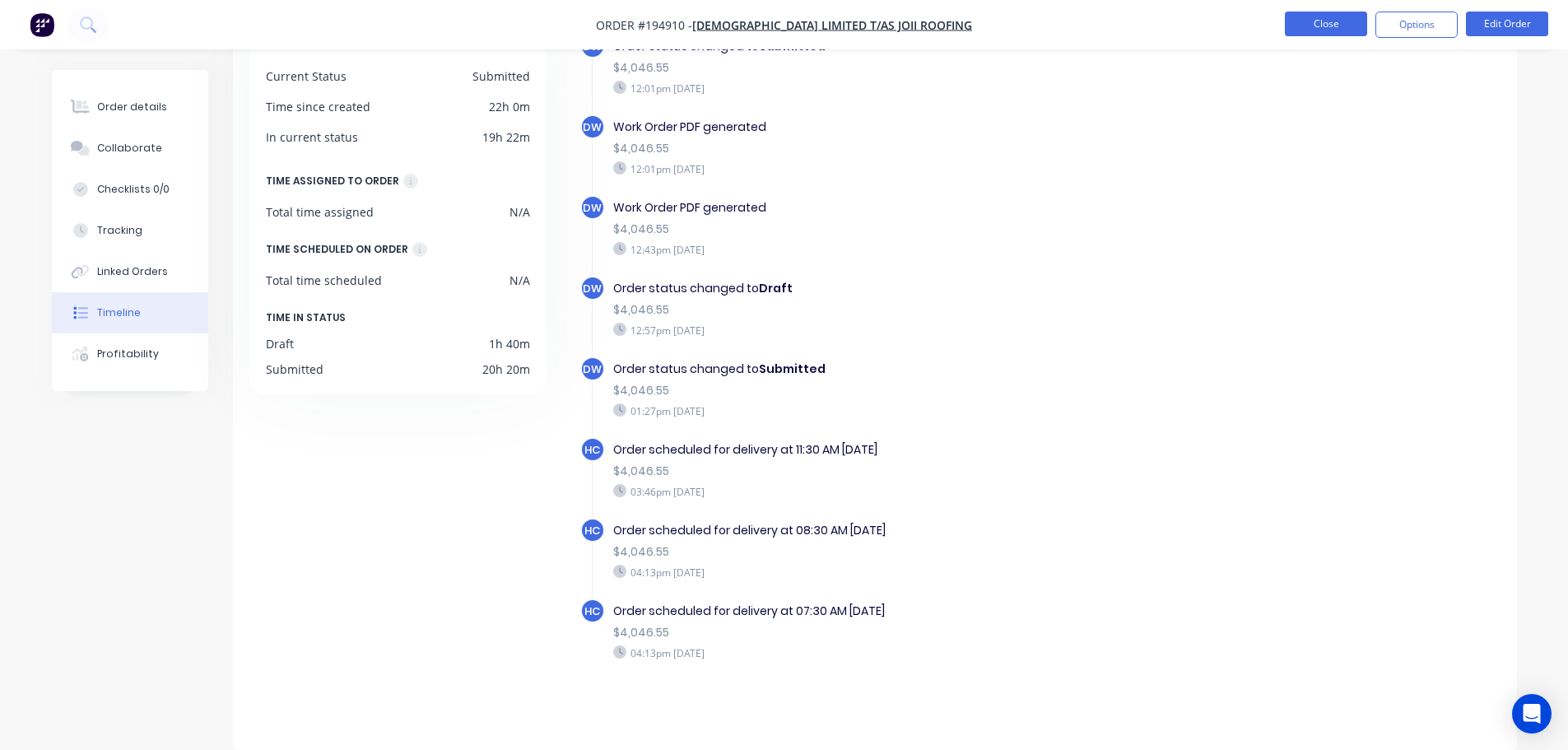
click at [1328, 30] on button "Close" at bounding box center [1326, 23] width 82 height 25
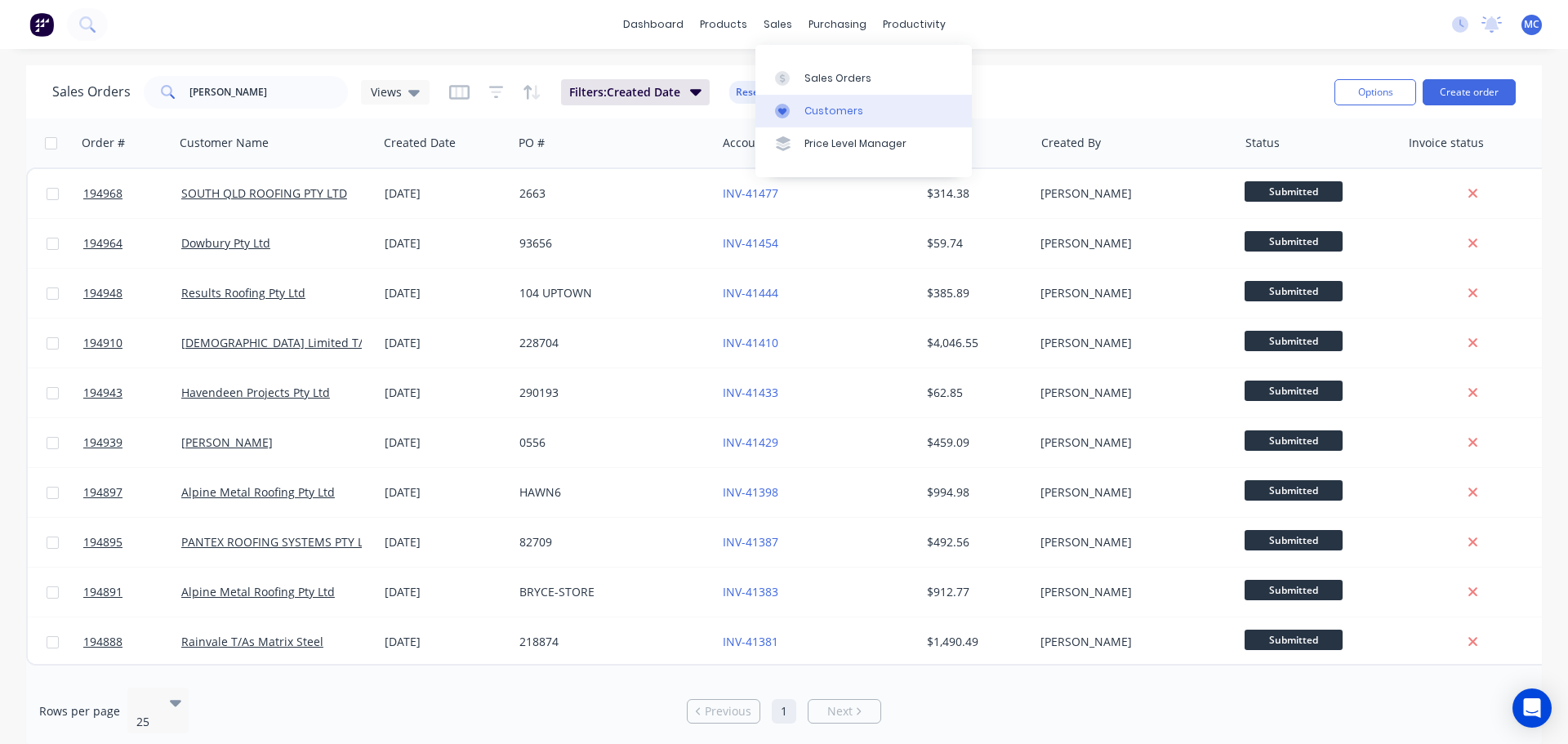
click at [824, 107] on div "Customers" at bounding box center [834, 111] width 58 height 15
